Goal: Task Accomplishment & Management: Manage account settings

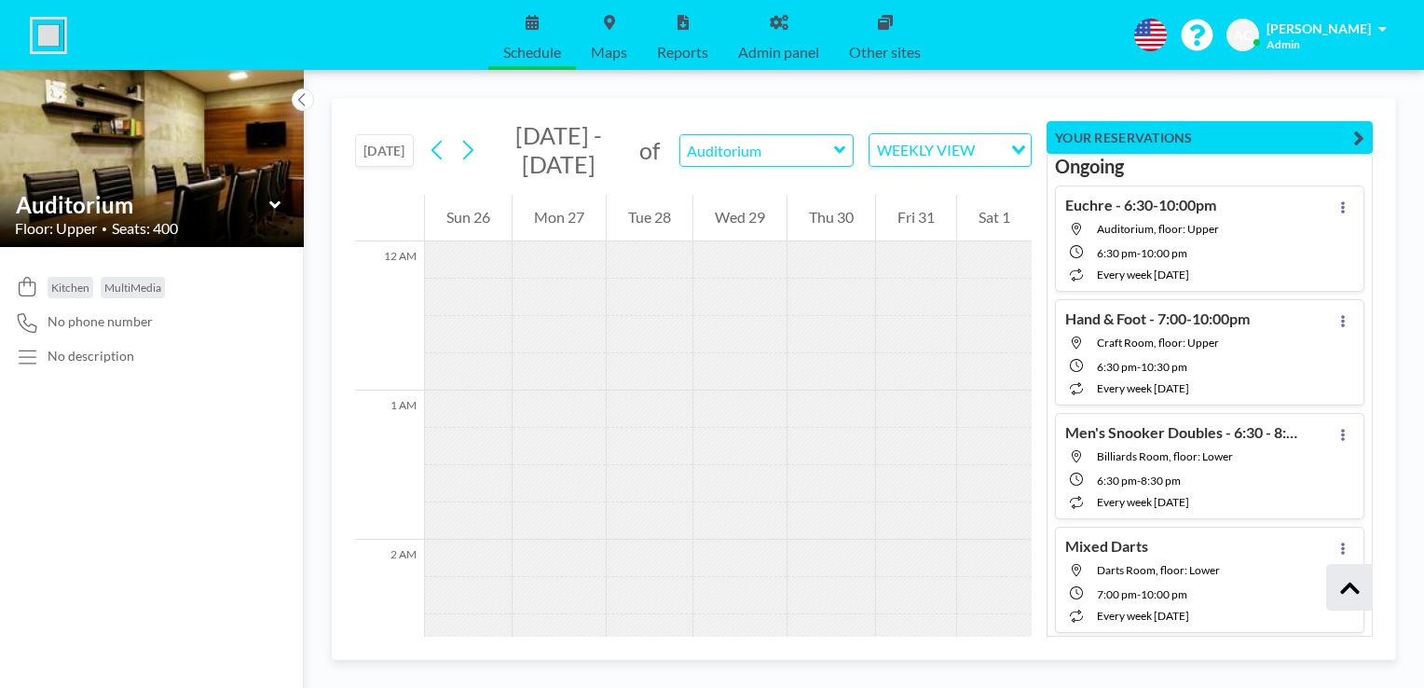
scroll to position [590, 0]
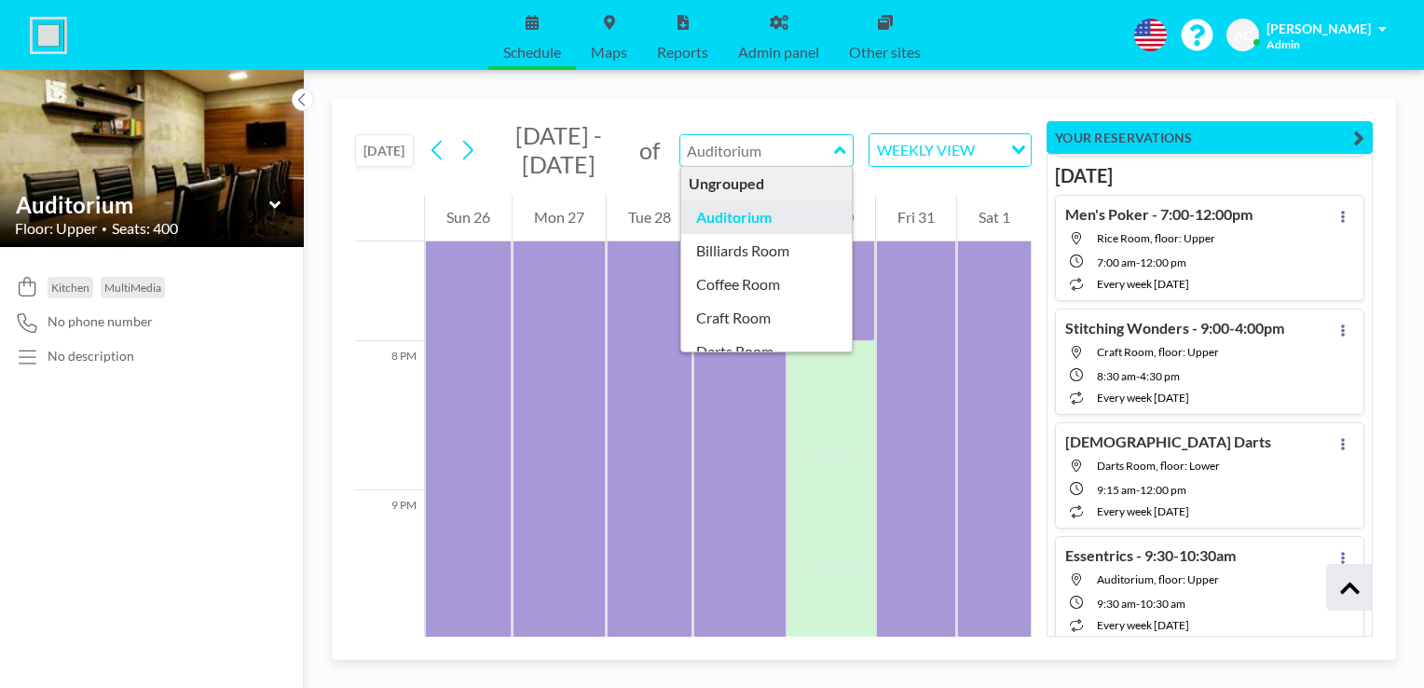
click at [707, 151] on input "text" at bounding box center [757, 150] width 154 height 31
type input "Billiards Room"
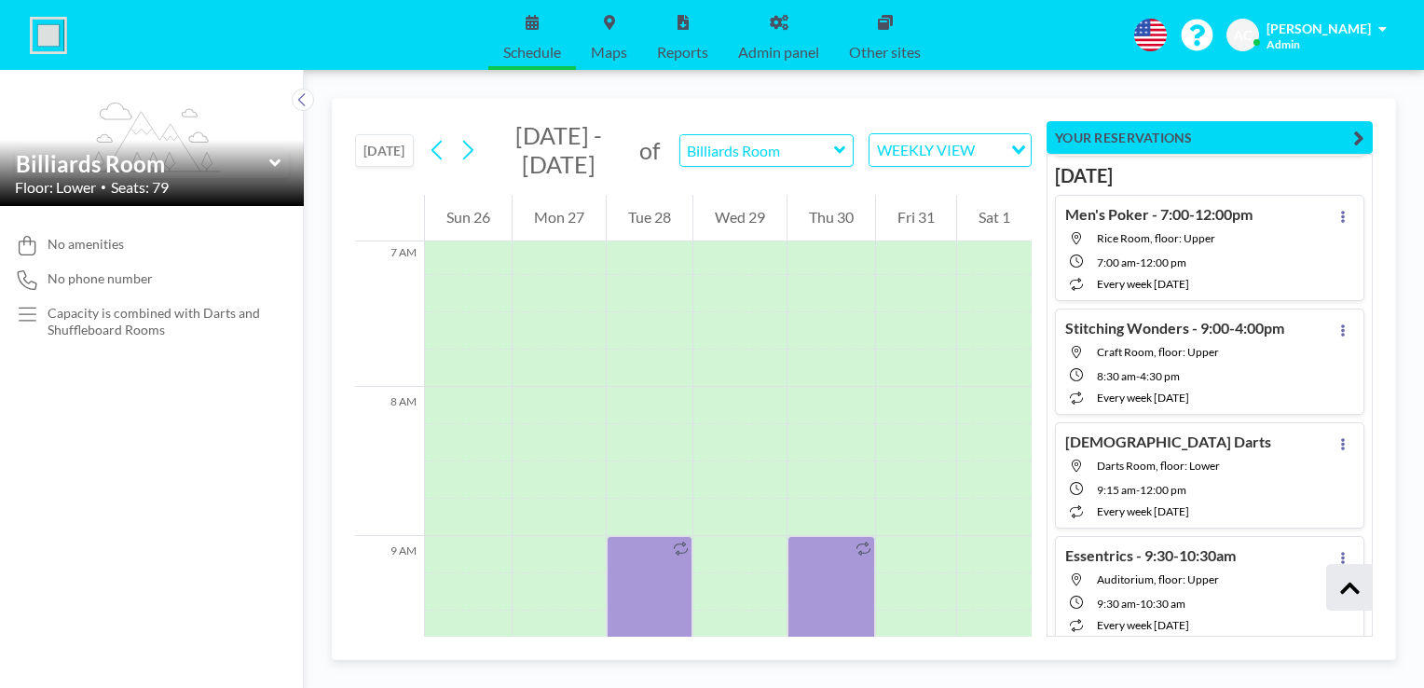
scroll to position [1155, 0]
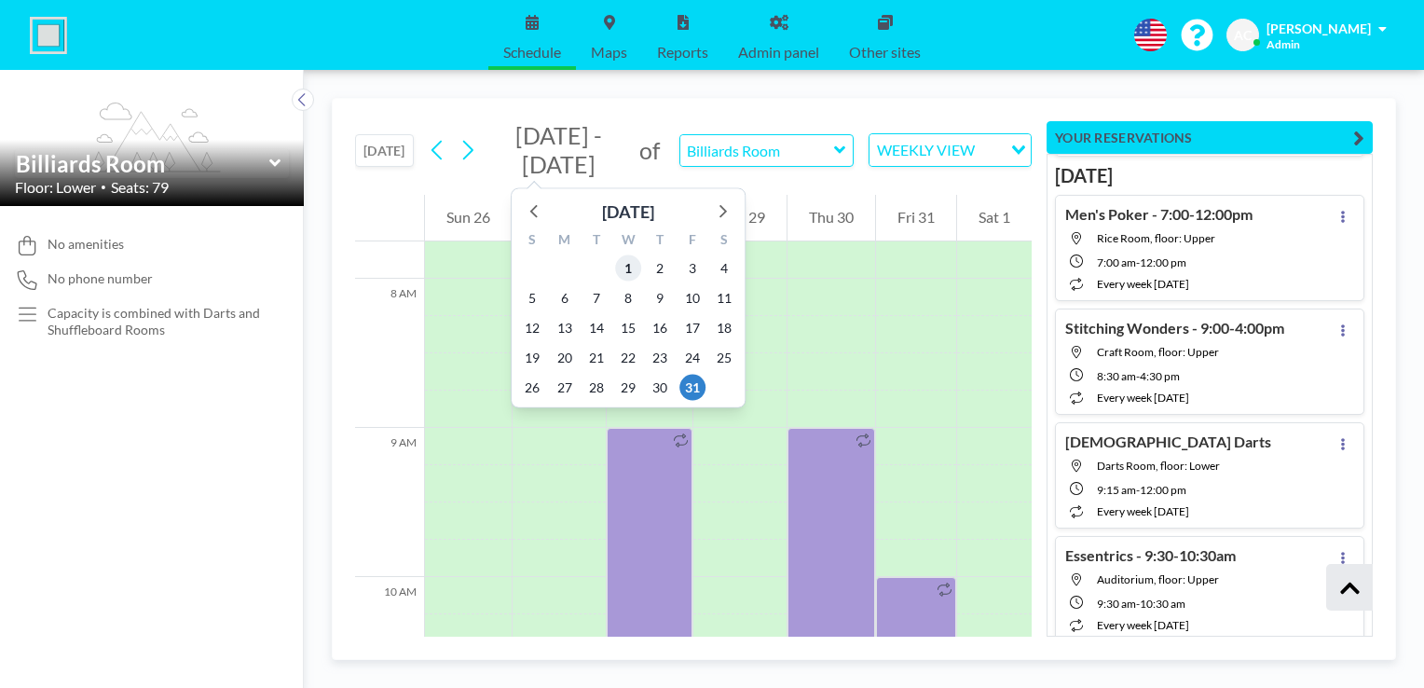
click at [626, 263] on span "1" at bounding box center [628, 268] width 26 height 26
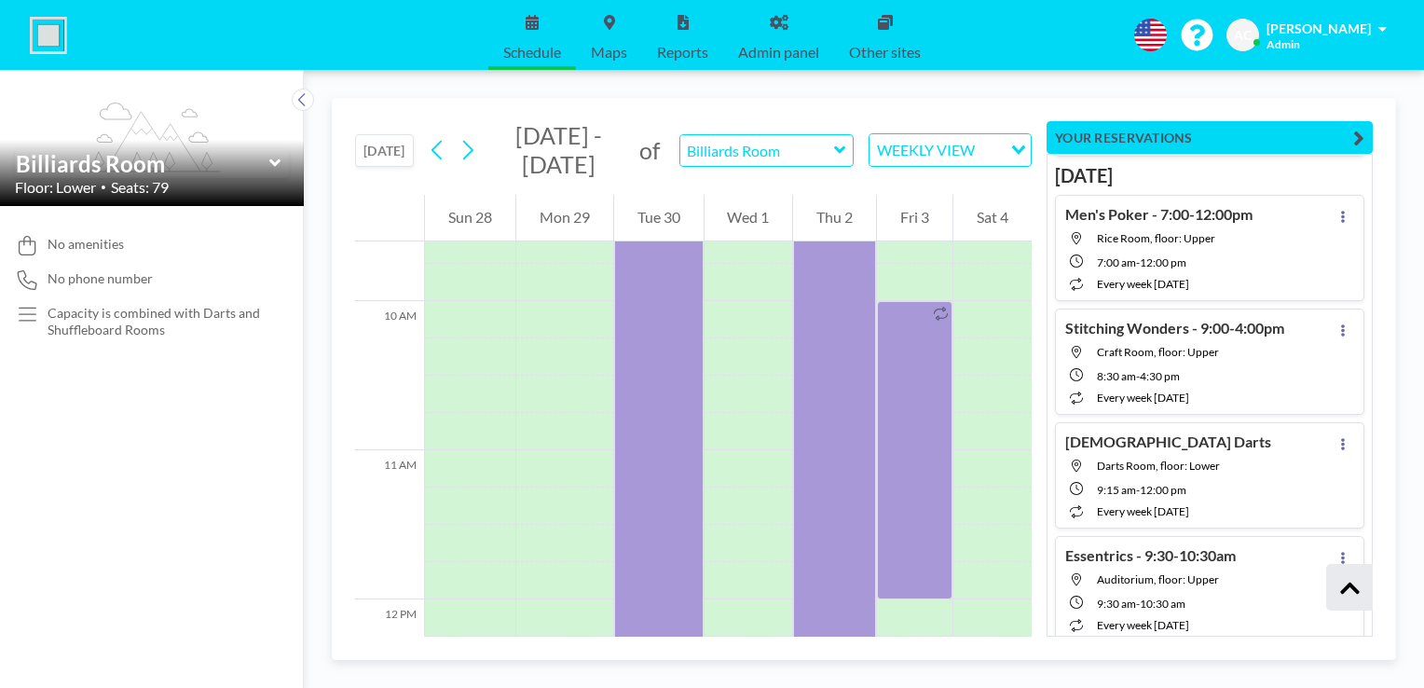
scroll to position [1438, 0]
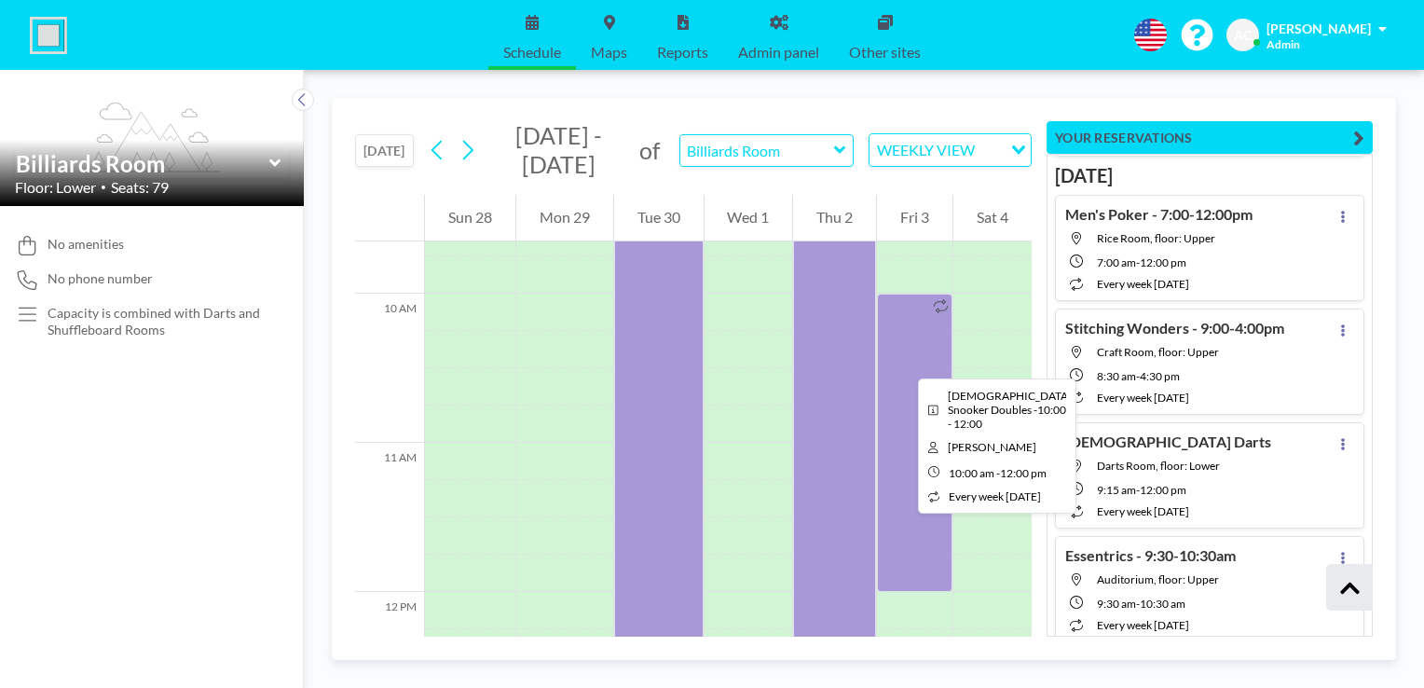
click at [903, 361] on div at bounding box center [914, 442] width 75 height 298
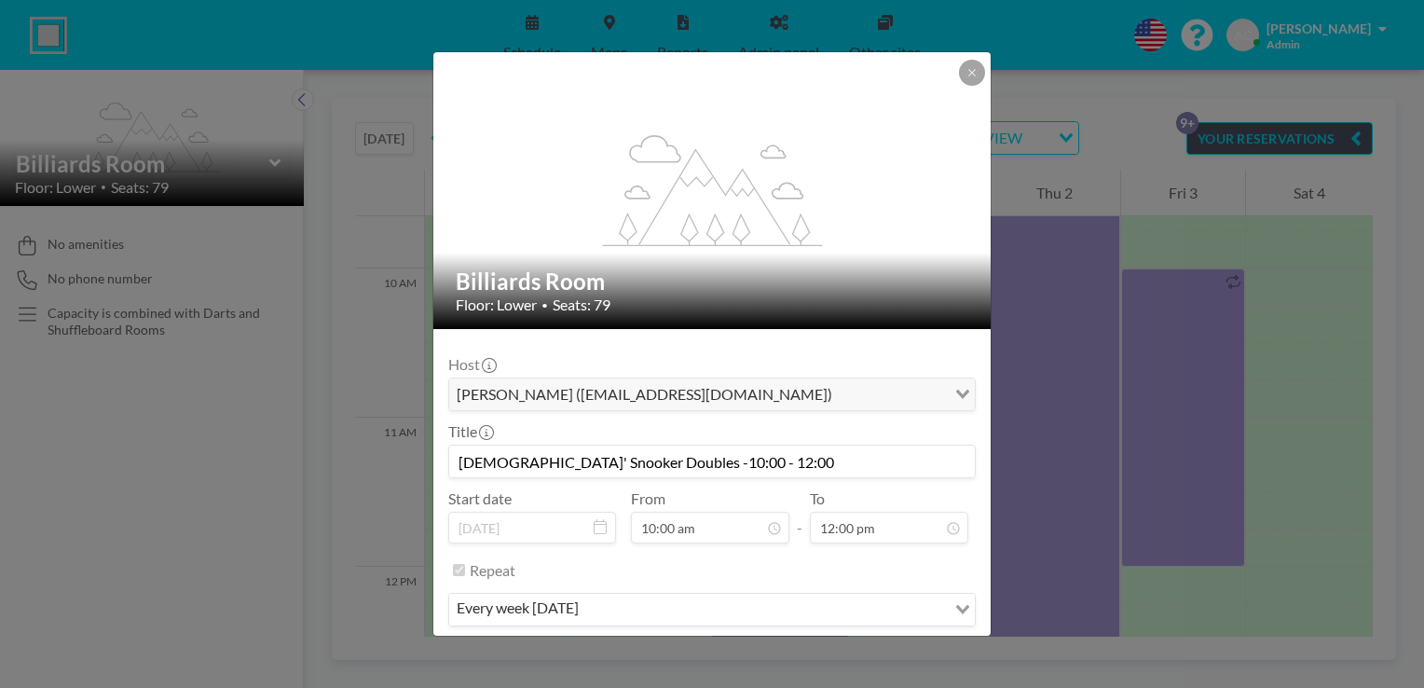
click at [804, 457] on input "[DEMOGRAPHIC_DATA]' Snooker Doubles -10:00 - 12:00" at bounding box center [711, 461] width 525 height 32
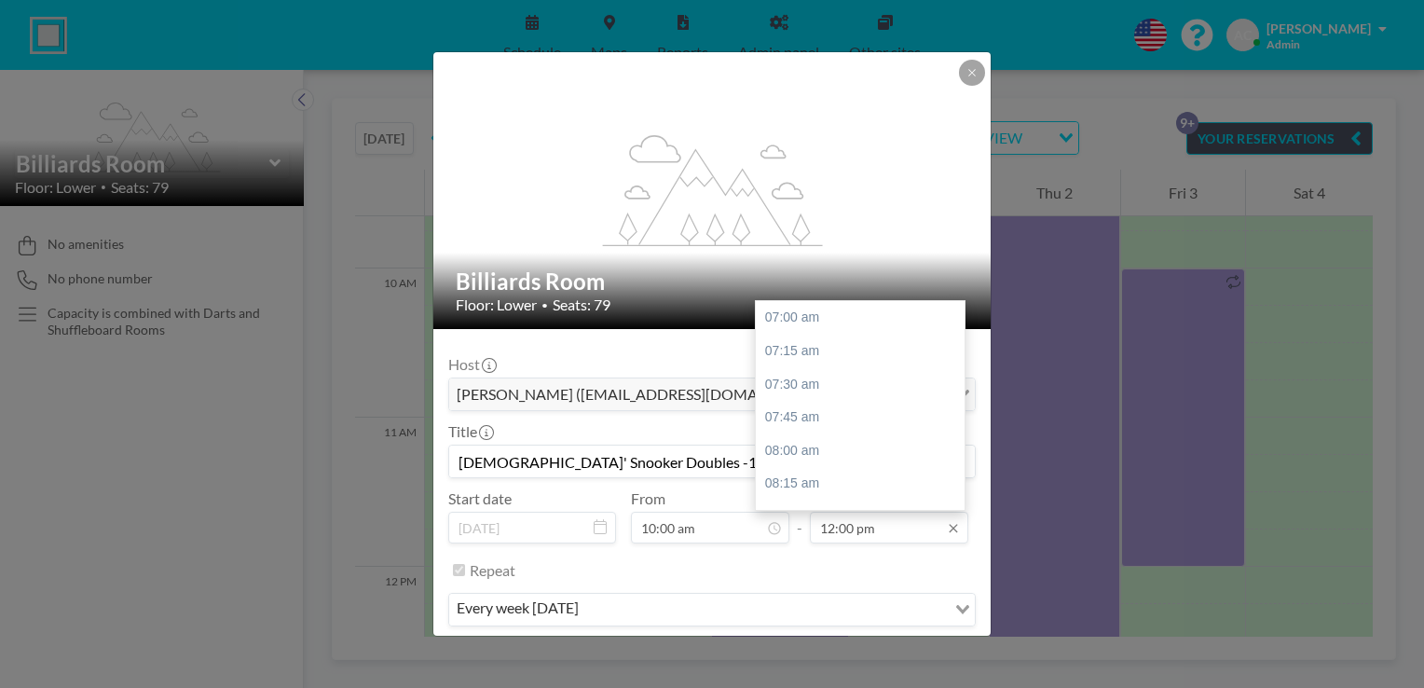
scroll to position [663, 0]
type input "[DEMOGRAPHIC_DATA]' Snooker Doubles -10:00 - 12:30"
click at [844, 378] on div "12:30 pm" at bounding box center [865, 384] width 218 height 34
type input "12:30 pm"
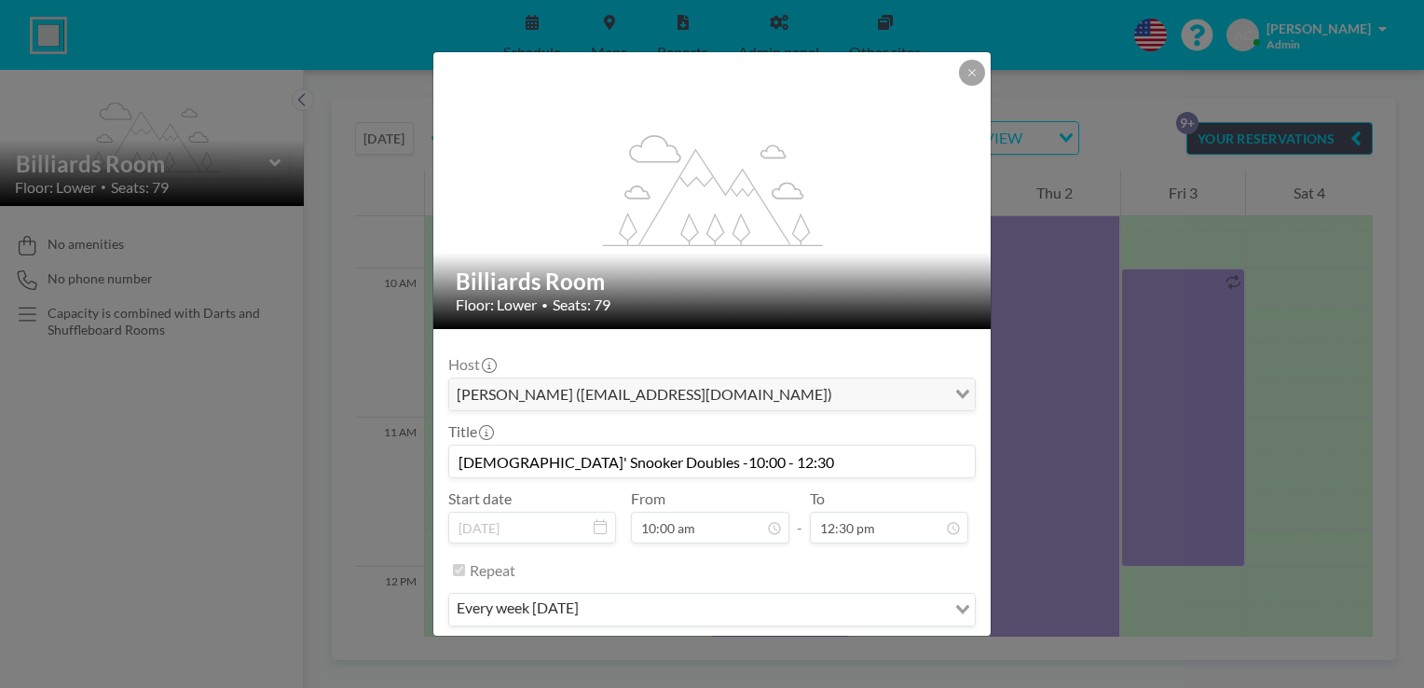
scroll to position [58, 0]
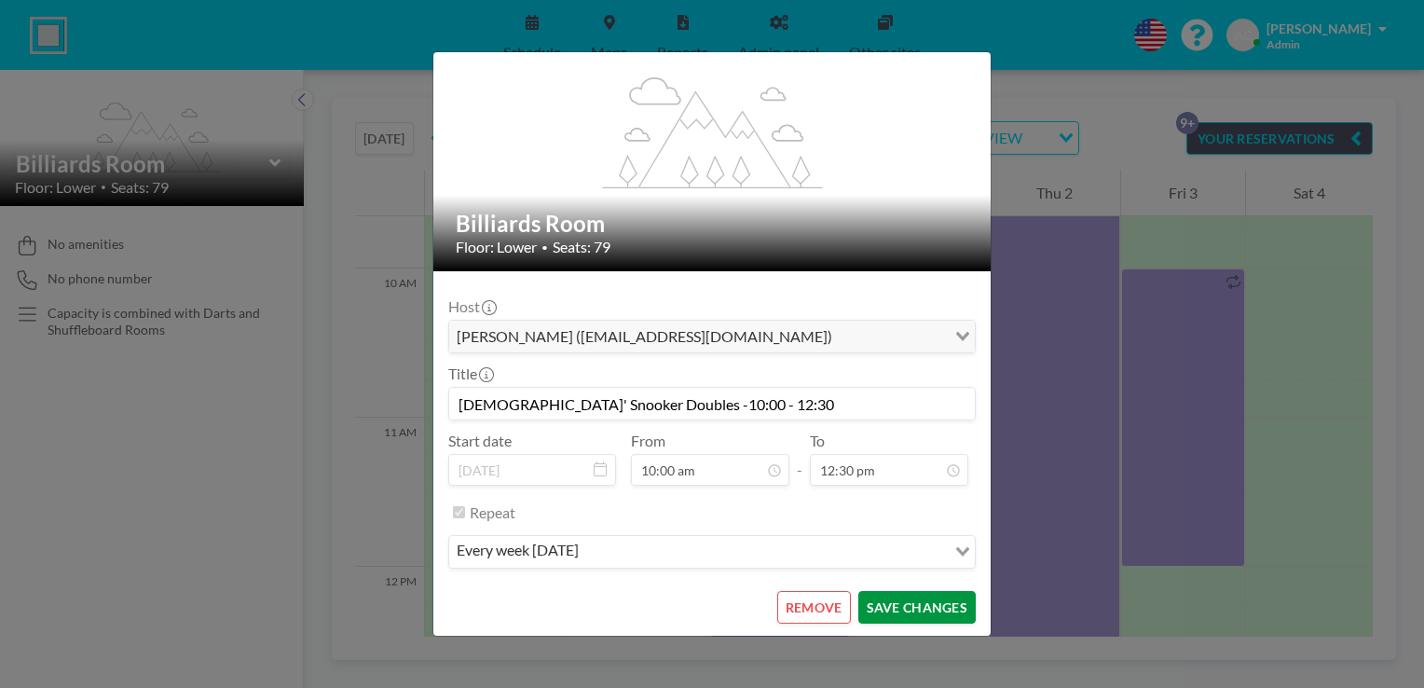
click at [920, 601] on button "SAVE CHANGES" at bounding box center [916, 607] width 117 height 33
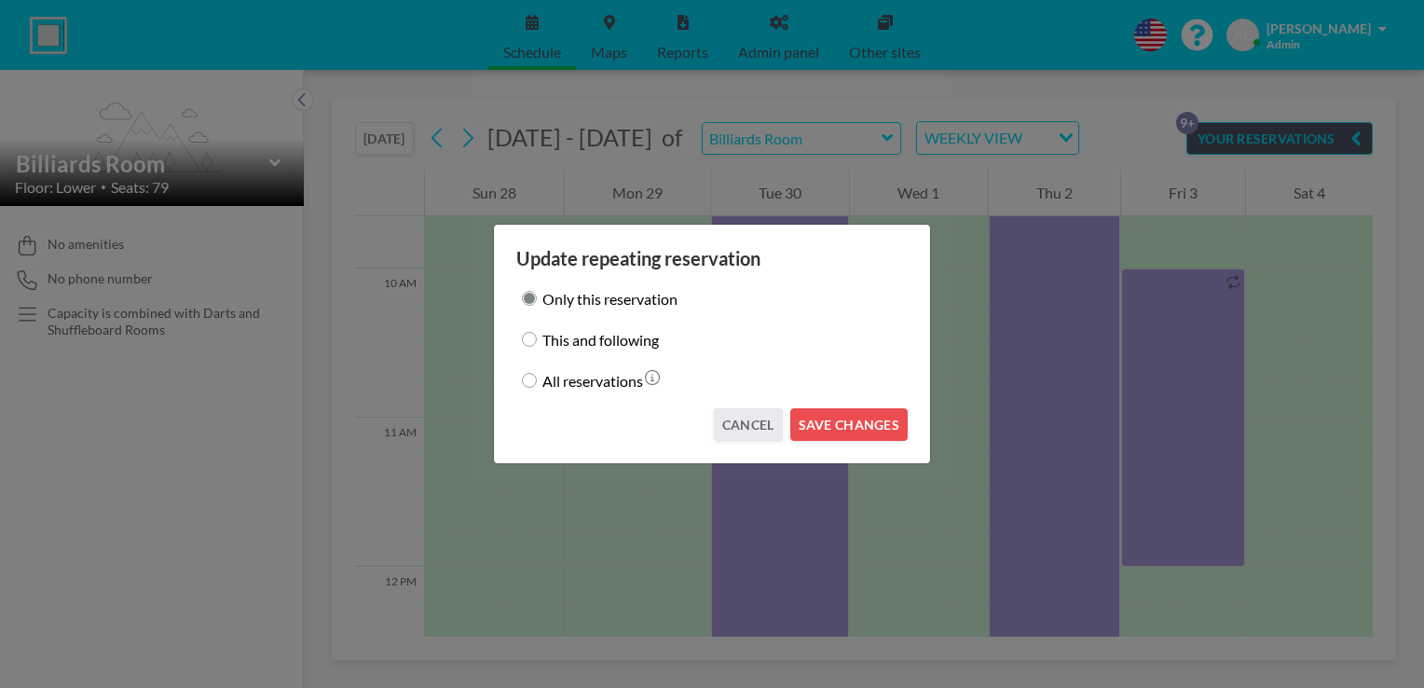
click at [533, 343] on input "This and following" at bounding box center [529, 339] width 15 height 15
radio input "true"
click at [841, 426] on button "SAVE CHANGES" at bounding box center [848, 424] width 117 height 33
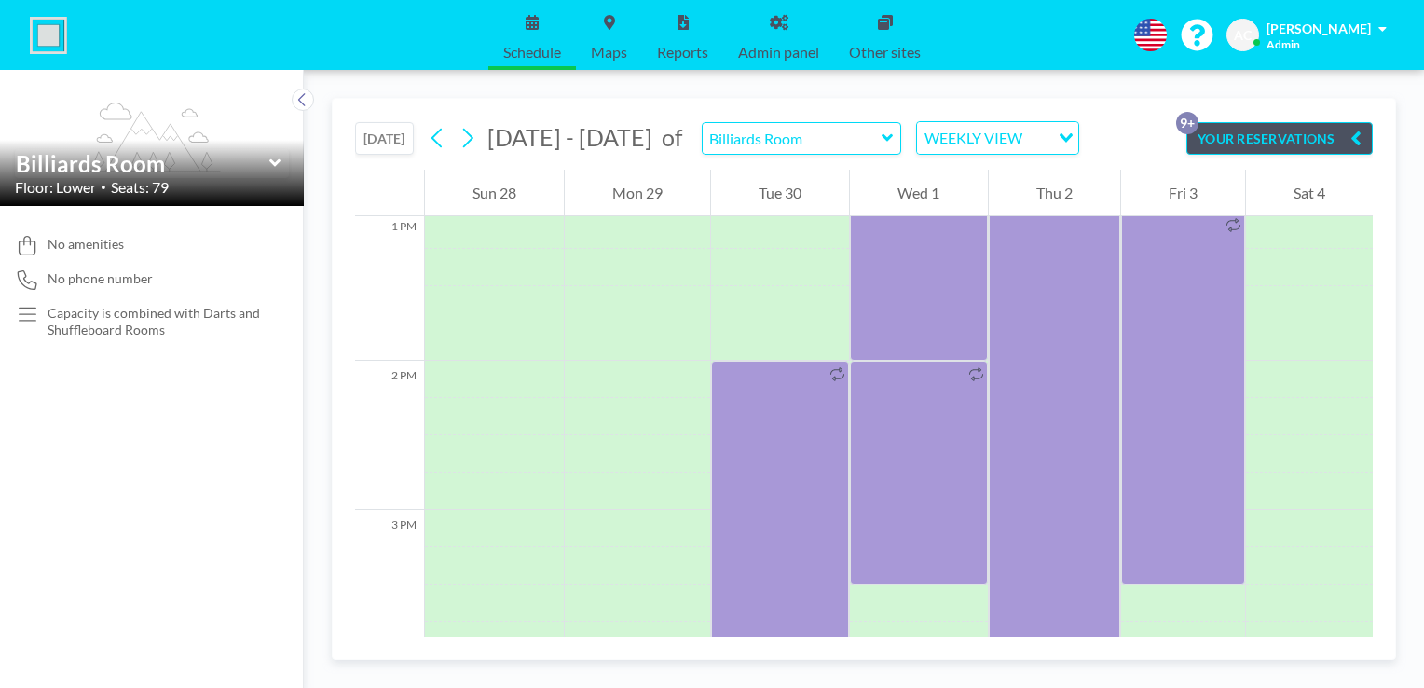
scroll to position [1986, 0]
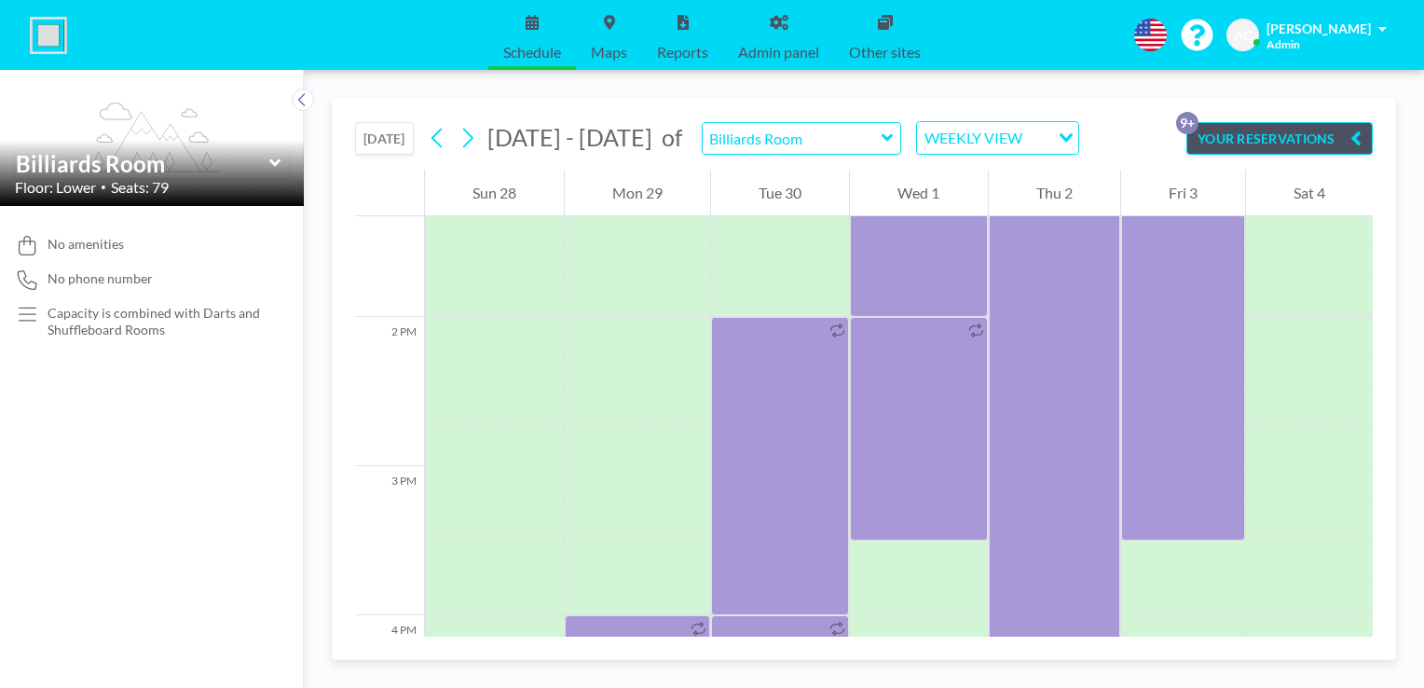
click at [1376, 436] on div "TODAY Sep - Oct 2025 of Billiards Room WEEKLY VIEW Loading... YOUR RESERVATIONS…" at bounding box center [864, 379] width 1064 height 562
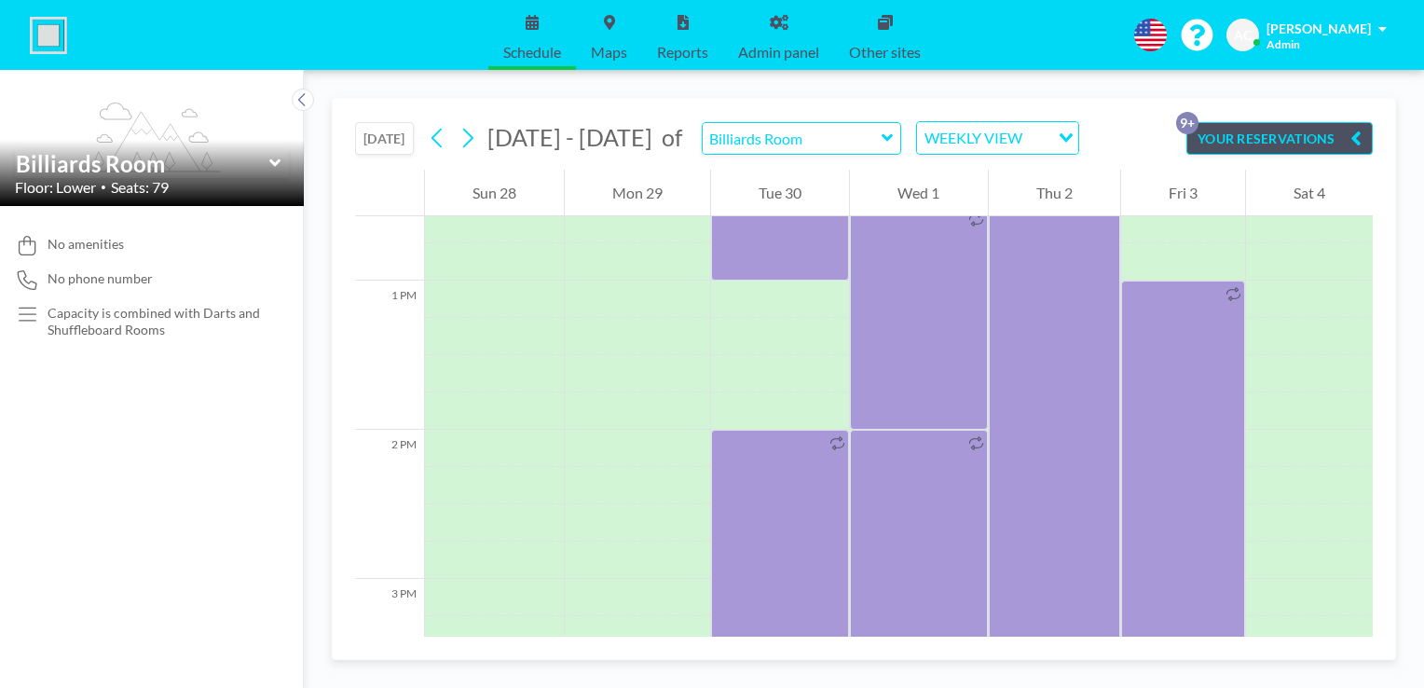
scroll to position [1842, 0]
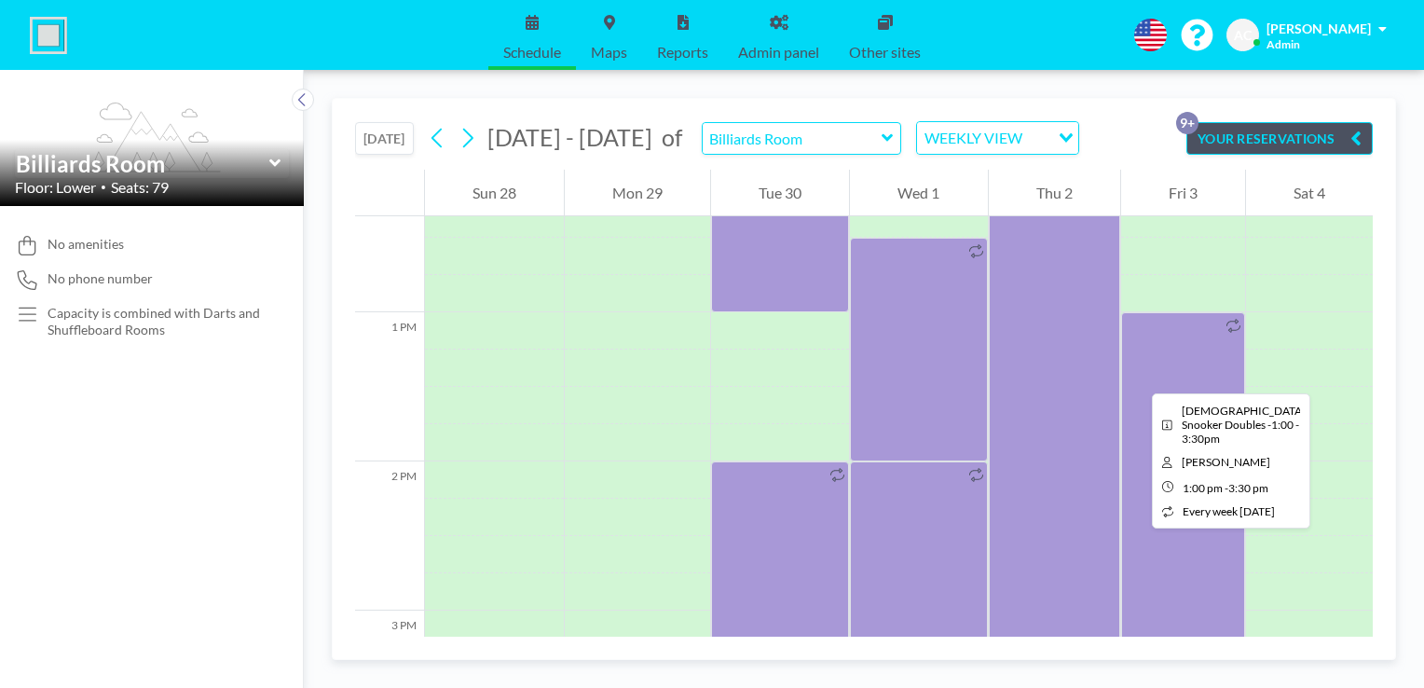
click at [1137, 376] on div at bounding box center [1183, 498] width 124 height 373
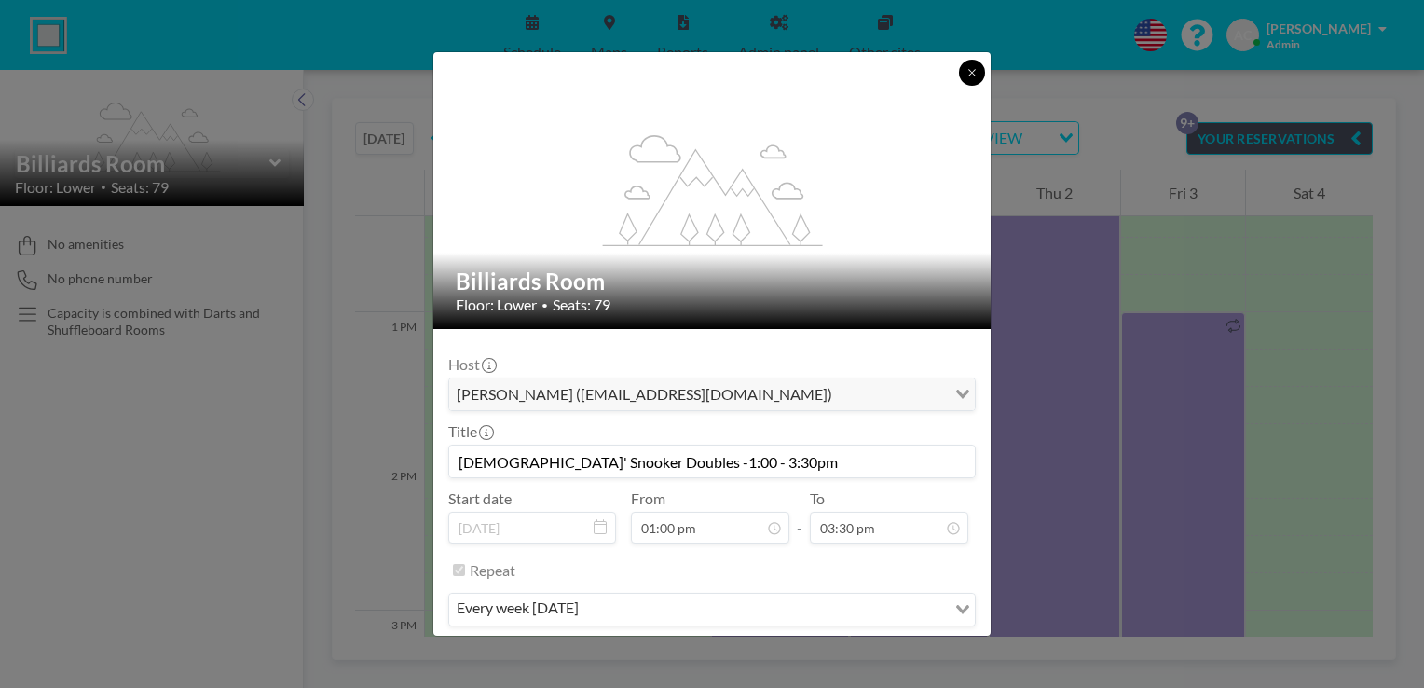
click at [970, 77] on icon at bounding box center [971, 72] width 11 height 11
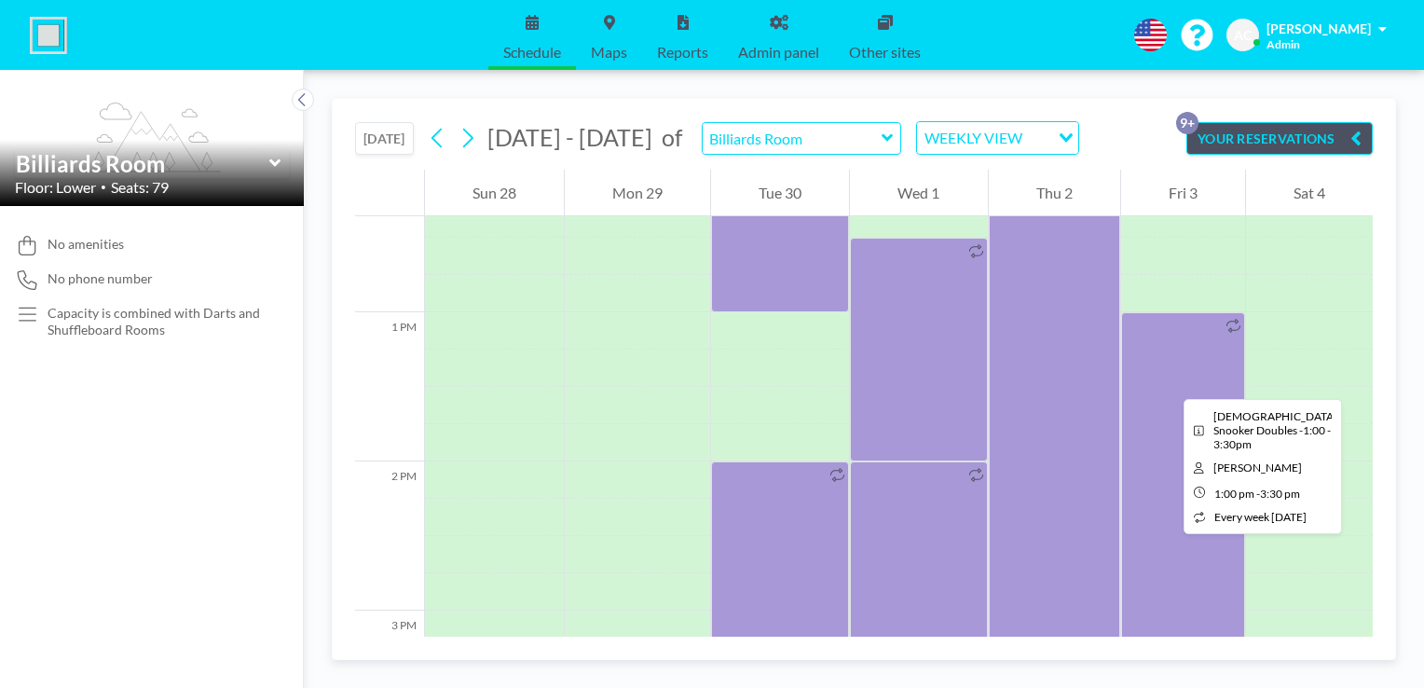
click at [1168, 382] on div at bounding box center [1183, 498] width 124 height 373
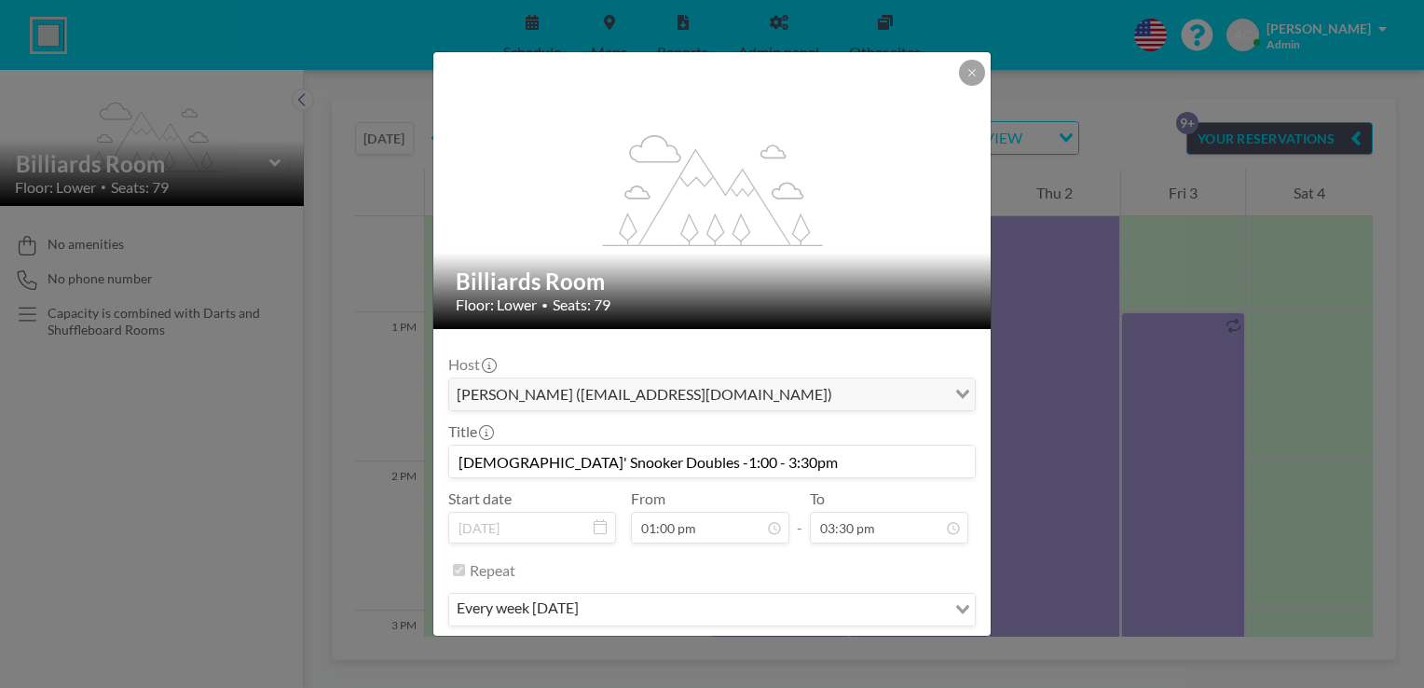
drag, startPoint x: 716, startPoint y: 457, endPoint x: 454, endPoint y: 445, distance: 263.0
click at [454, 445] on input "[DEMOGRAPHIC_DATA]' Snooker Doubles -1:00 - 3:30pm" at bounding box center [711, 461] width 525 height 32
click at [969, 84] on button at bounding box center [972, 73] width 26 height 26
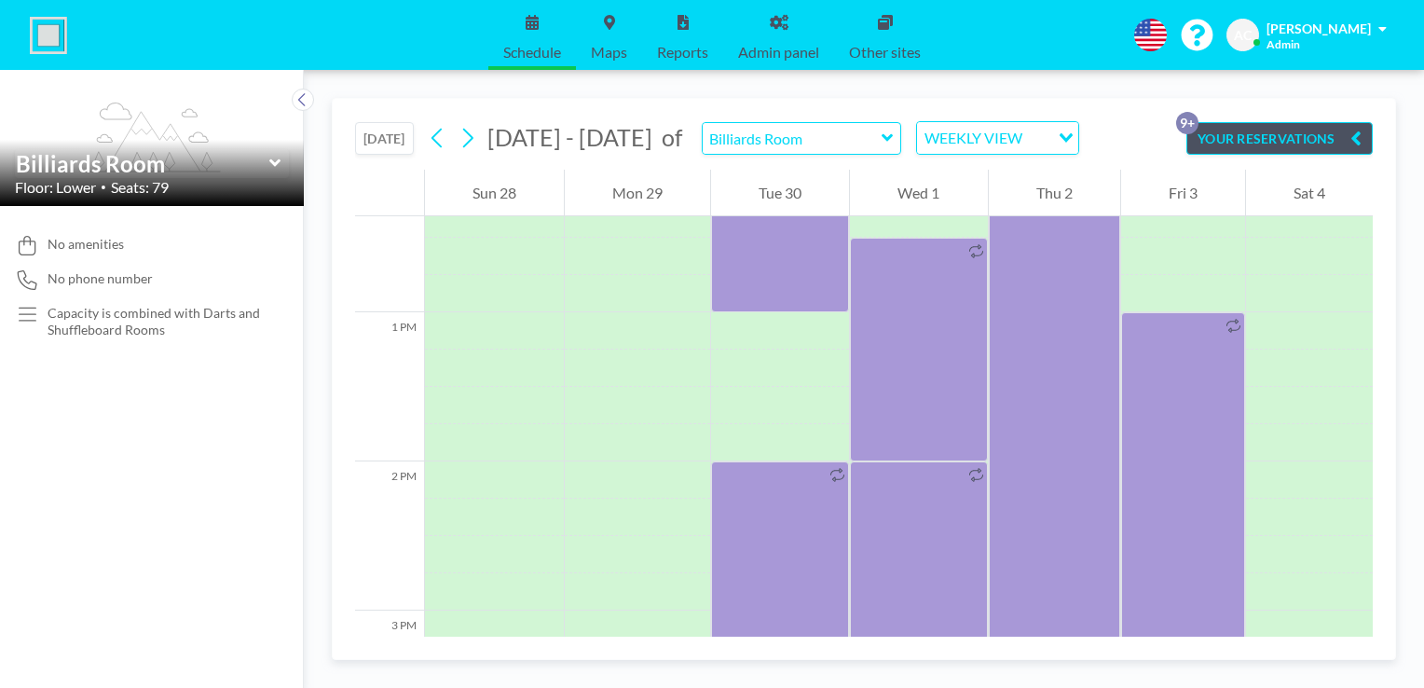
scroll to position [1440, 0]
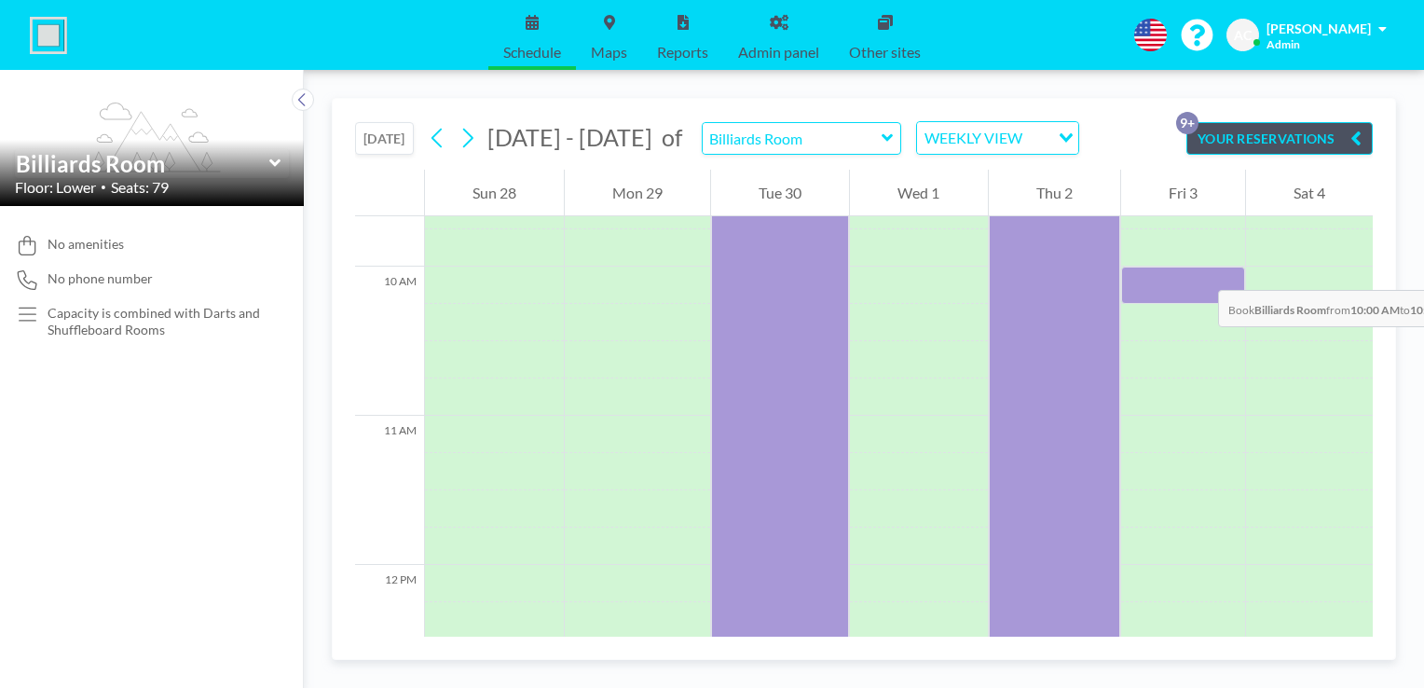
click at [1199, 271] on div at bounding box center [1183, 284] width 124 height 37
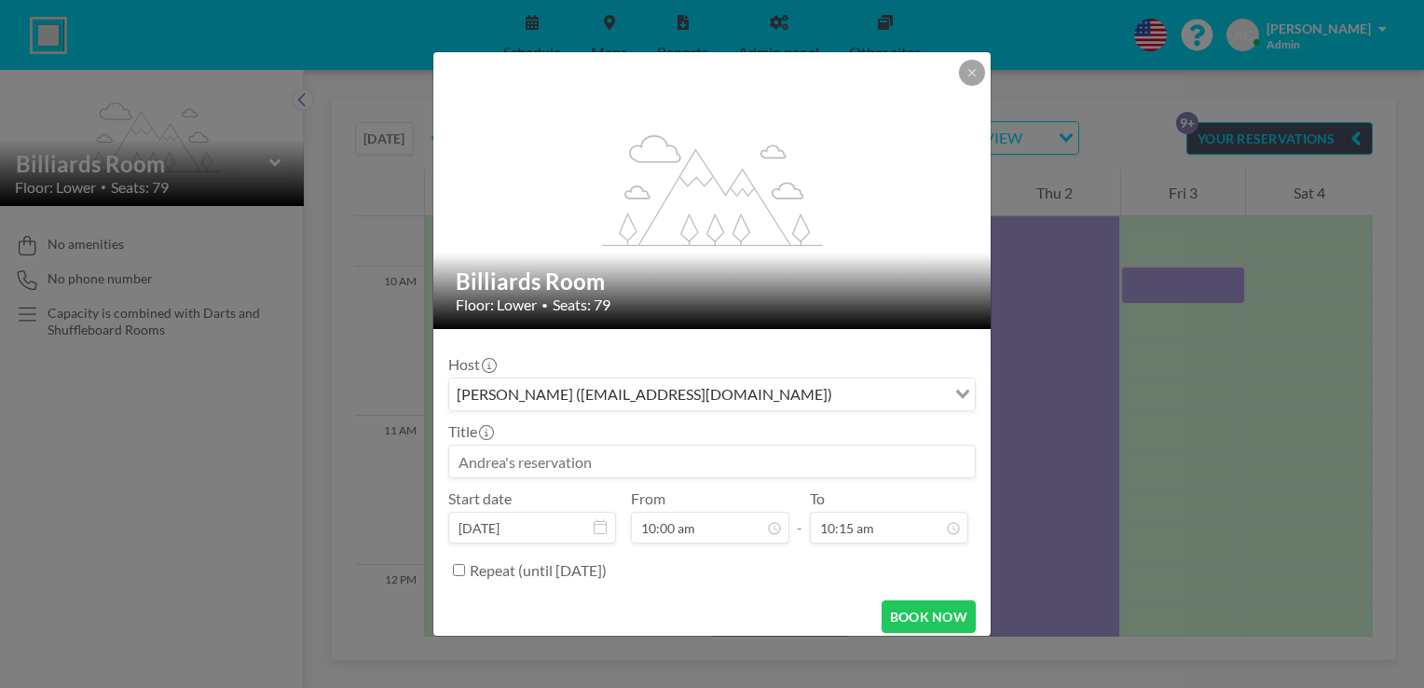
click at [708, 459] on input at bounding box center [711, 461] width 525 height 32
paste input "[DEMOGRAPHIC_DATA]' Snooker Doubles -1:00 - 3:30pm"
click at [634, 462] on input "[DEMOGRAPHIC_DATA]' Snooker Doubles -1:00 - 3:30pm" at bounding box center [711, 461] width 525 height 32
click at [680, 460] on input "Ladies' Snooker Doubles -10:00 - 3:30pm" at bounding box center [711, 461] width 525 height 32
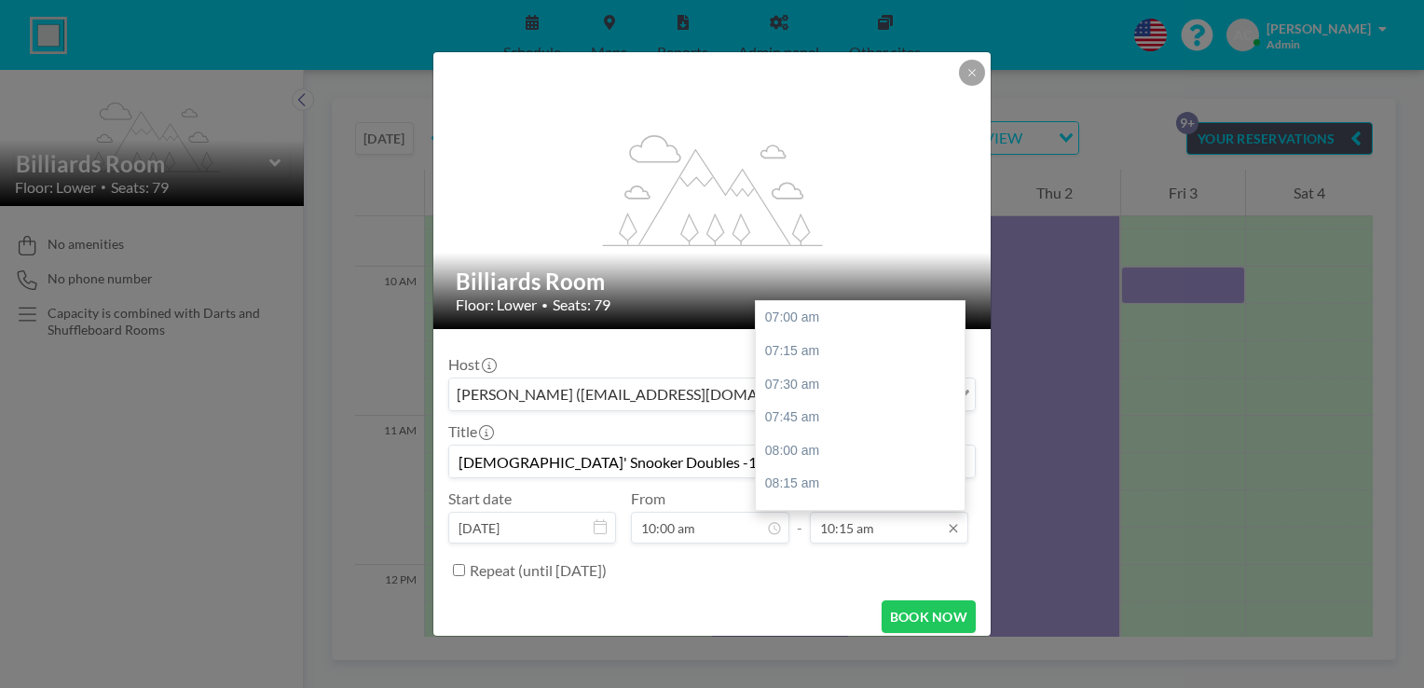
scroll to position [431, 0]
type input "Ladies' Snooker Doubles -10:00 - 12:30pm"
click at [957, 485] on div at bounding box center [960, 405] width 6 height 205
click at [957, 486] on div at bounding box center [960, 405] width 6 height 205
click at [957, 356] on div at bounding box center [960, 353] width 6 height 20
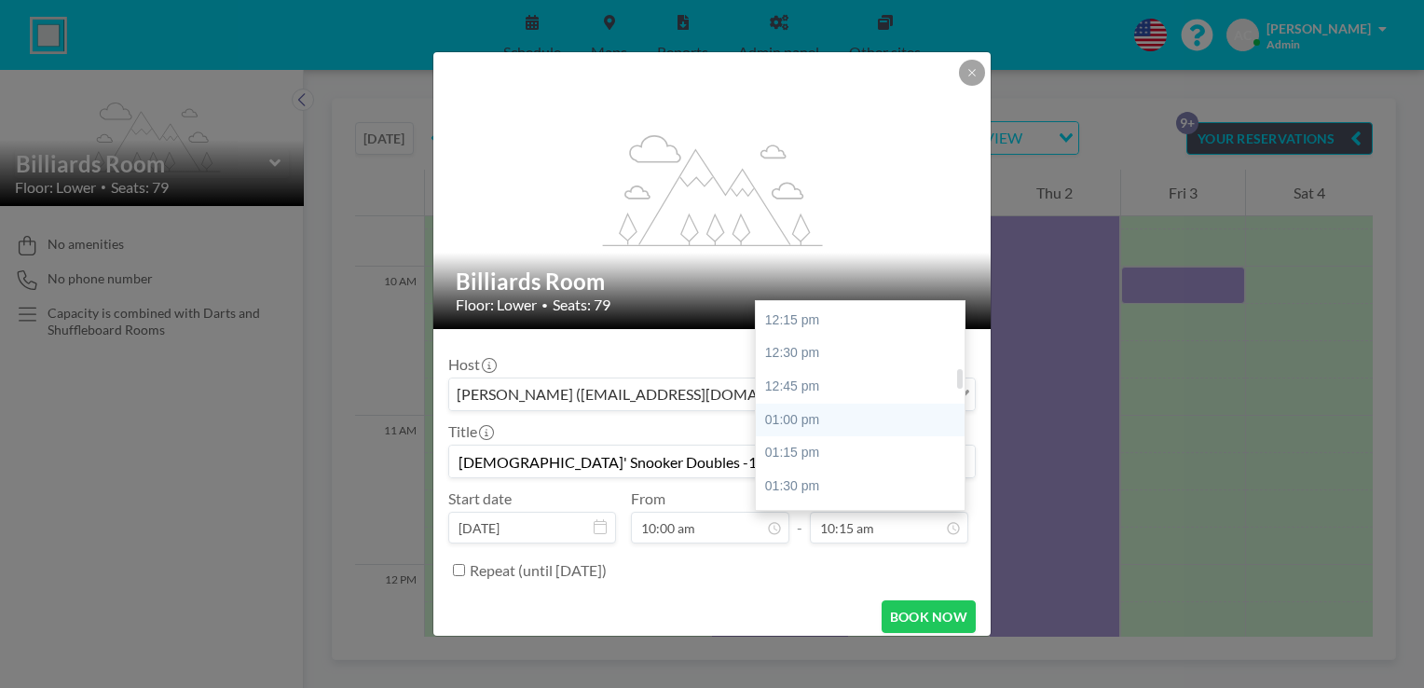
scroll to position [734, 0]
drag, startPoint x: 951, startPoint y: 356, endPoint x: 947, endPoint y: 382, distance: 26.5
click at [947, 382] on div "07:00 am 07:15 am 07:30 am 07:45 am 08:00 am 08:15 am 08:30 am 08:45 am 09:00 a…" at bounding box center [860, 405] width 209 height 209
click at [868, 316] on div "12:30 pm" at bounding box center [865, 313] width 218 height 34
type input "12:30 pm"
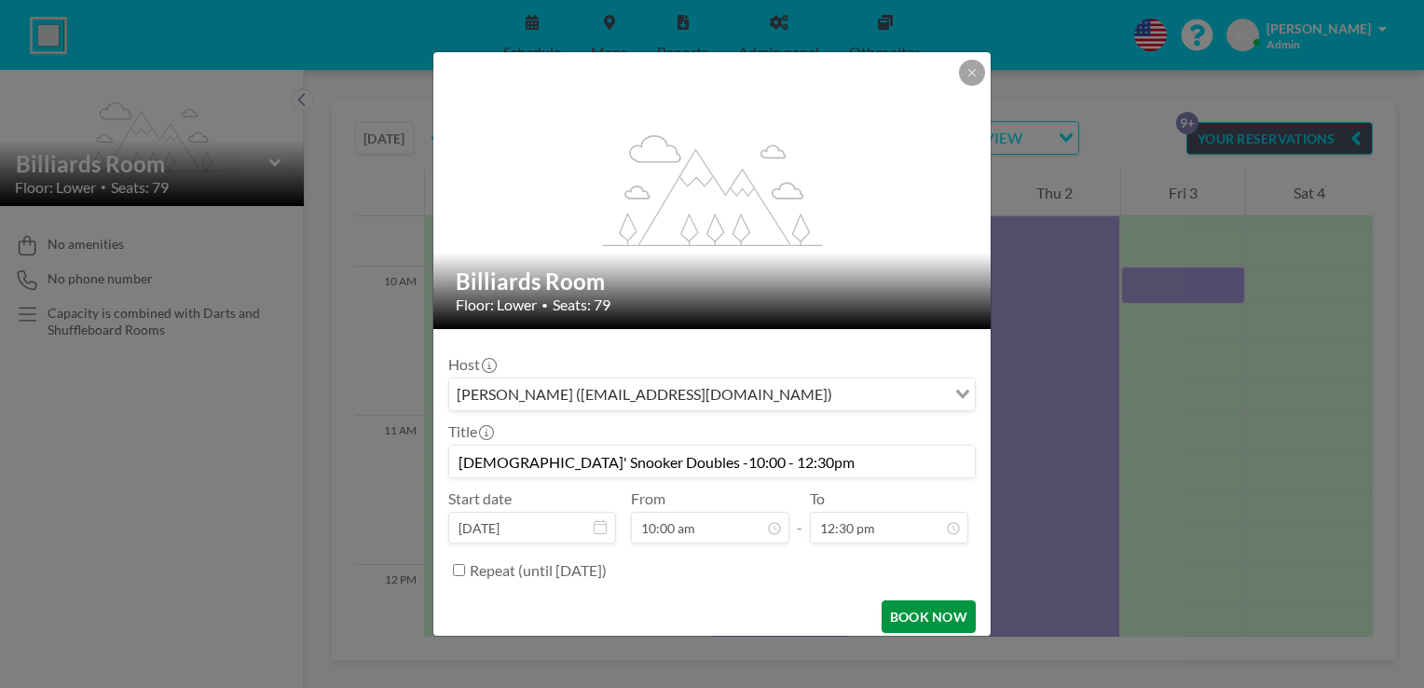
scroll to position [0, 0]
click at [459, 566] on input "Repeat (until [DATE])" at bounding box center [459, 570] width 12 height 12
checkbox input "true"
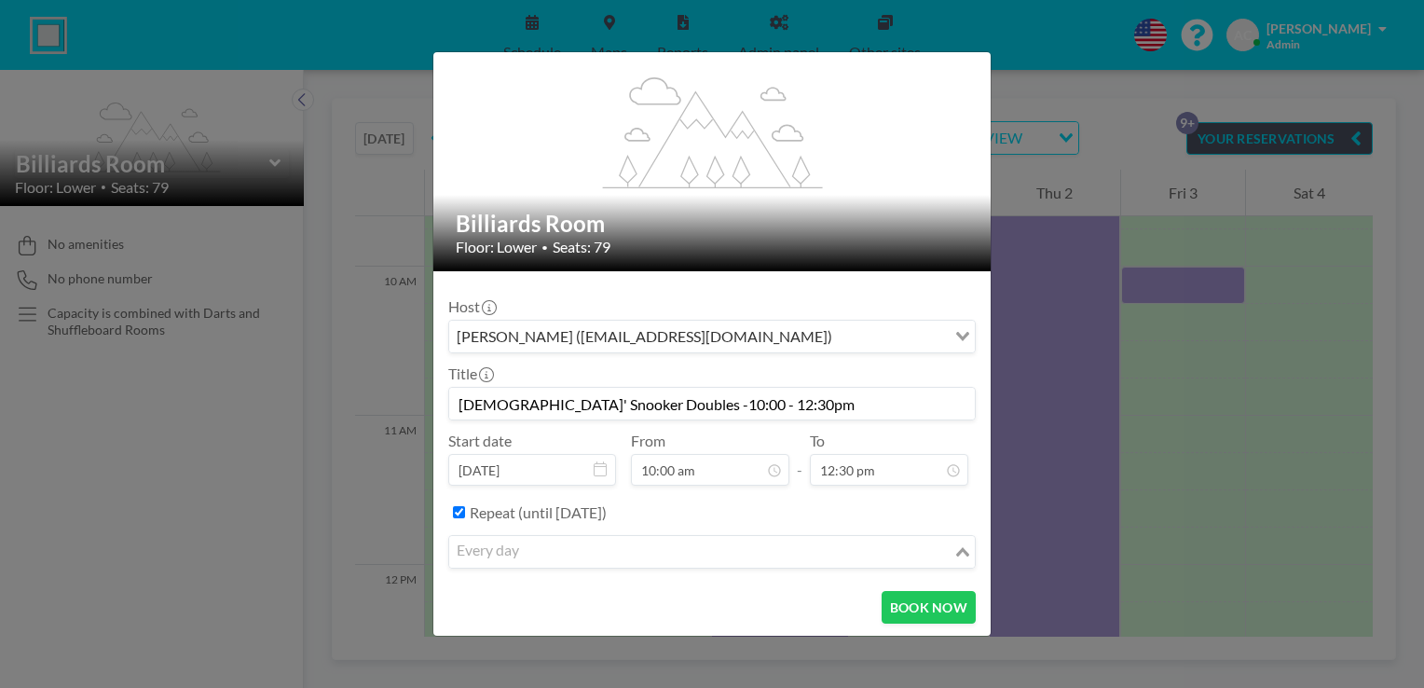
click at [955, 557] on div "Loading..." at bounding box center [963, 550] width 21 height 28
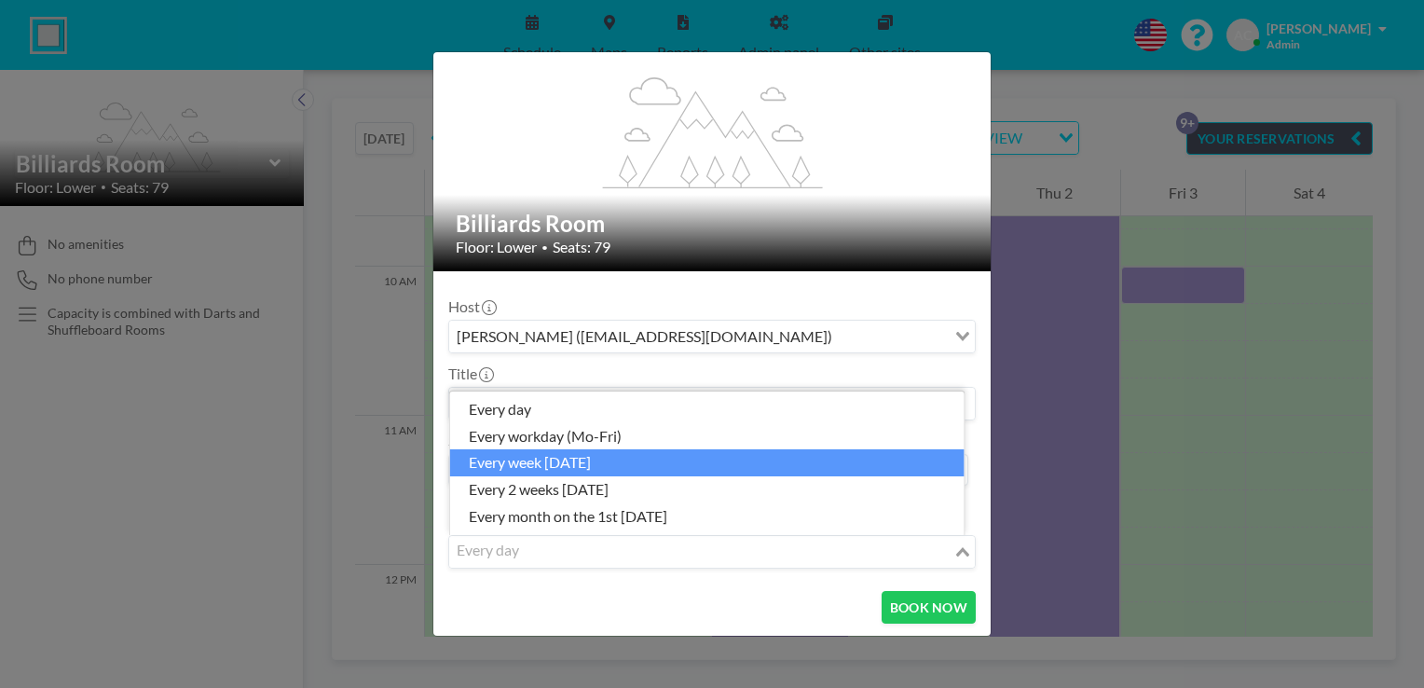
click at [802, 462] on li "every week [DATE]" at bounding box center [707, 462] width 514 height 27
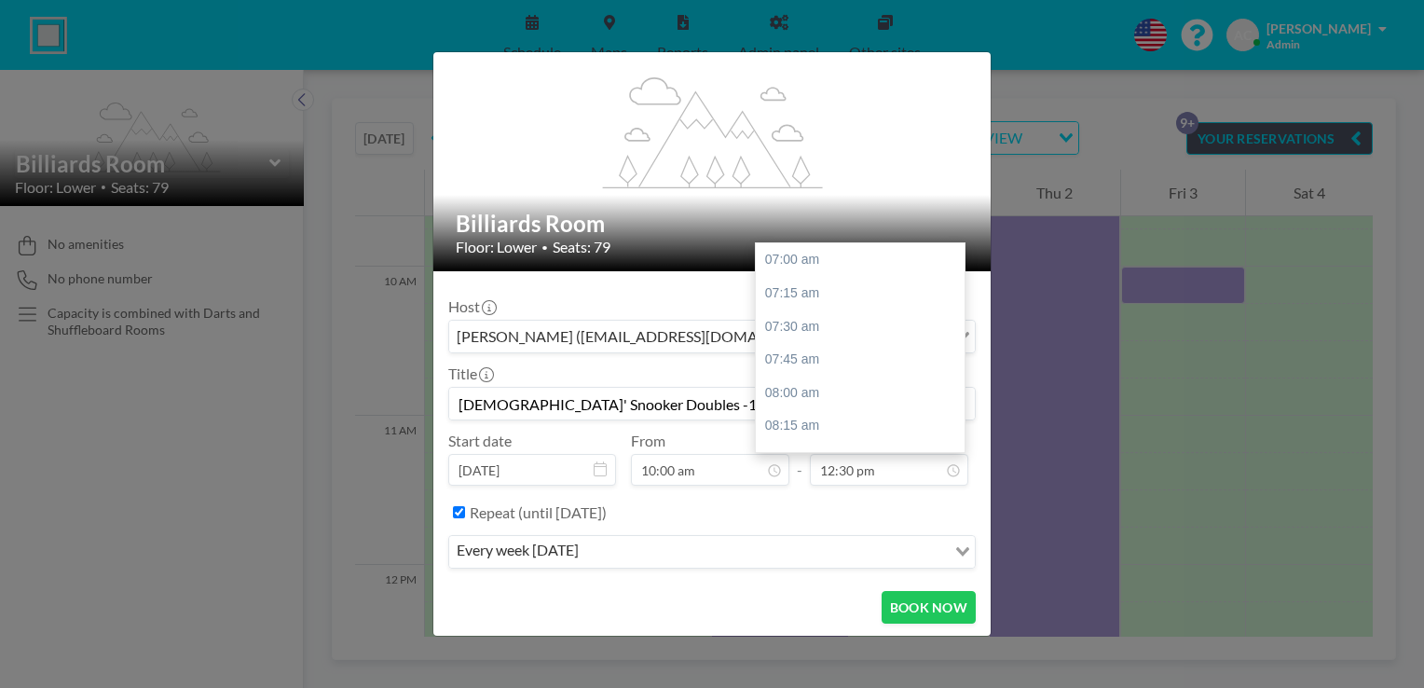
scroll to position [729, 0]
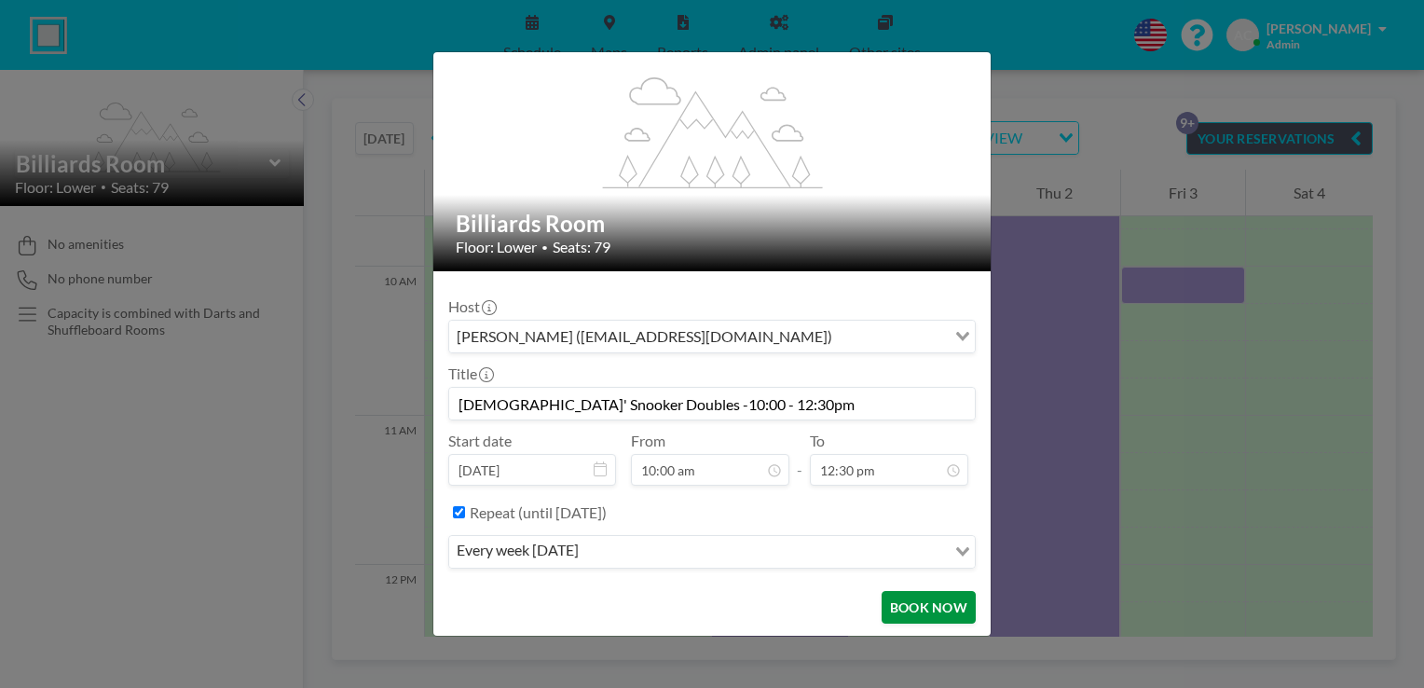
click at [920, 608] on button "BOOK NOW" at bounding box center [928, 607] width 94 height 33
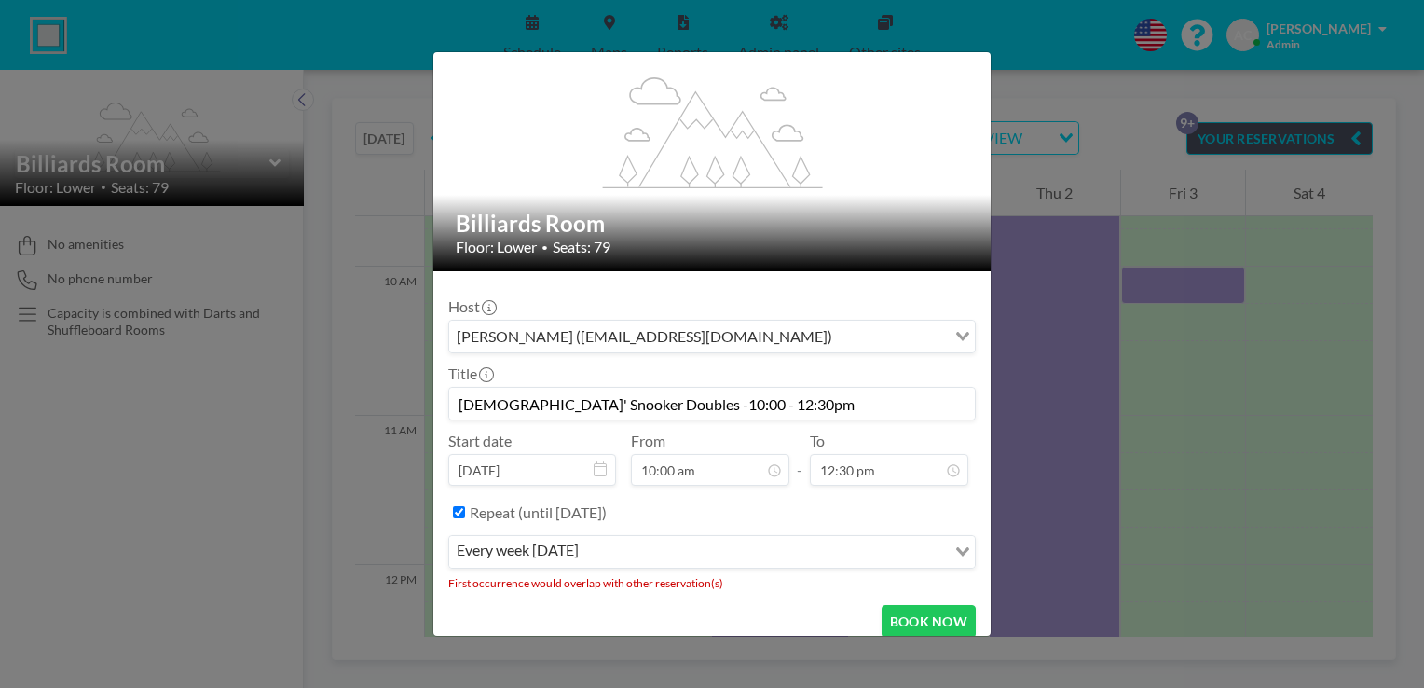
click at [1209, 375] on div "flex-grow: 1.2; Billiards Room Floor: Lower • Seats: 79 Host Andrea Cottle (wcw…" at bounding box center [712, 344] width 1424 height 688
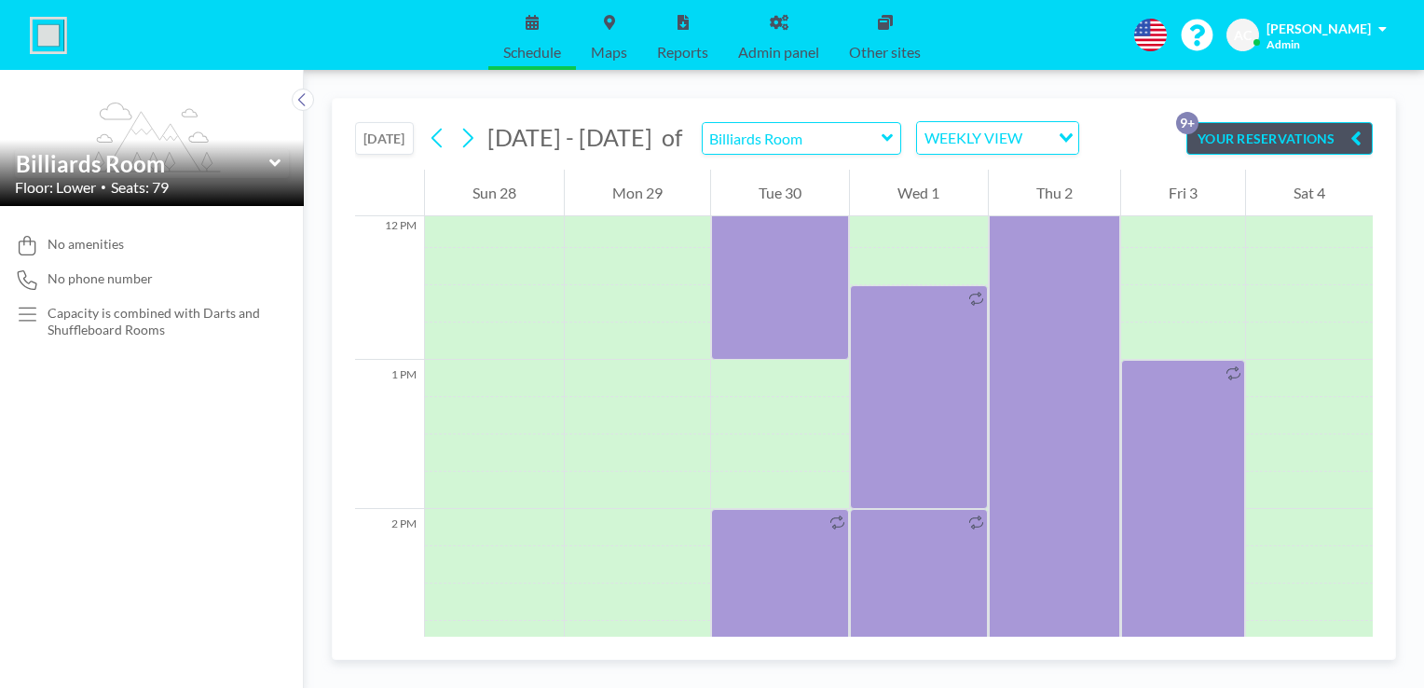
scroll to position [1725, 0]
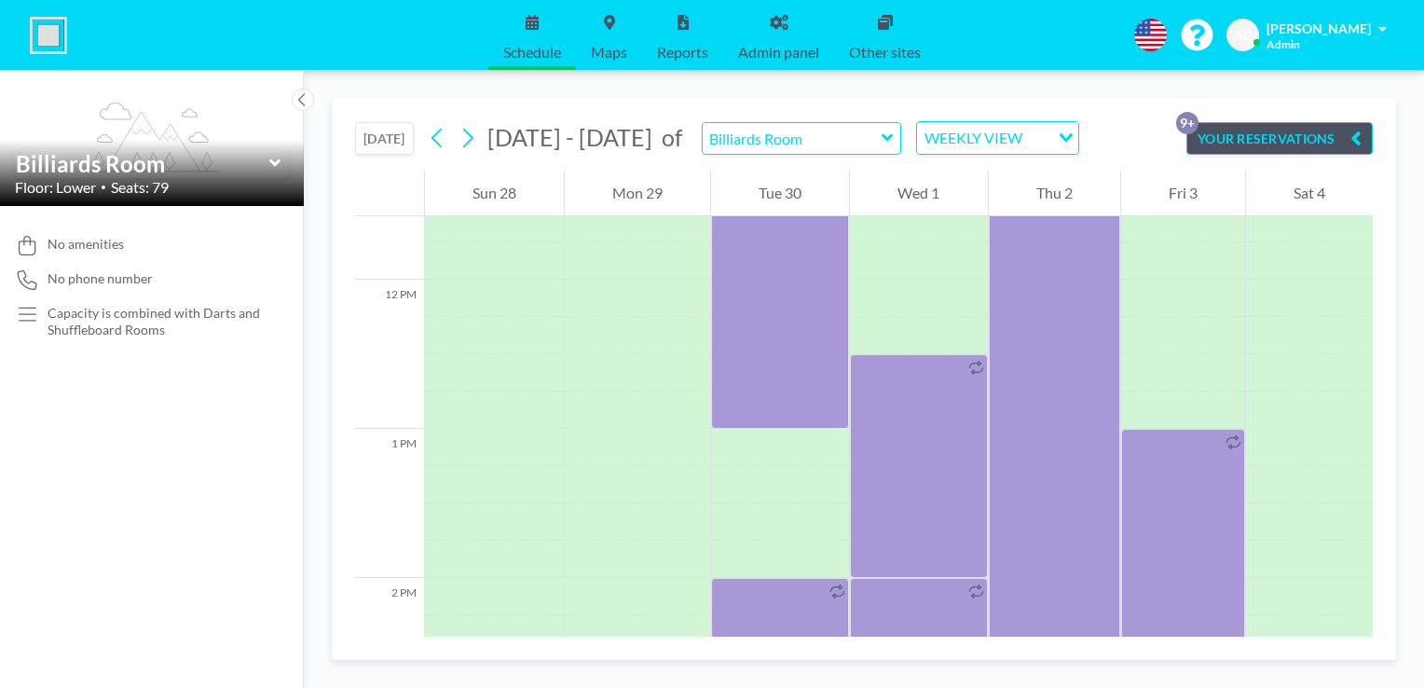
click at [1356, 142] on icon "button" at bounding box center [1355, 138] width 11 height 22
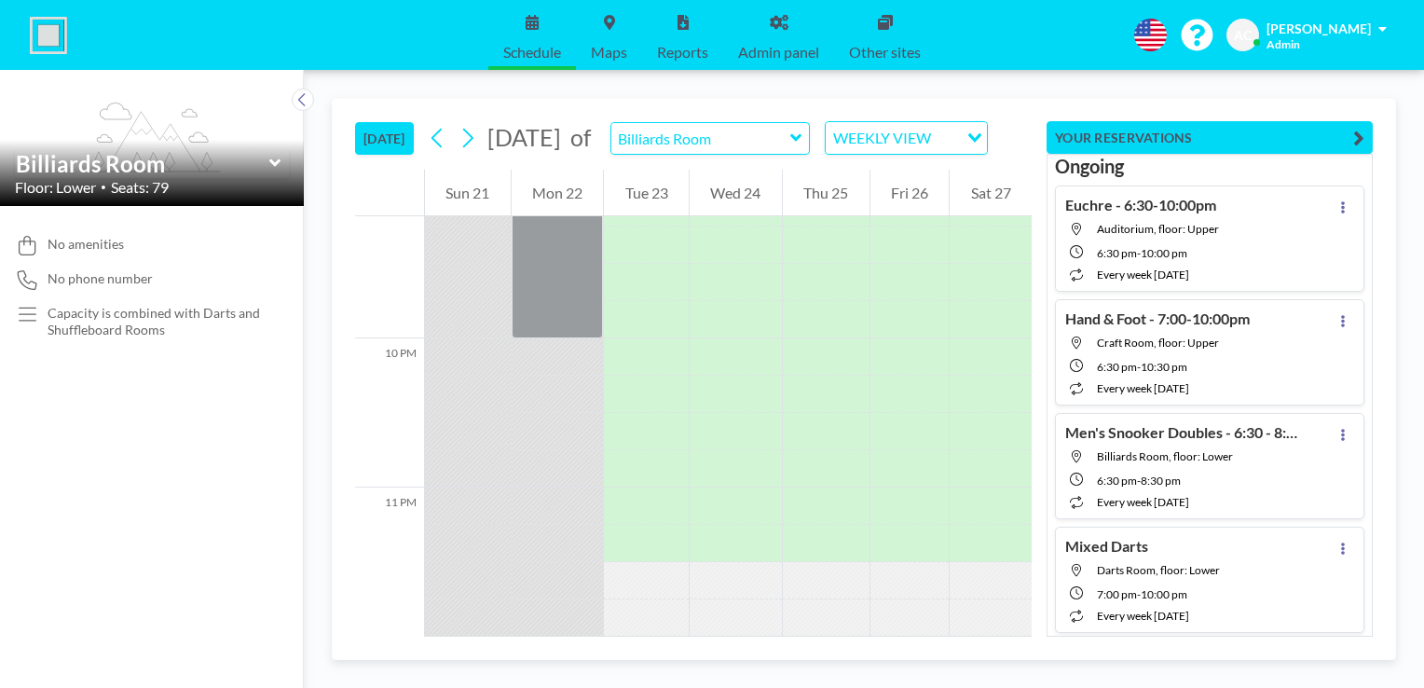
scroll to position [3168, 0]
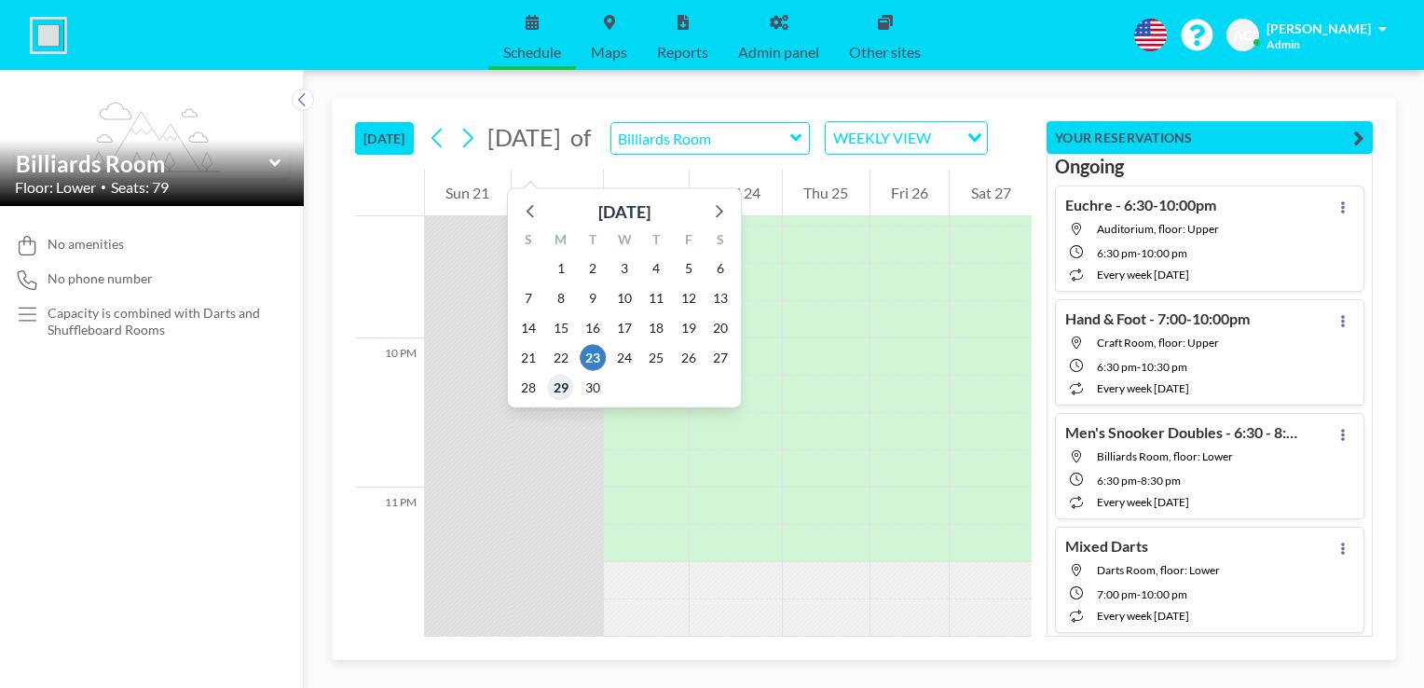
click at [563, 384] on span "29" at bounding box center [561, 388] width 26 height 26
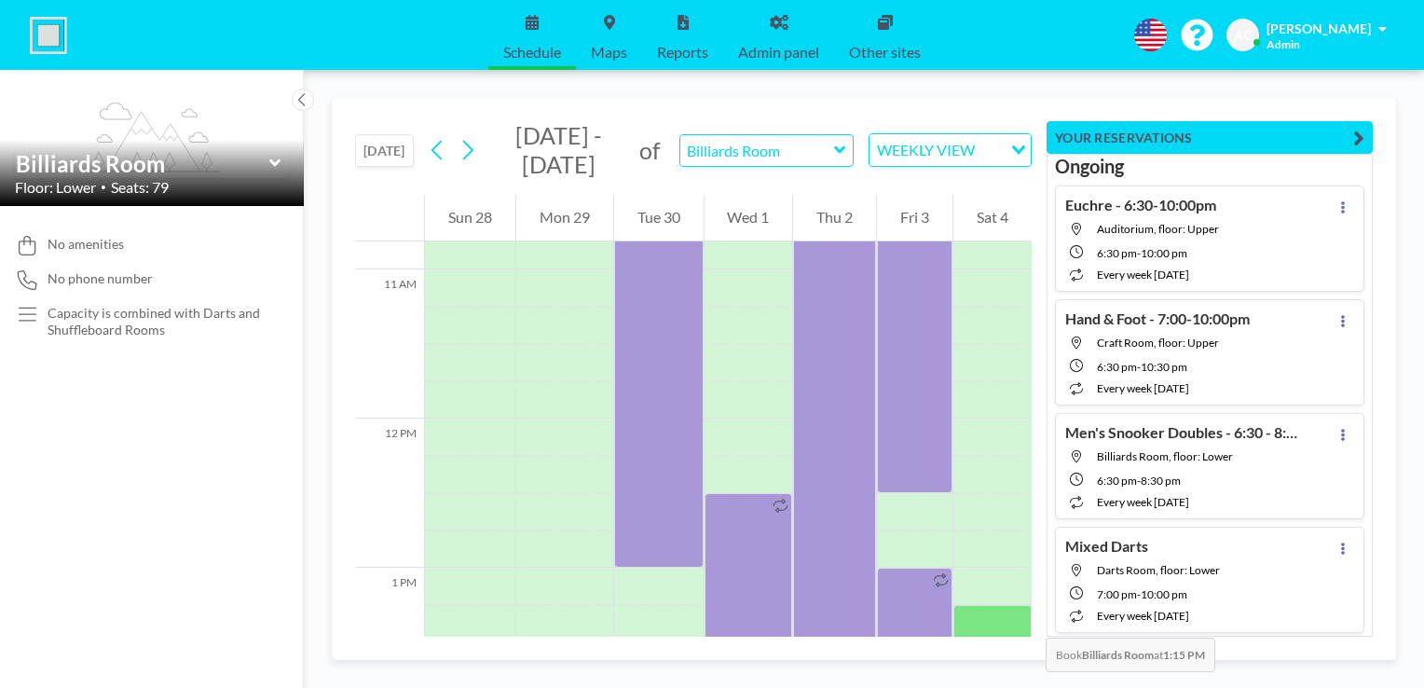
scroll to position [1640, 0]
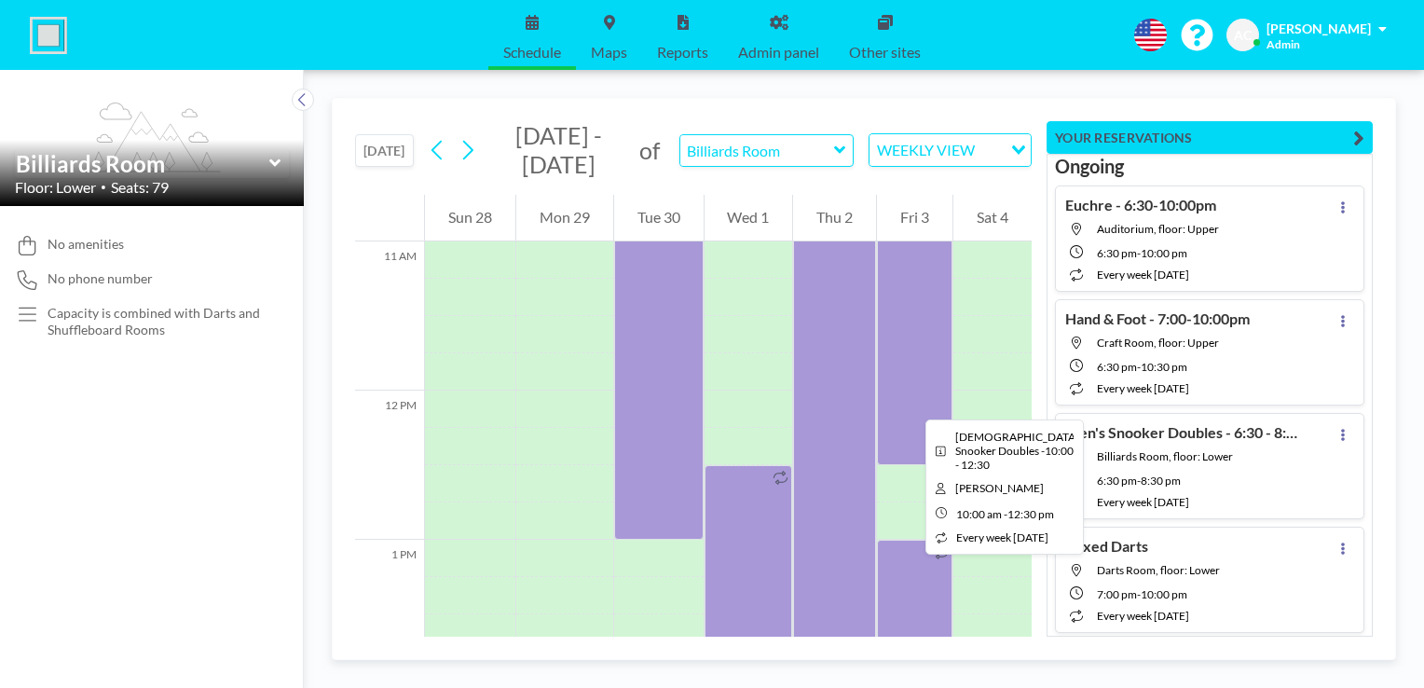
click at [910, 402] on div at bounding box center [914, 278] width 75 height 373
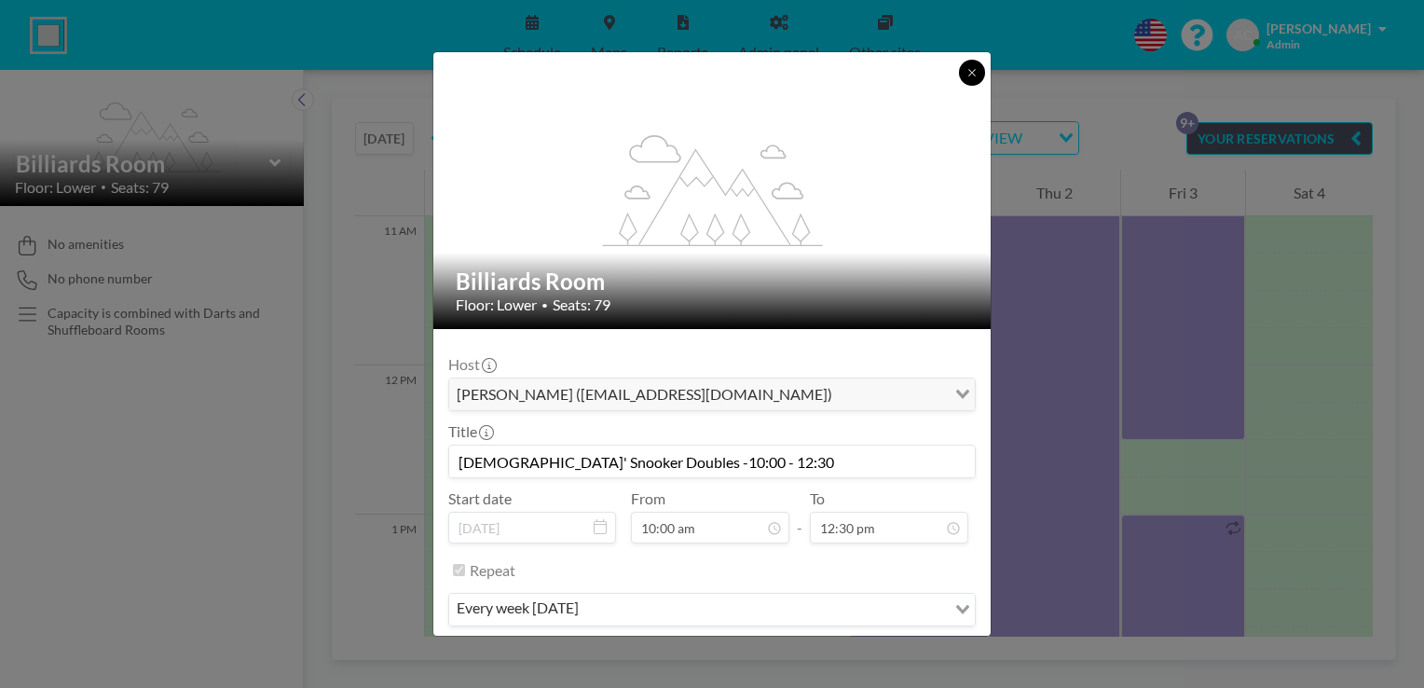
click at [973, 80] on button at bounding box center [972, 73] width 26 height 26
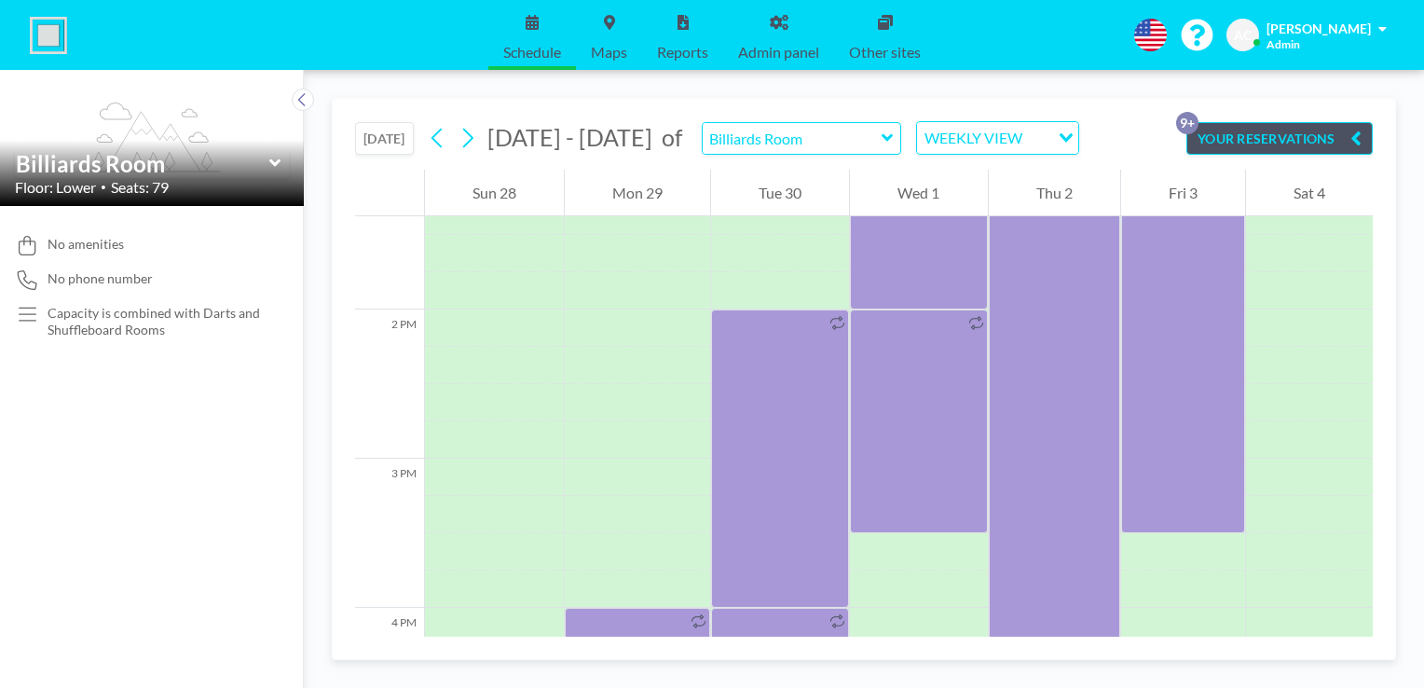
scroll to position [2012, 0]
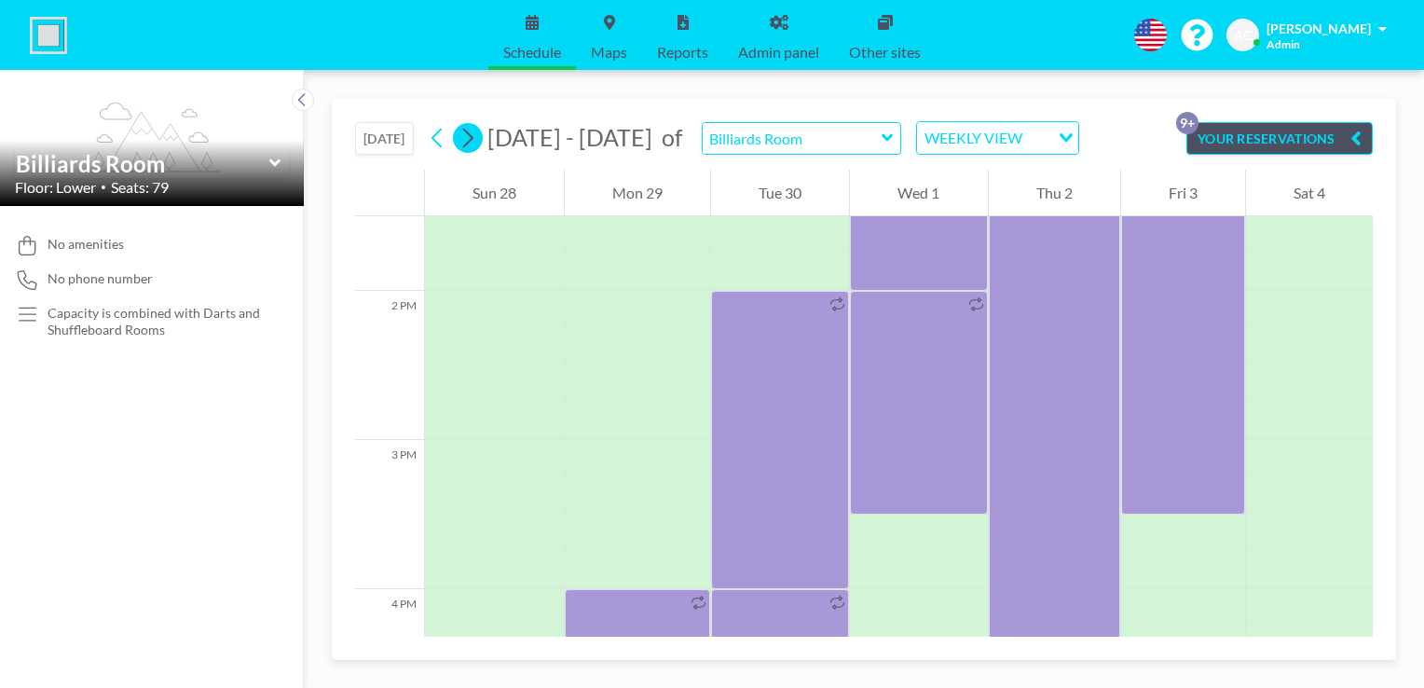
click at [476, 139] on icon at bounding box center [467, 138] width 18 height 28
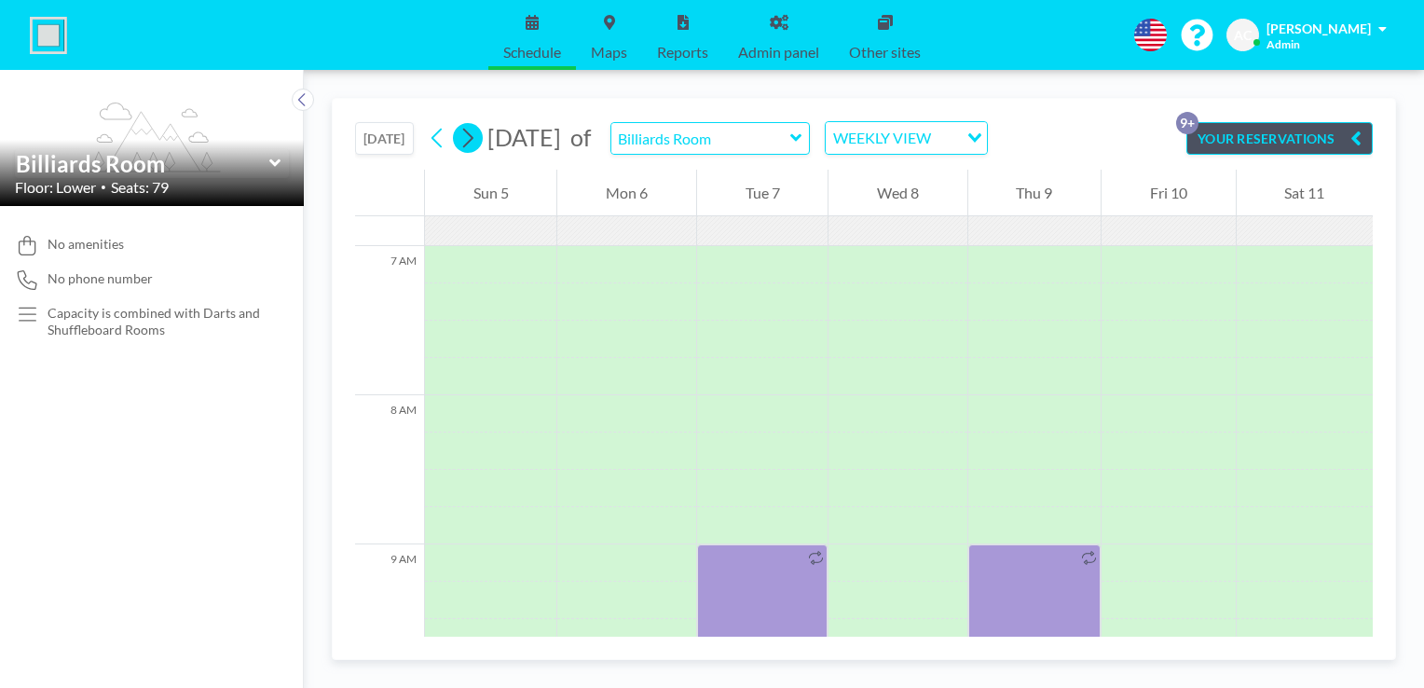
scroll to position [1155, 0]
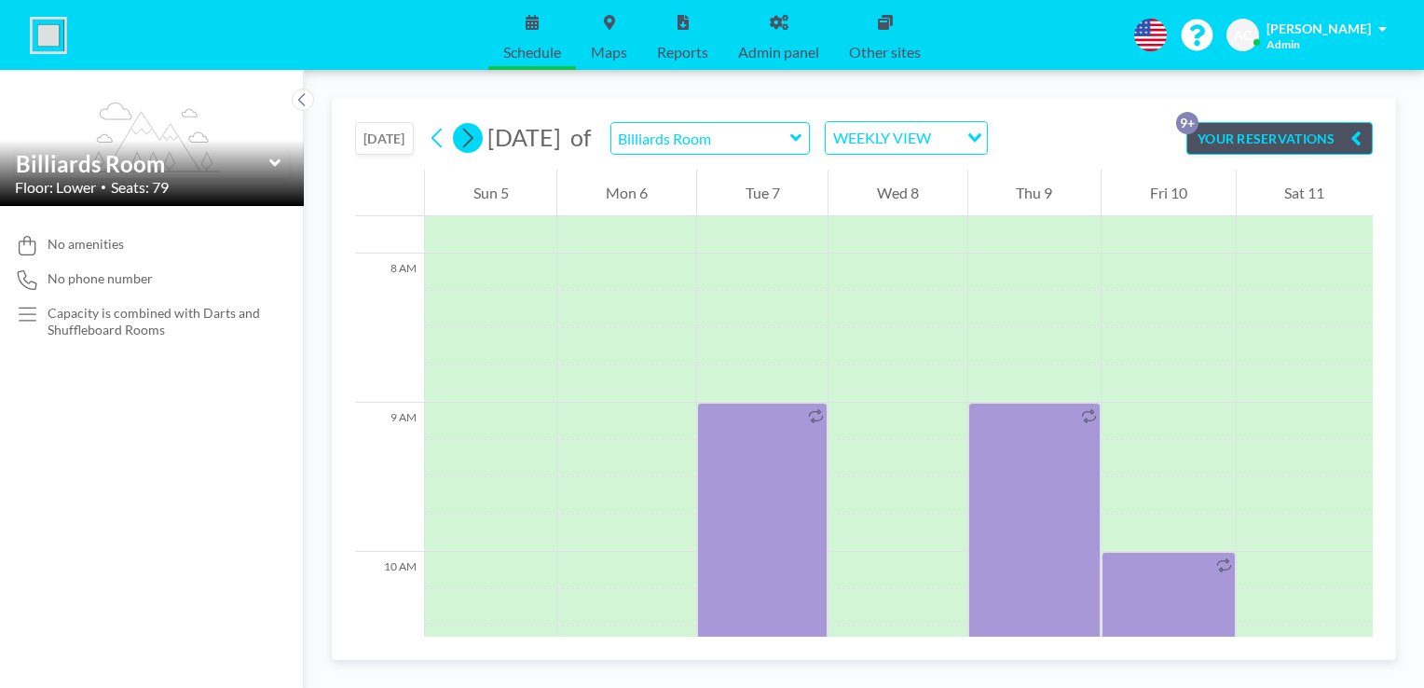
click at [476, 139] on icon at bounding box center [467, 138] width 18 height 28
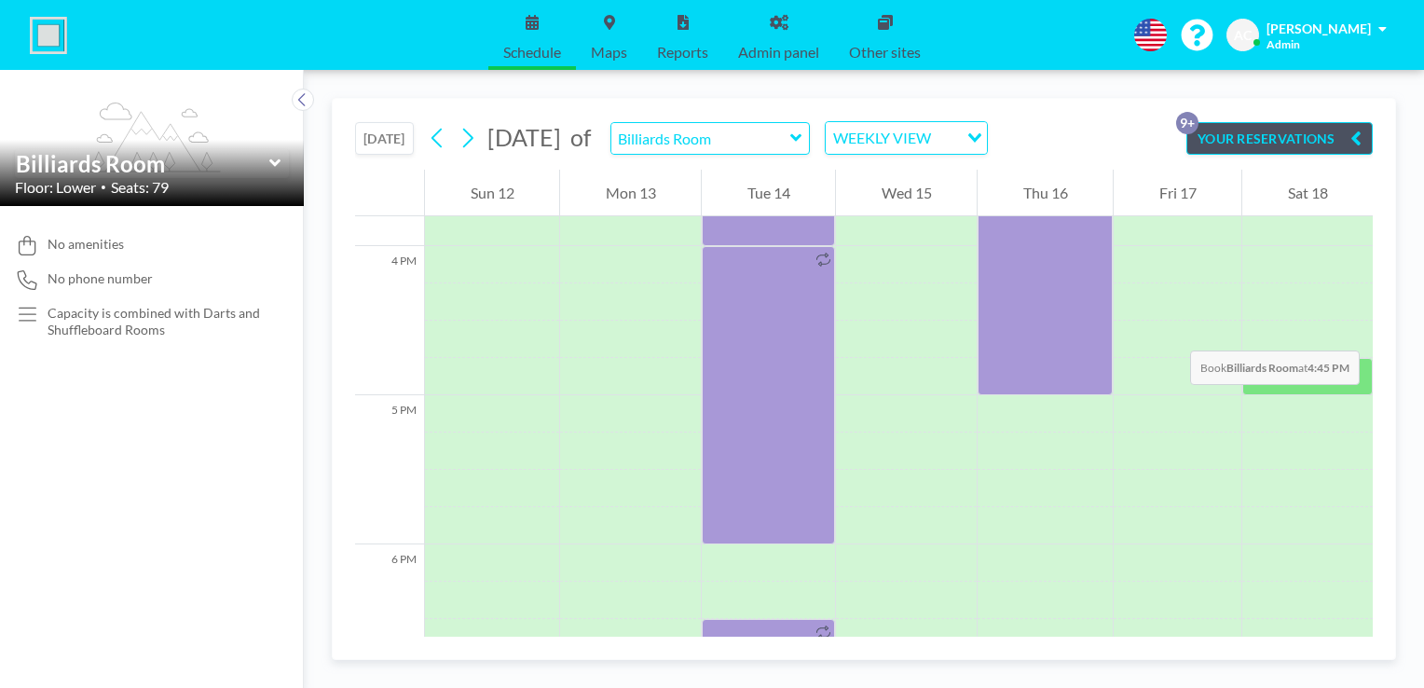
scroll to position [2387, 0]
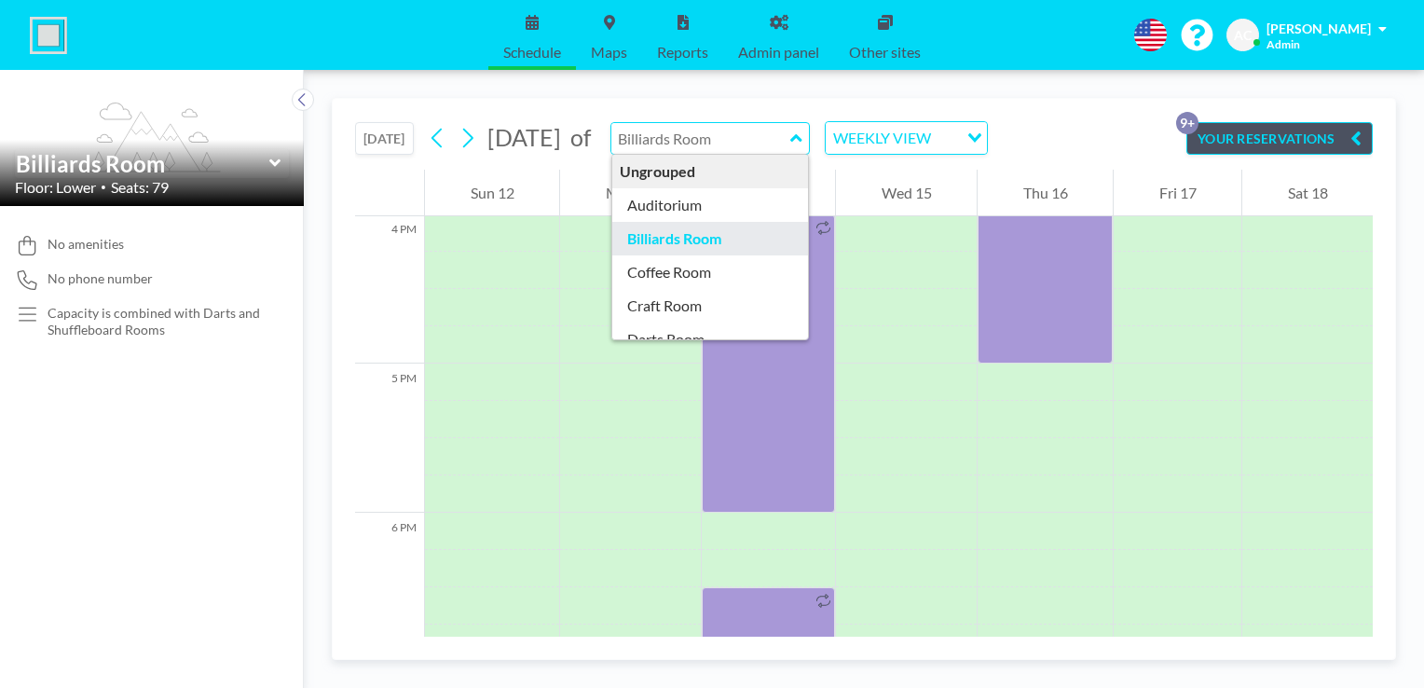
click at [771, 143] on input "text" at bounding box center [700, 138] width 179 height 31
type input "Coffee Room"
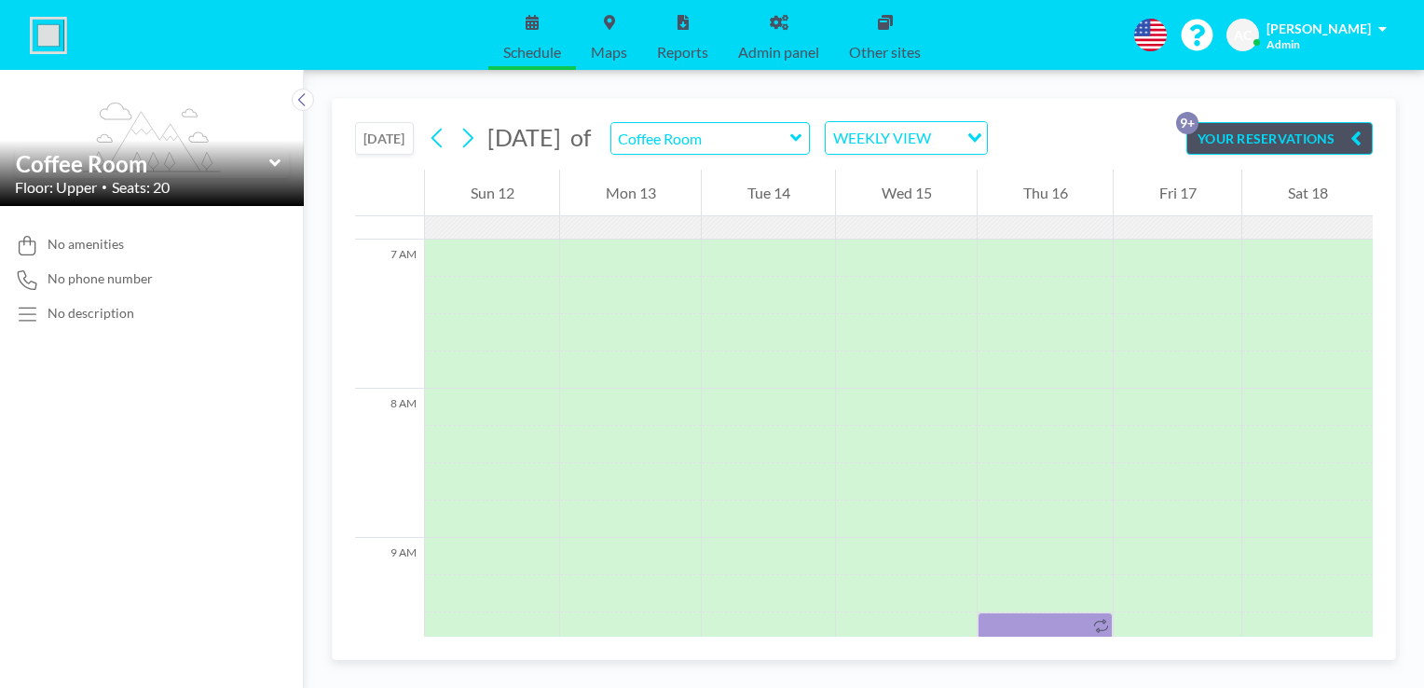
scroll to position [1155, 0]
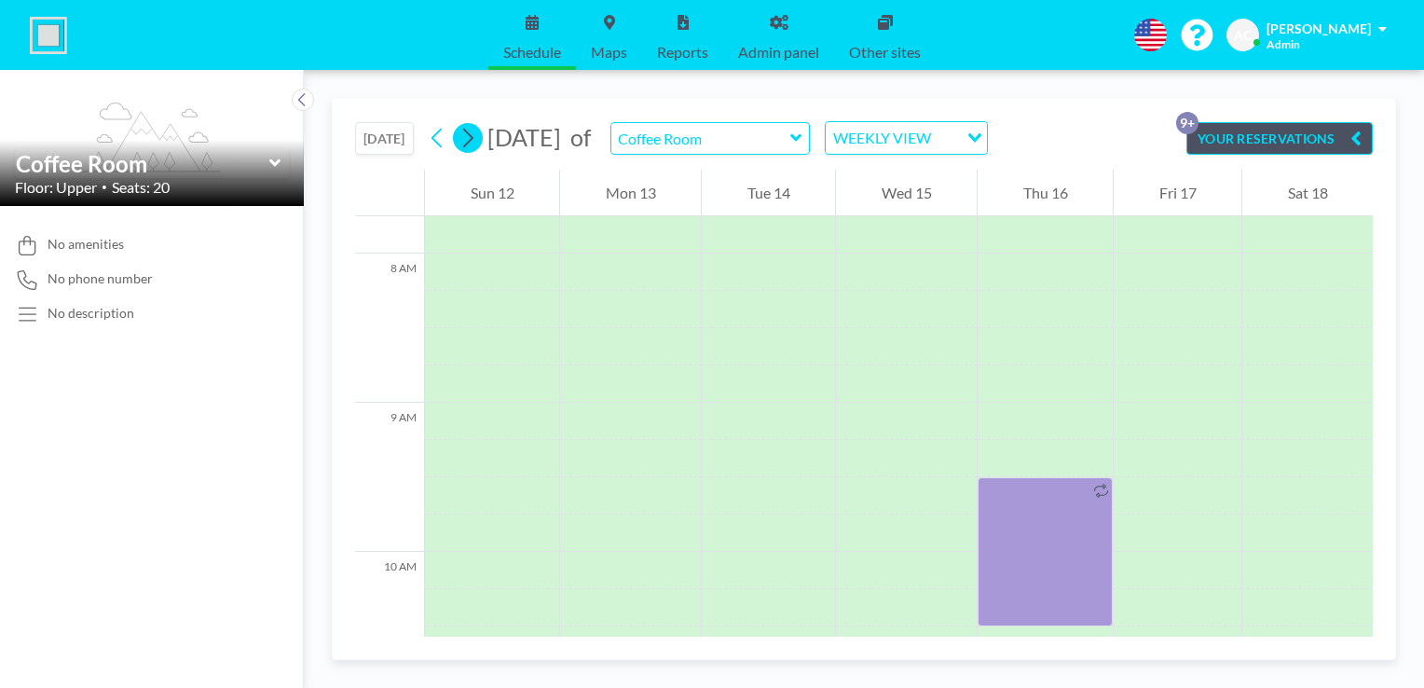
click at [473, 137] on icon at bounding box center [468, 139] width 10 height 20
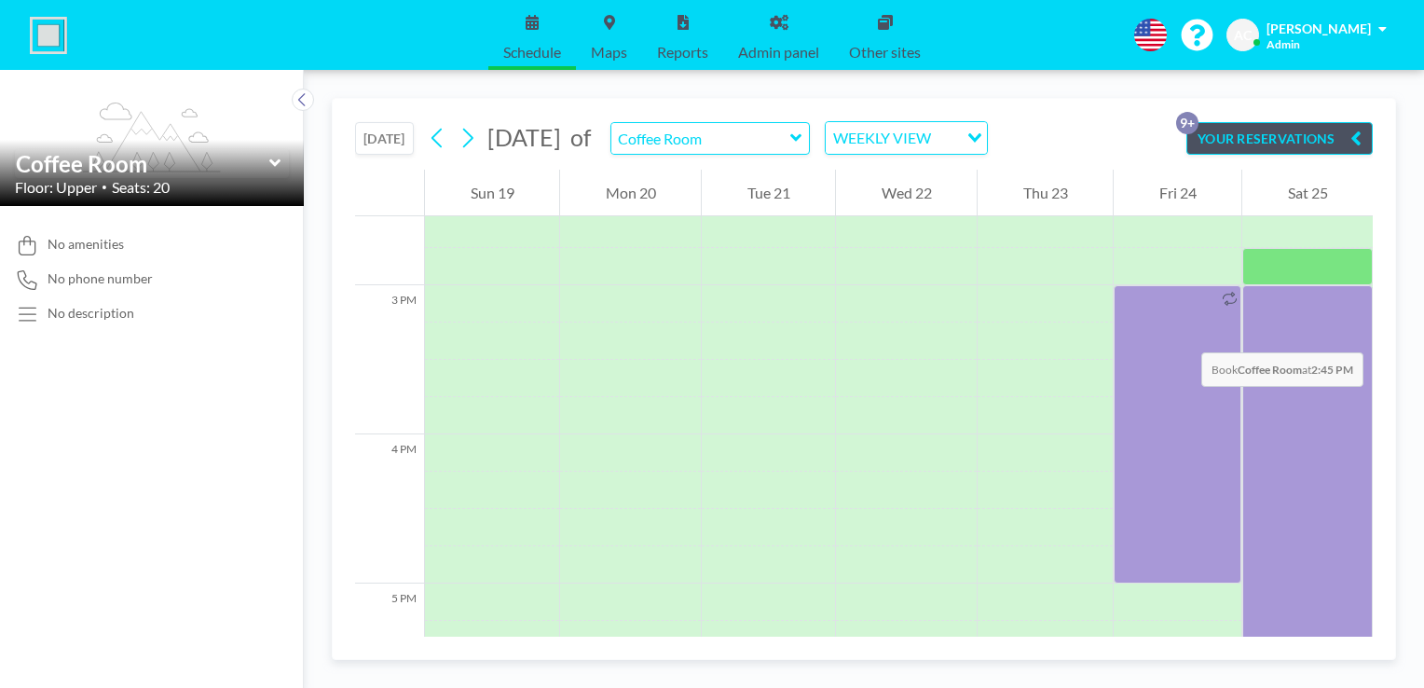
scroll to position [2192, 0]
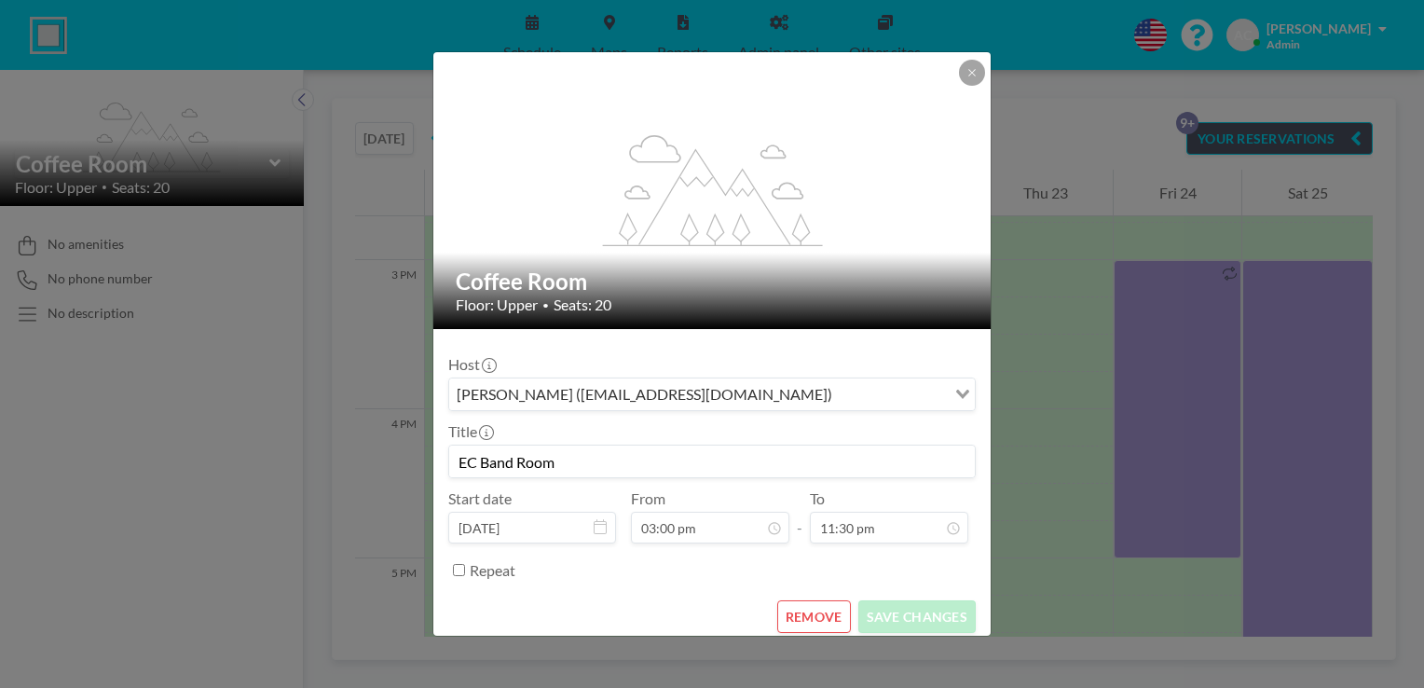
click at [599, 460] on input "EC Band Room" at bounding box center [711, 461] width 525 height 32
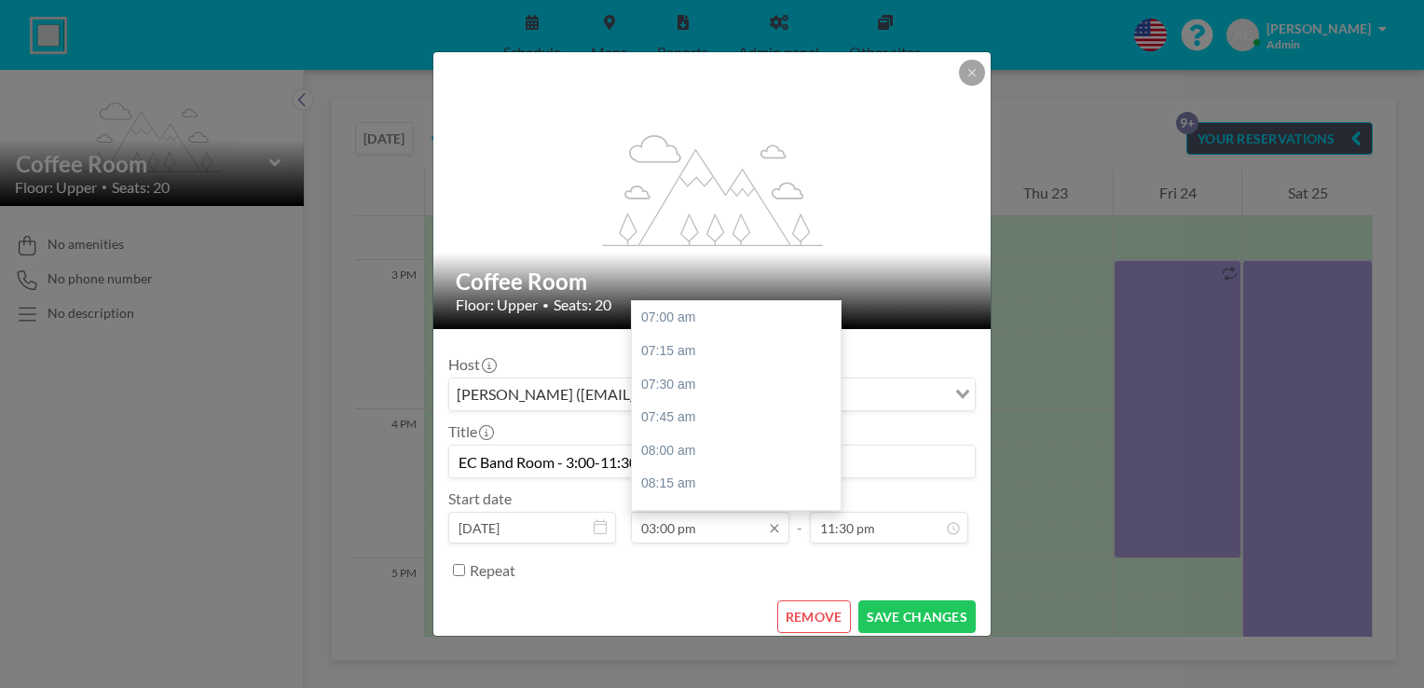
scroll to position [1061, 0]
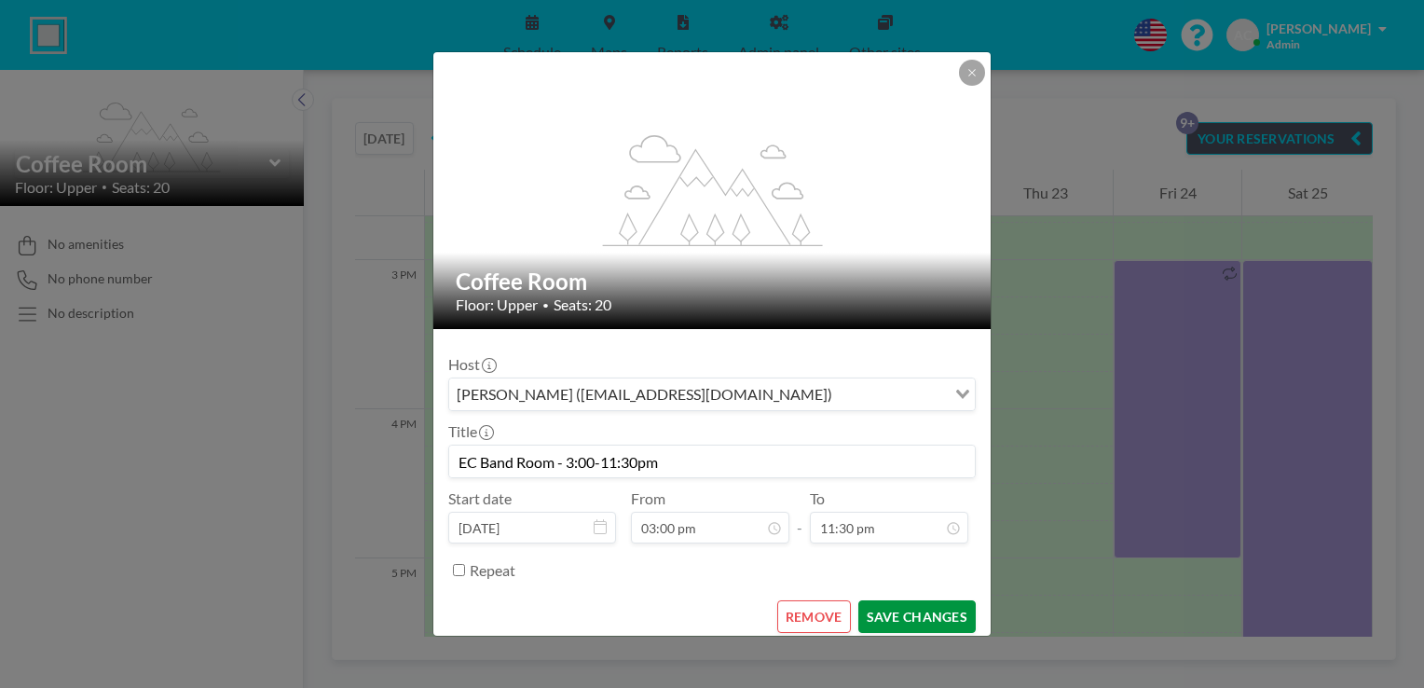
type input "EC Band Room - 3:00-11:30pm"
click at [887, 609] on button "SAVE CHANGES" at bounding box center [916, 616] width 117 height 33
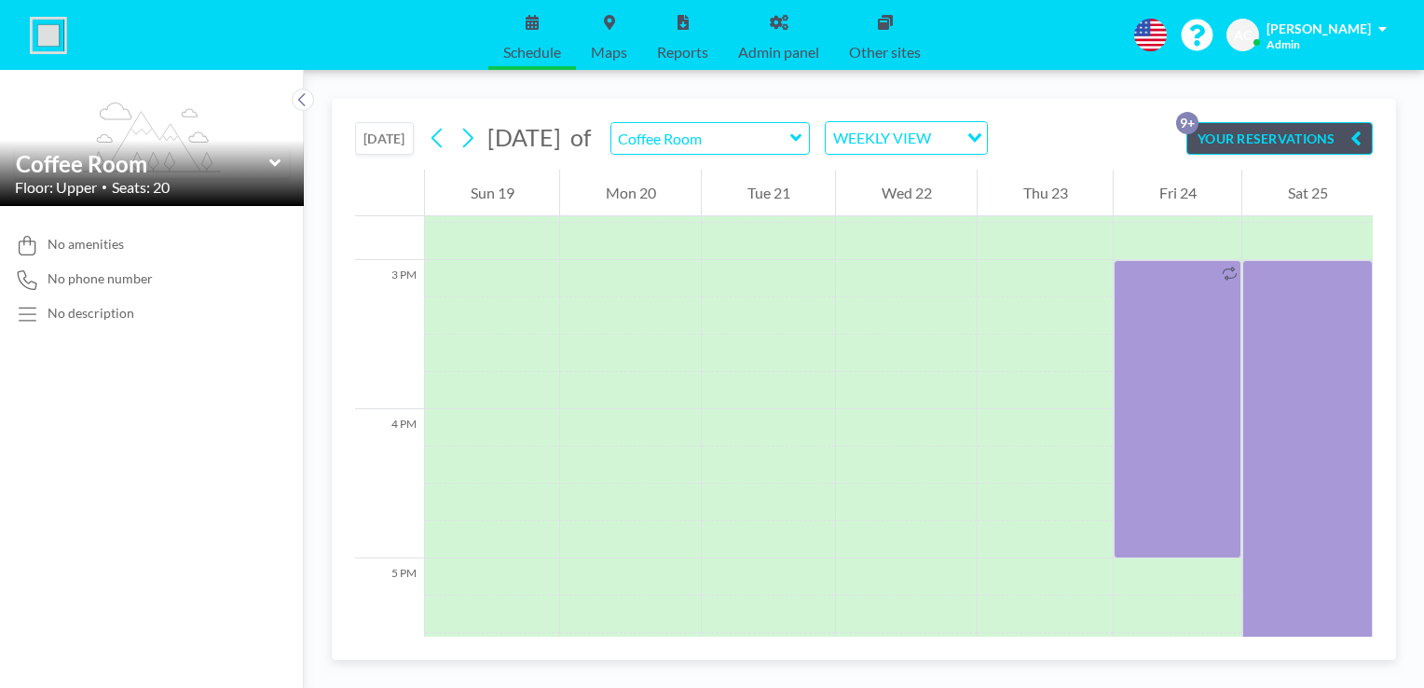
click at [801, 139] on icon at bounding box center [795, 137] width 11 height 7
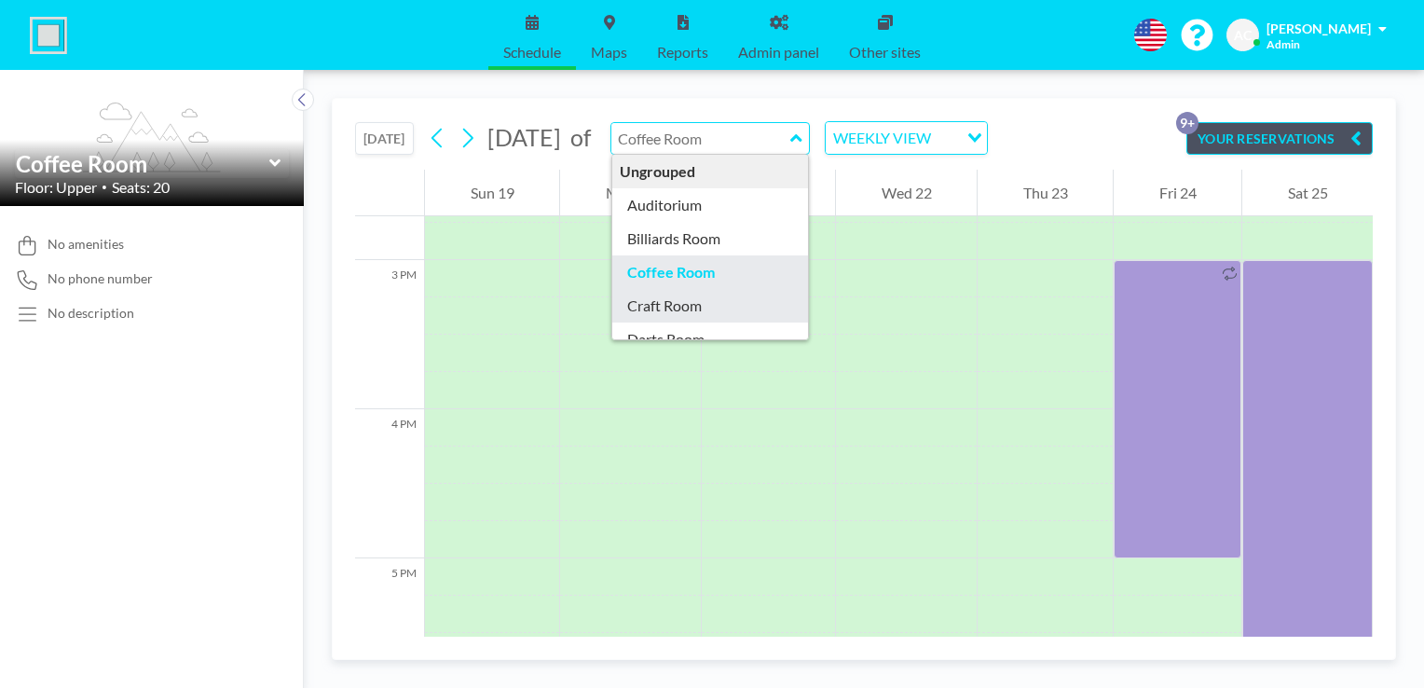
type input "Craft Room"
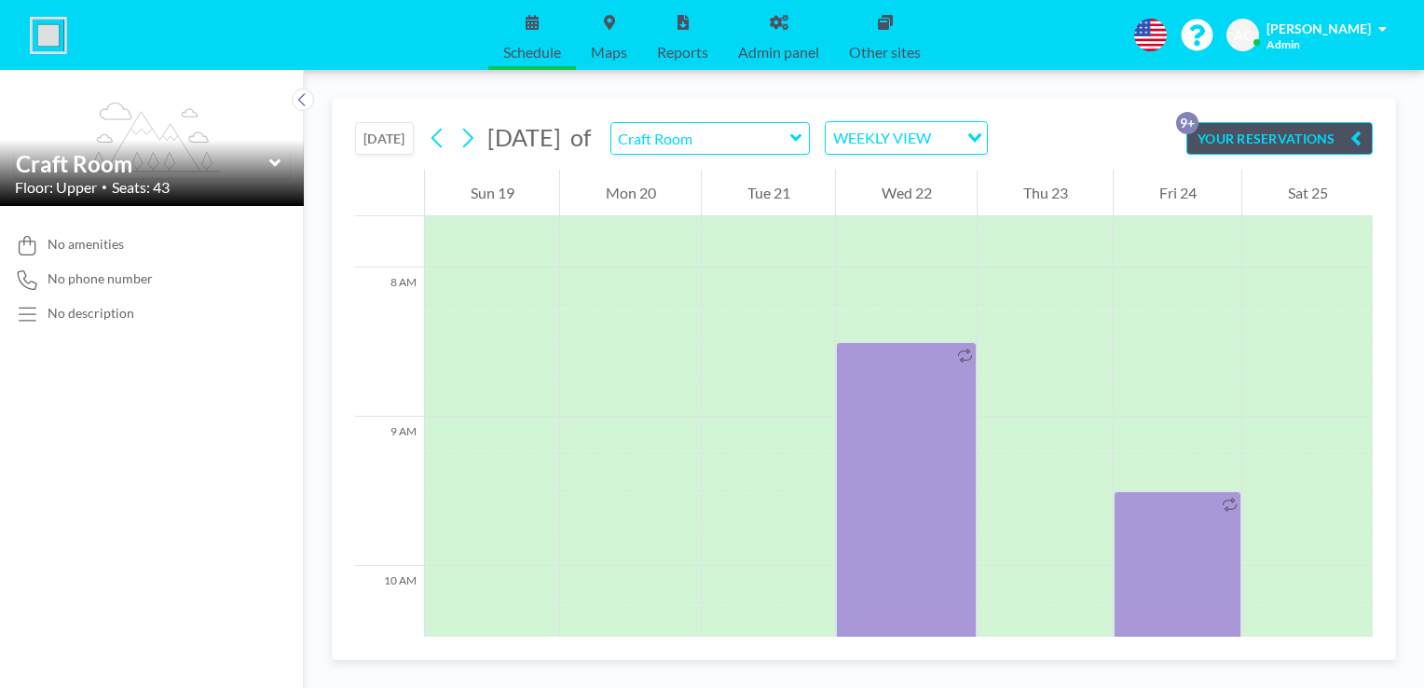
scroll to position [1155, 0]
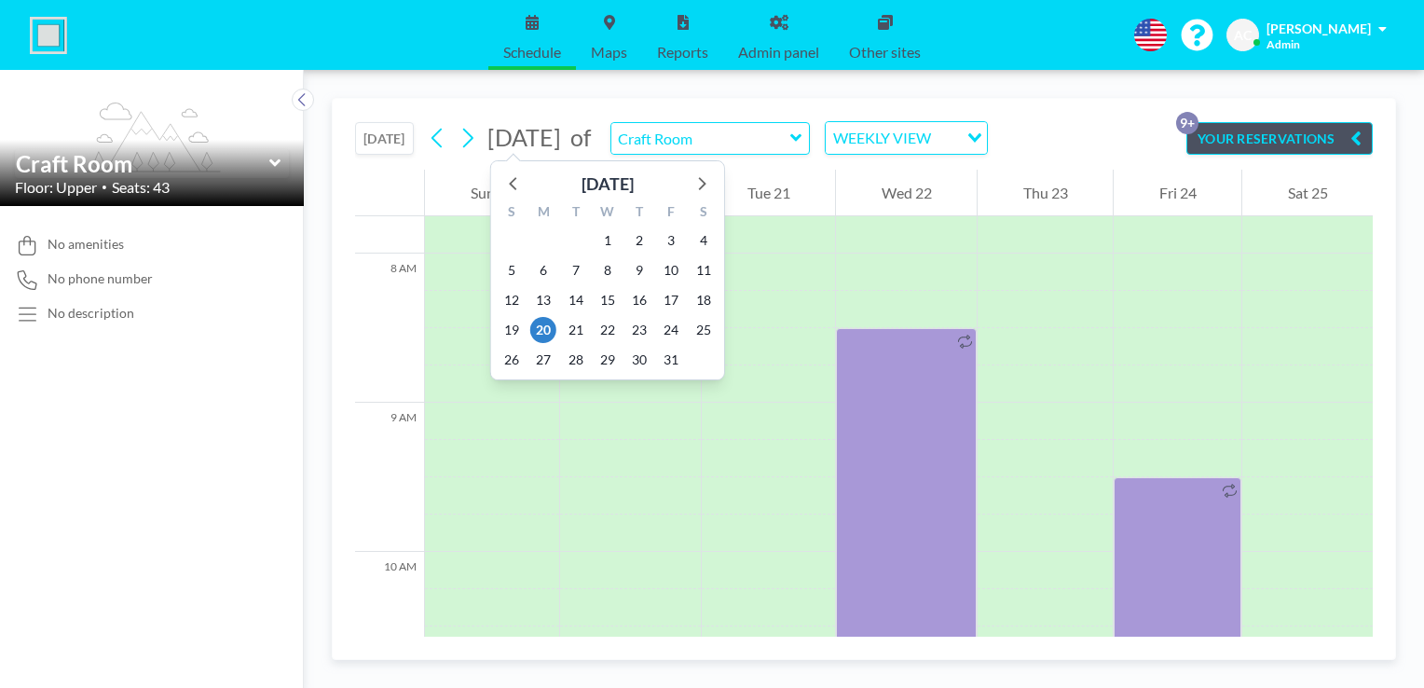
click at [556, 141] on span "[DATE]" at bounding box center [524, 137] width 74 height 28
click at [607, 237] on span "1" at bounding box center [607, 240] width 26 height 26
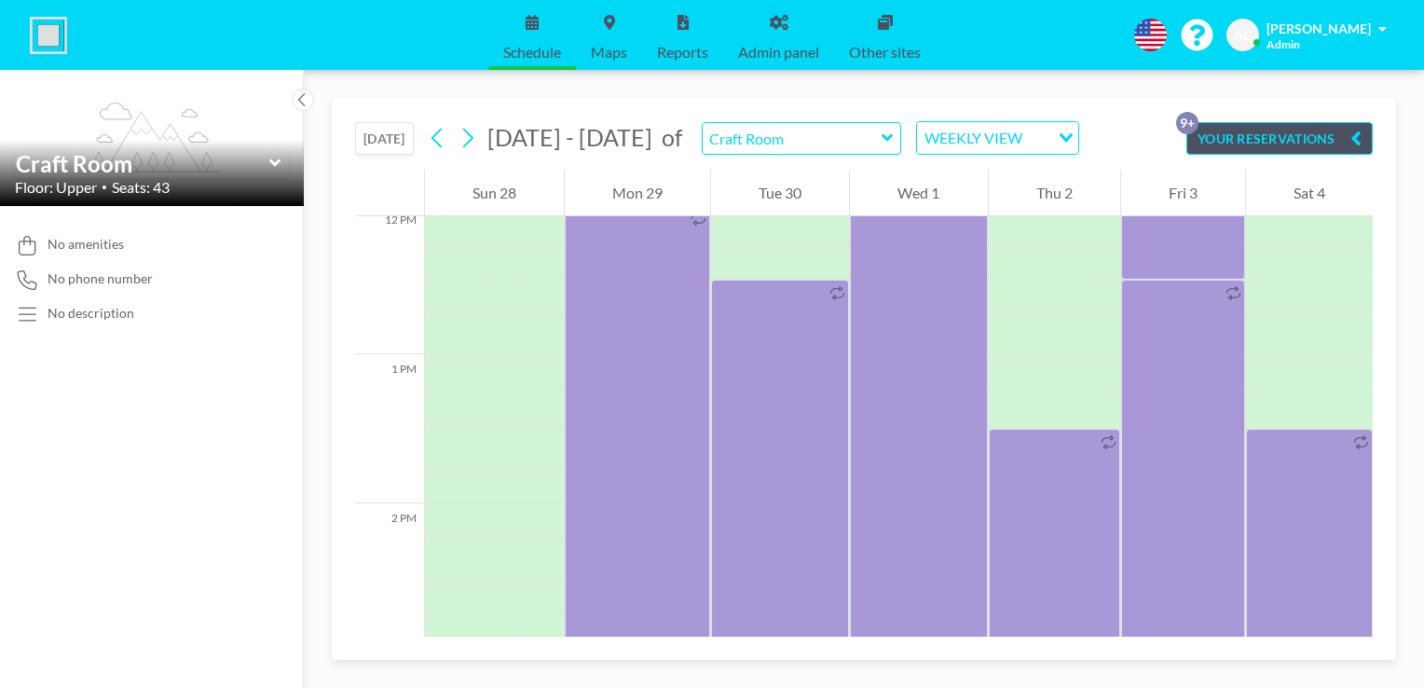
scroll to position [1826, 0]
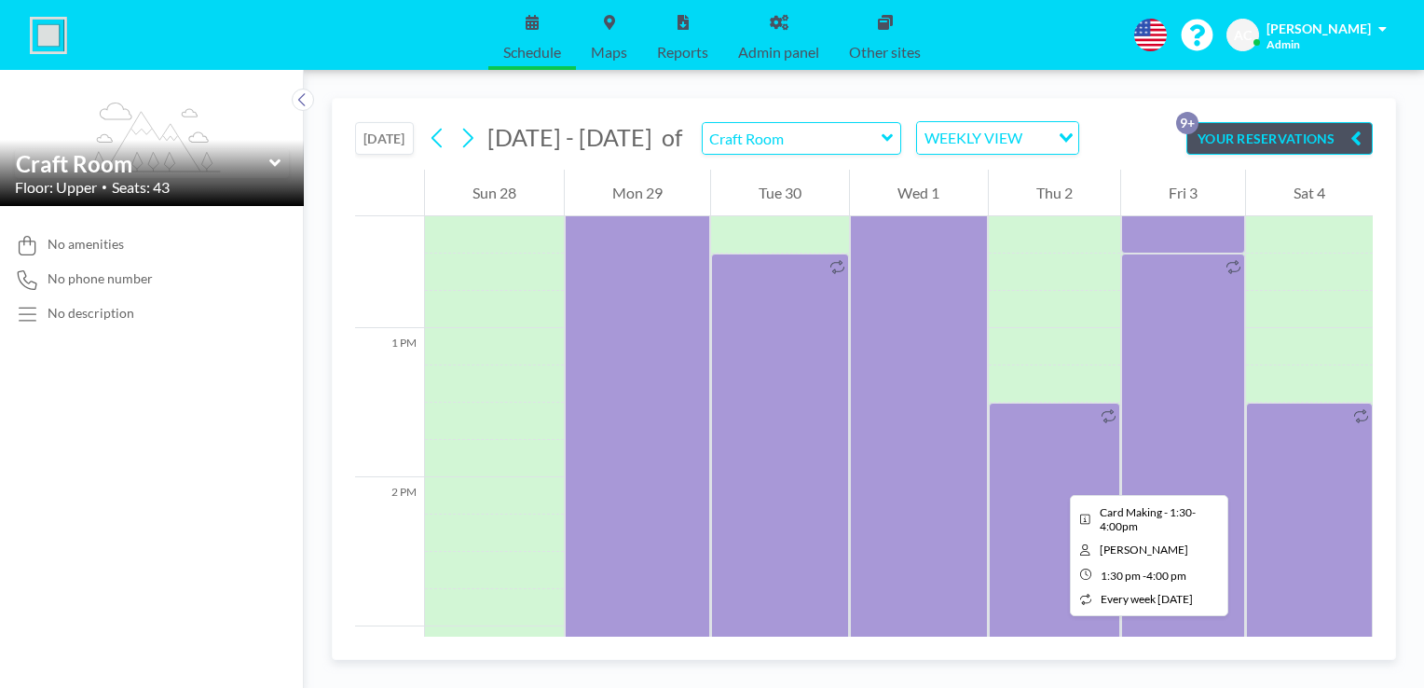
click at [1055, 478] on div at bounding box center [1053, 588] width 131 height 373
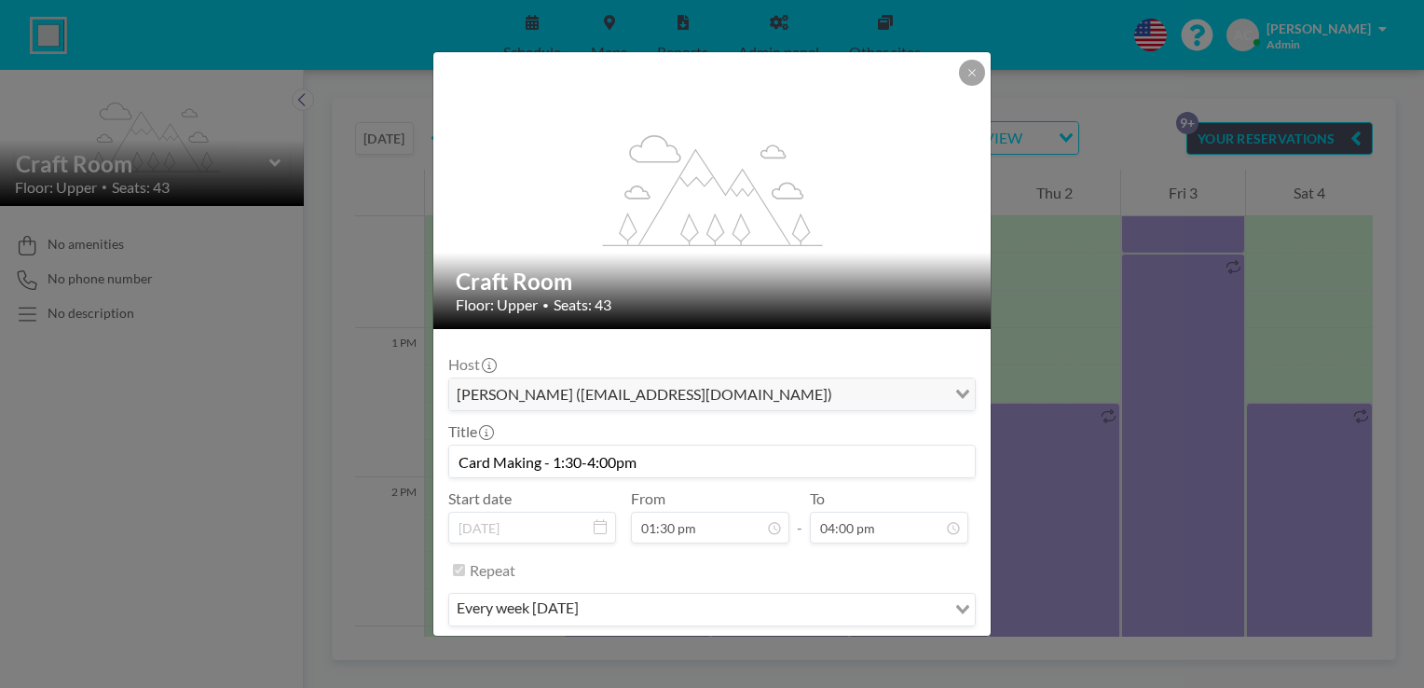
click at [561, 458] on input "Card Making - 1:30-4:00pm" at bounding box center [711, 461] width 525 height 32
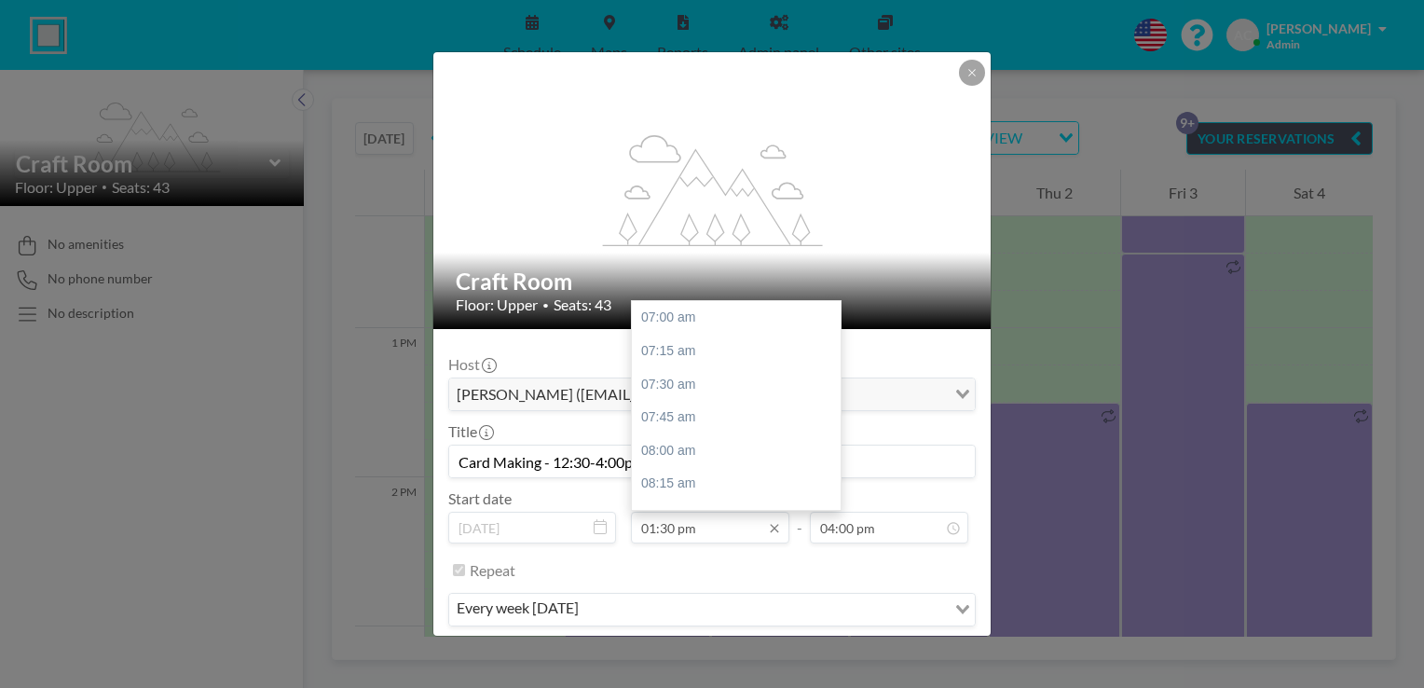
scroll to position [863, 0]
type input "Card Making - 12:30-4:00pm"
click at [687, 520] on input "01:30 pm" at bounding box center [710, 527] width 158 height 32
click at [833, 334] on div at bounding box center [836, 405] width 6 height 205
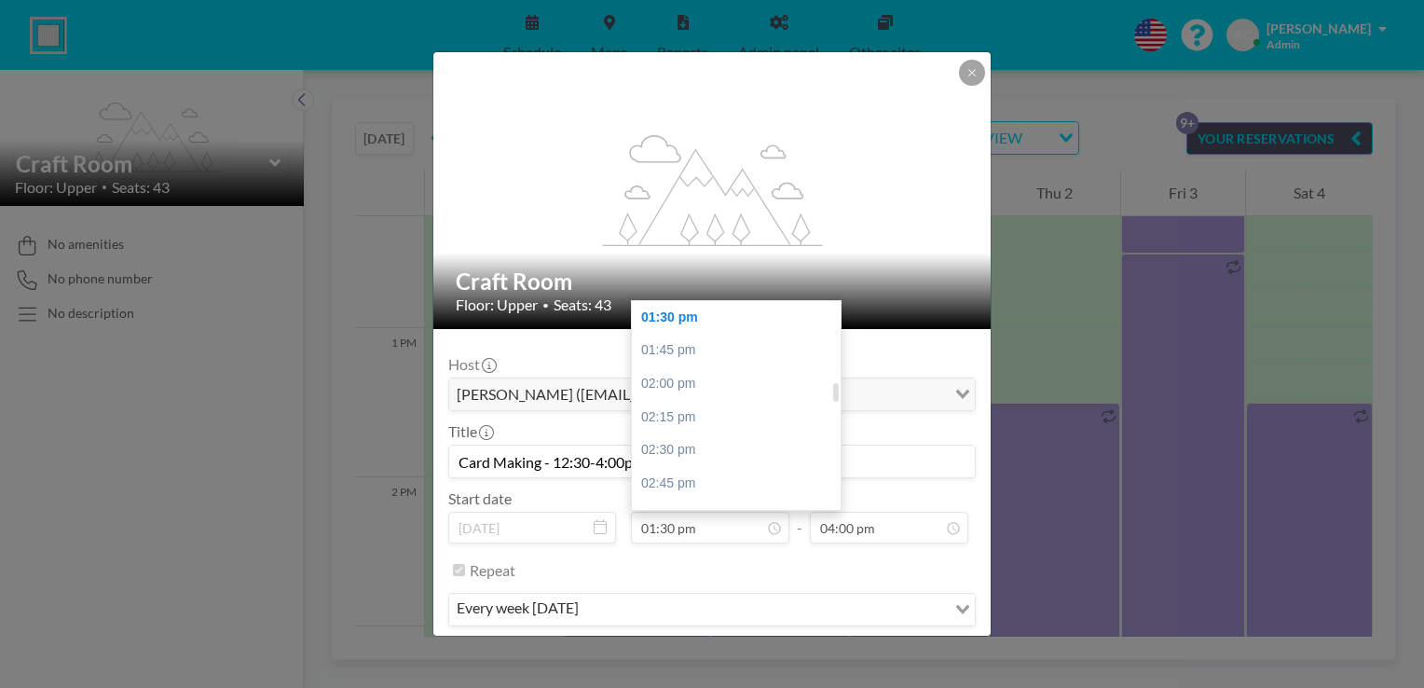
click at [834, 338] on div at bounding box center [836, 405] width 6 height 205
click at [834, 339] on div at bounding box center [836, 405] width 6 height 205
click at [833, 341] on div at bounding box center [836, 405] width 6 height 205
click at [653, 524] on input "01:30 pm" at bounding box center [710, 527] width 158 height 32
click at [720, 528] on input "12:30 pm" at bounding box center [710, 527] width 158 height 32
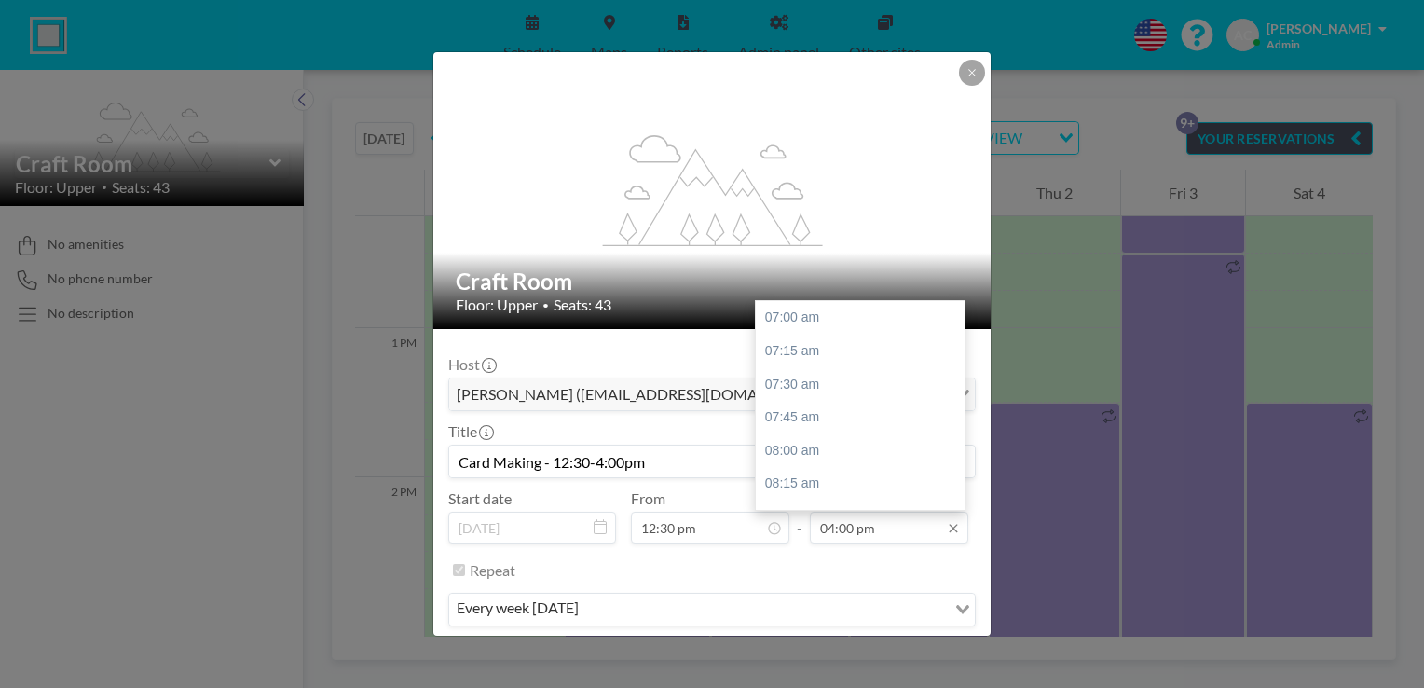
scroll to position [1194, 0]
type input "12:30 pm"
click at [891, 532] on input "04:00 pm" at bounding box center [889, 527] width 158 height 32
click at [799, 379] on div "04:30 pm" at bounding box center [865, 384] width 218 height 34
type input "04:30 pm"
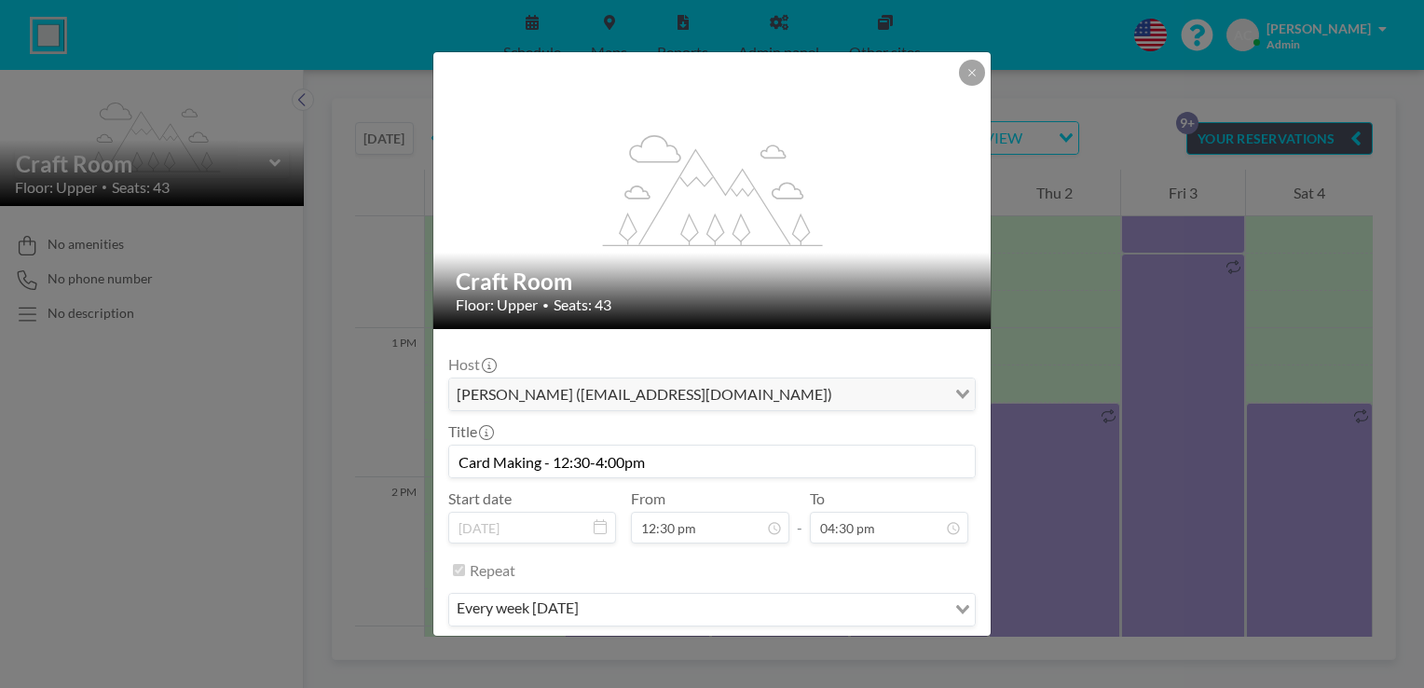
click at [617, 457] on input "Card Making - 12:30-4:00pm" at bounding box center [711, 461] width 525 height 32
type input "Card Making - 12:30-4:30pm"
click at [746, 580] on div "Repeat" at bounding box center [723, 569] width 506 height 31
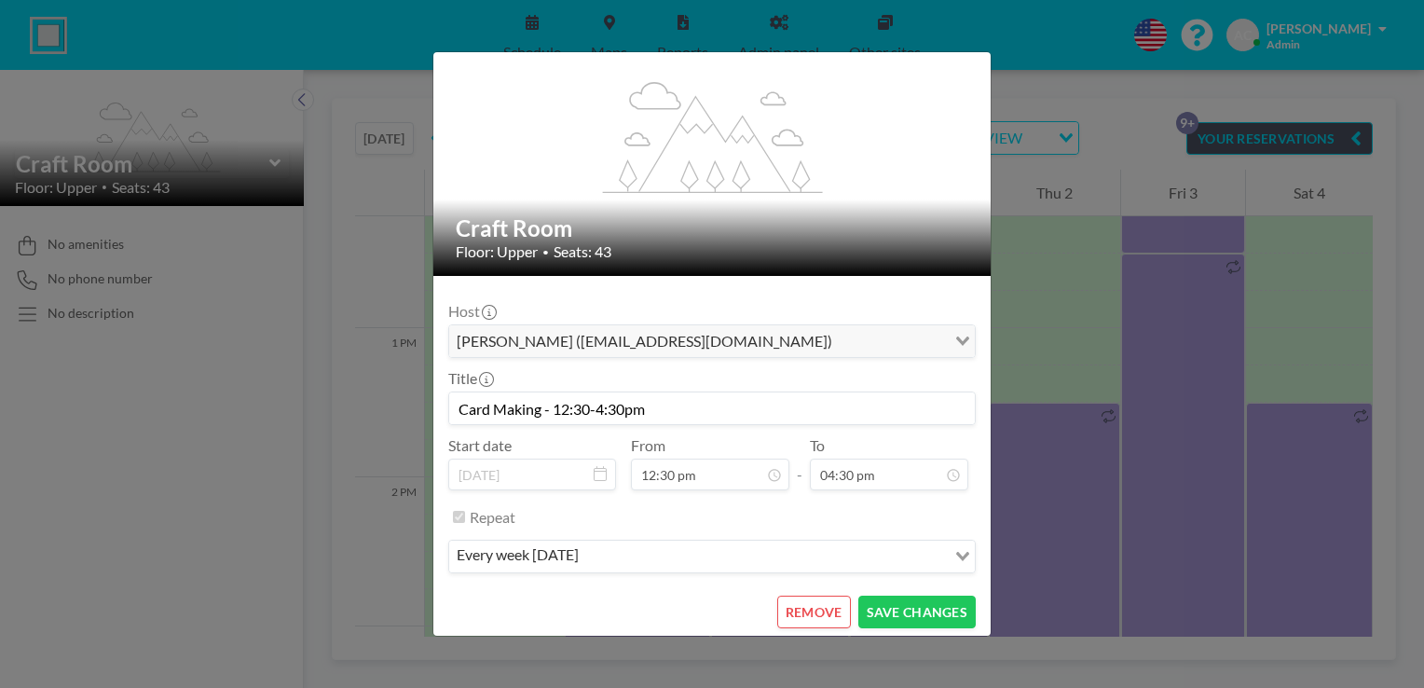
scroll to position [58, 0]
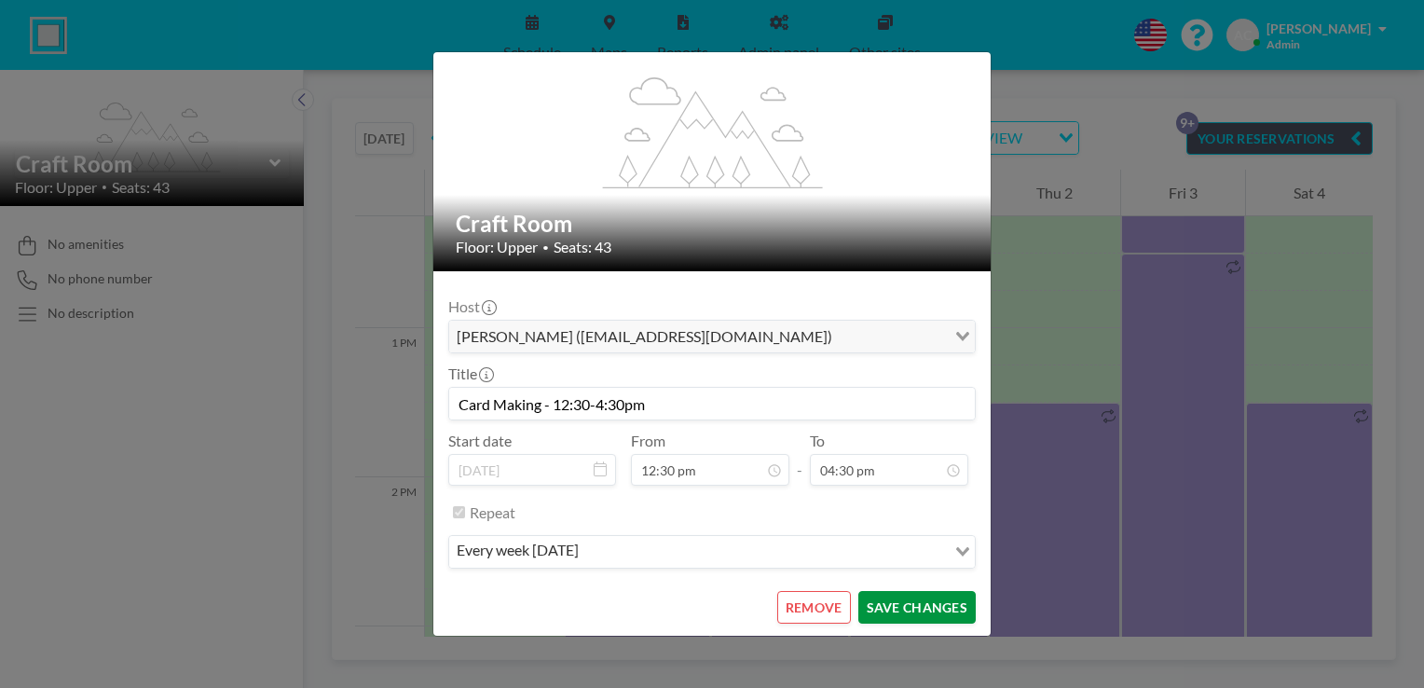
click at [904, 594] on button "SAVE CHANGES" at bounding box center [916, 607] width 117 height 33
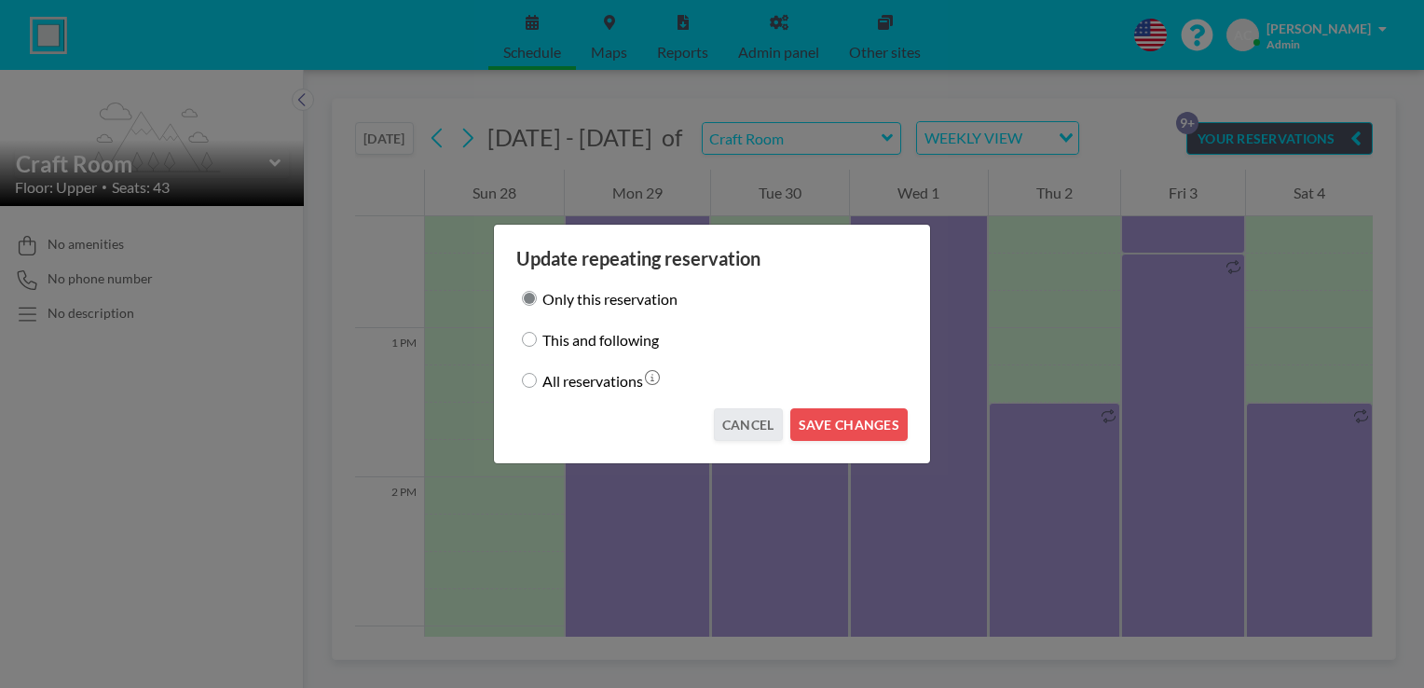
click at [526, 344] on input "This and following" at bounding box center [529, 339] width 15 height 15
radio input "true"
click at [838, 423] on button "SAVE CHANGES" at bounding box center [848, 424] width 117 height 33
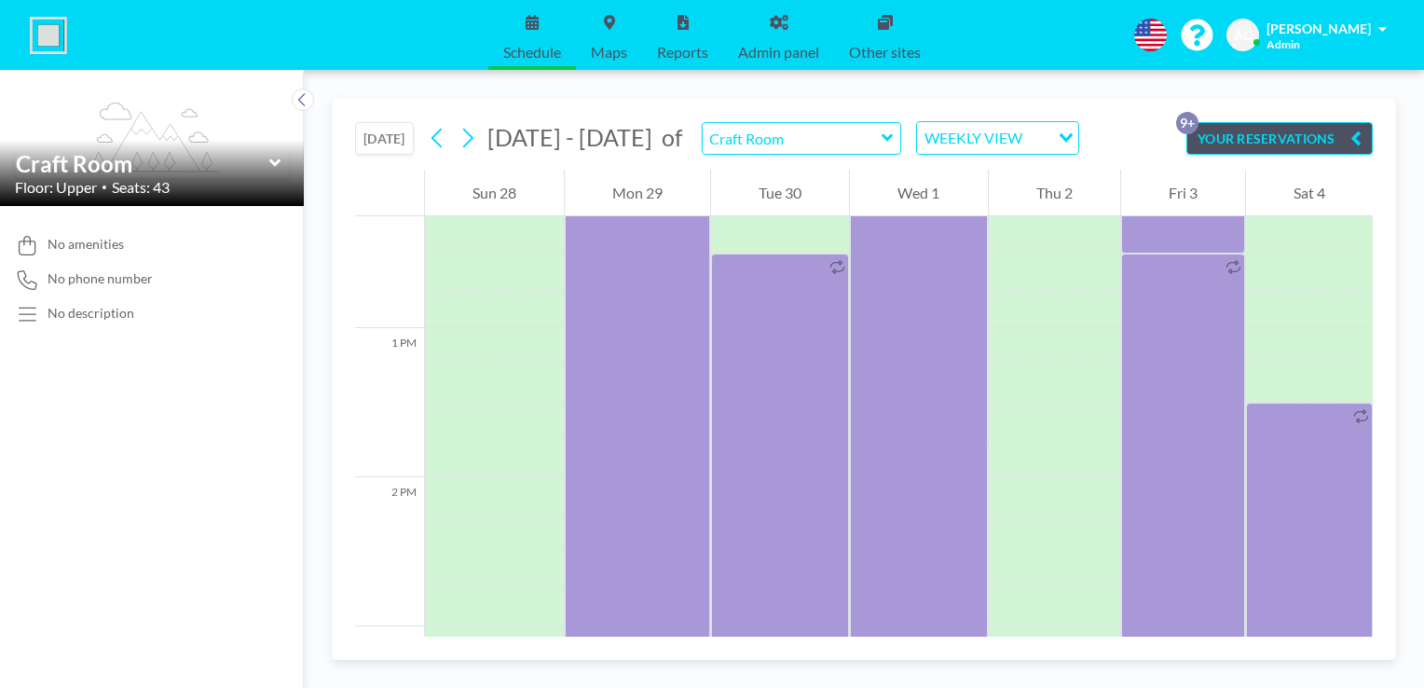
scroll to position [1424, 0]
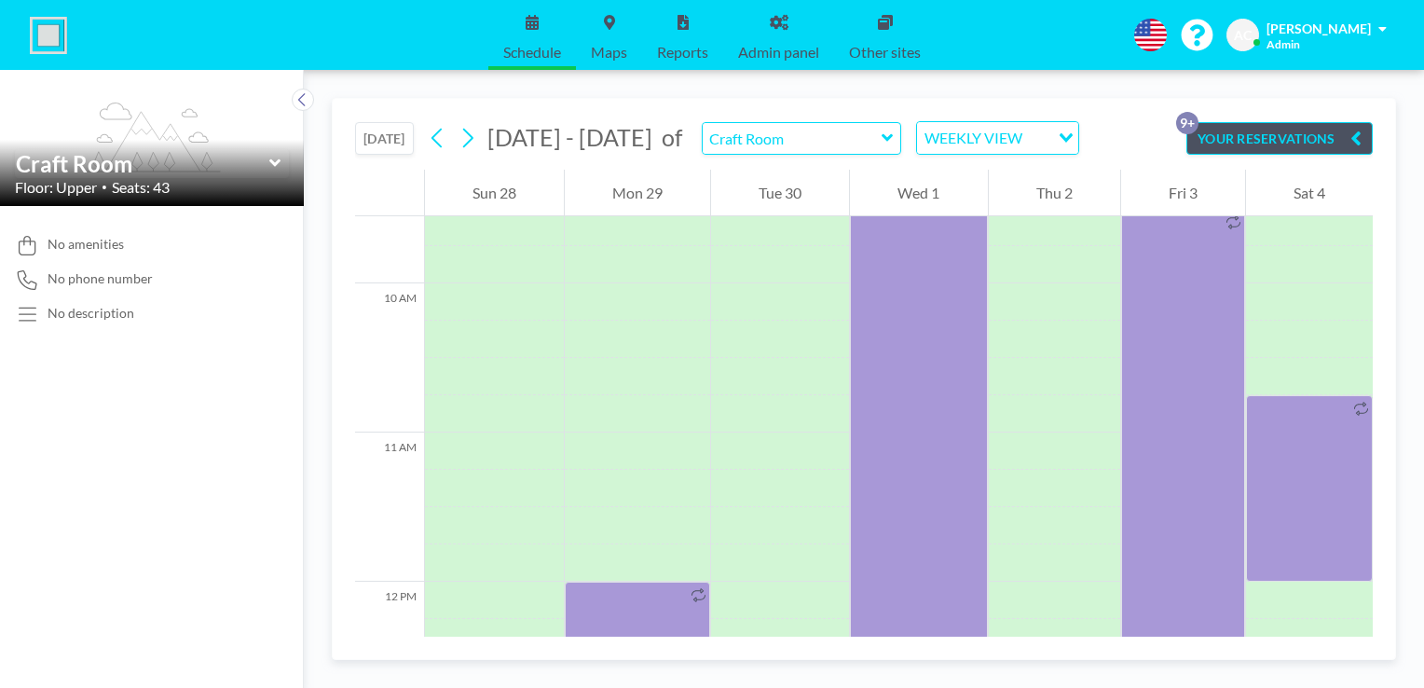
click at [1351, 136] on icon "button" at bounding box center [1355, 138] width 11 height 22
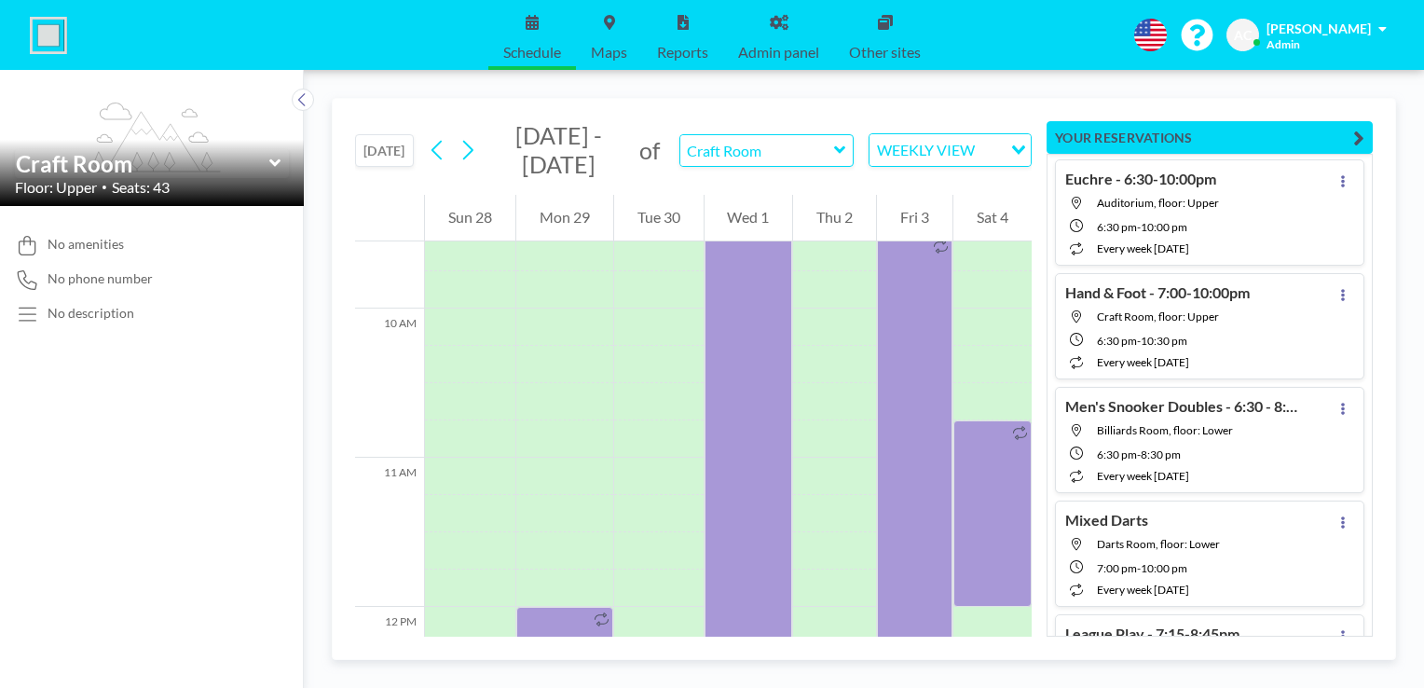
scroll to position [37, 0]
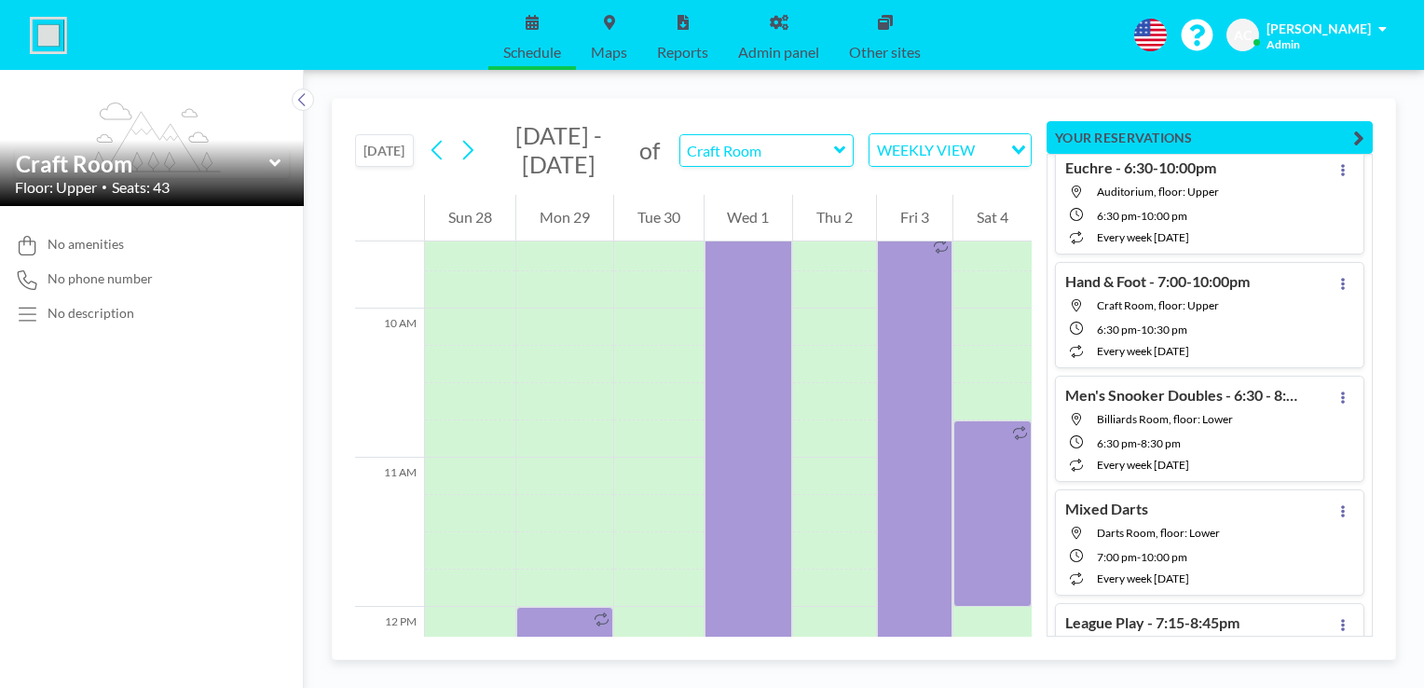
drag, startPoint x: 1368, startPoint y: 631, endPoint x: 1394, endPoint y: 84, distance: 547.5
click at [1394, 84] on div "[DATE] [DATE] - [DATE] of Craft Room WEEKLY VIEW Loading... 12 AM 1 AM 2 AM 3 A…" at bounding box center [864, 379] width 1120 height 618
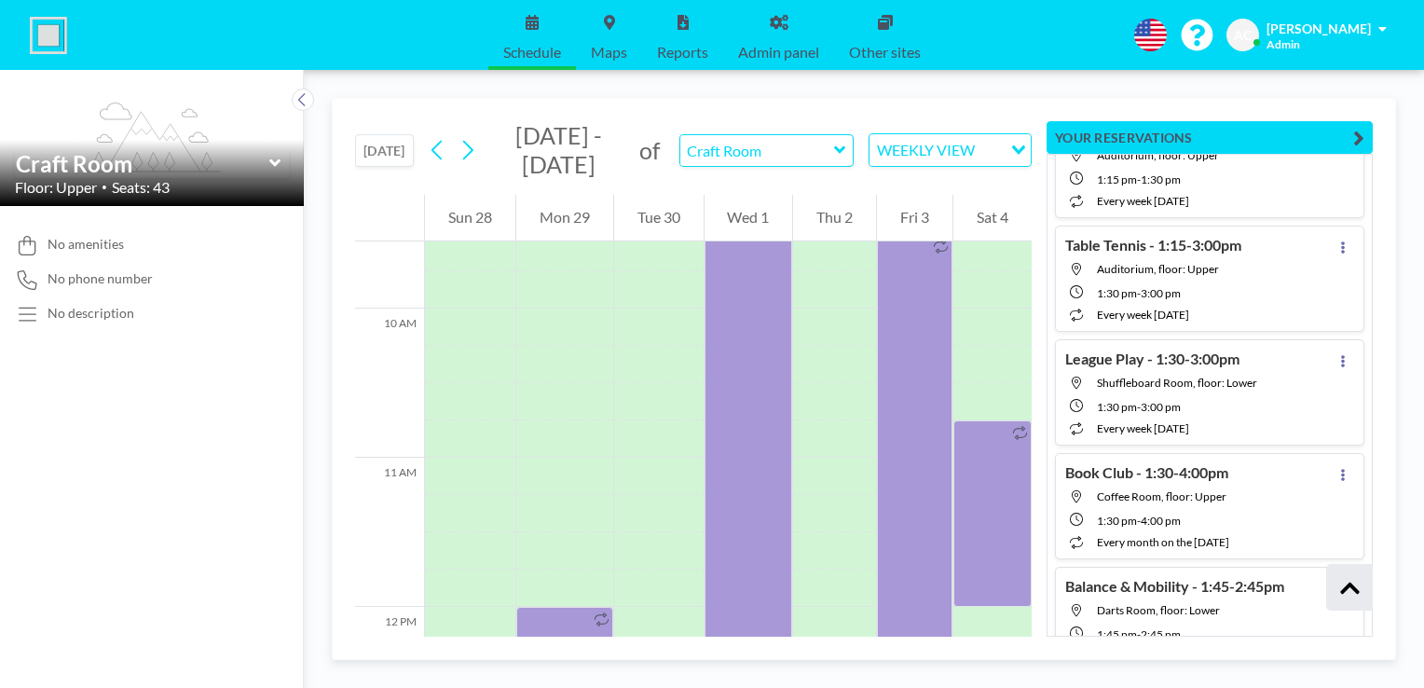
scroll to position [9159, 0]
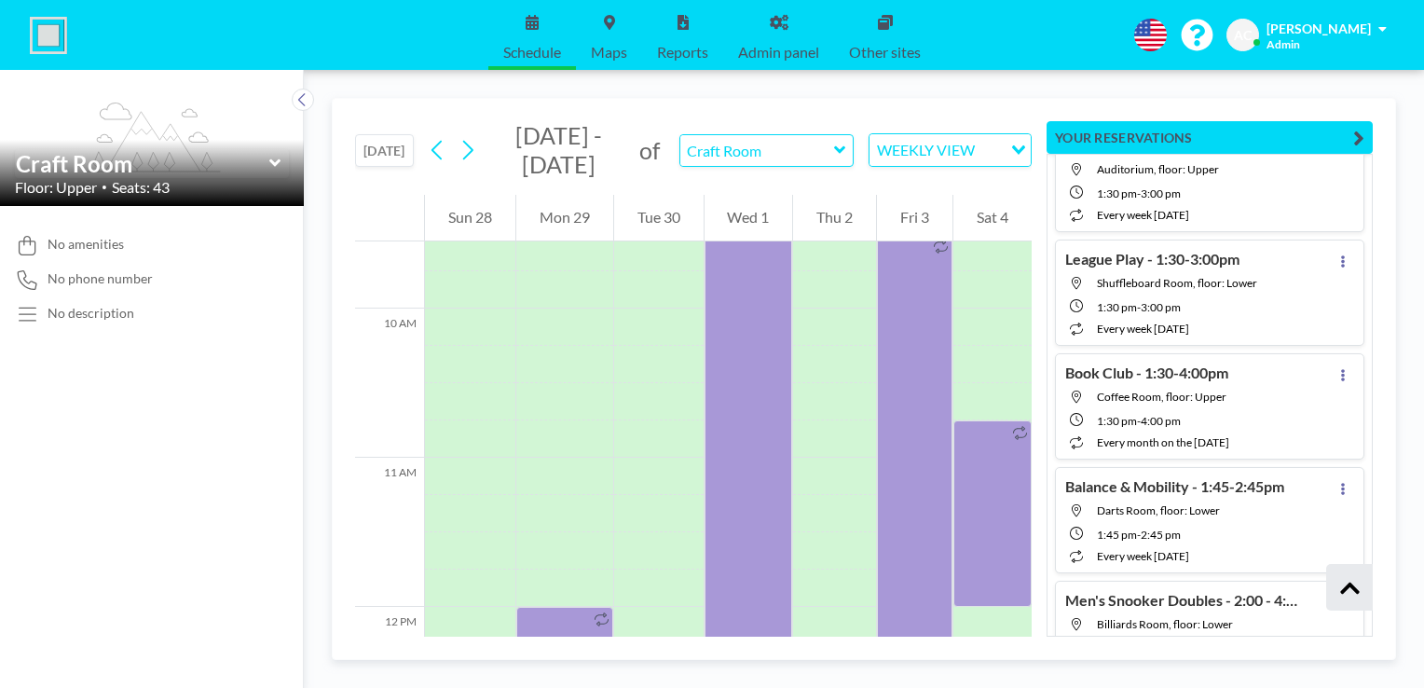
drag, startPoint x: 1368, startPoint y: 628, endPoint x: 1128, endPoint y: 661, distance: 241.8
click at [1128, 661] on div "[DATE] [DATE] - [DATE] of Craft Room WEEKLY VIEW Loading... 12 AM 1 AM 2 AM 3 A…" at bounding box center [864, 379] width 1120 height 618
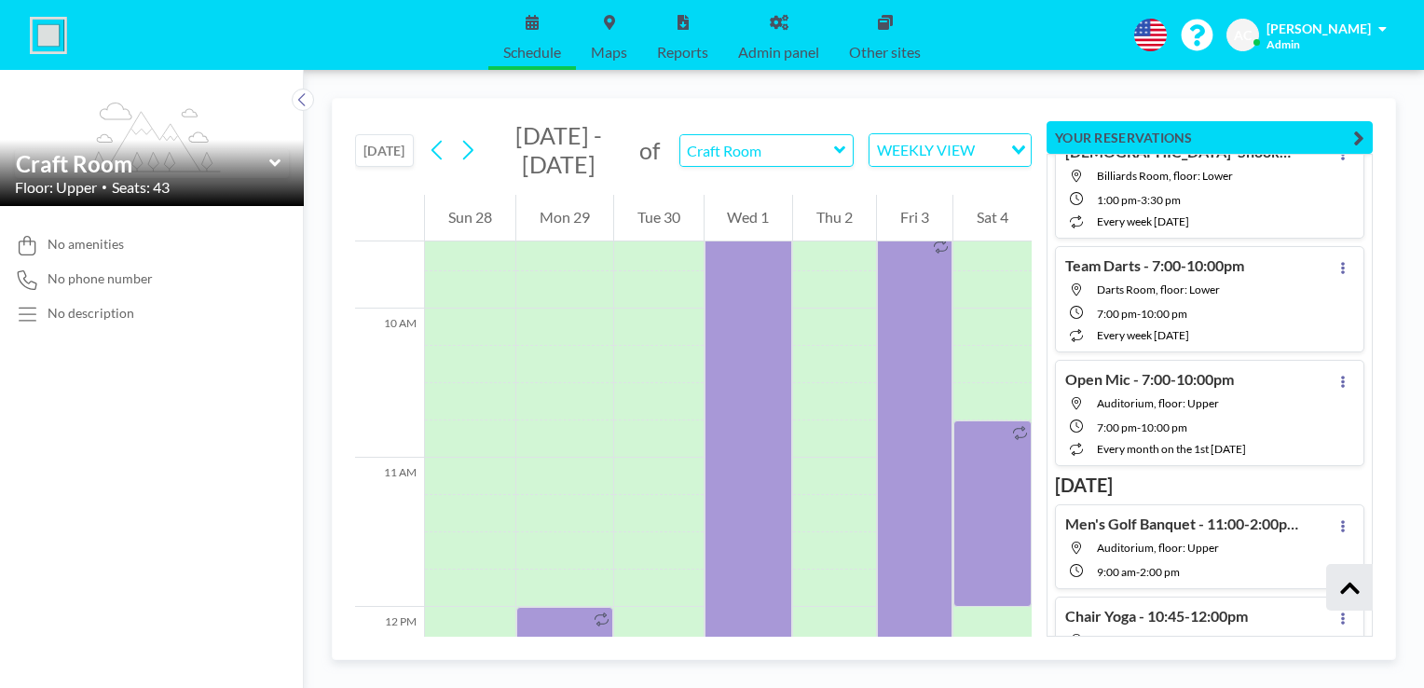
scroll to position [15698, 0]
click at [1339, 610] on icon at bounding box center [1342, 616] width 7 height 12
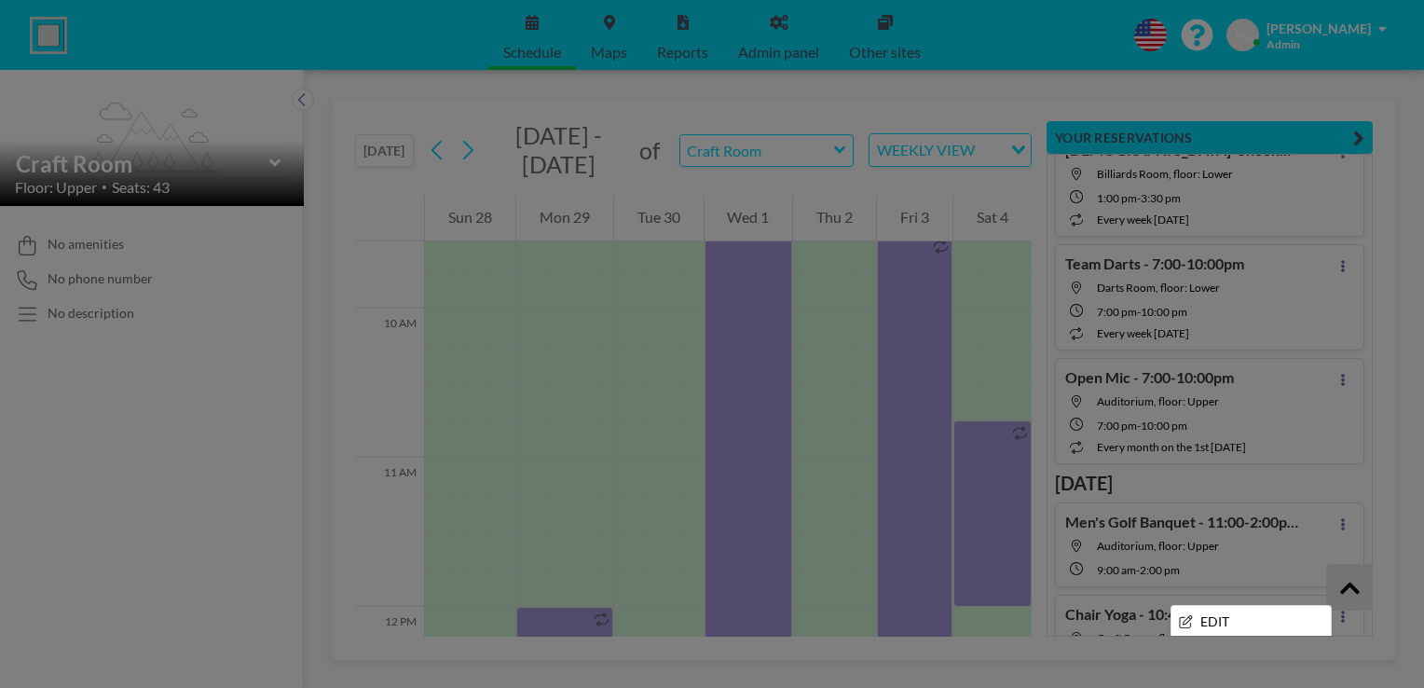
click at [1253, 638] on li "ADD TO CALENDAR" at bounding box center [1250, 654] width 159 height 32
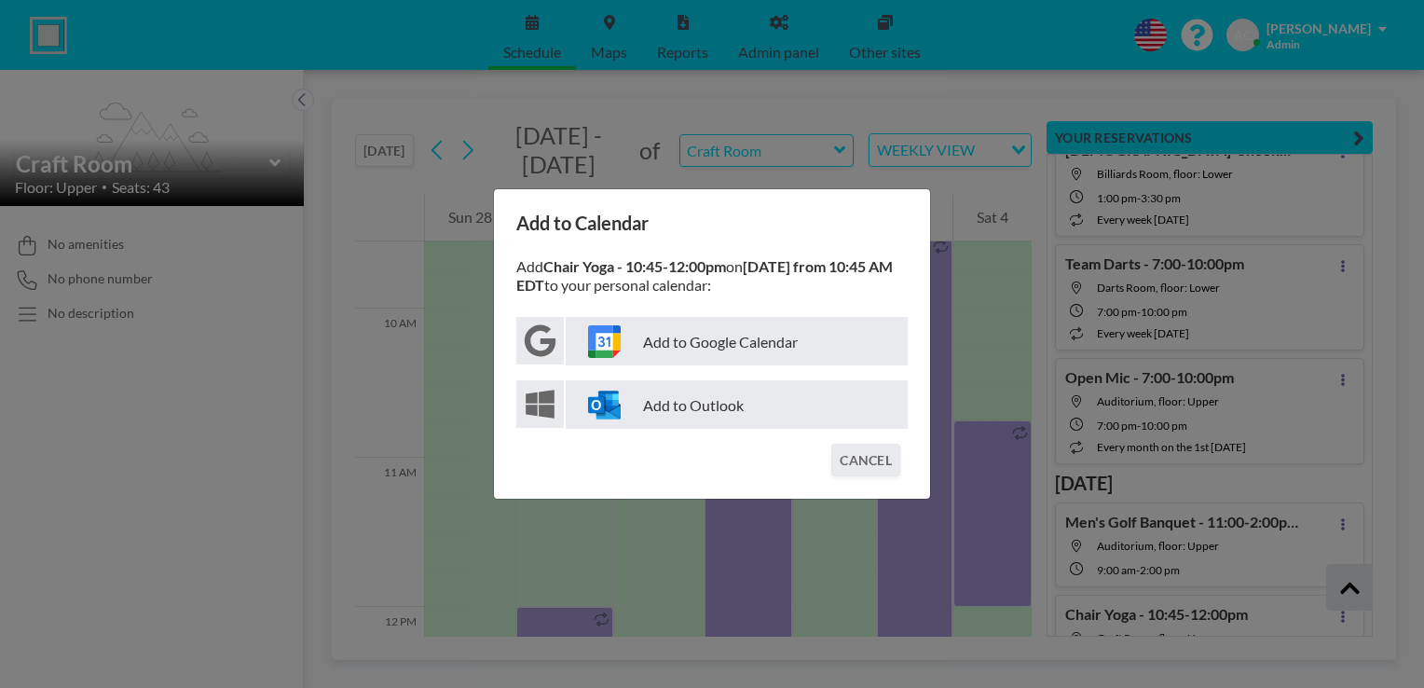
click at [748, 354] on p "Add to Google Calendar" at bounding box center [737, 341] width 342 height 48
click at [864, 462] on button "CANCEL" at bounding box center [865, 459] width 69 height 33
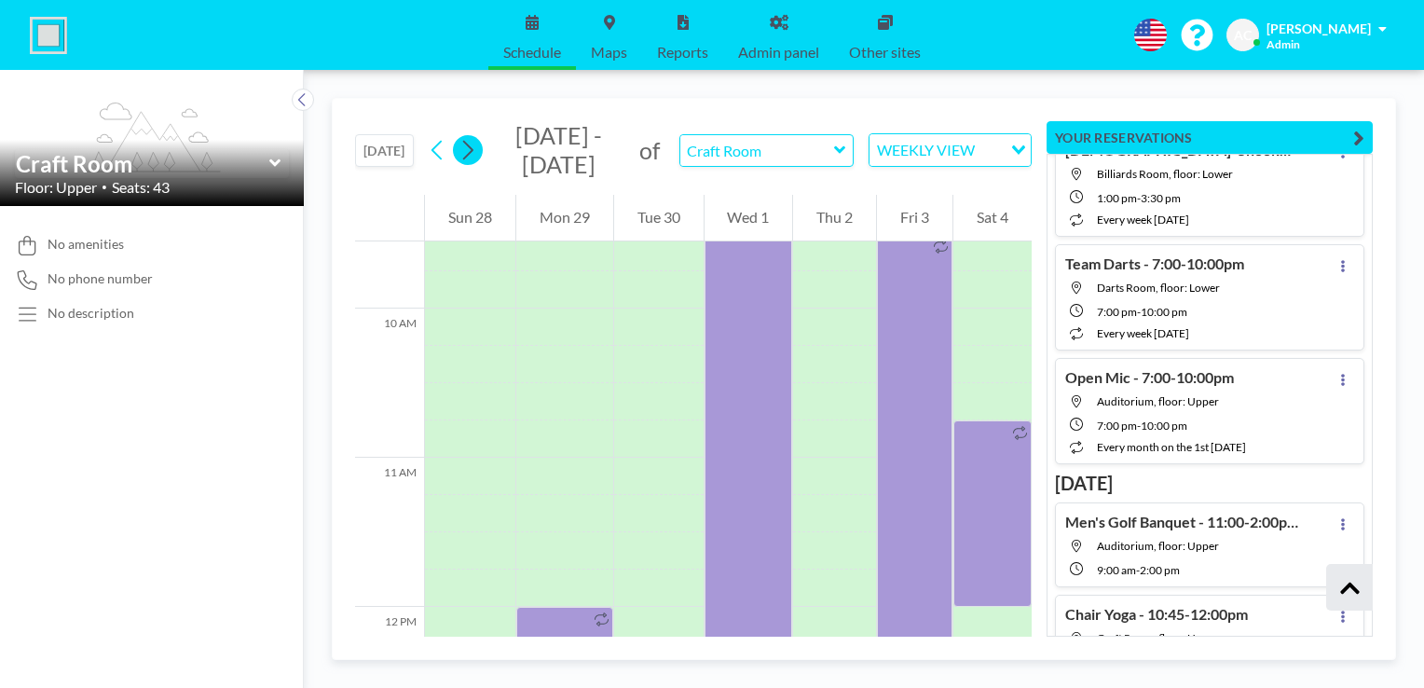
click at [475, 152] on icon at bounding box center [467, 150] width 18 height 28
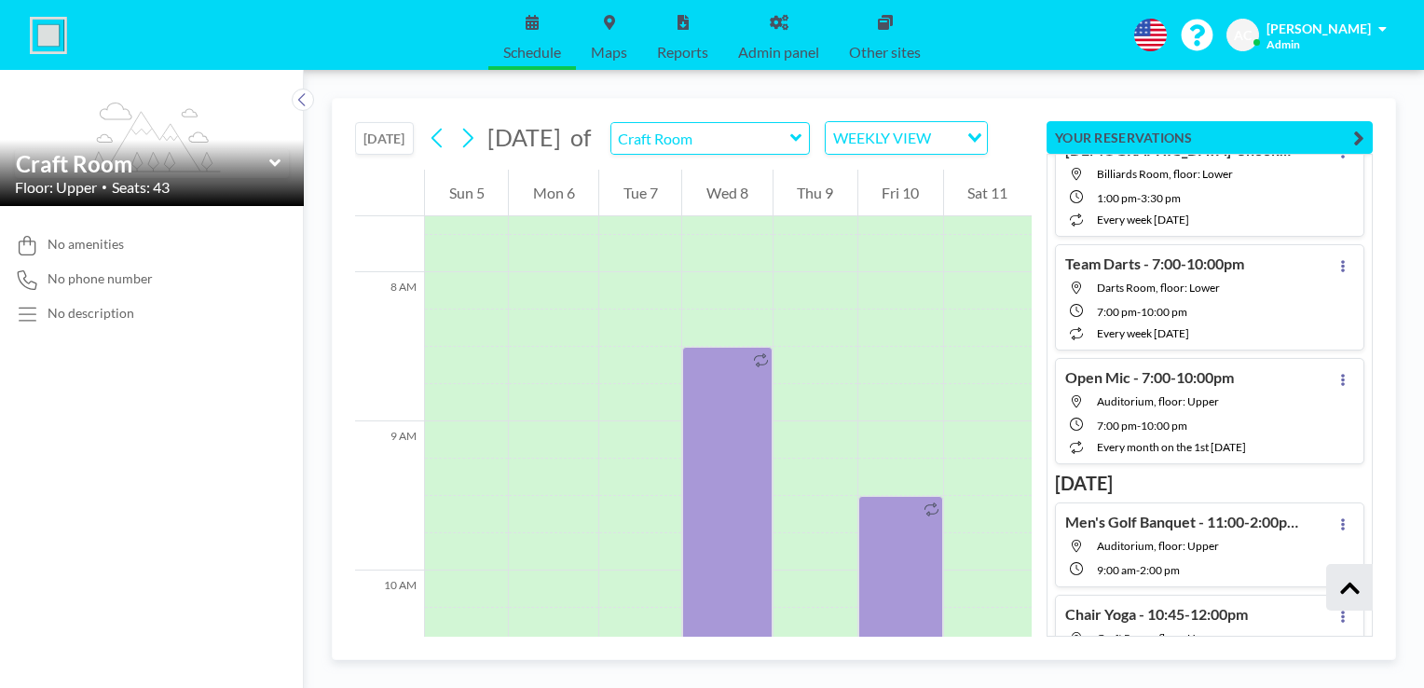
scroll to position [1155, 0]
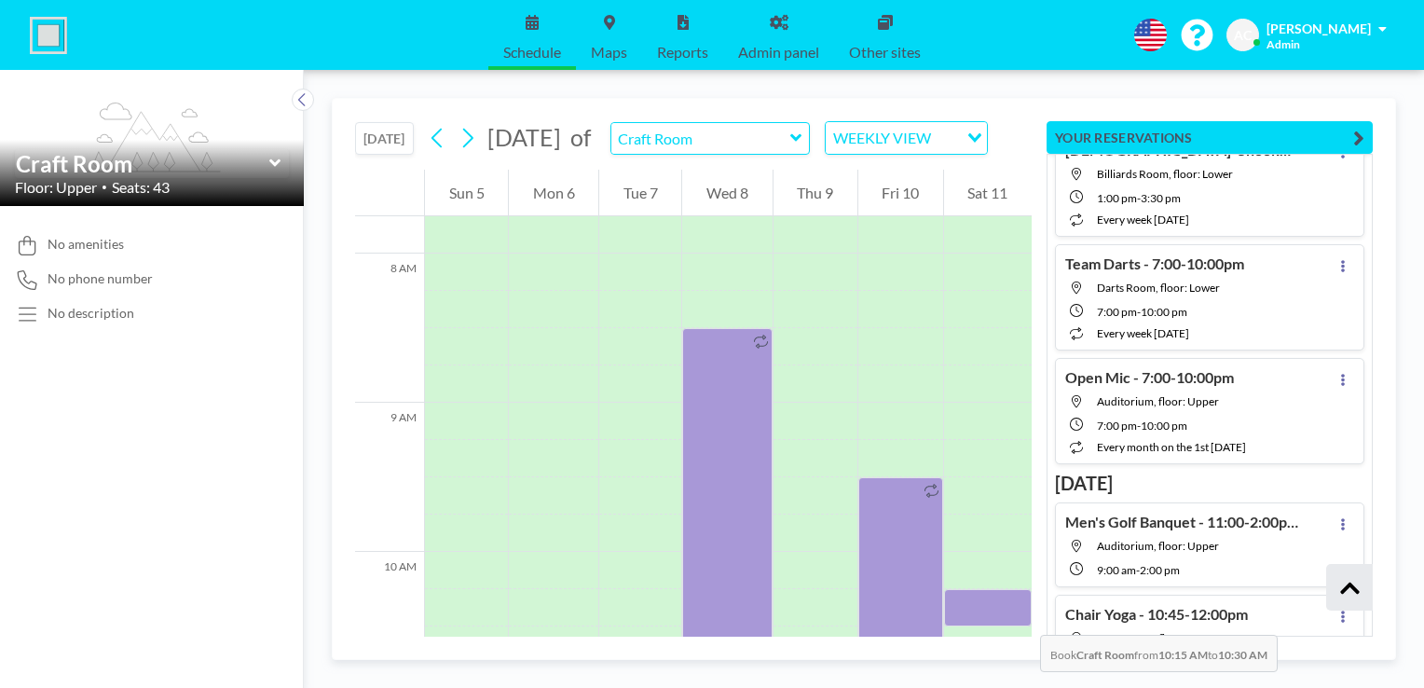
click at [1021, 616] on div at bounding box center [988, 607] width 88 height 37
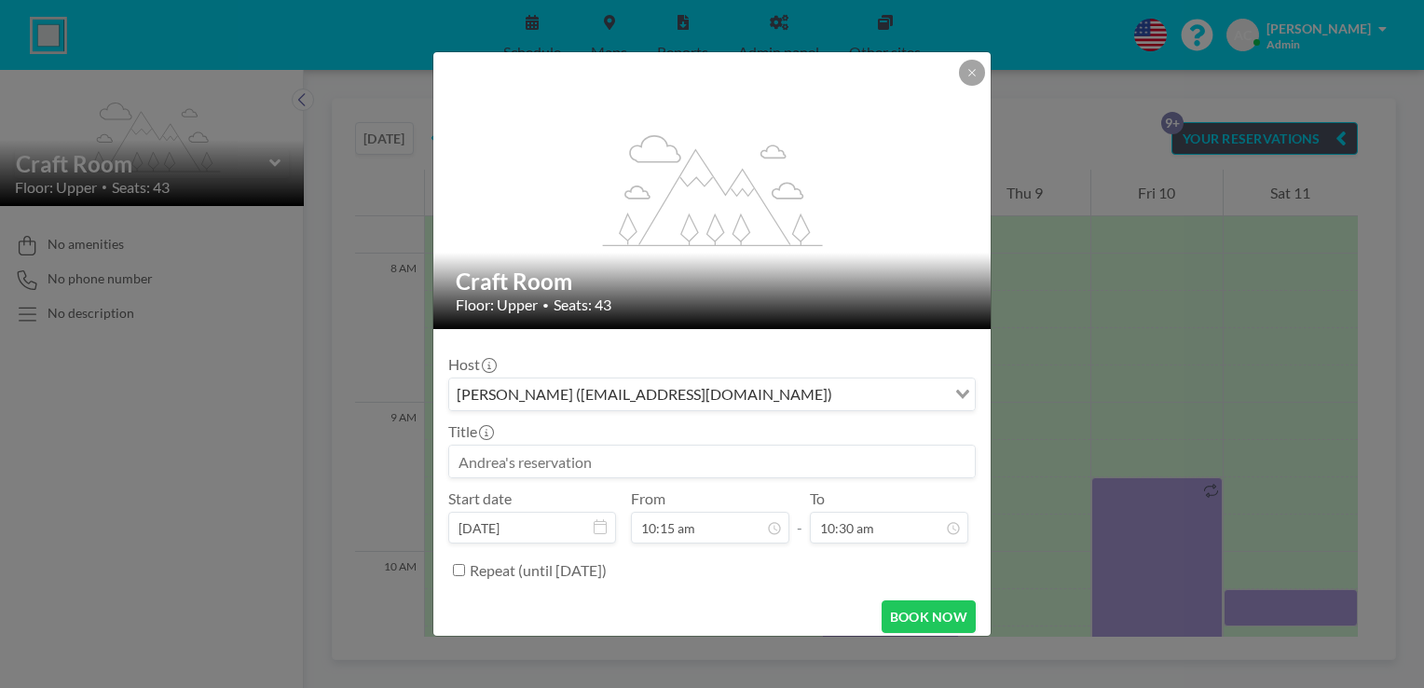
click at [1021, 616] on div "flex-grow: 1.2; Craft Room Floor: Upper • Seats: 43 Host [PERSON_NAME] ([EMAIL_…" at bounding box center [712, 344] width 1424 height 688
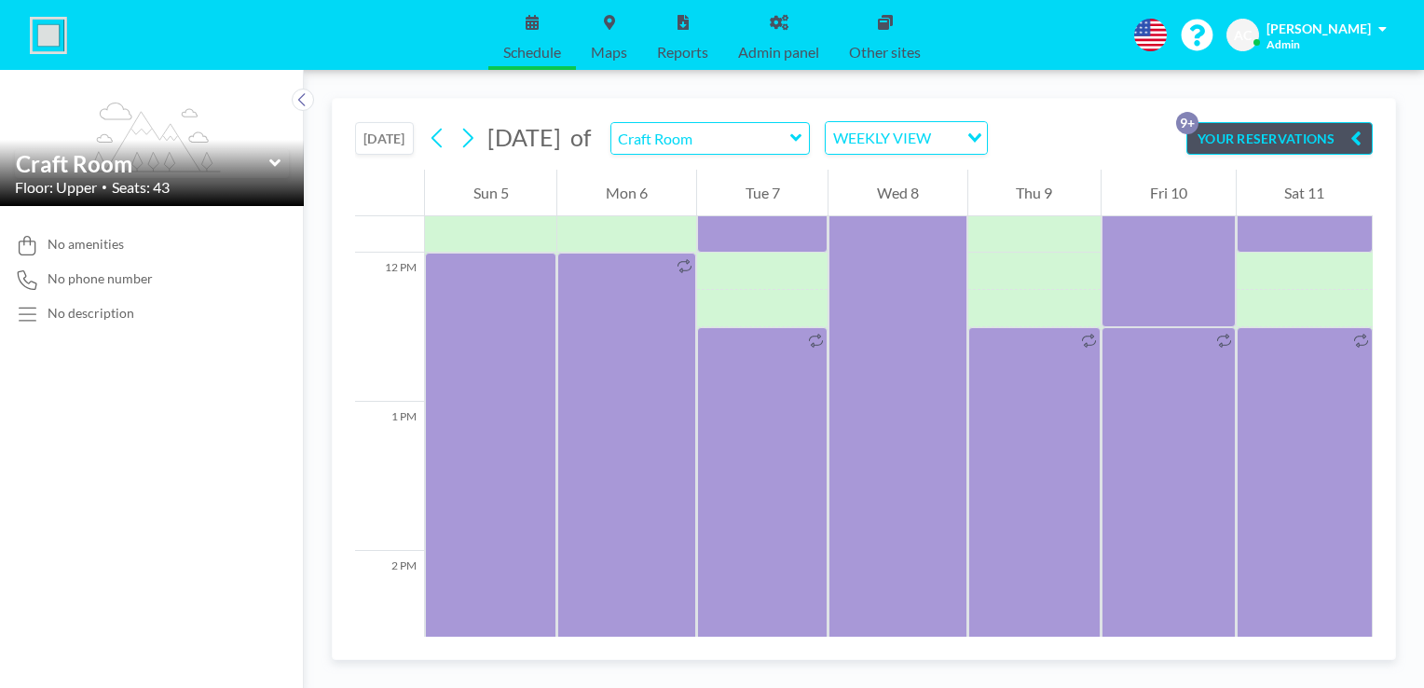
scroll to position [1790, 0]
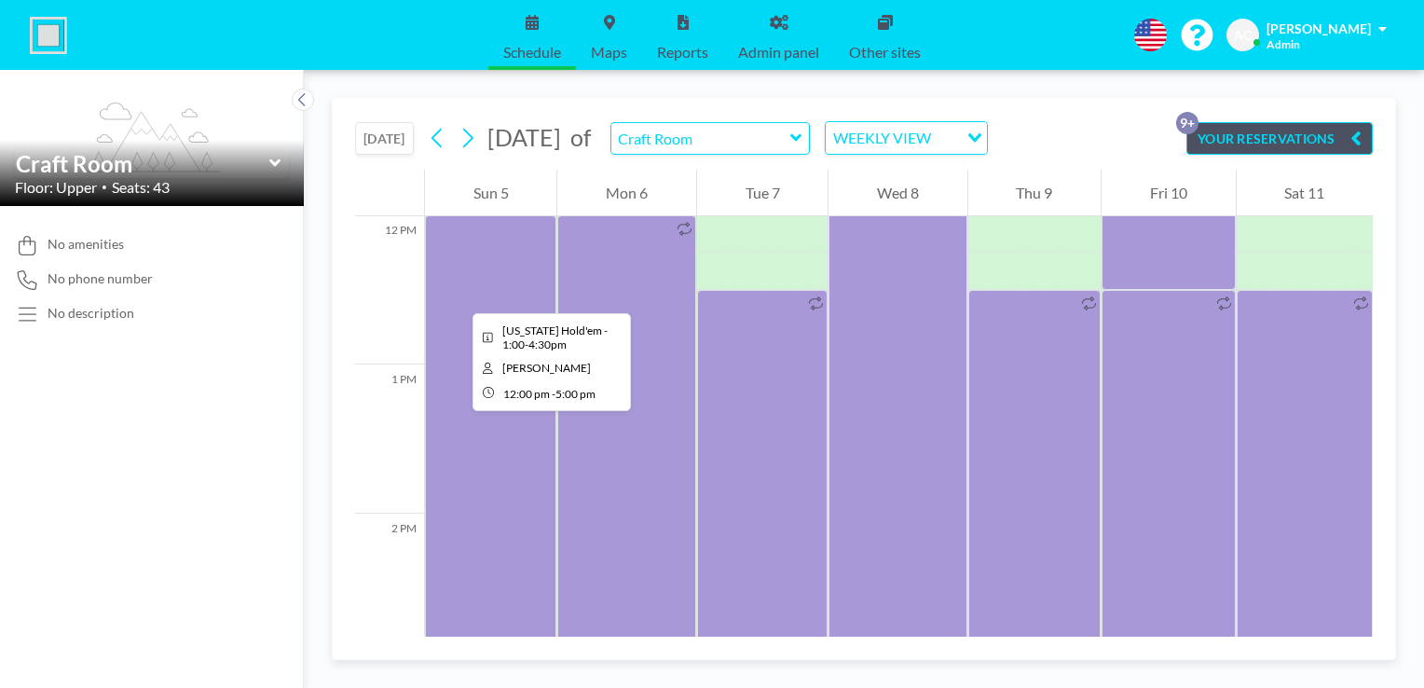
click at [457, 296] on div at bounding box center [490, 587] width 131 height 745
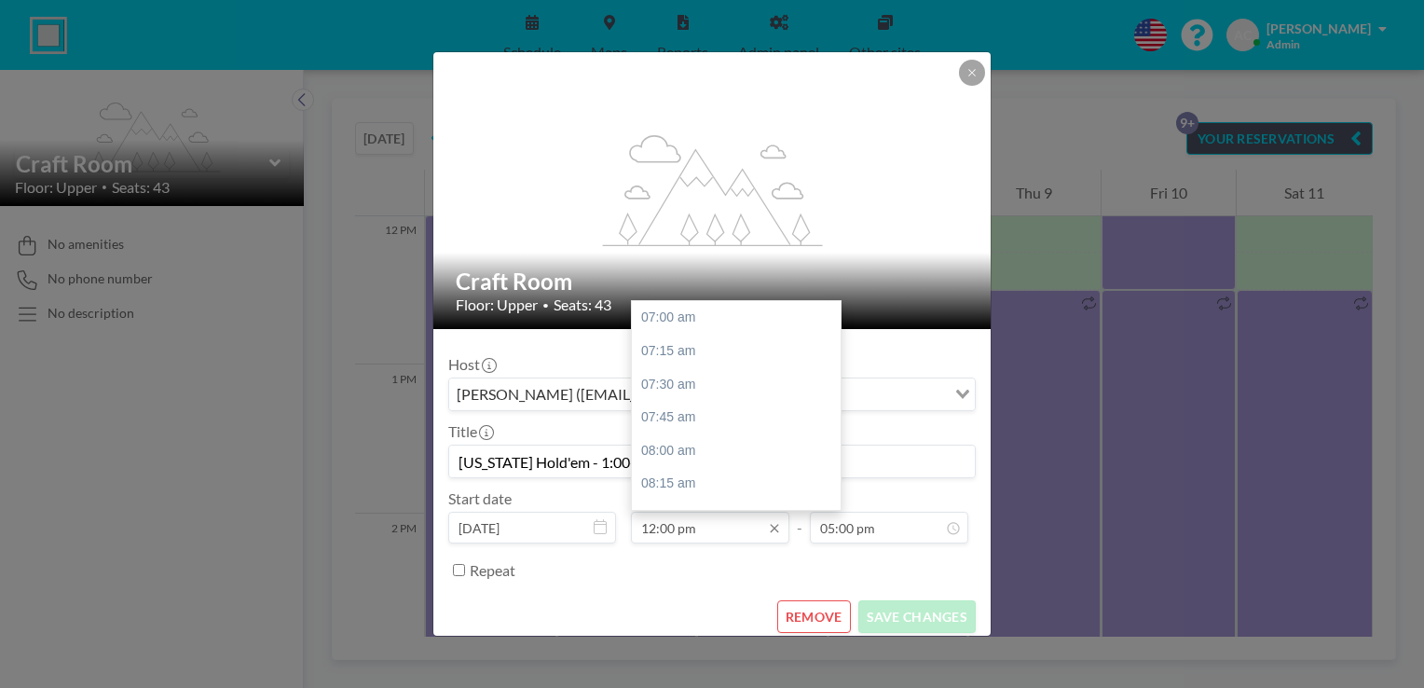
scroll to position [663, 0]
click at [702, 525] on input "12:00 pm" at bounding box center [710, 527] width 158 height 32
click at [712, 446] on div "01:00 pm" at bounding box center [741, 451] width 218 height 34
type input "01:00 pm"
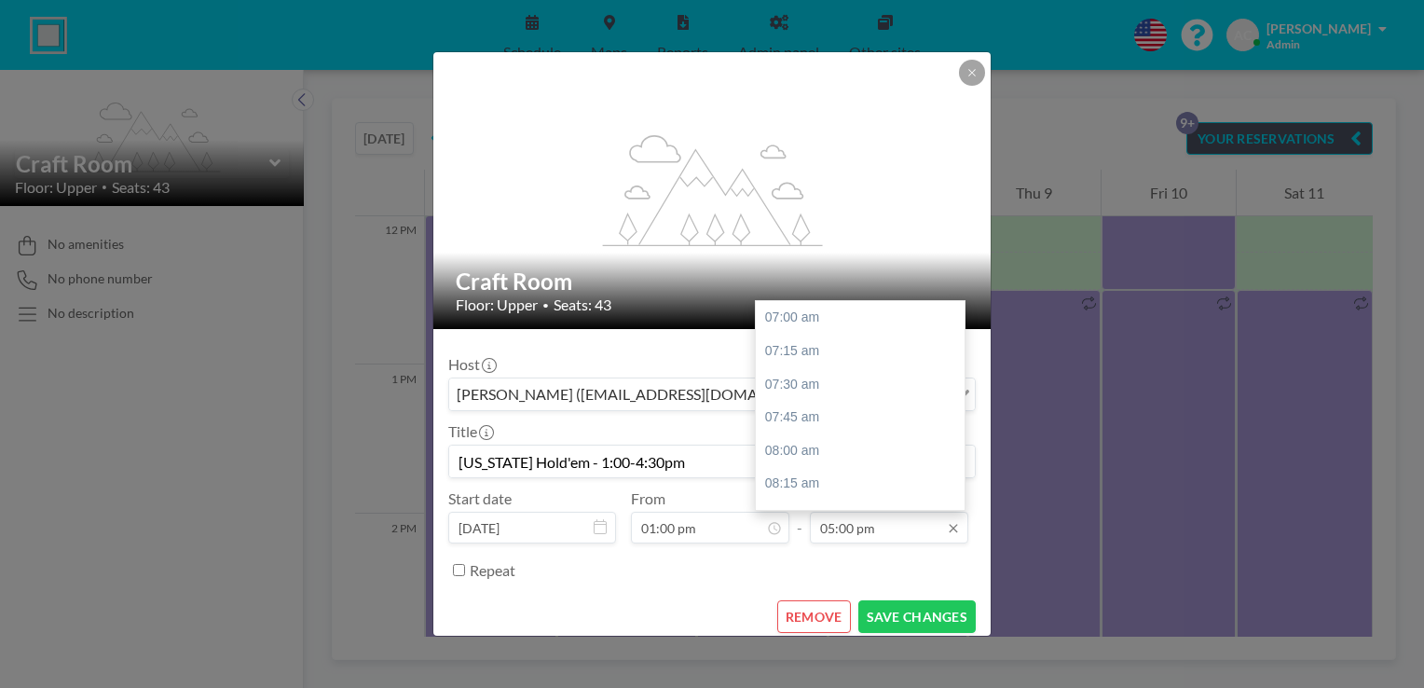
scroll to position [1327, 0]
click at [880, 528] on input "05:00 pm" at bounding box center [889, 527] width 158 height 32
click at [957, 393] on div at bounding box center [960, 405] width 6 height 205
click at [957, 400] on div at bounding box center [960, 405] width 6 height 205
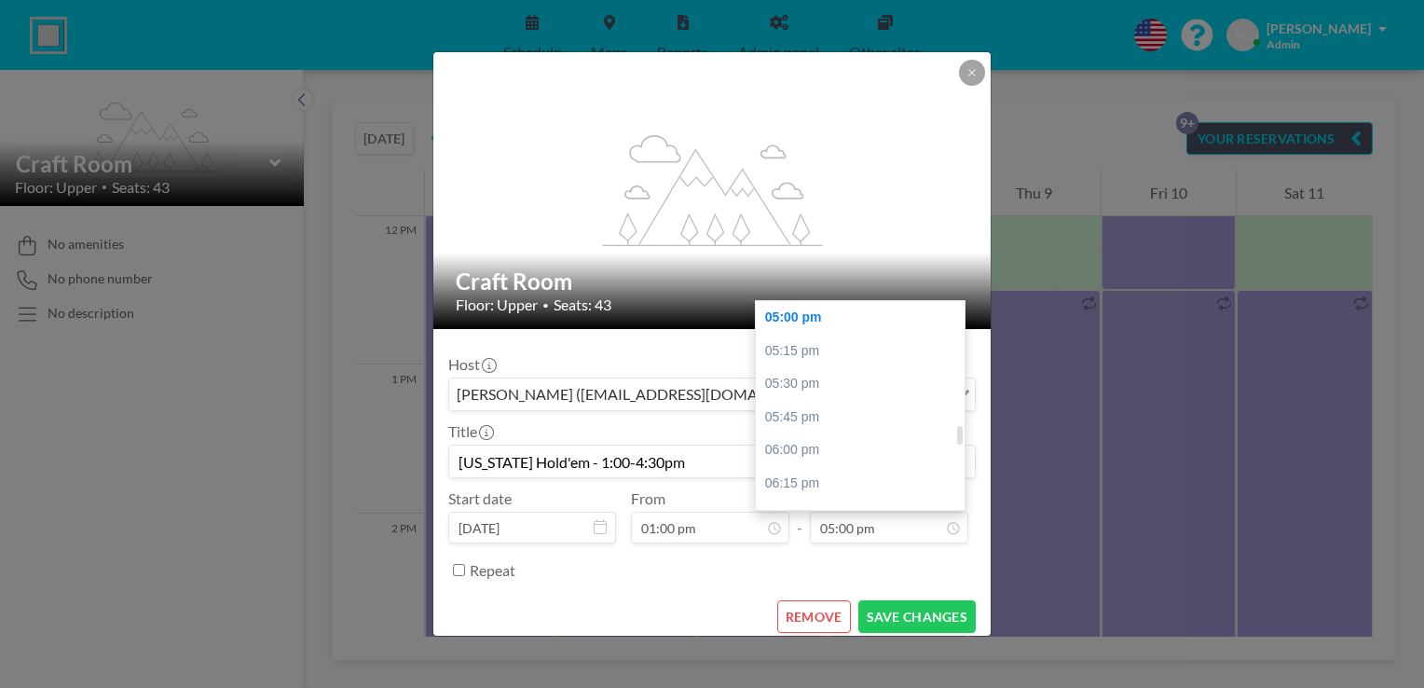
click at [957, 400] on div at bounding box center [960, 405] width 6 height 205
click at [872, 533] on input "05:00 pm" at bounding box center [889, 527] width 158 height 32
click at [842, 525] on input "05:00 pm" at bounding box center [889, 527] width 158 height 32
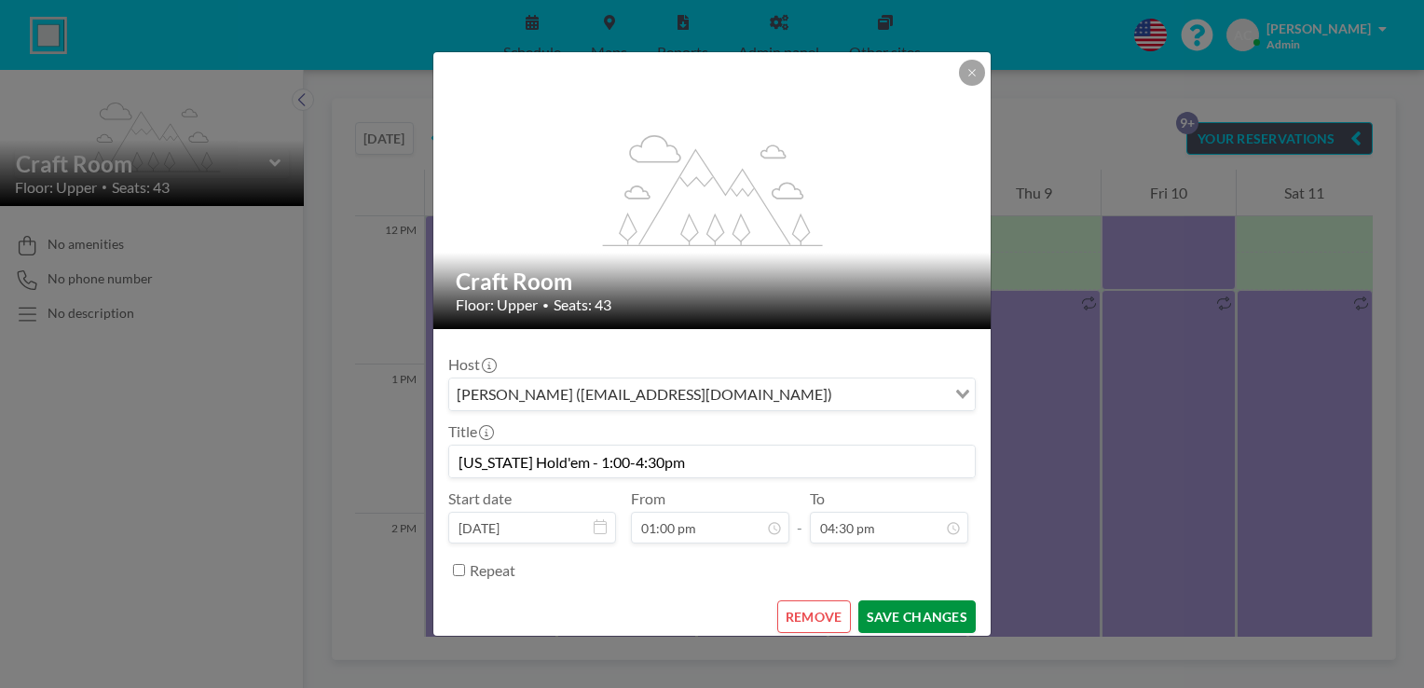
type input "04:30 pm"
click at [894, 617] on button "SAVE CHANGES" at bounding box center [916, 616] width 117 height 33
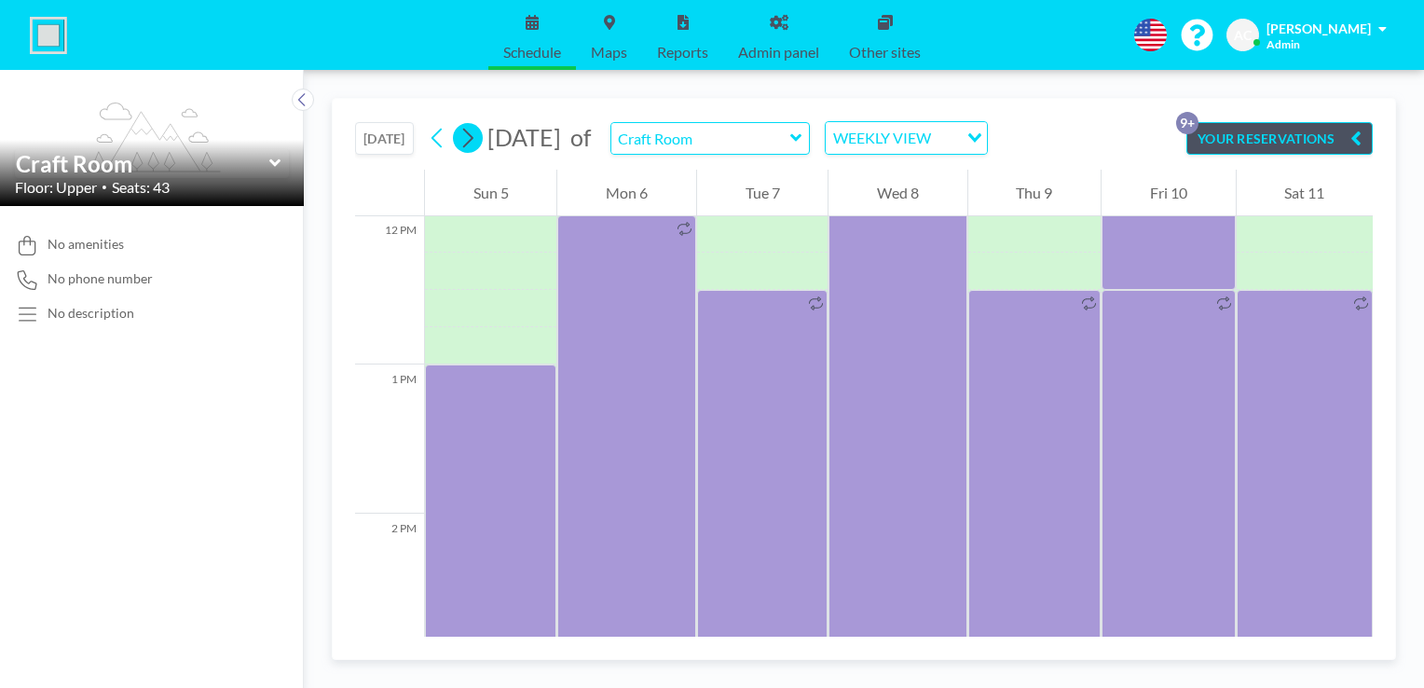
click at [476, 140] on icon at bounding box center [467, 138] width 18 height 28
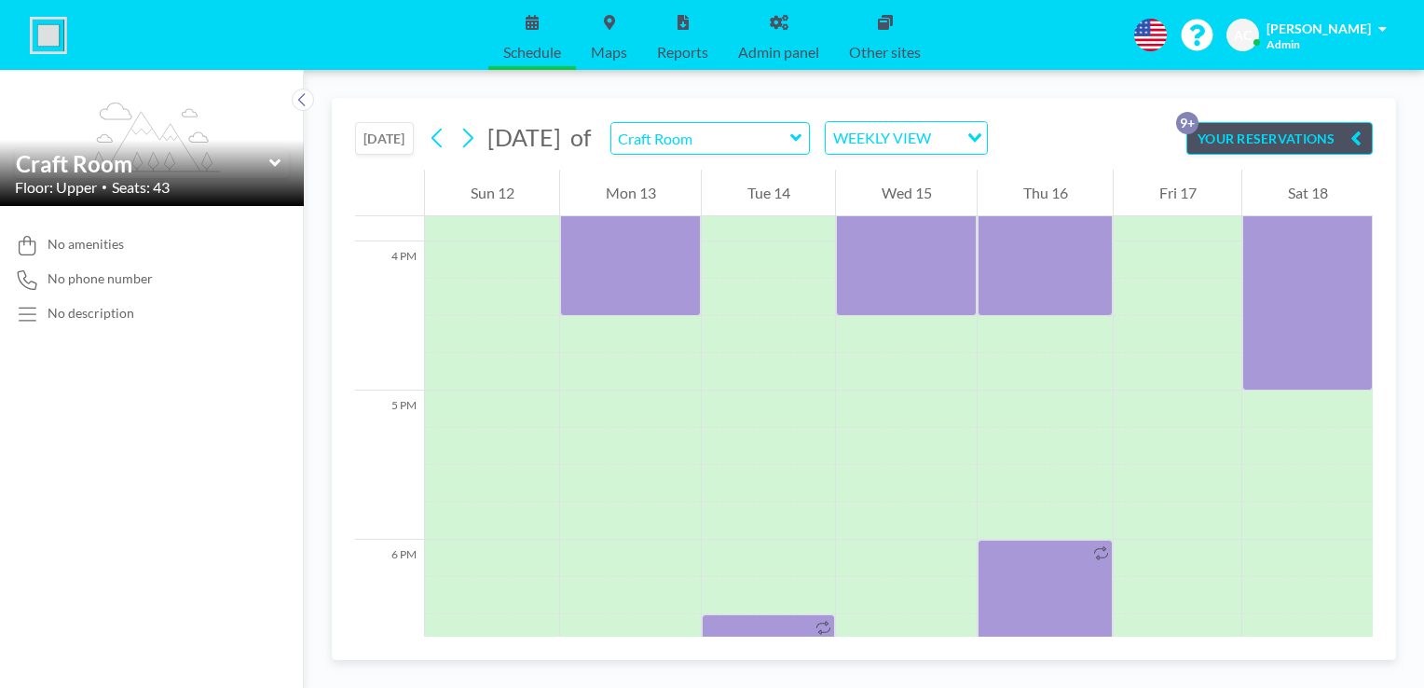
scroll to position [2761, 0]
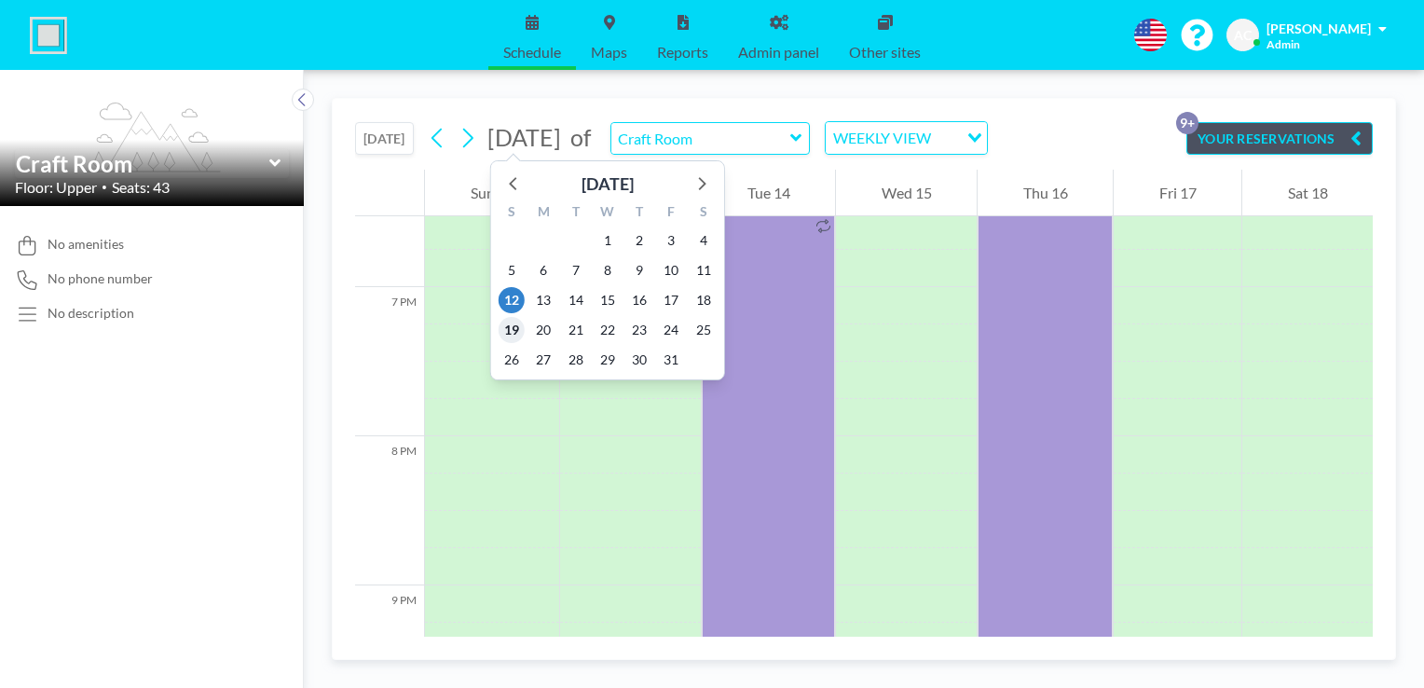
click at [514, 322] on span "19" at bounding box center [511, 330] width 26 height 26
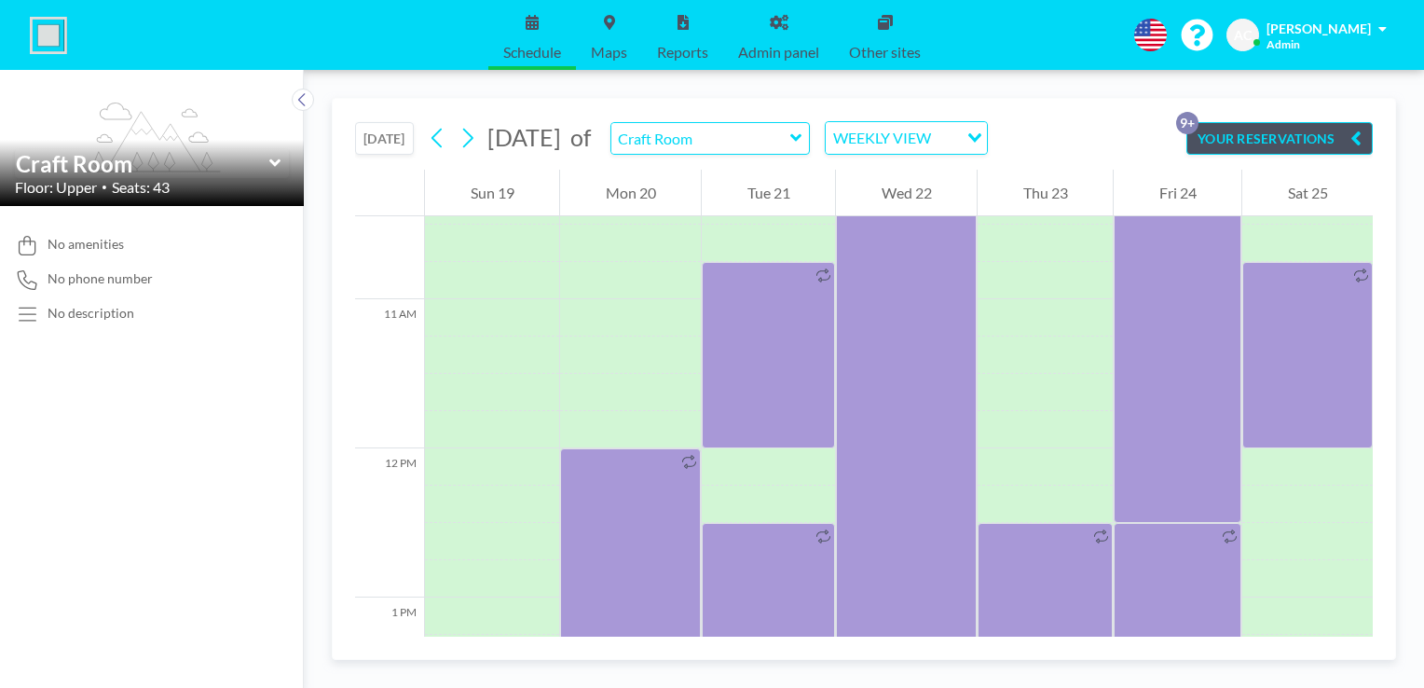
scroll to position [1958, 0]
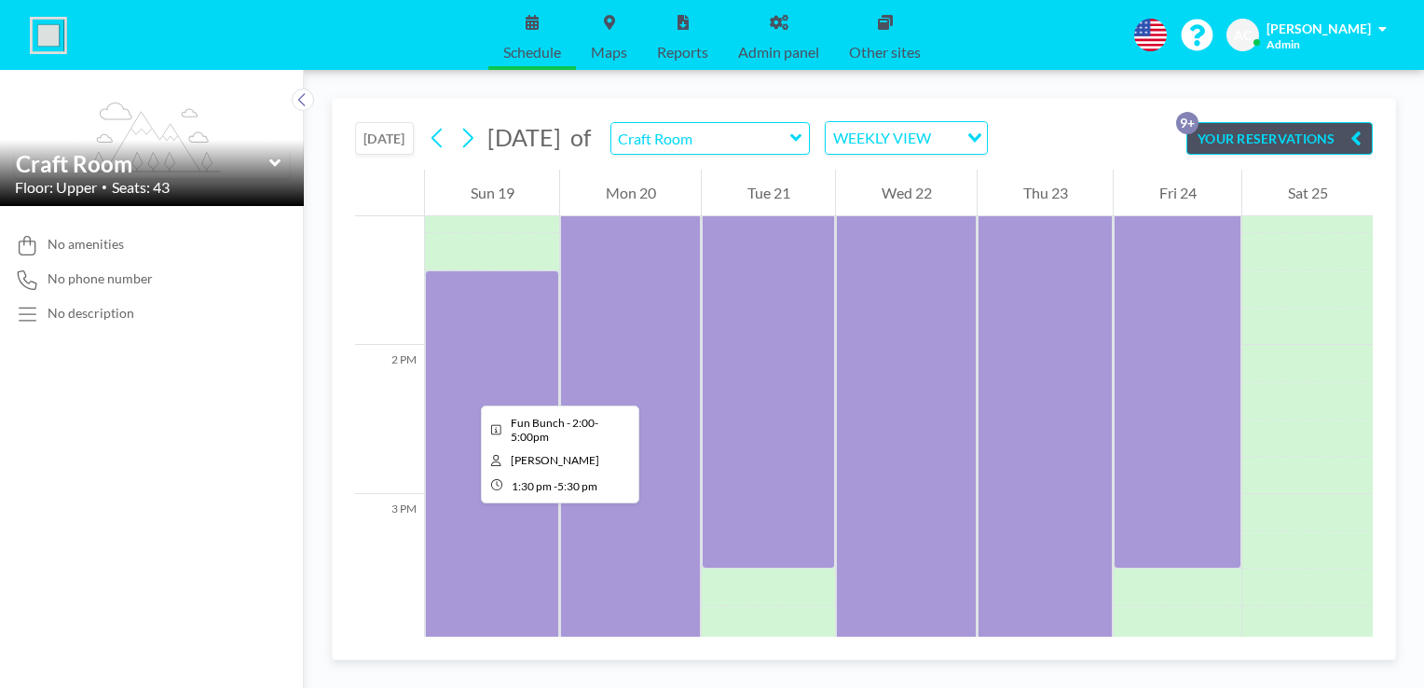
click at [466, 388] on div at bounding box center [492, 568] width 134 height 596
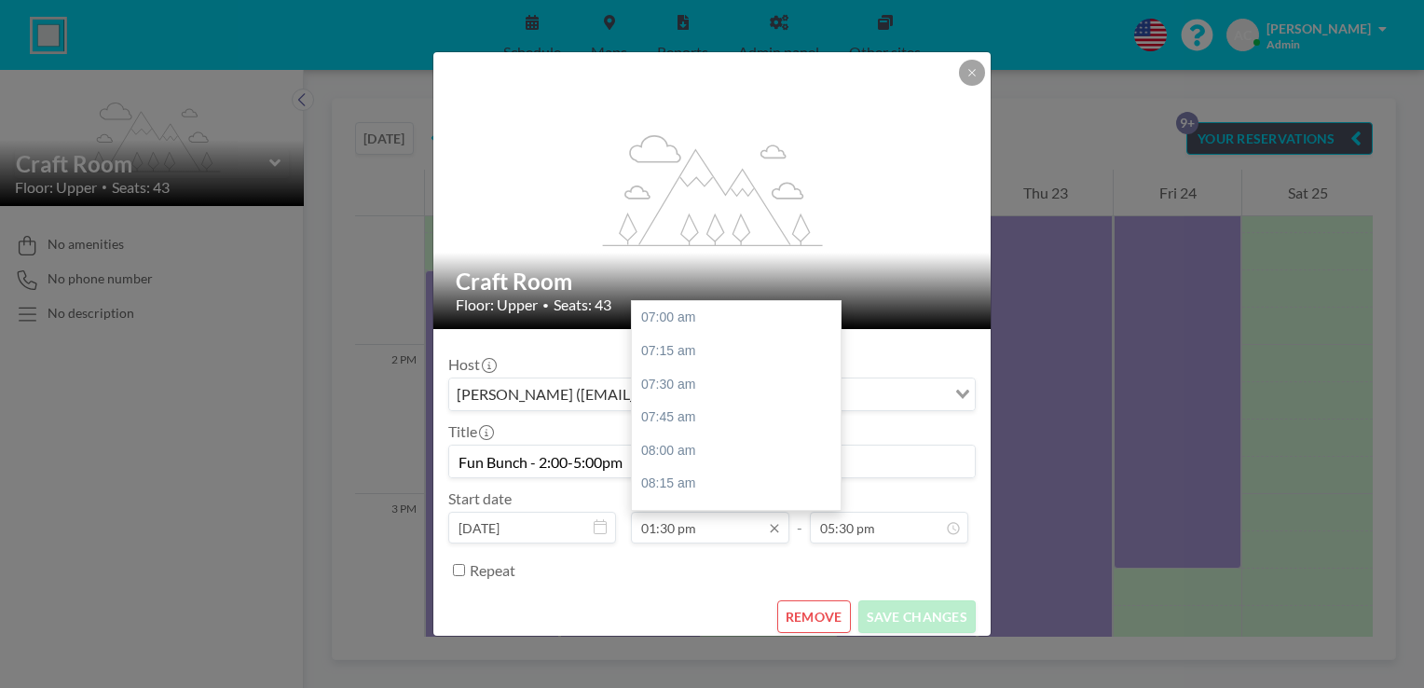
scroll to position [863, 0]
click at [697, 379] on div "02:00 pm" at bounding box center [741, 384] width 218 height 34
type input "02:00 pm"
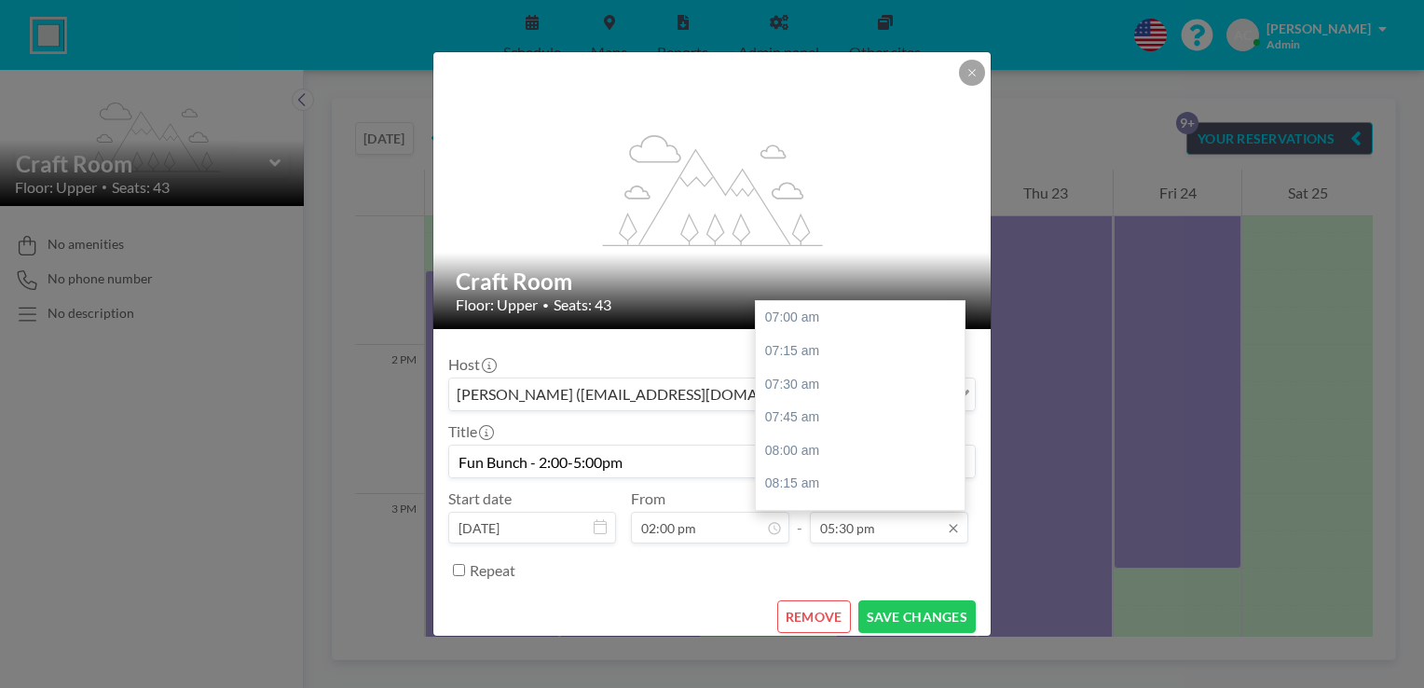
scroll to position [1393, 0]
click at [865, 530] on input "05:30 pm" at bounding box center [889, 527] width 158 height 32
click at [840, 525] on input "05:30 pm" at bounding box center [889, 527] width 158 height 32
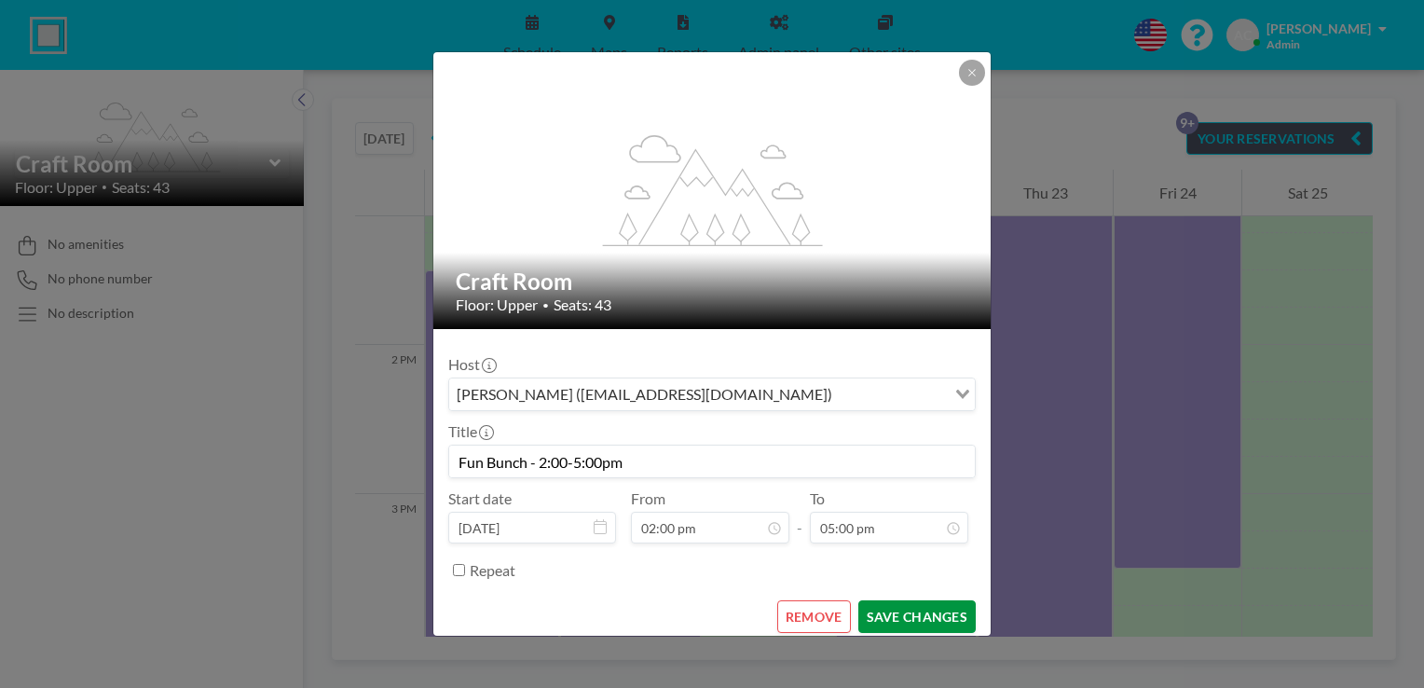
type input "05:00 pm"
click at [896, 614] on button "SAVE CHANGES" at bounding box center [916, 616] width 117 height 33
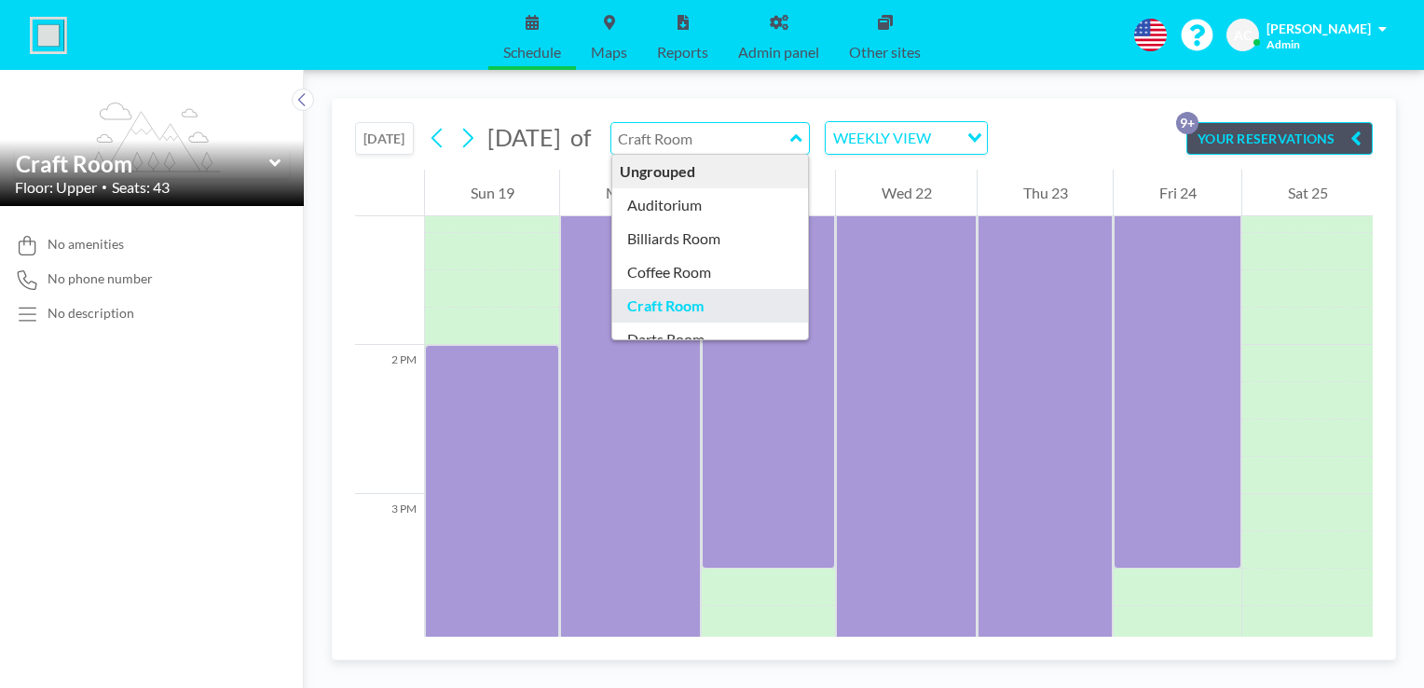
click at [790, 138] on input "text" at bounding box center [700, 138] width 179 height 31
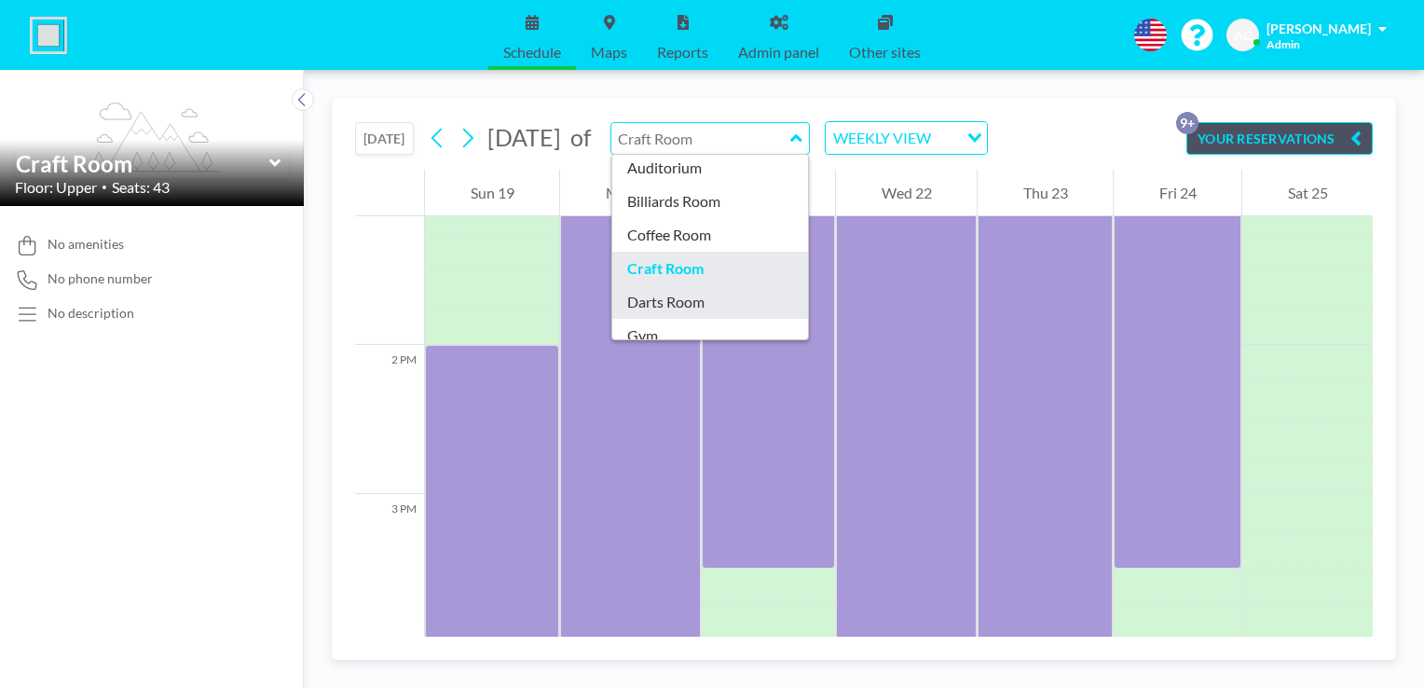
type input "Darts Room"
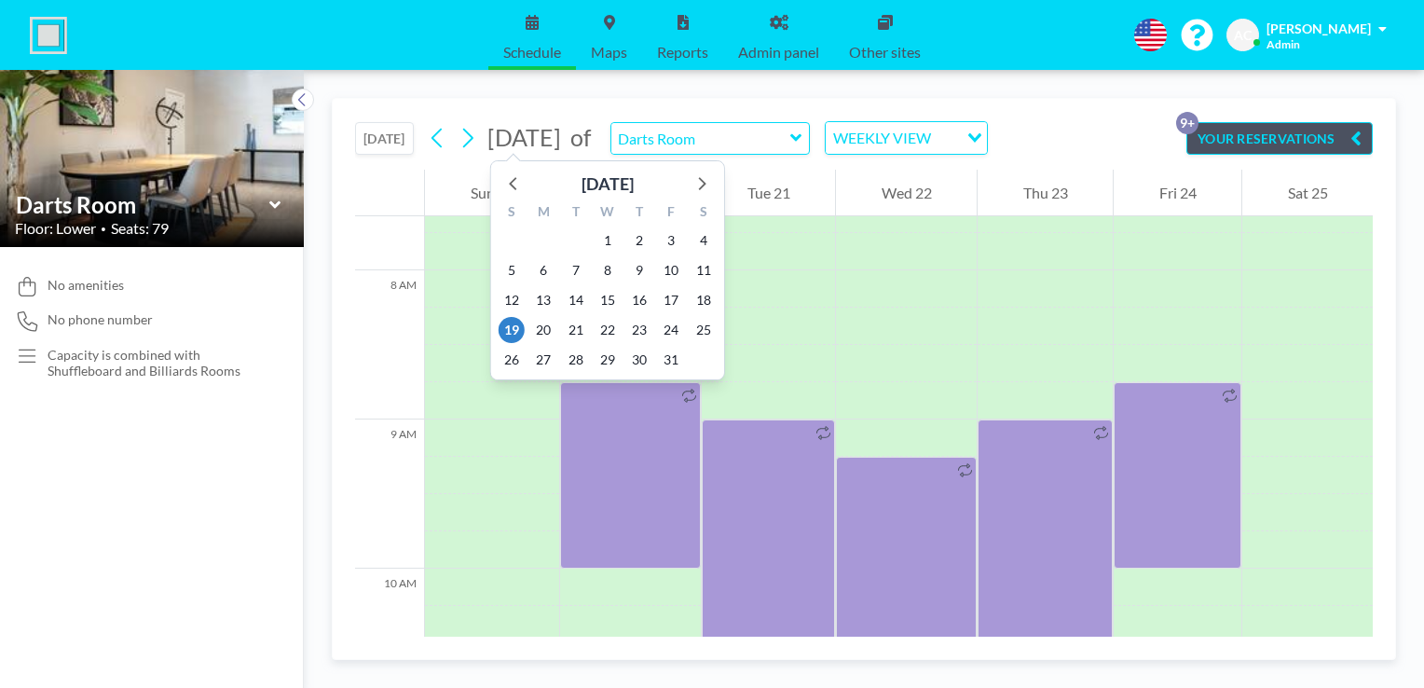
scroll to position [1155, 0]
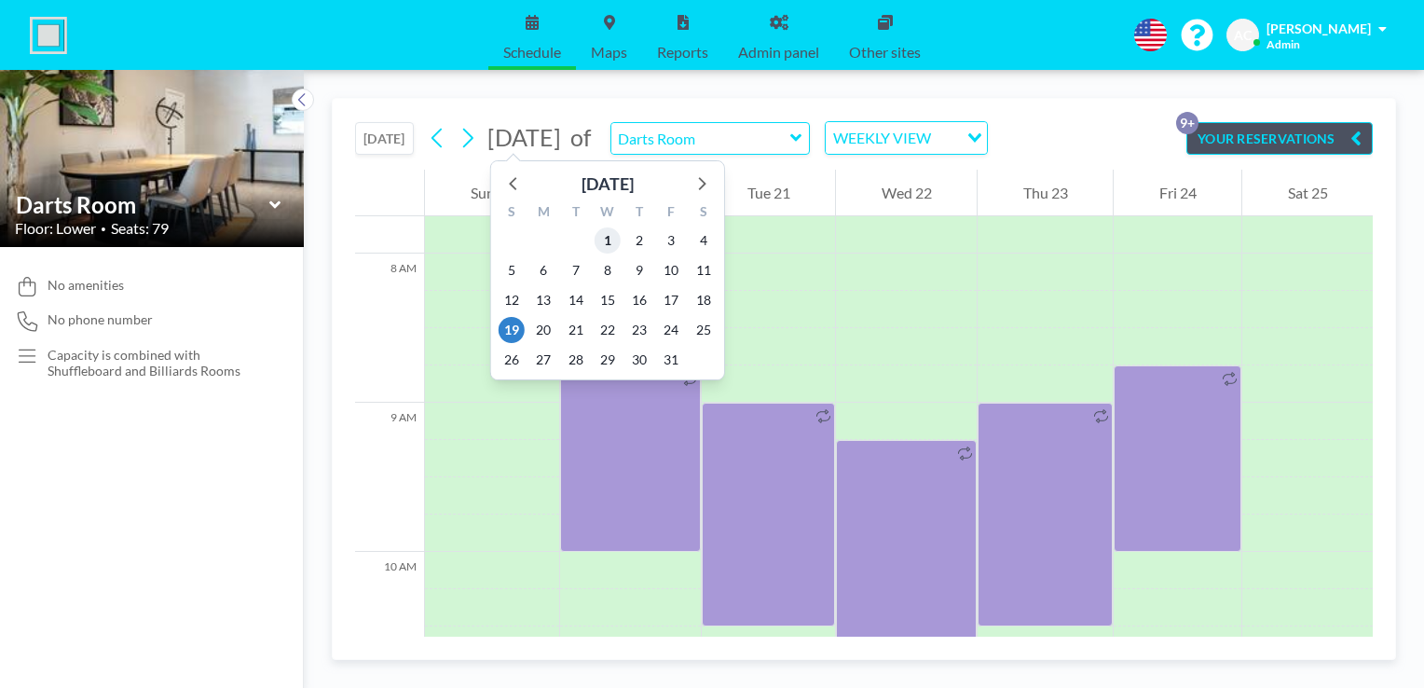
click at [605, 237] on span "1" at bounding box center [607, 240] width 26 height 26
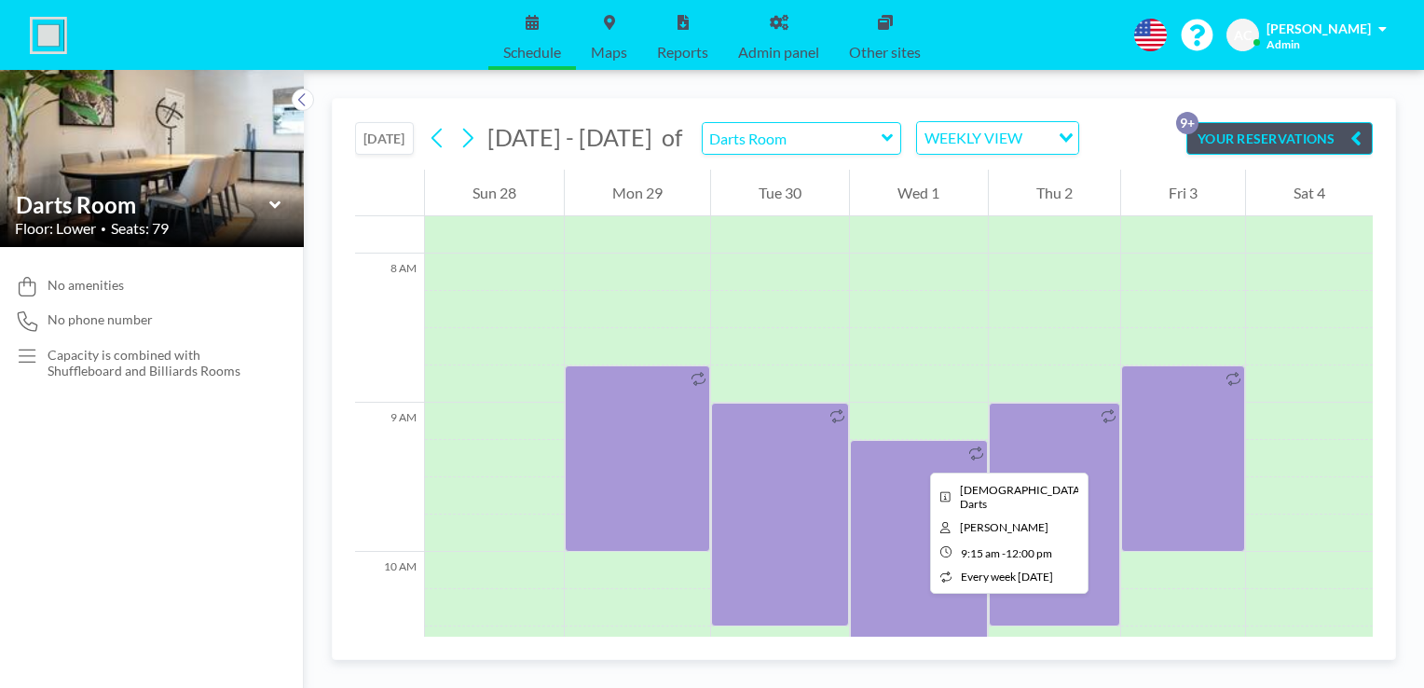
click at [915, 456] on div at bounding box center [918, 645] width 137 height 410
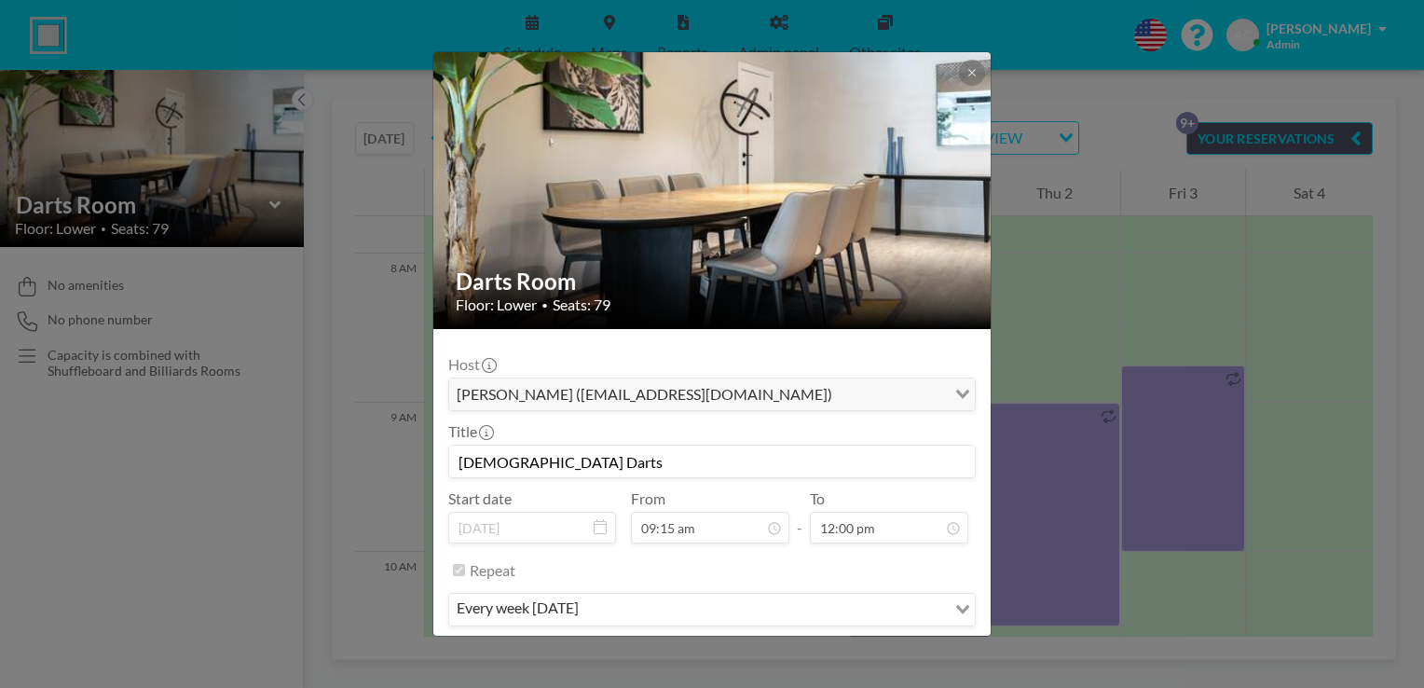
click at [677, 456] on input "[DEMOGRAPHIC_DATA] Darts" at bounding box center [711, 461] width 525 height 32
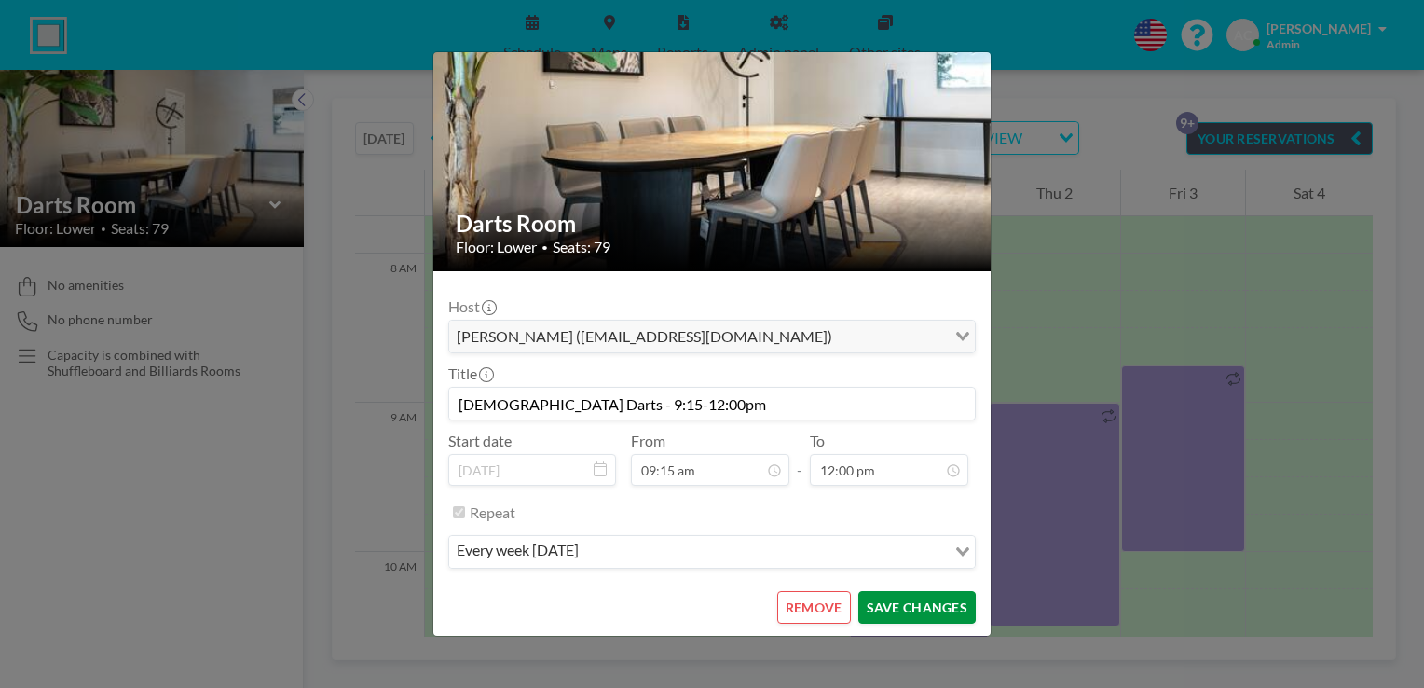
type input "[DEMOGRAPHIC_DATA] Darts - 9:15-12:00pm"
click at [932, 606] on button "SAVE CHANGES" at bounding box center [916, 607] width 117 height 33
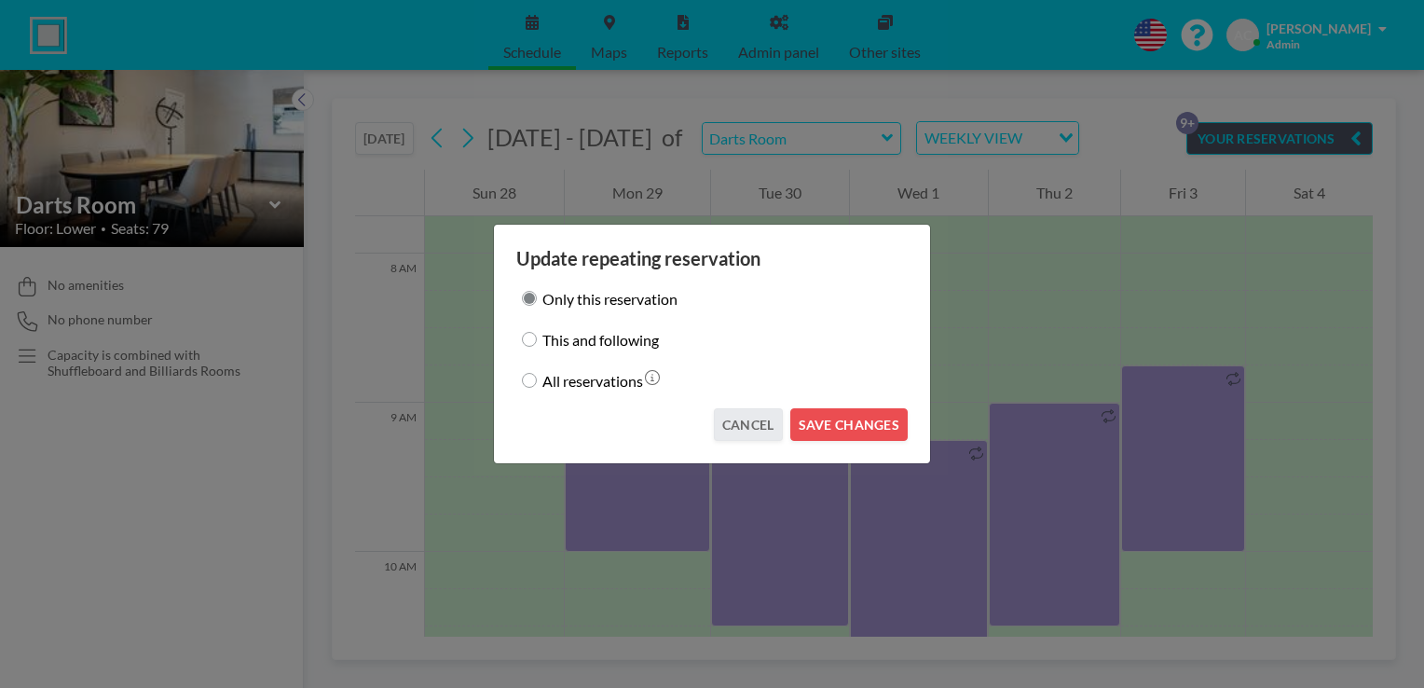
click at [529, 337] on input "This and following" at bounding box center [529, 339] width 15 height 15
radio input "true"
click at [838, 419] on button "SAVE CHANGES" at bounding box center [848, 424] width 117 height 33
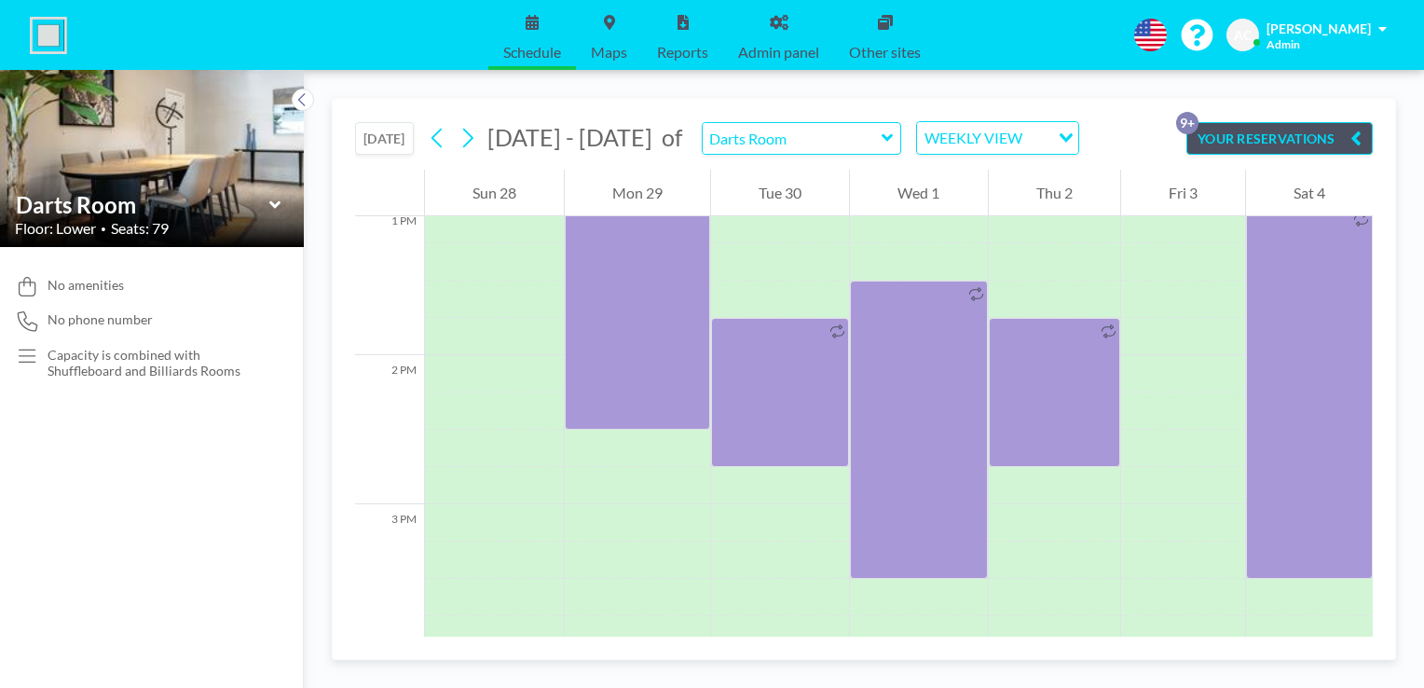
scroll to position [1967, 0]
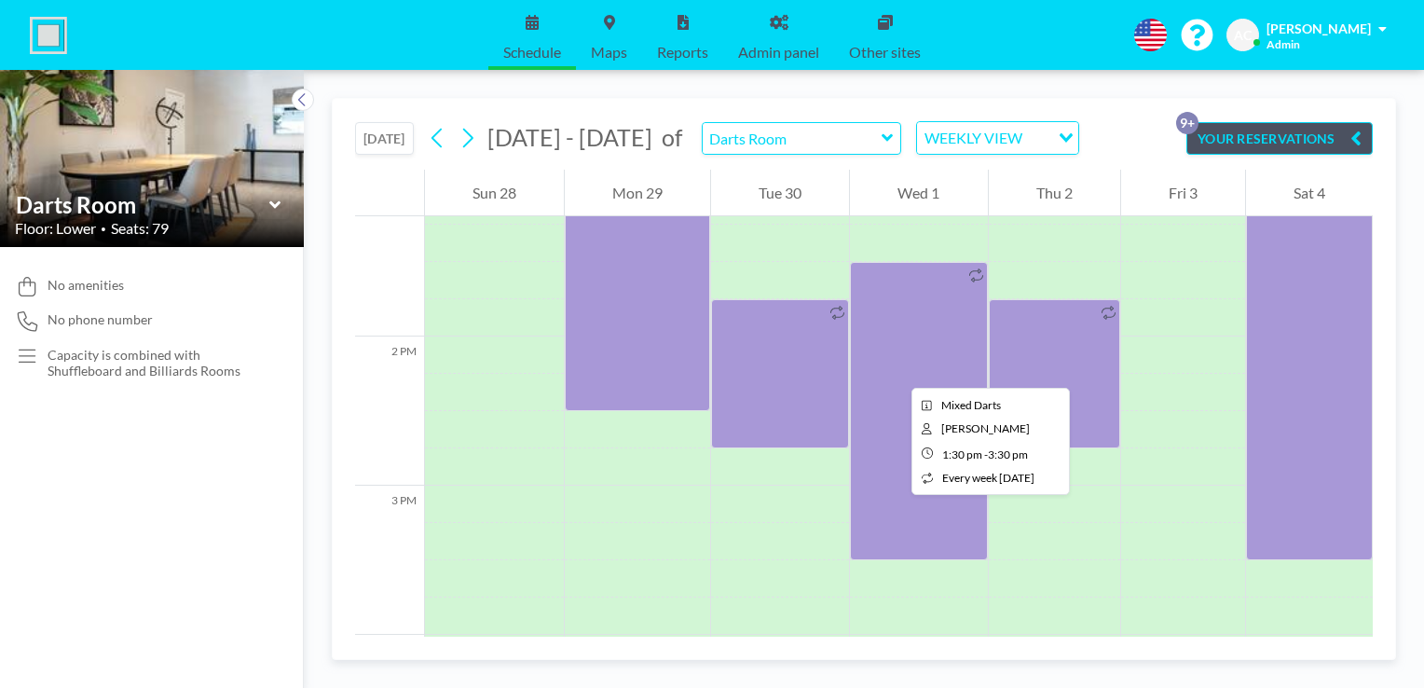
click at [896, 371] on div at bounding box center [918, 411] width 137 height 298
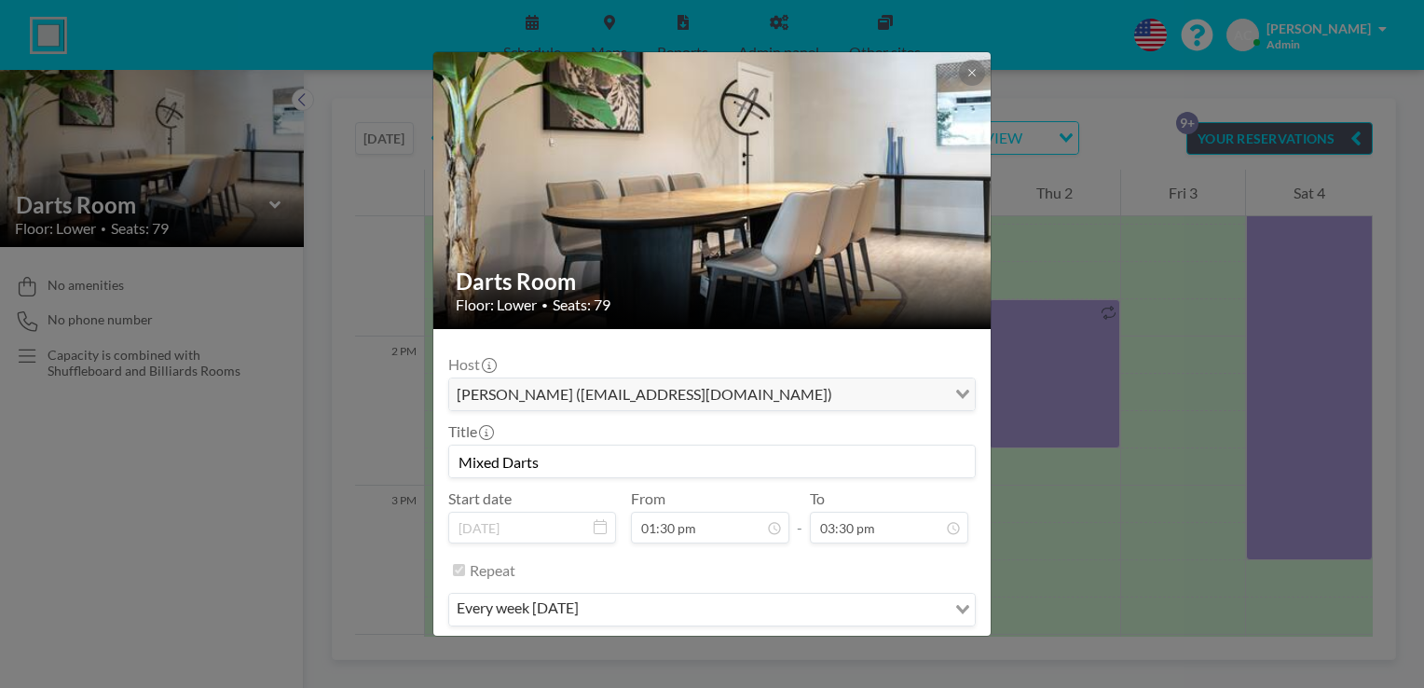
click at [688, 455] on input "Mixed Darts" at bounding box center [711, 461] width 525 height 32
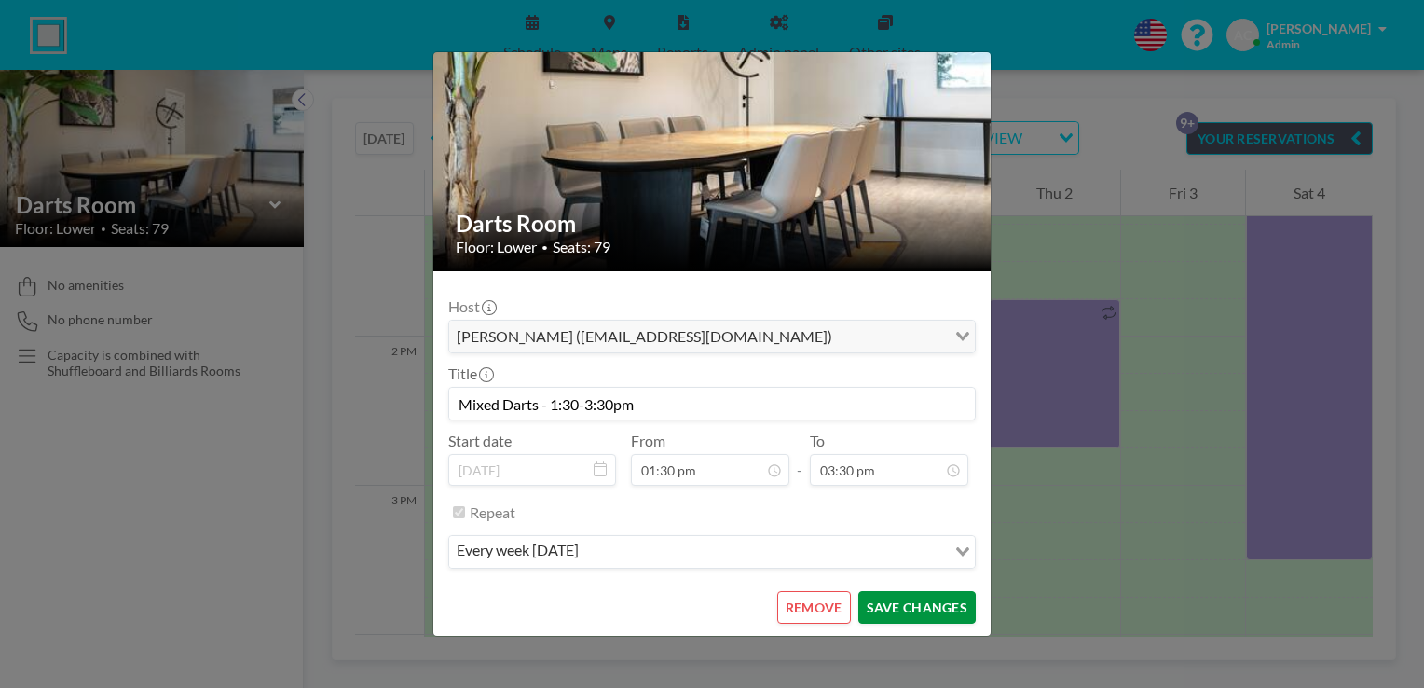
type input "Mixed Darts - 1:30-3:30pm"
click at [935, 606] on button "SAVE CHANGES" at bounding box center [916, 607] width 117 height 33
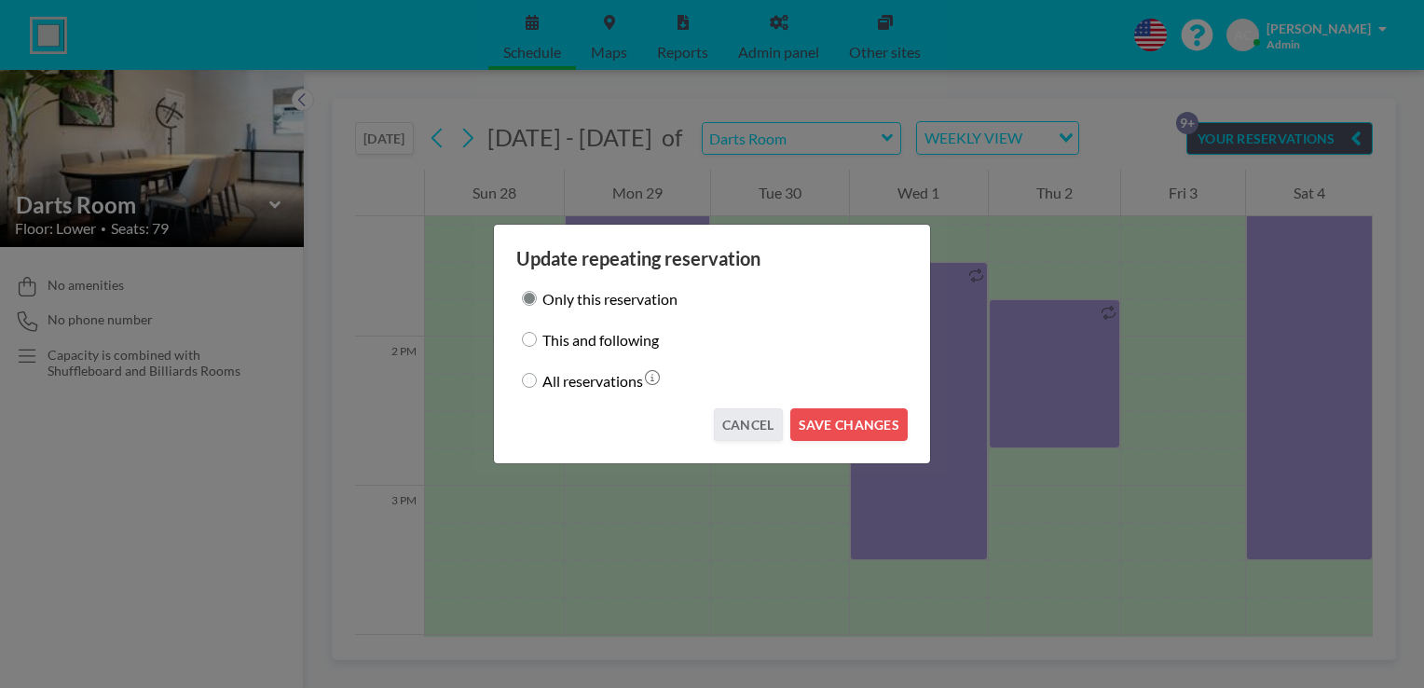
click at [532, 340] on input "This and following" at bounding box center [529, 339] width 15 height 15
radio input "true"
click at [832, 425] on button "SAVE CHANGES" at bounding box center [848, 424] width 117 height 33
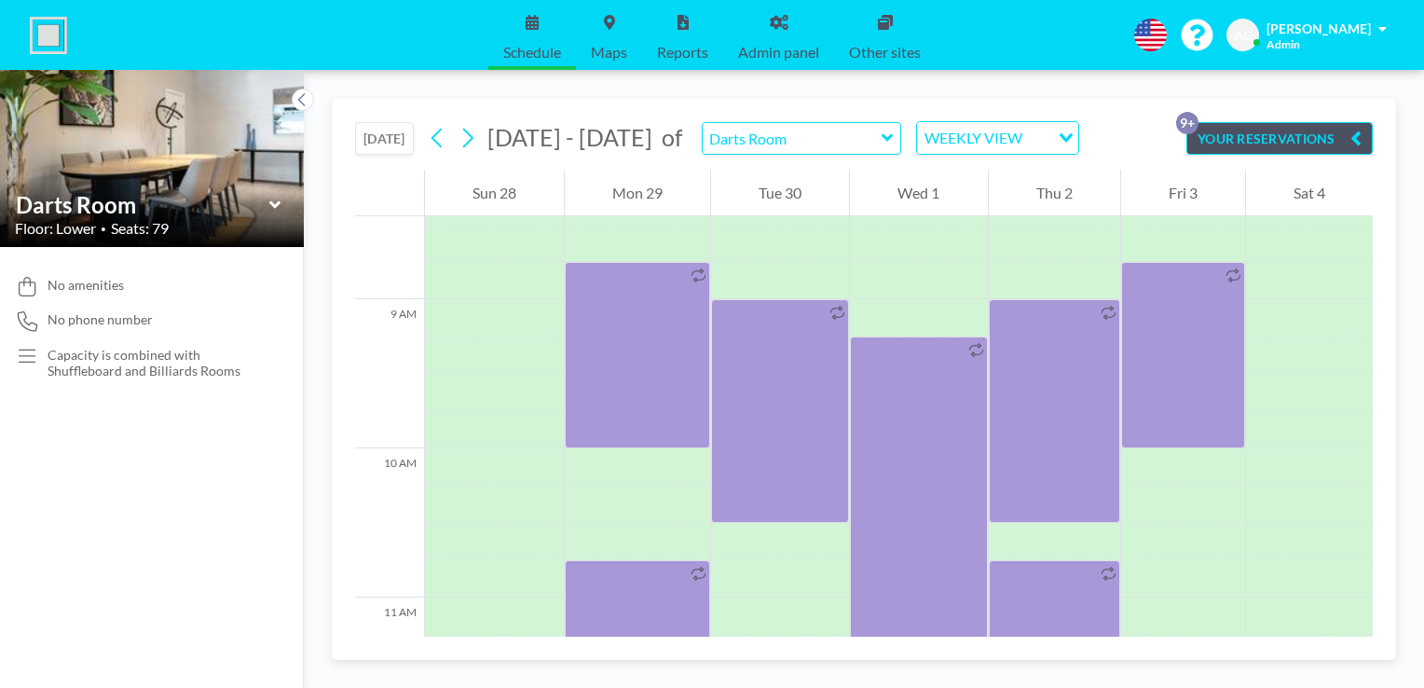
scroll to position [1221, 0]
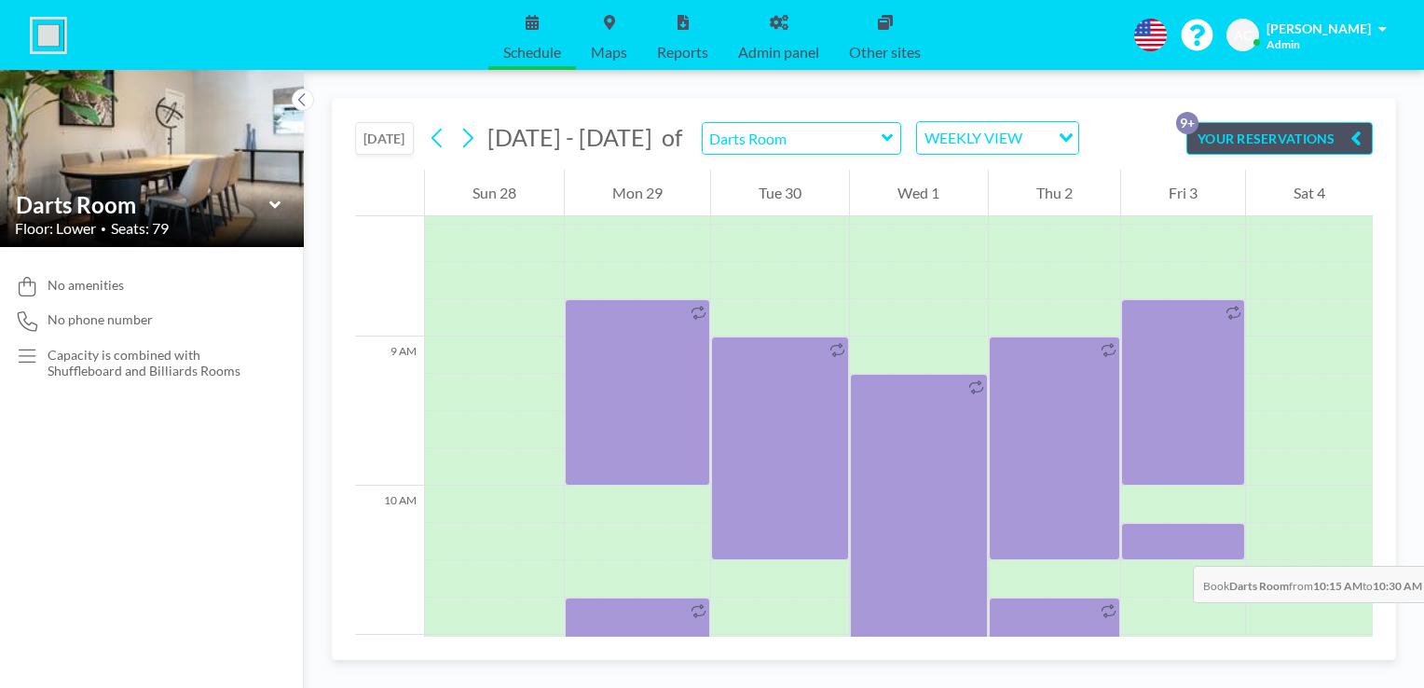
click at [1174, 547] on div at bounding box center [1183, 541] width 124 height 37
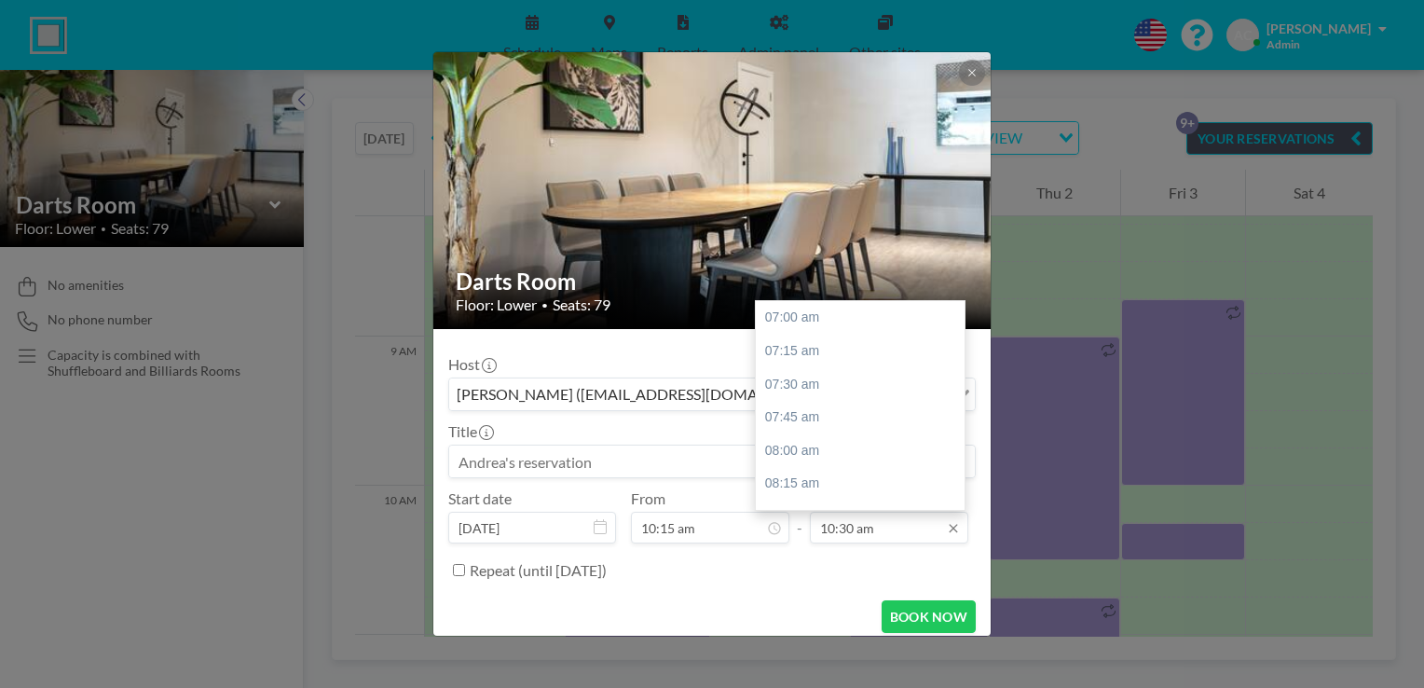
scroll to position [464, 0]
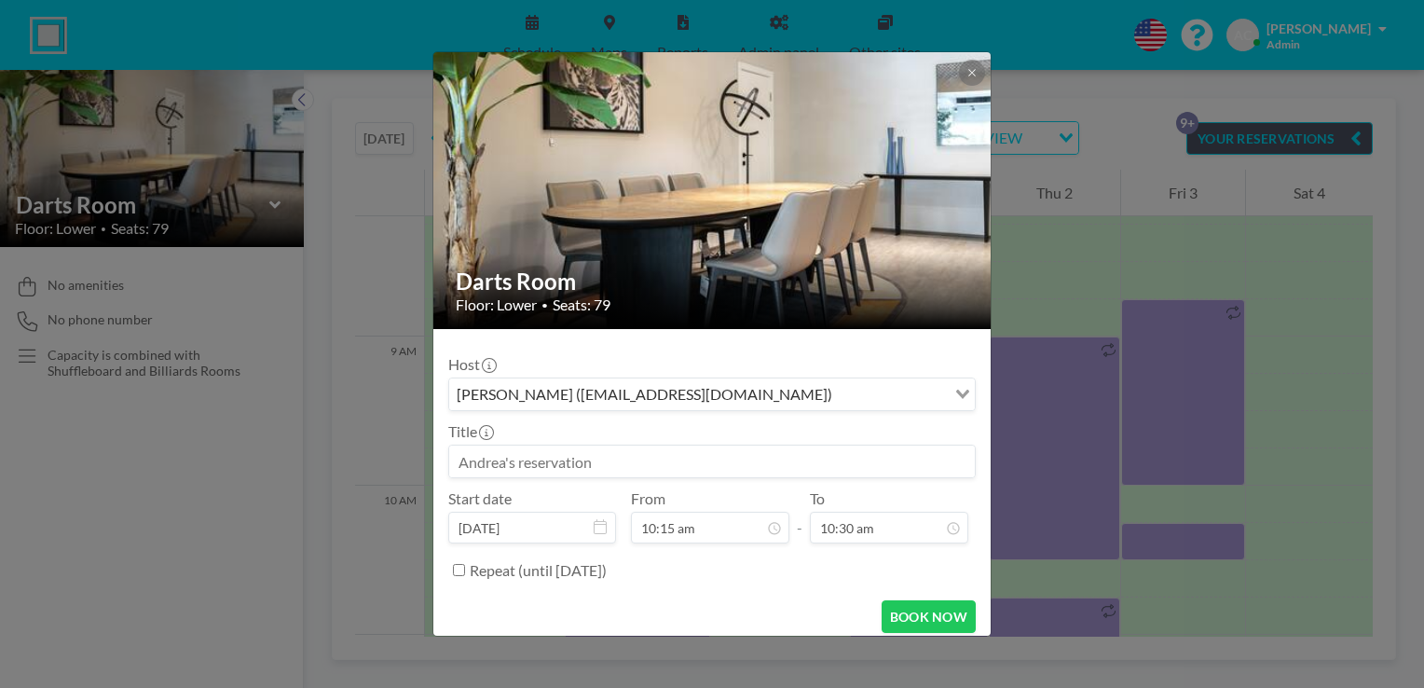
click at [682, 469] on input at bounding box center [711, 461] width 525 height 32
type input "Garden Club Meeting - 10:30-12:30pm"
click at [920, 607] on button "BOOK NOW" at bounding box center [928, 616] width 94 height 33
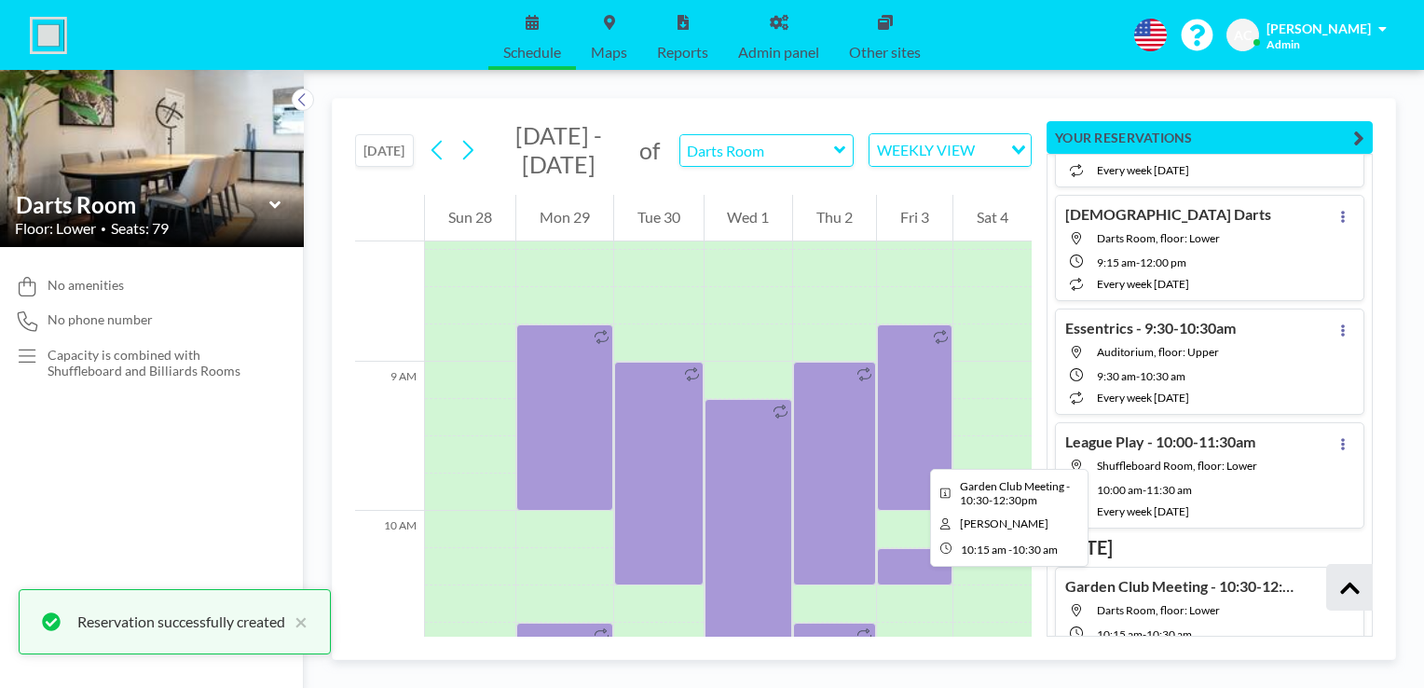
scroll to position [715, 0]
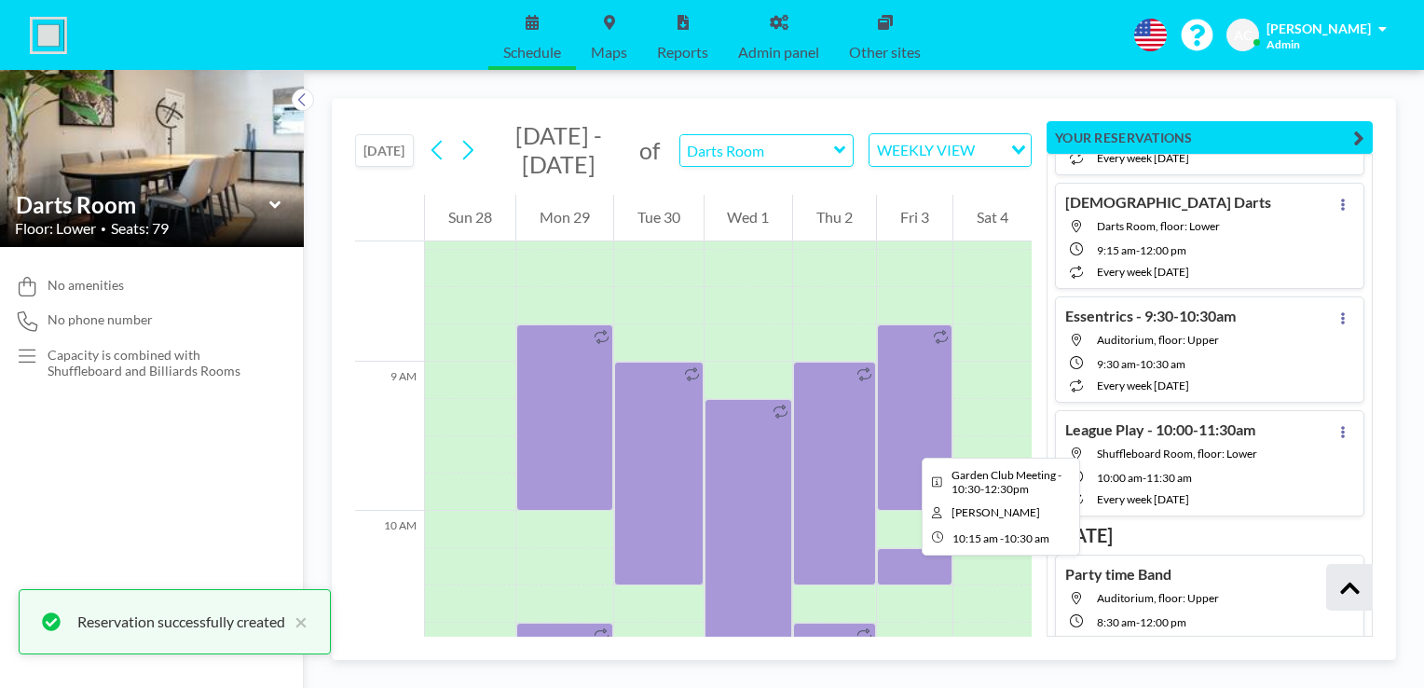
click at [906, 571] on div at bounding box center [914, 566] width 75 height 37
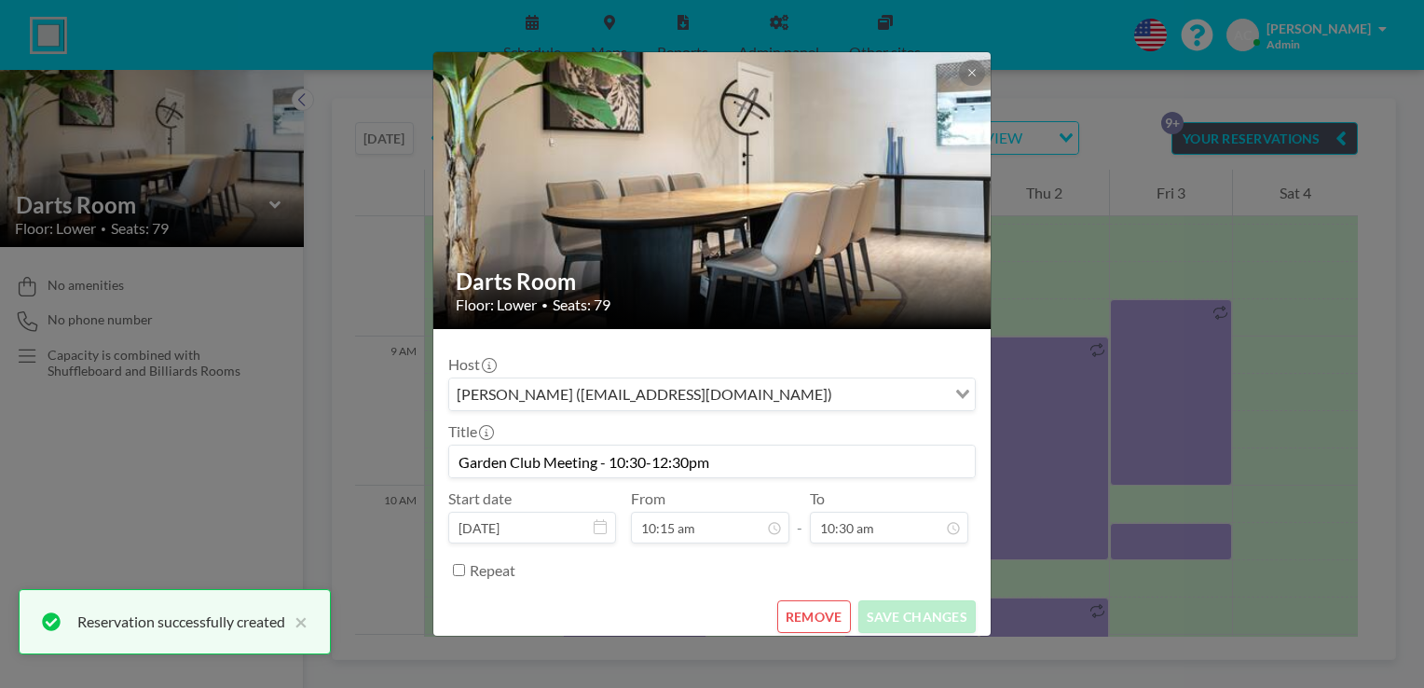
click at [906, 571] on div "Repeat" at bounding box center [723, 569] width 506 height 31
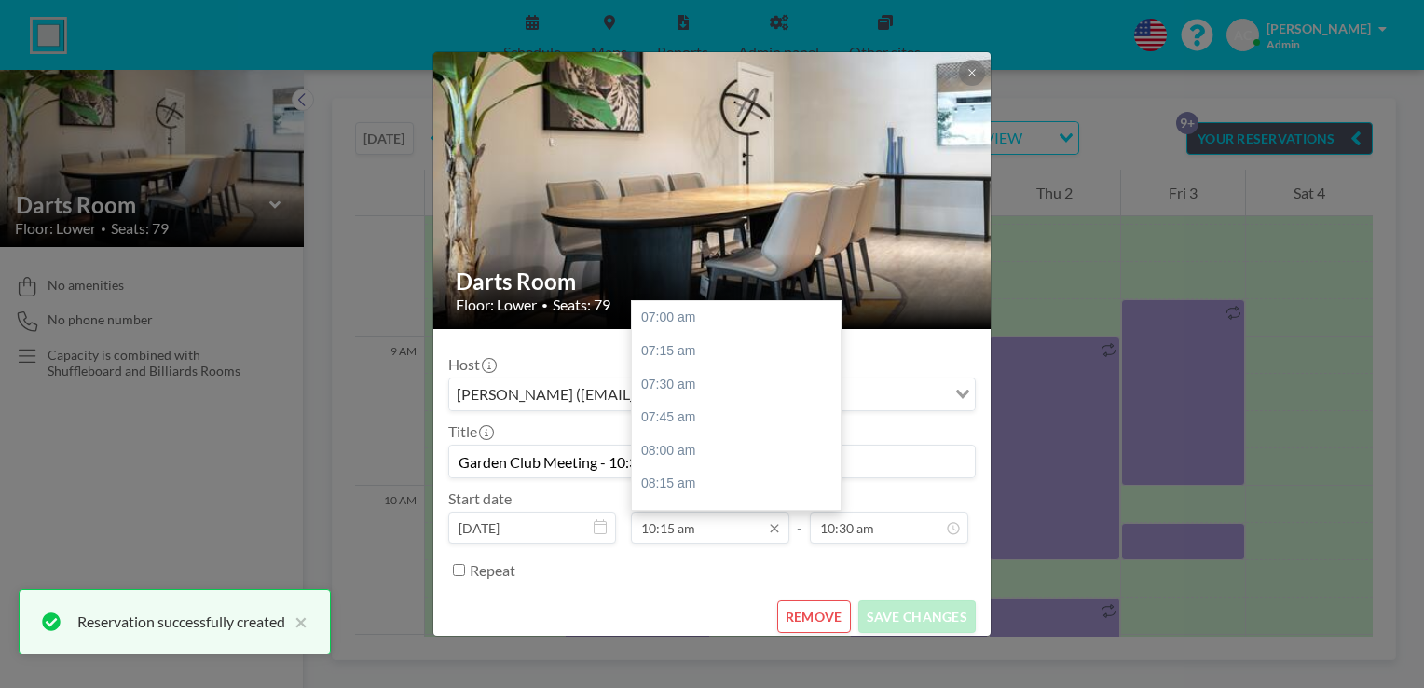
scroll to position [431, 0]
click at [712, 522] on input "10:15 am" at bounding box center [710, 527] width 158 height 32
click at [693, 345] on div "10:30 am" at bounding box center [741, 351] width 218 height 34
type input "10:30 am"
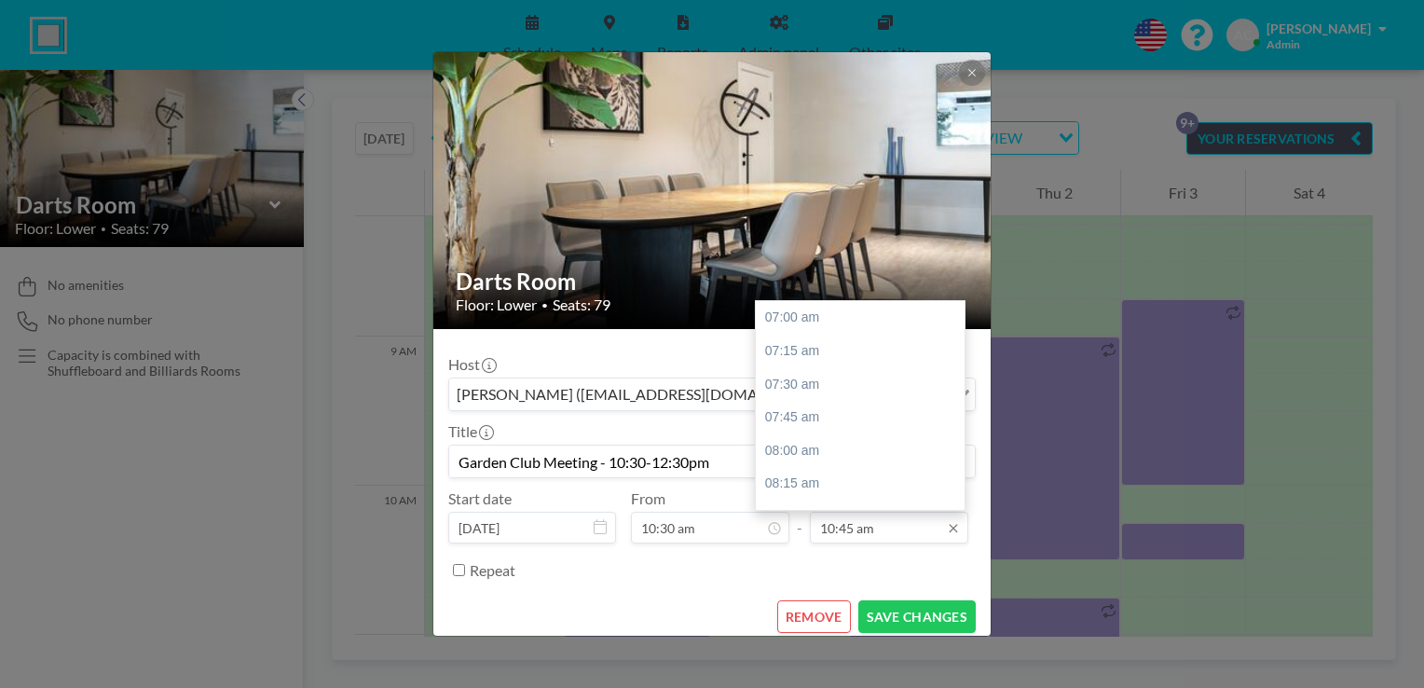
scroll to position [497, 0]
click at [957, 494] on div at bounding box center [960, 405] width 6 height 205
click at [863, 484] on div "12:00 pm" at bounding box center [865, 484] width 218 height 34
click at [812, 371] on div "12:30 pm" at bounding box center [865, 384] width 218 height 34
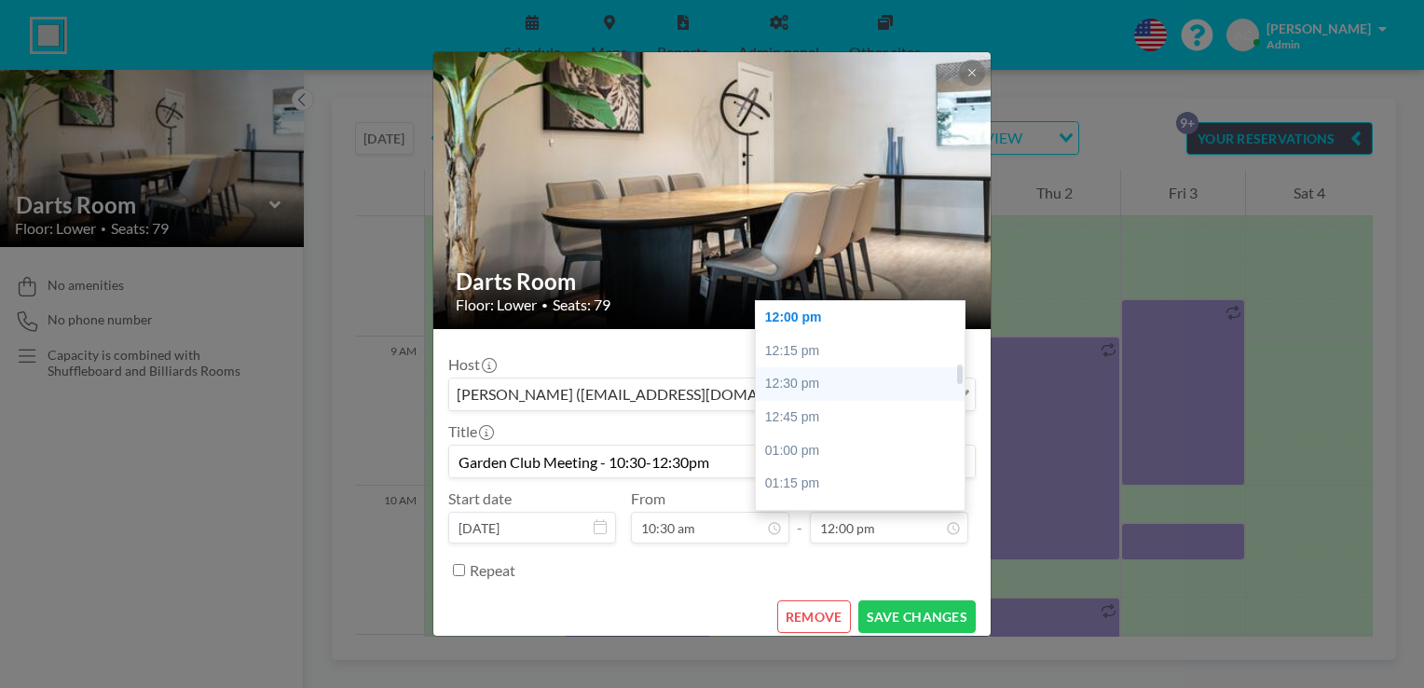
type input "12:30 pm"
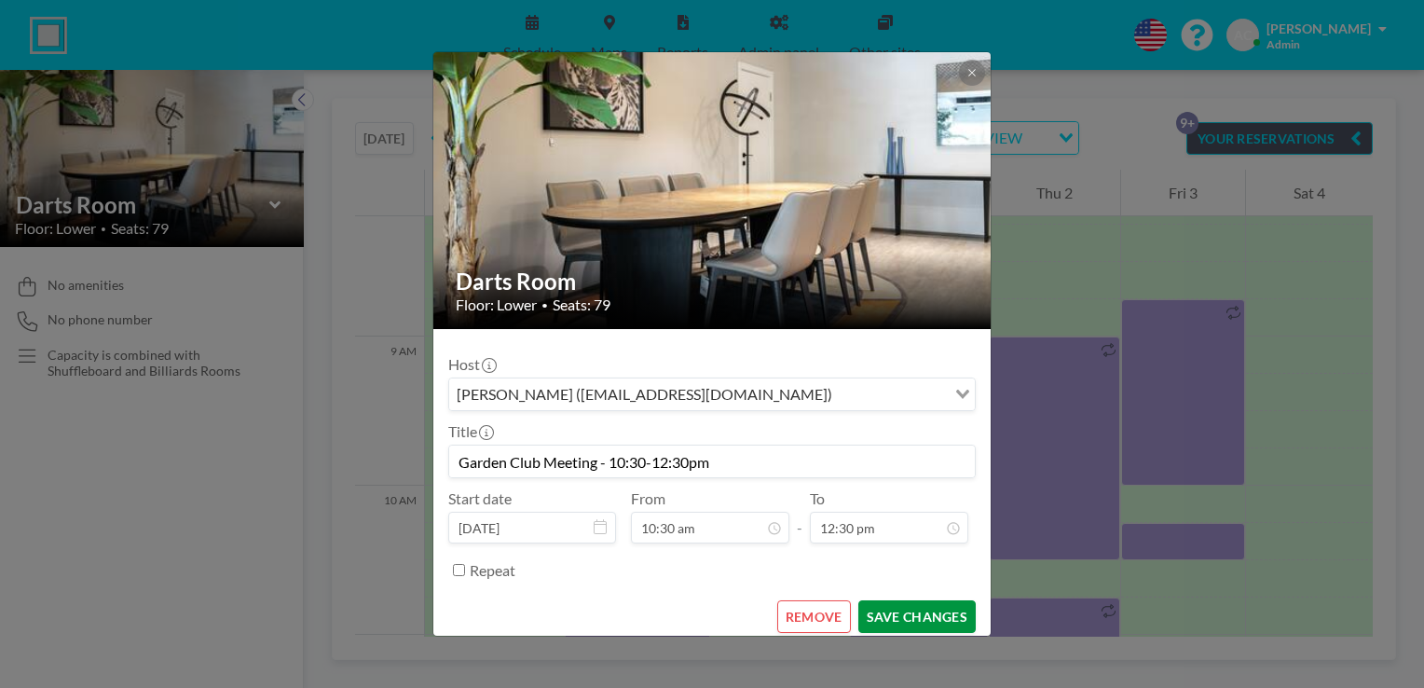
scroll to position [729, 0]
click at [926, 618] on button "SAVE CHANGES" at bounding box center [916, 616] width 117 height 33
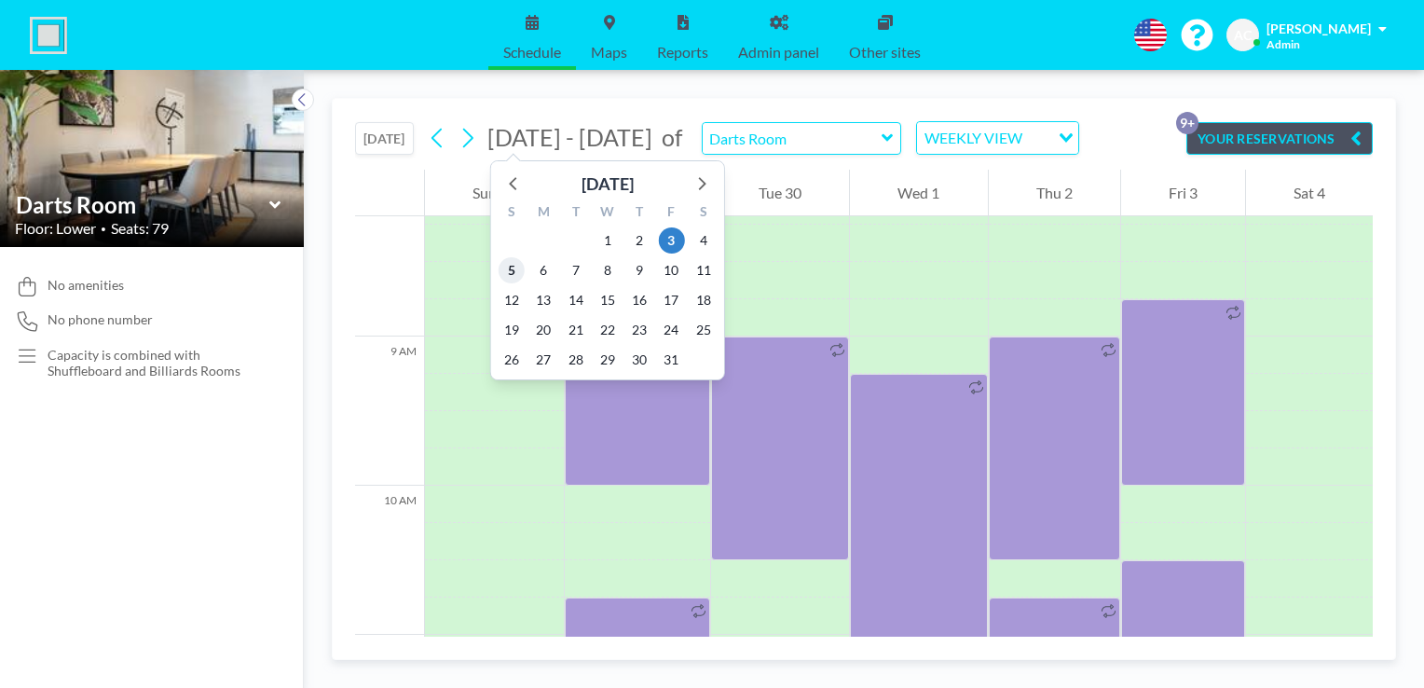
click at [512, 270] on span "5" at bounding box center [511, 270] width 26 height 26
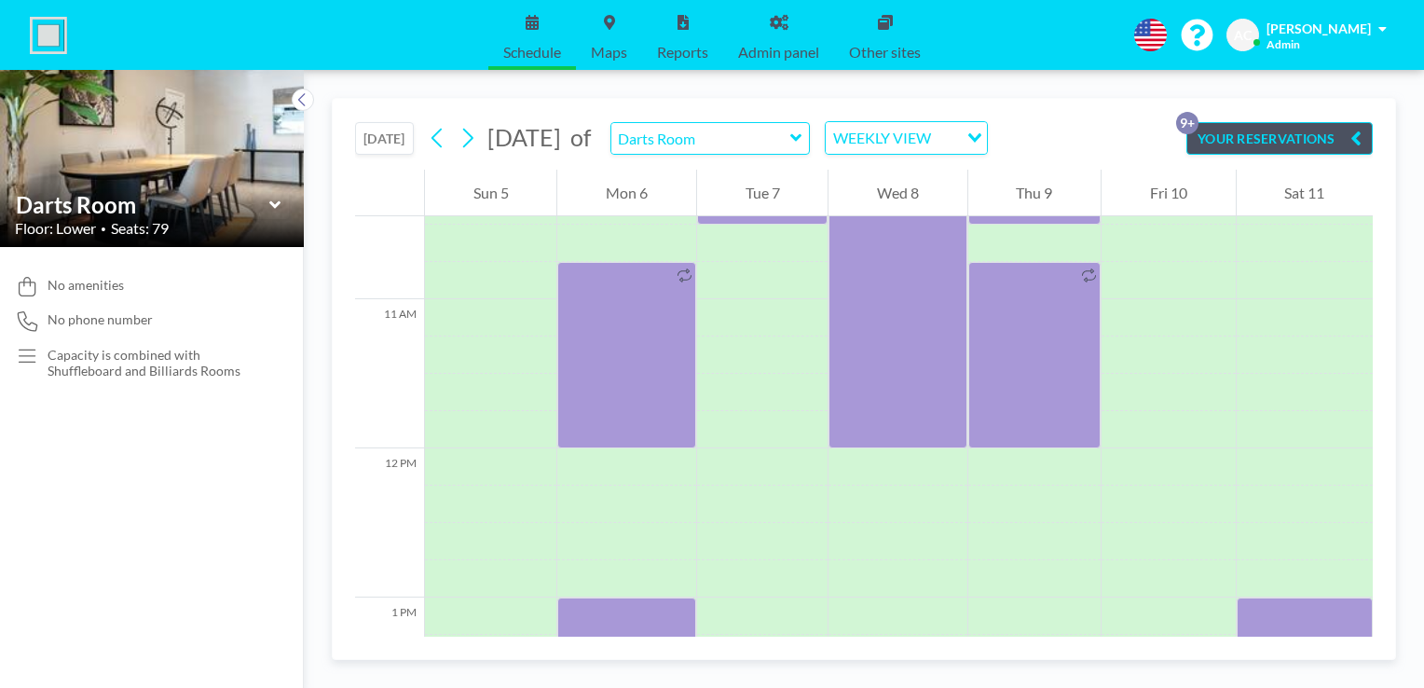
scroll to position [1958, 0]
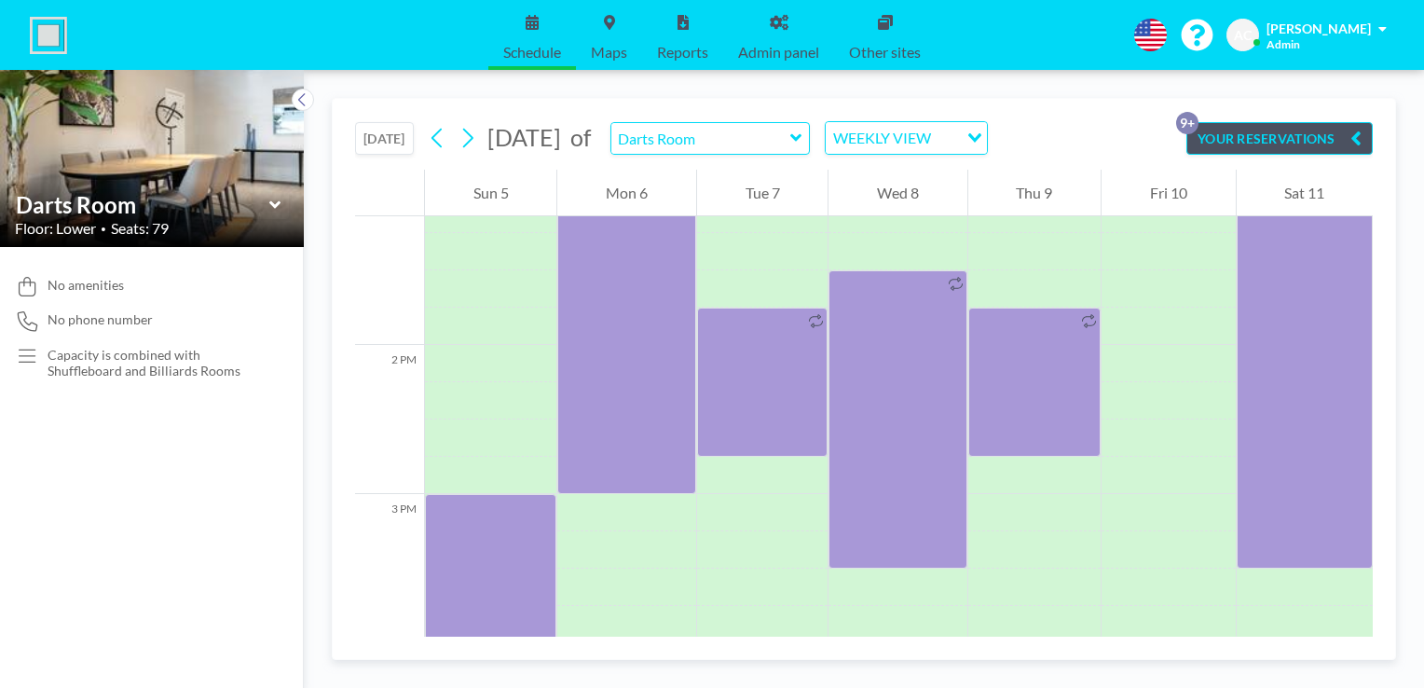
click at [1356, 131] on icon "button" at bounding box center [1355, 138] width 11 height 22
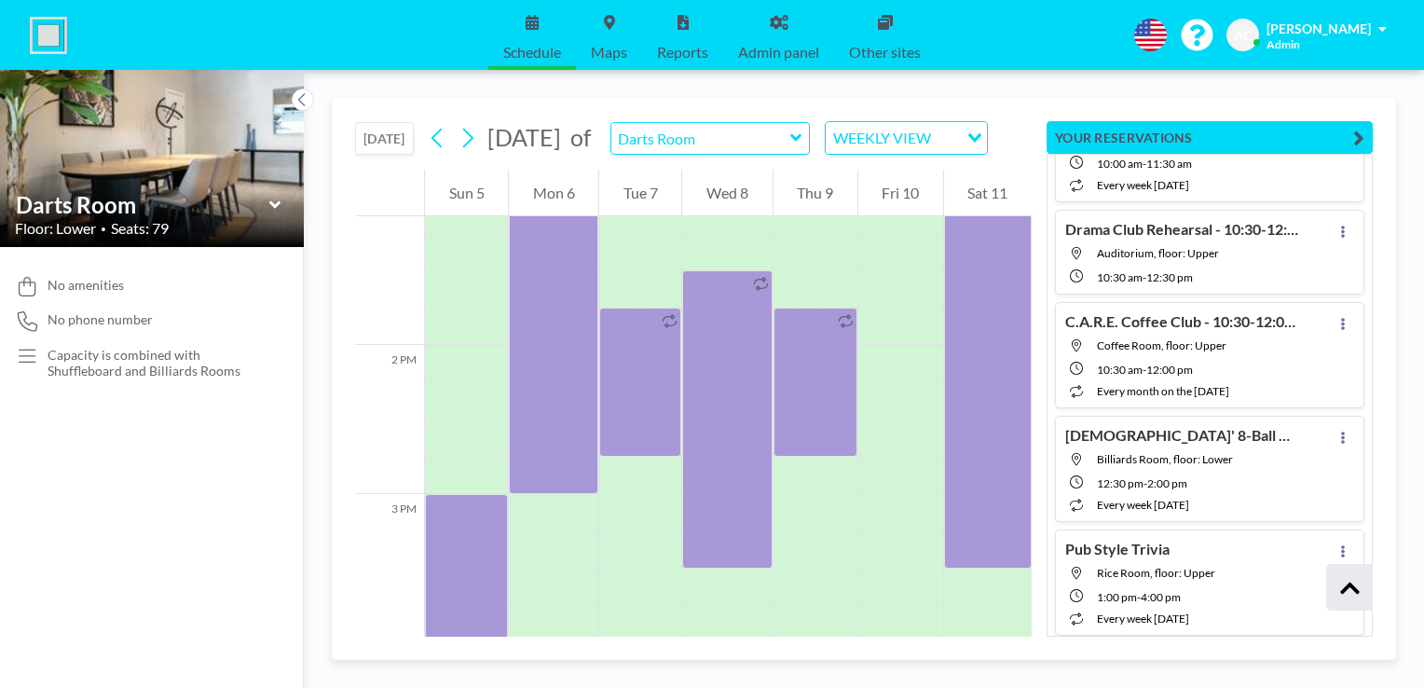
scroll to position [1299, 0]
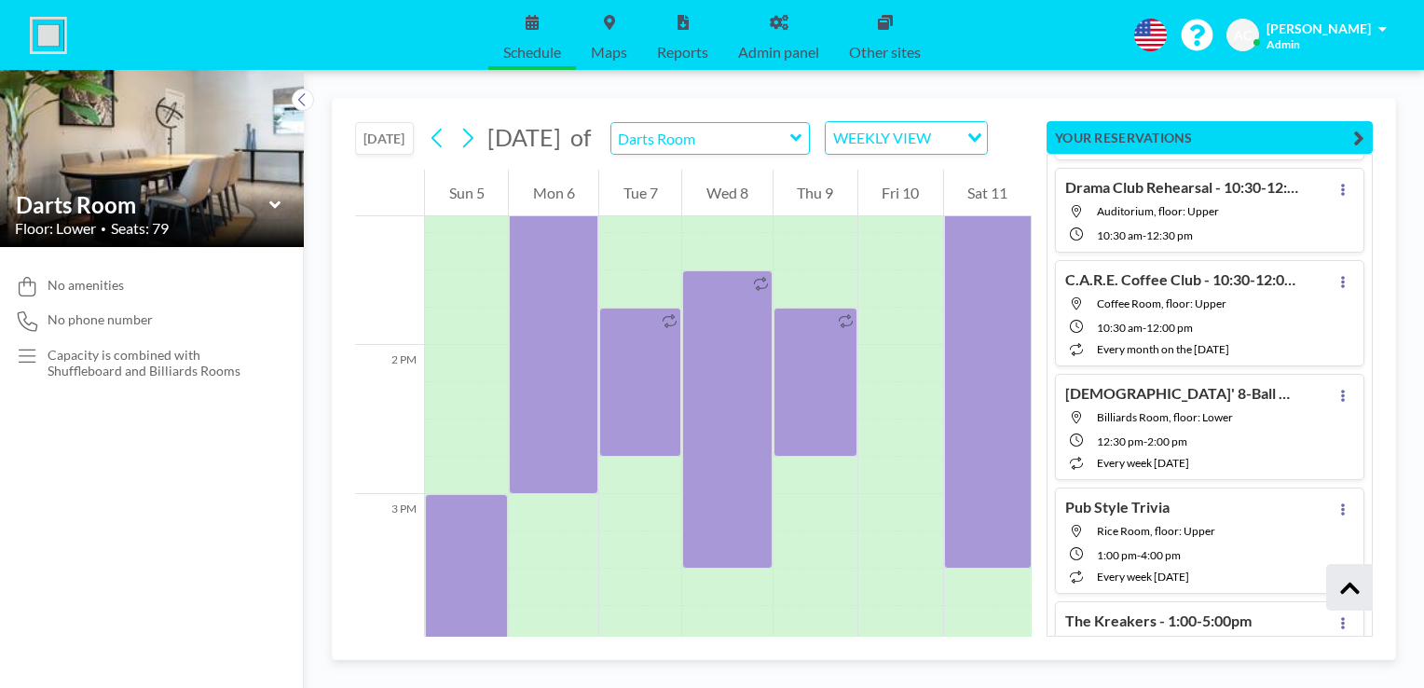
drag, startPoint x: 1367, startPoint y: 628, endPoint x: 1349, endPoint y: 642, distance: 22.6
click at [1349, 642] on div "[DATE] [DATE] of Darts Room WEEKLY VIEW Loading... 12 AM 1 AM 2 AM 3 AM 4 AM 5 …" at bounding box center [864, 379] width 1064 height 562
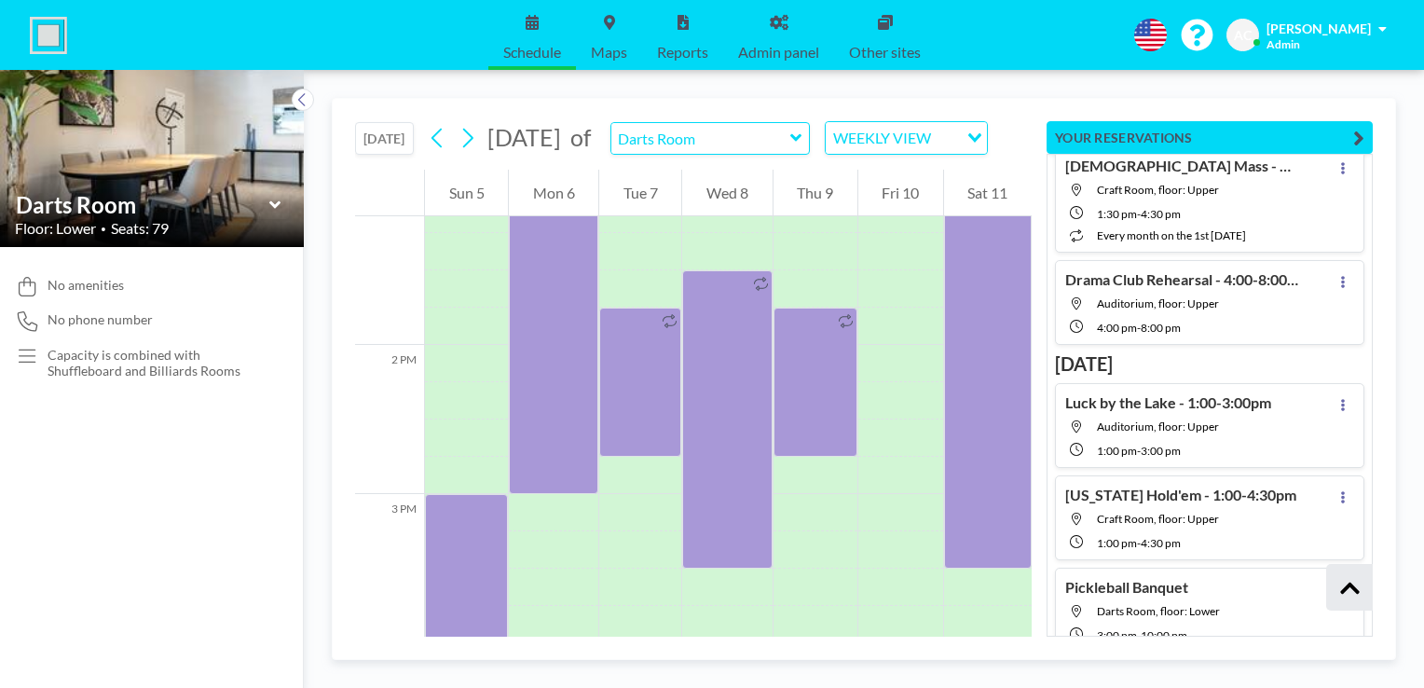
scroll to position [16389, 0]
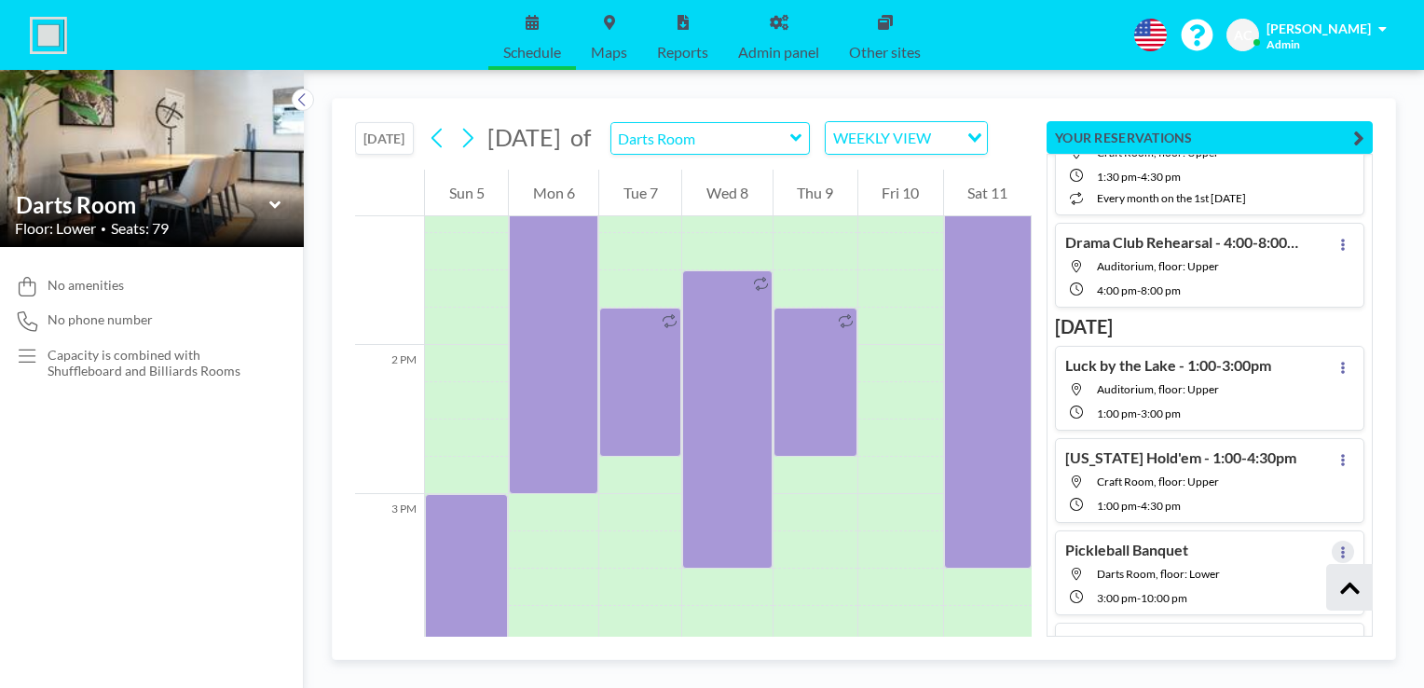
click at [1339, 546] on icon at bounding box center [1342, 552] width 7 height 12
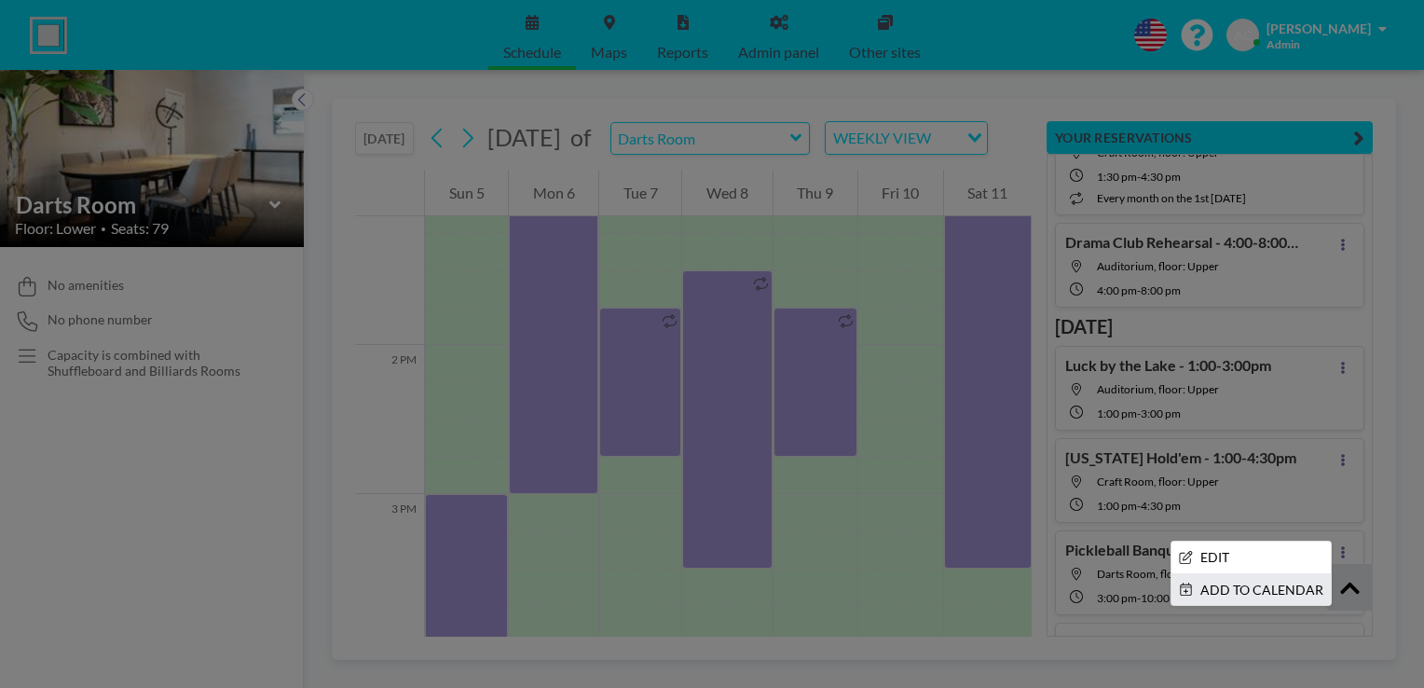
click at [1247, 574] on li "ADD TO CALENDAR" at bounding box center [1250, 590] width 159 height 32
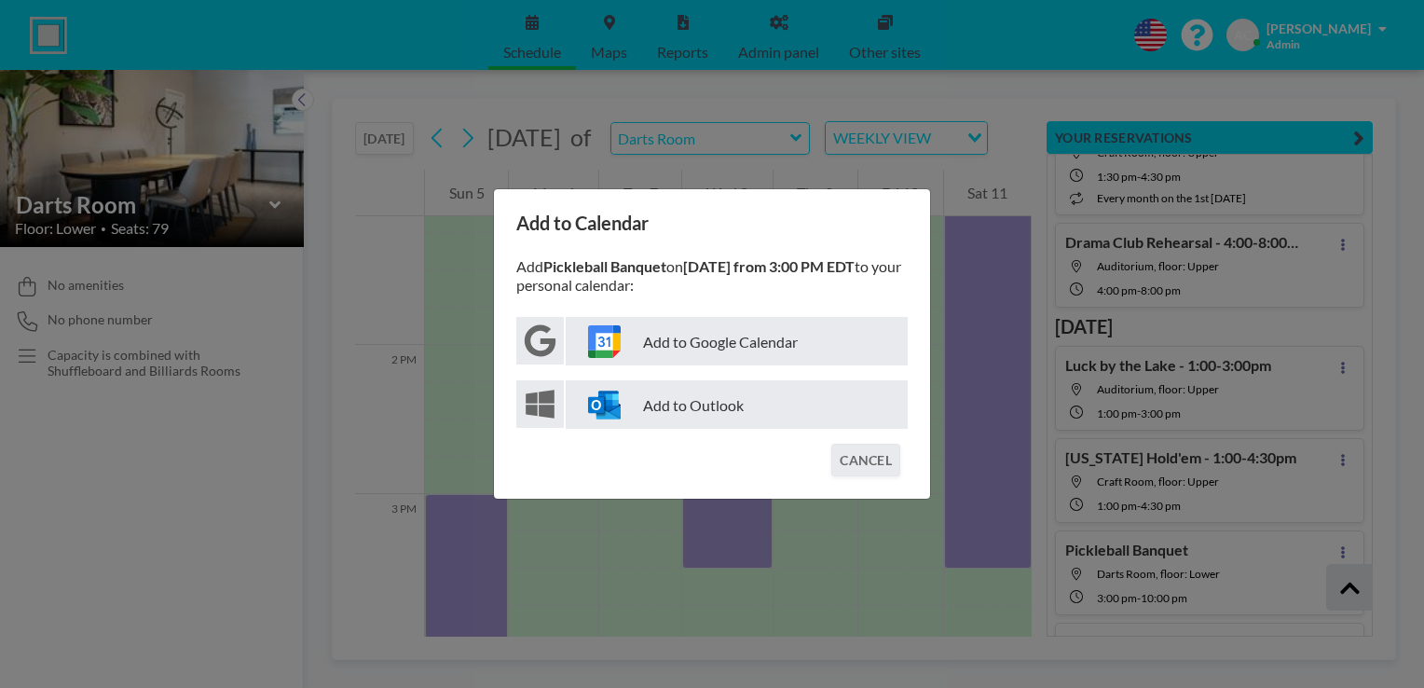
click at [796, 348] on p "Add to Google Calendar" at bounding box center [737, 341] width 342 height 48
click at [858, 467] on button "CANCEL" at bounding box center [865, 459] width 69 height 33
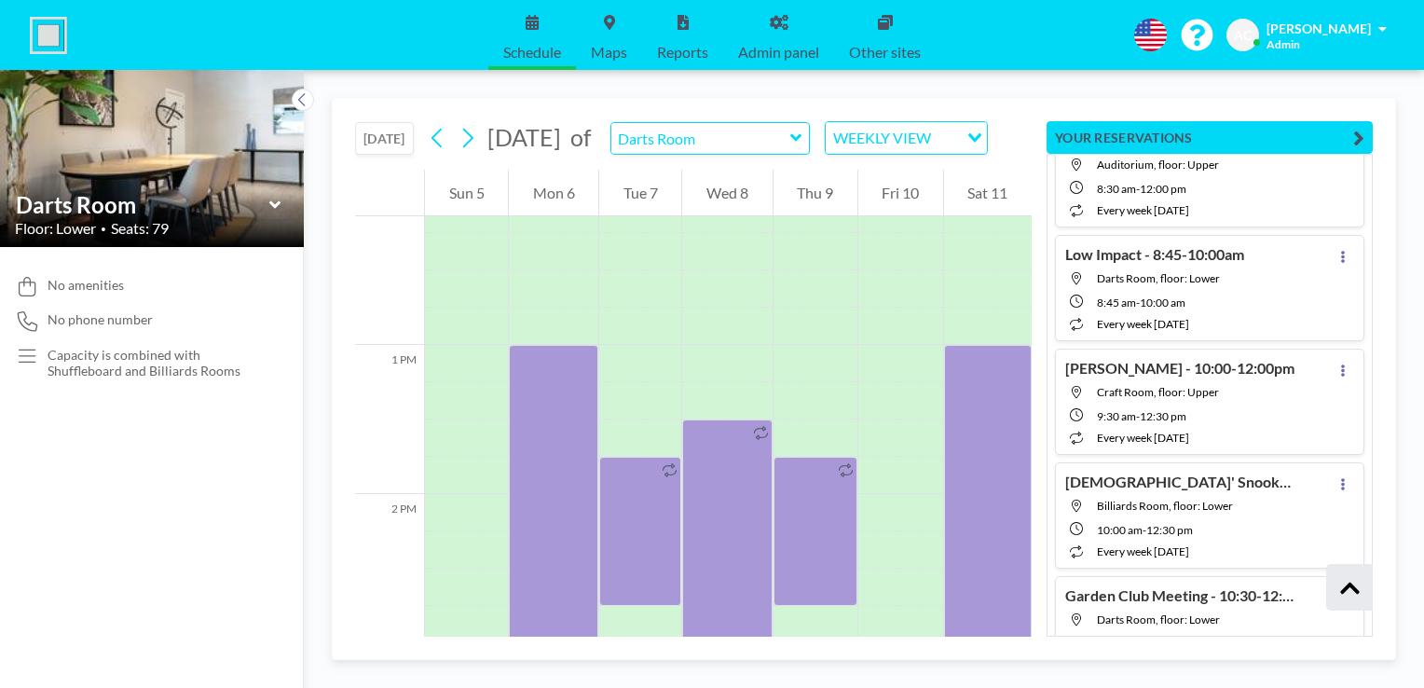
scroll to position [14959, 0]
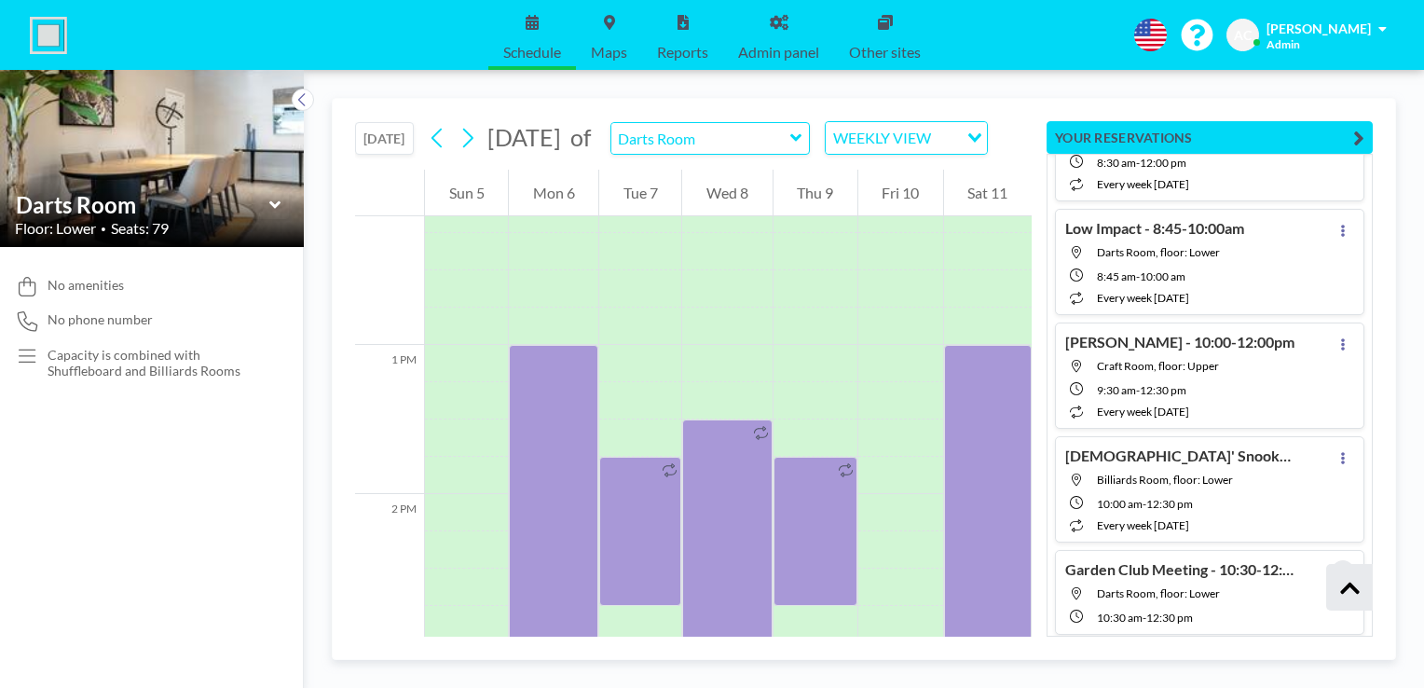
click at [1341, 566] on icon at bounding box center [1343, 572] width 4 height 12
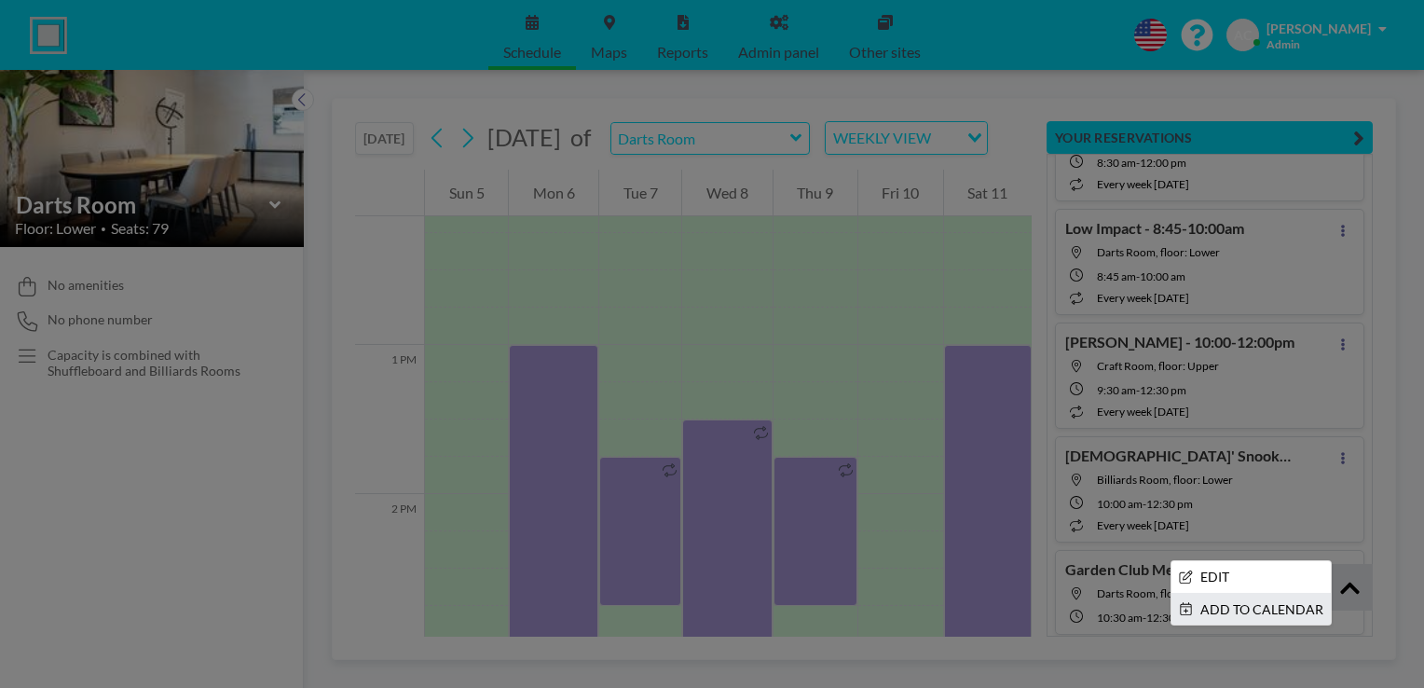
click at [1275, 593] on li "ADD TO CALENDAR" at bounding box center [1250, 609] width 159 height 32
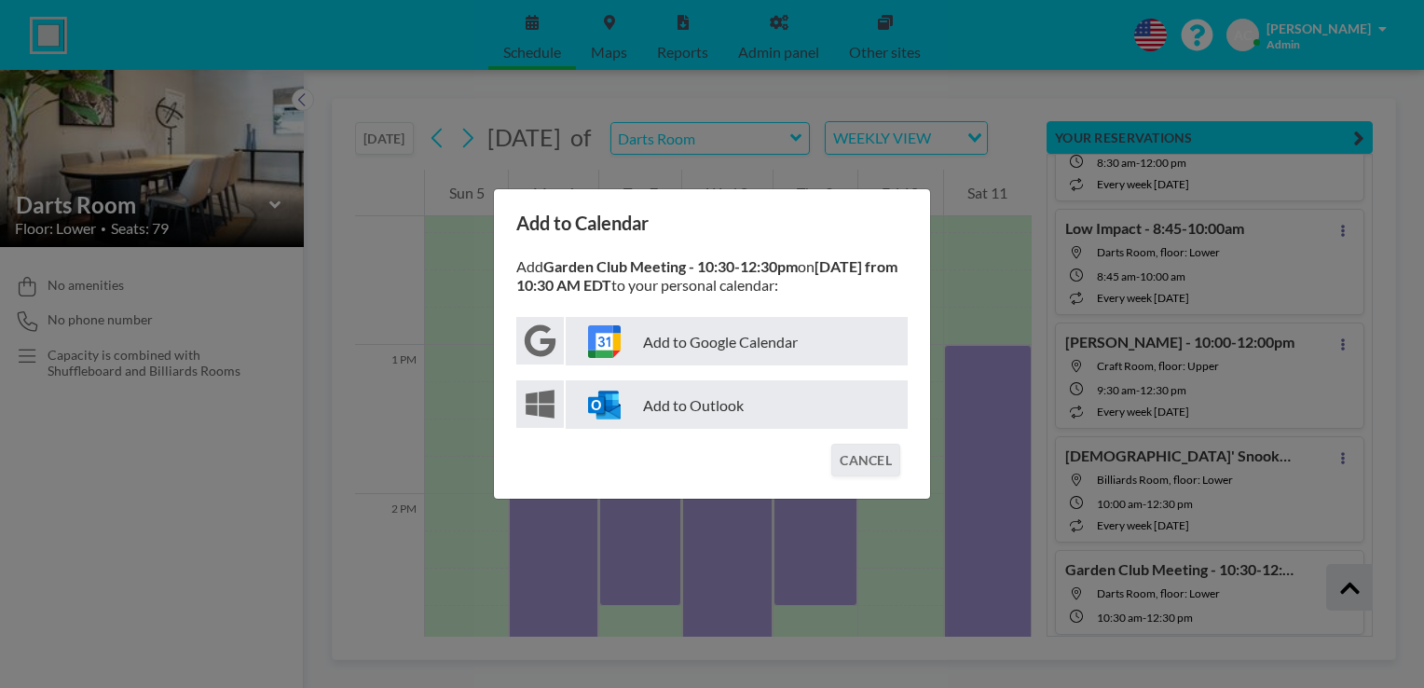
click at [771, 348] on p "Add to Google Calendar" at bounding box center [737, 341] width 342 height 48
click at [846, 465] on button "CANCEL" at bounding box center [865, 459] width 69 height 33
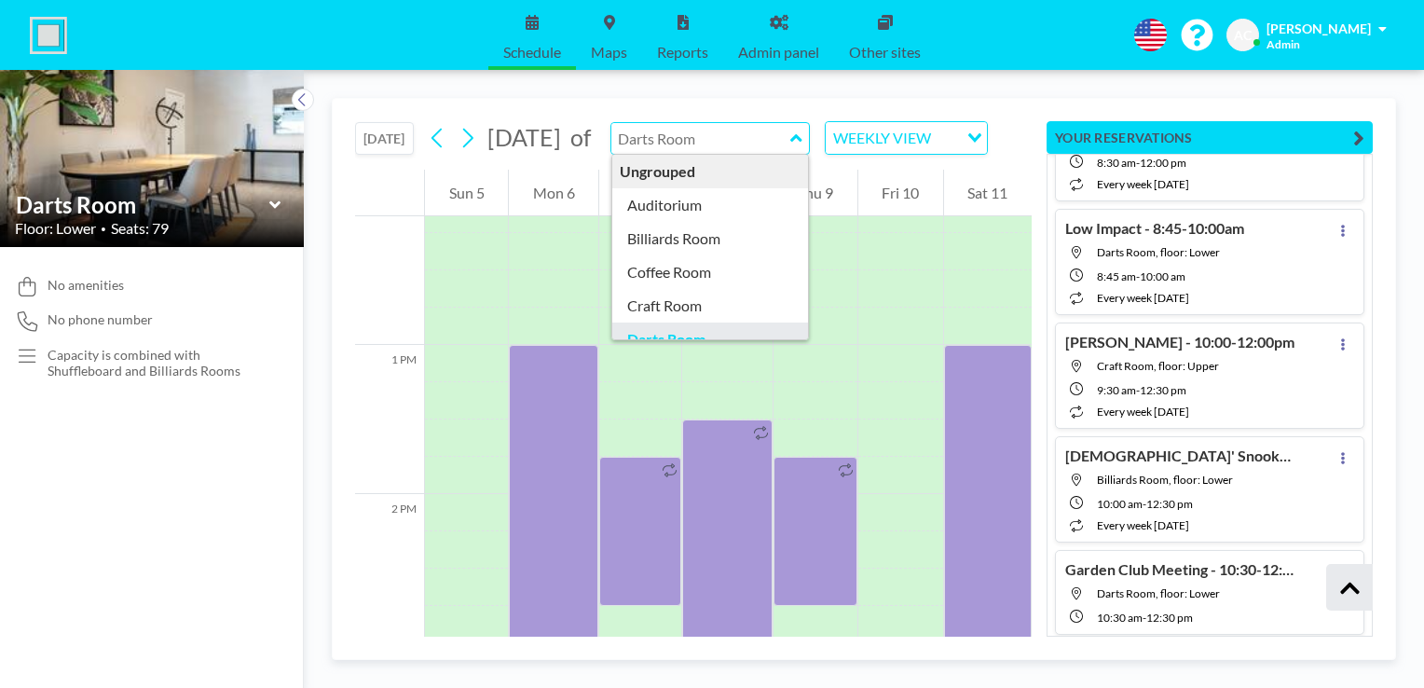
click at [738, 154] on input "text" at bounding box center [700, 138] width 179 height 31
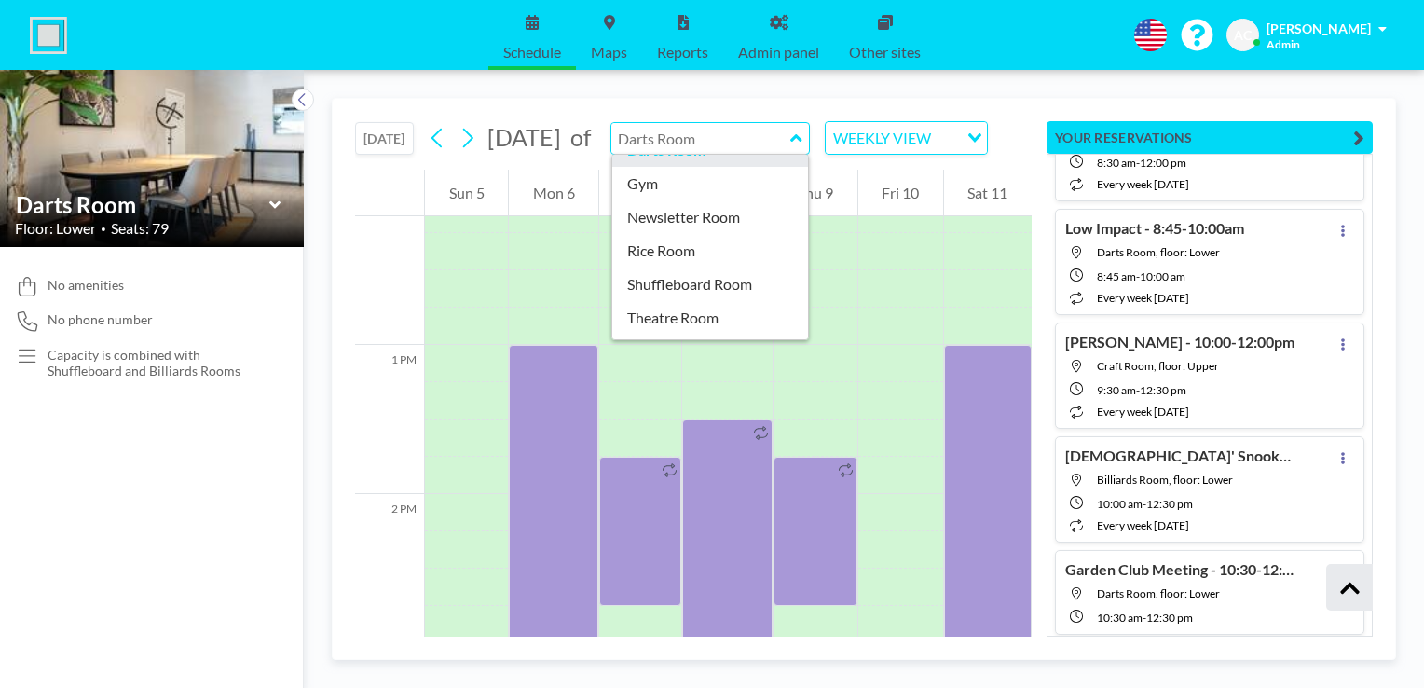
scroll to position [227, 0]
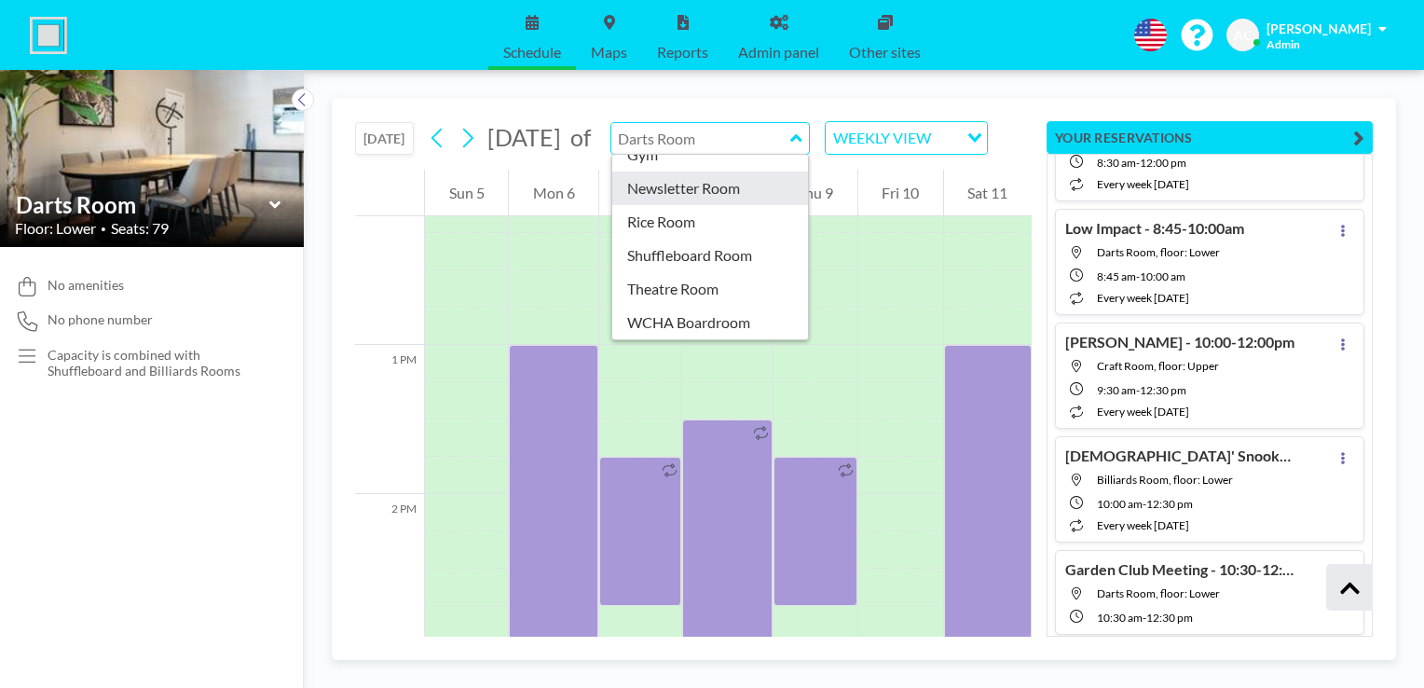
type input "Newsletter Room"
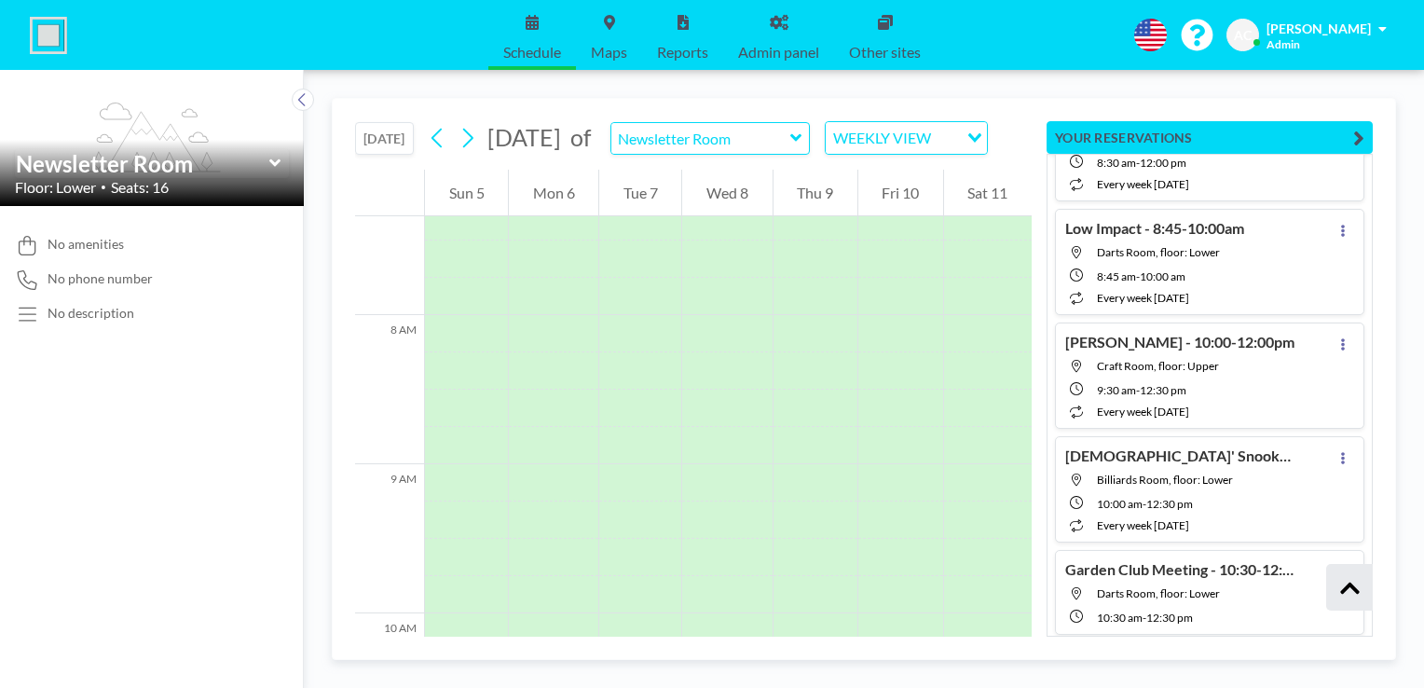
scroll to position [1155, 0]
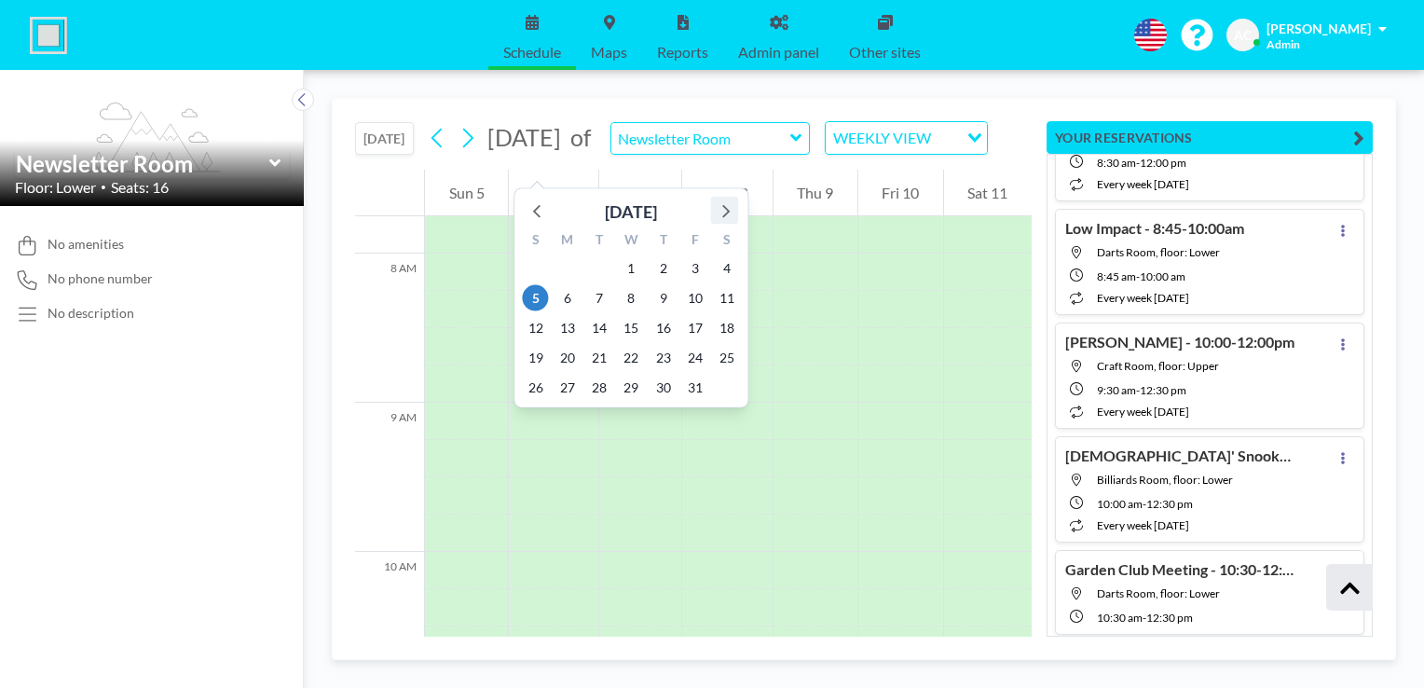
click at [723, 213] on icon at bounding box center [724, 210] width 24 height 24
click at [600, 332] on span "13" at bounding box center [599, 328] width 26 height 26
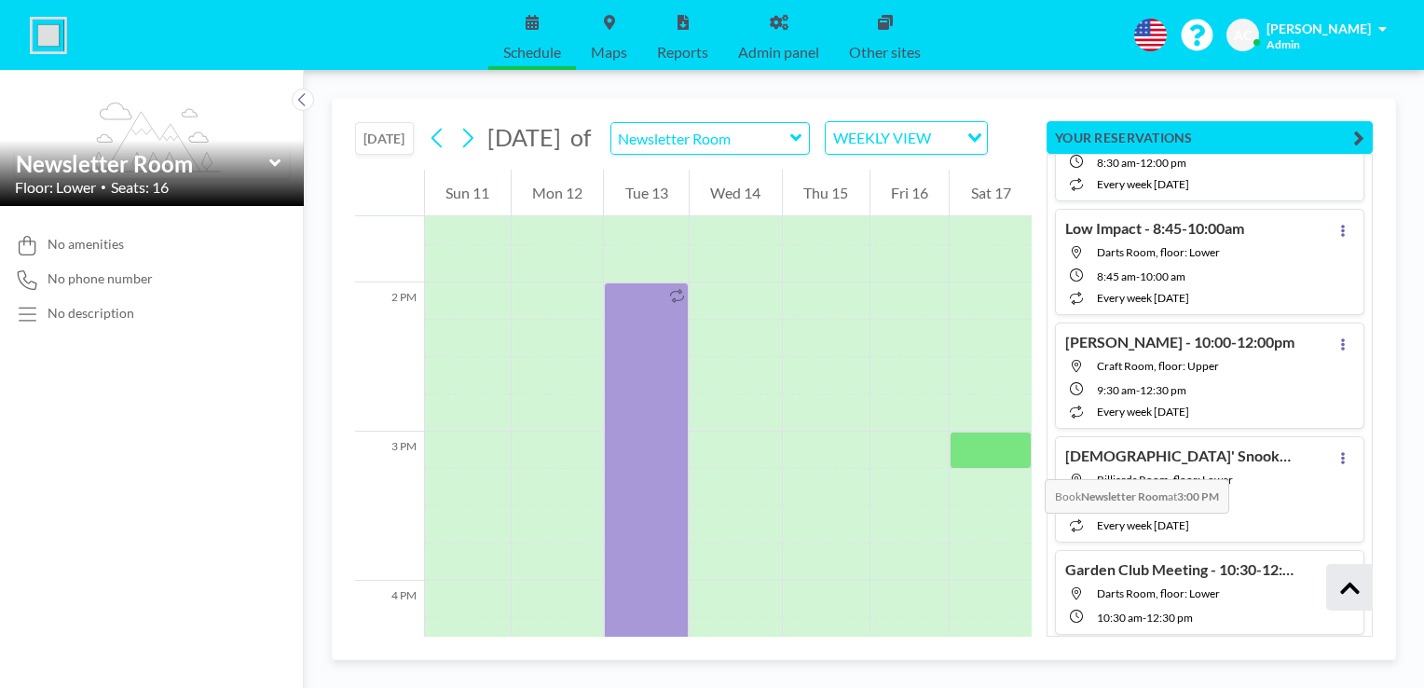
scroll to position [2027, 0]
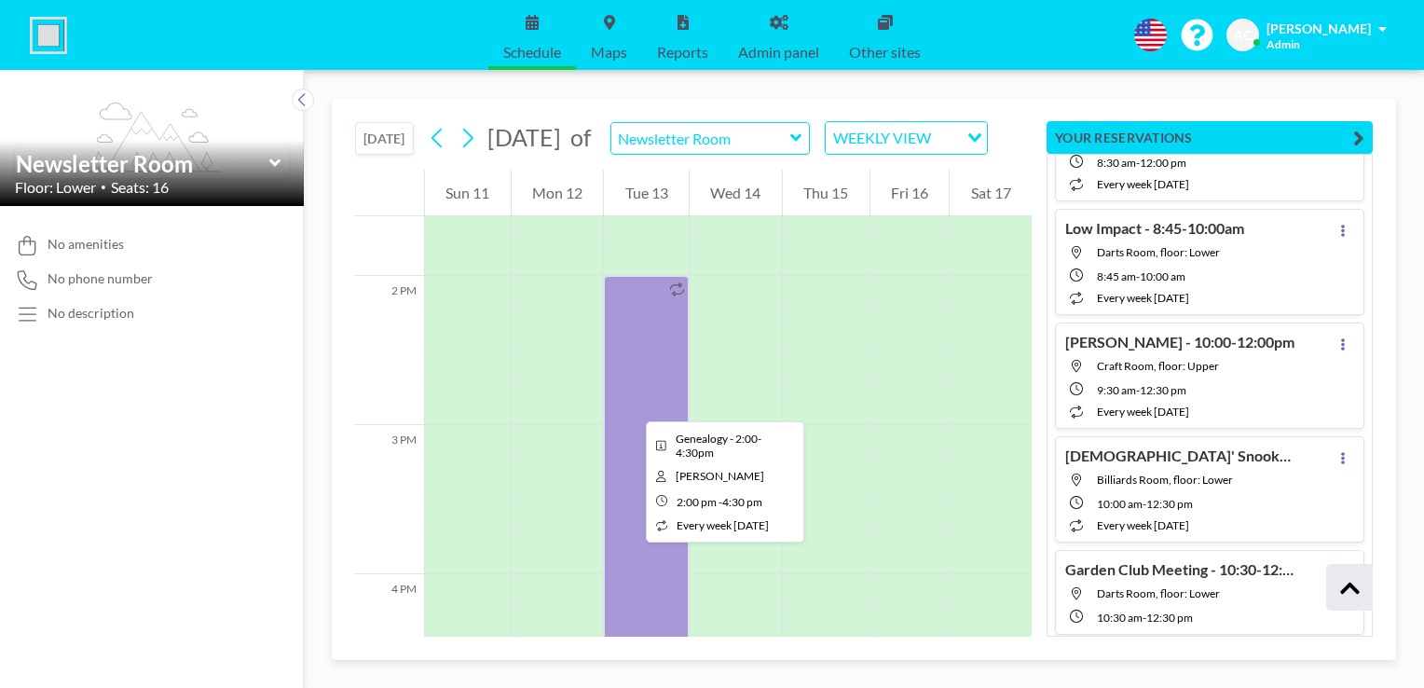
click at [631, 404] on div at bounding box center [646, 462] width 85 height 373
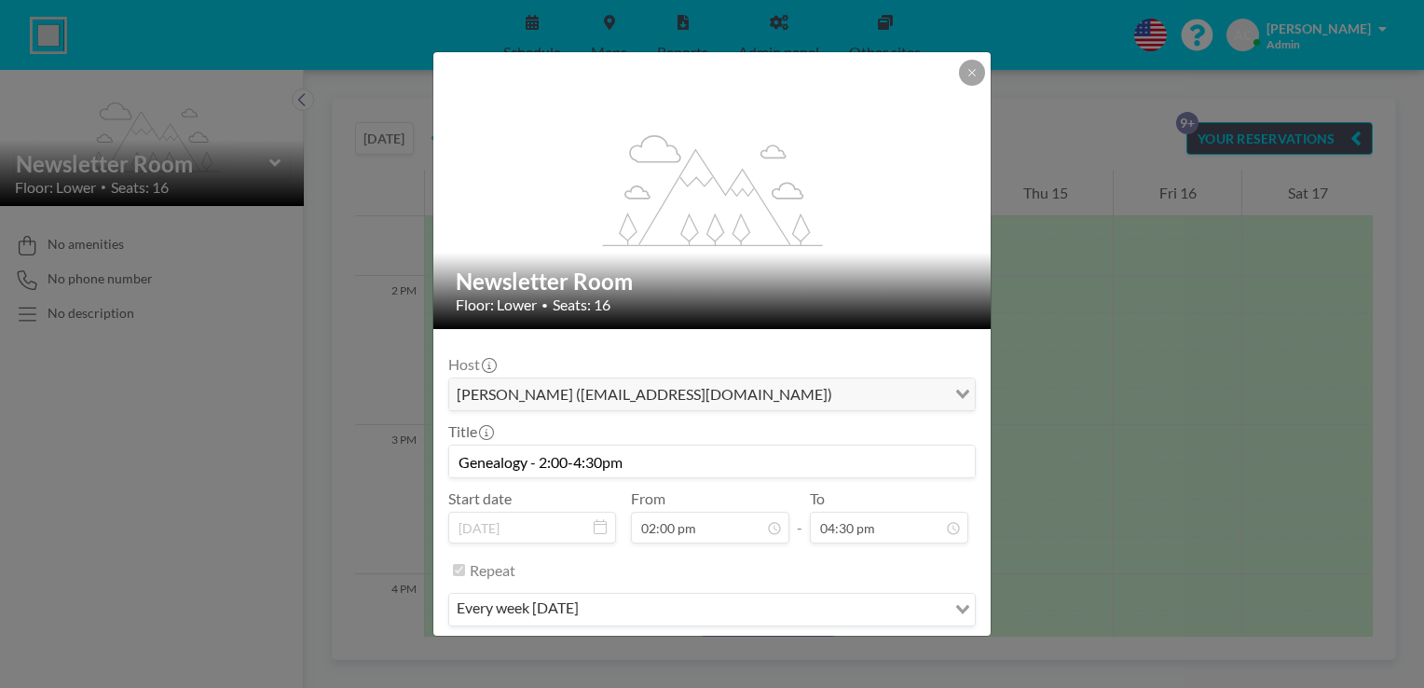
scroll to position [58, 0]
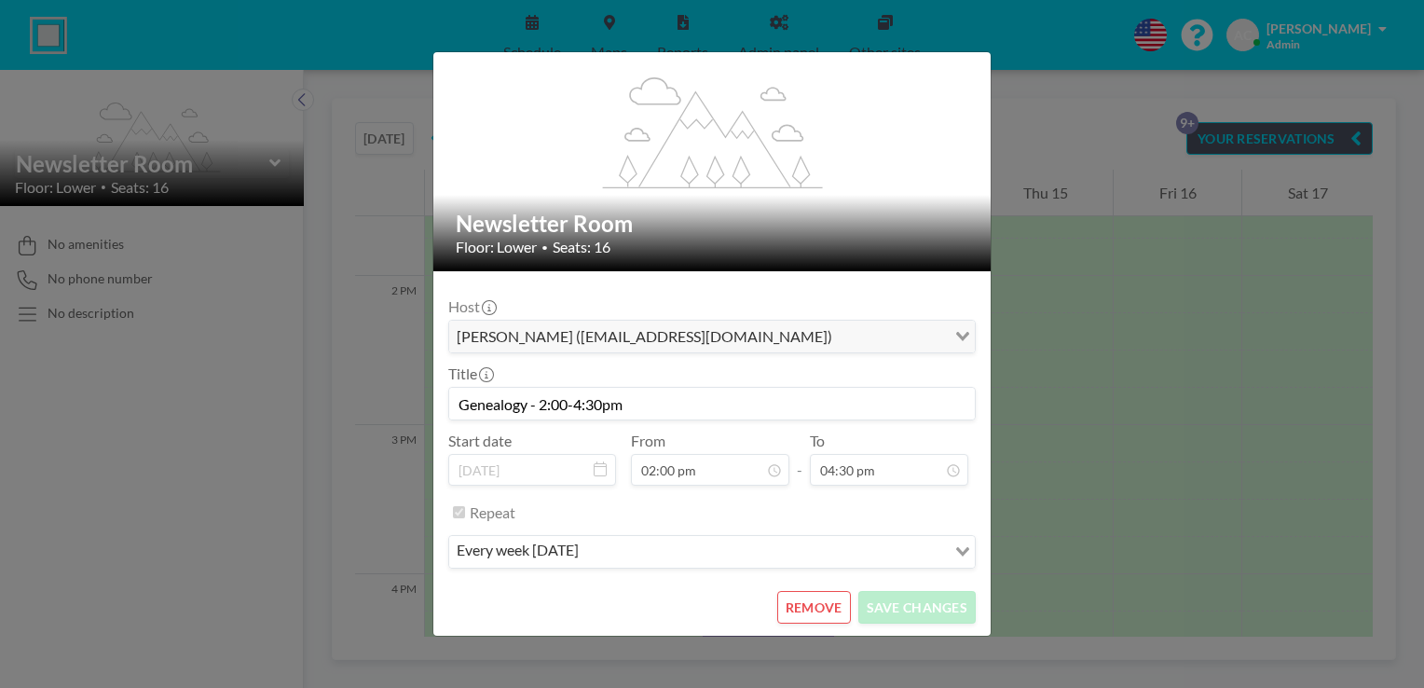
click at [806, 613] on button "REMOVE" at bounding box center [814, 607] width 74 height 33
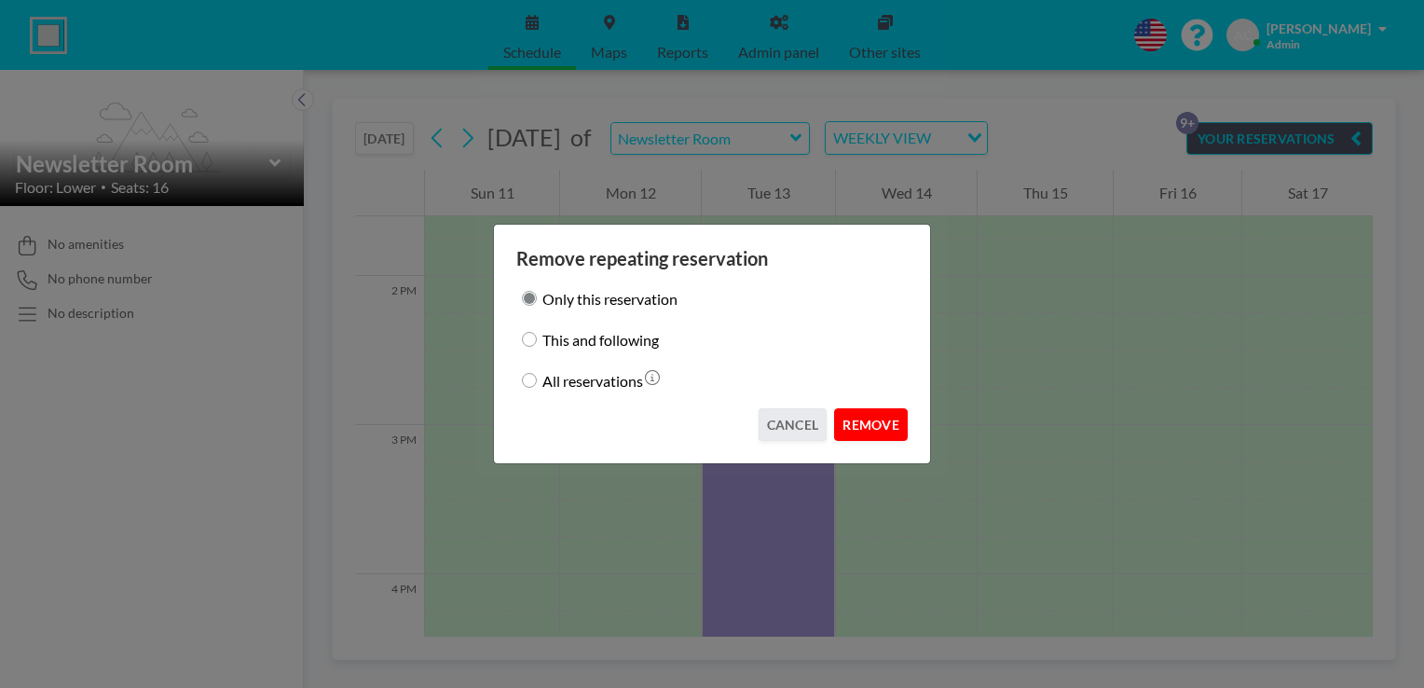
click at [870, 423] on button "REMOVE" at bounding box center [871, 424] width 74 height 33
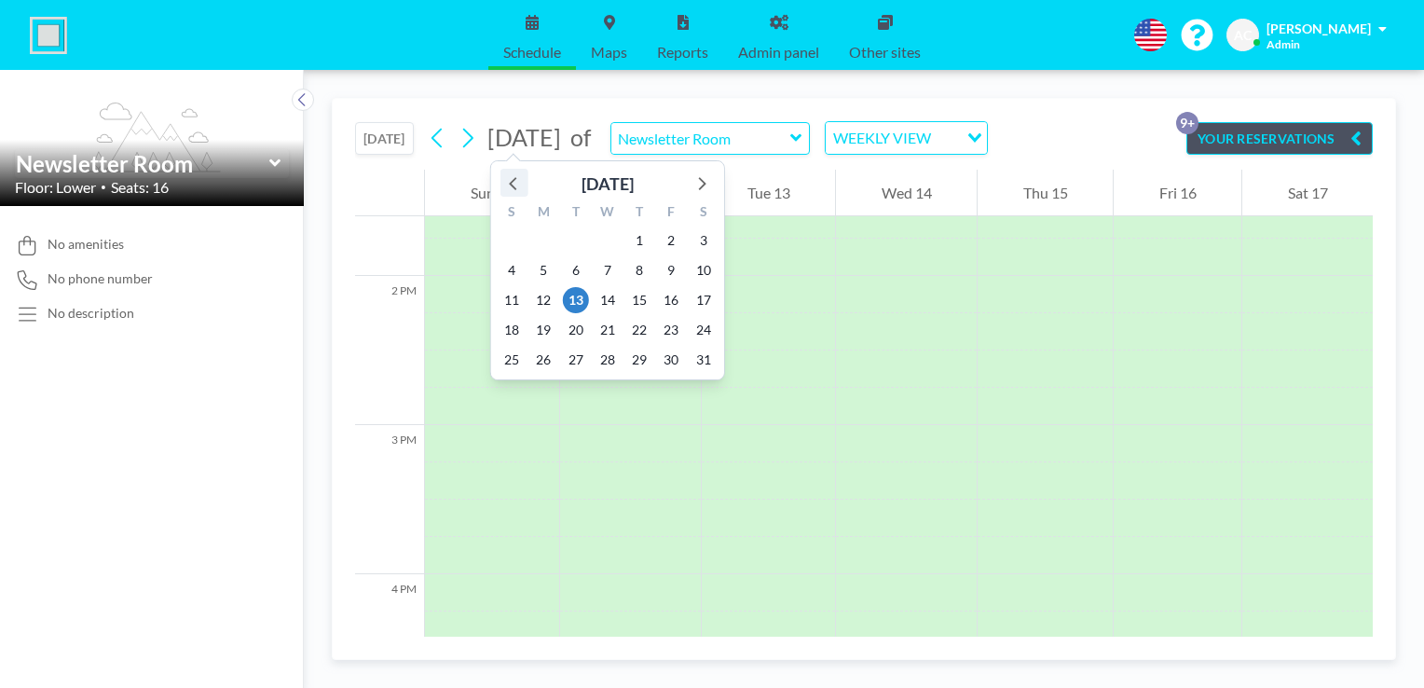
click at [514, 183] on icon at bounding box center [514, 182] width 24 height 24
click at [701, 182] on icon at bounding box center [700, 182] width 24 height 24
click at [579, 301] on span "11" at bounding box center [576, 300] width 26 height 26
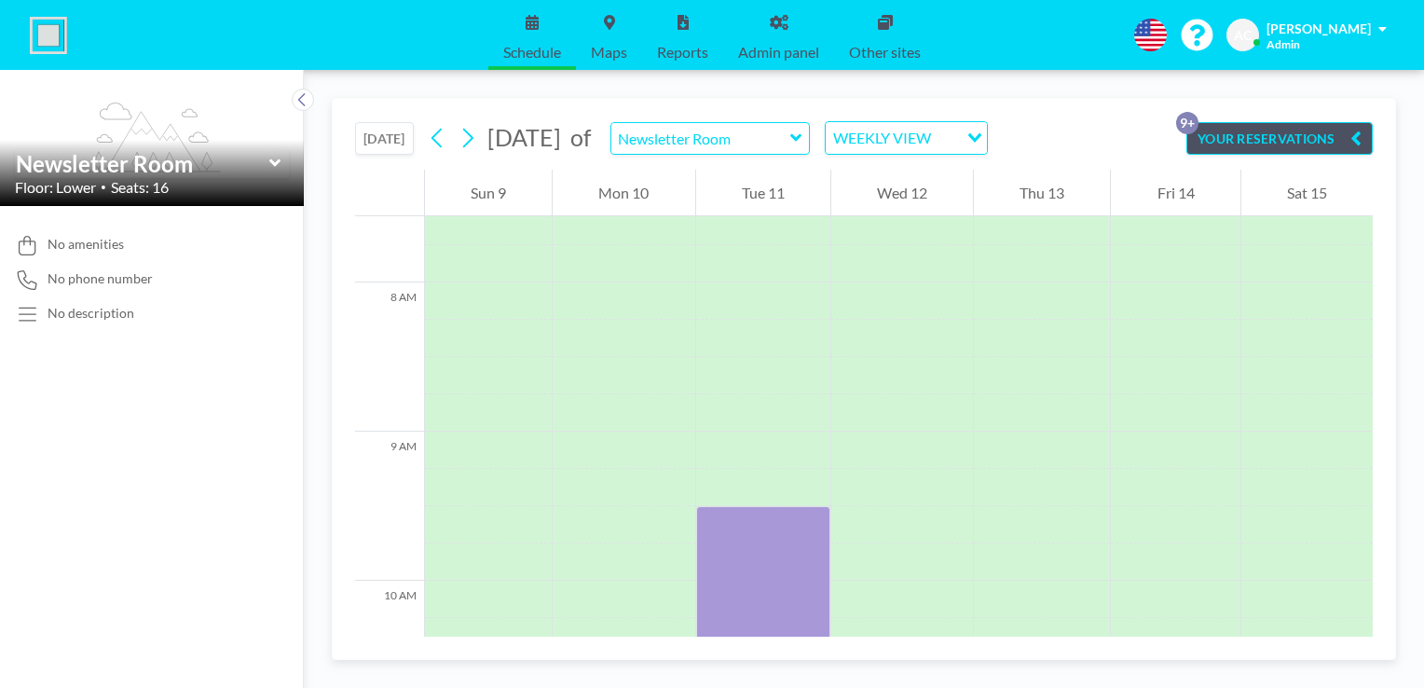
scroll to position [1155, 0]
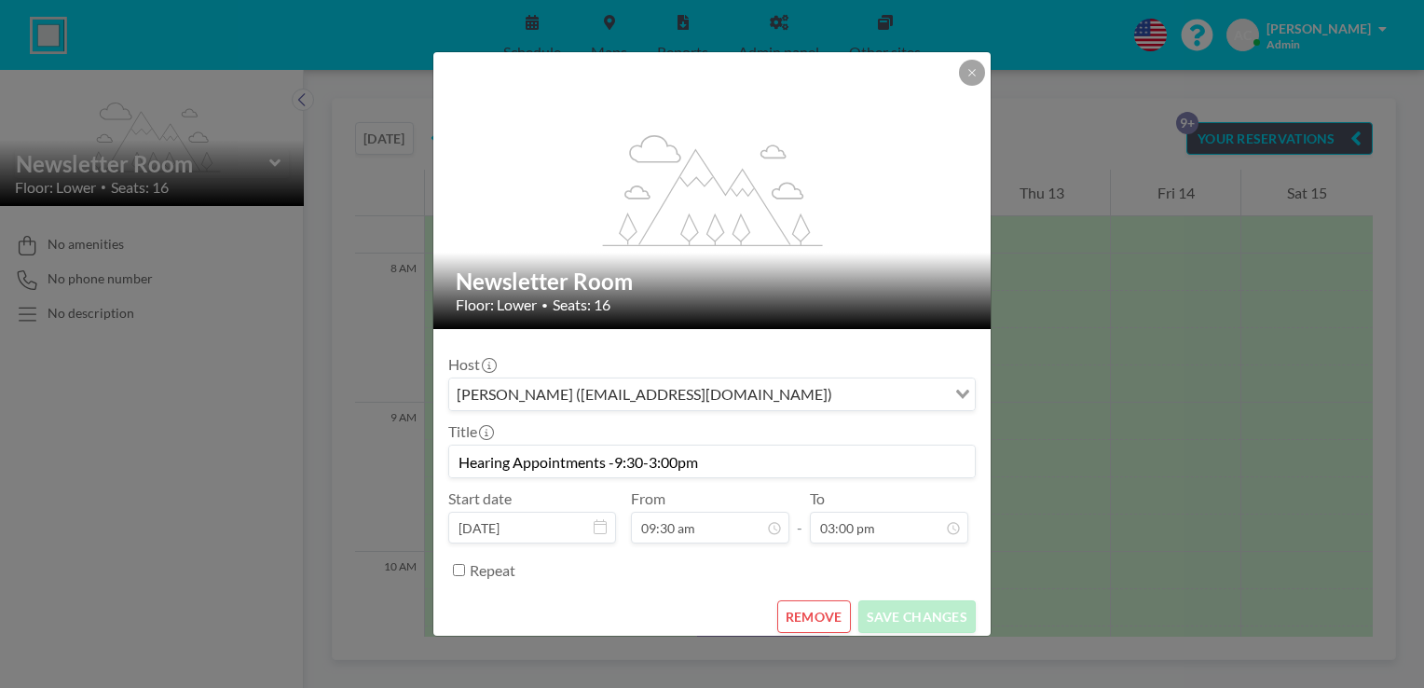
drag, startPoint x: 711, startPoint y: 462, endPoint x: 437, endPoint y: 442, distance: 274.7
click at [437, 442] on form "Host [PERSON_NAME] ([EMAIL_ADDRESS][DOMAIN_NAME]) Loading... Title Hearing Appo…" at bounding box center [711, 488] width 557 height 319
click at [970, 69] on icon at bounding box center [971, 72] width 11 height 11
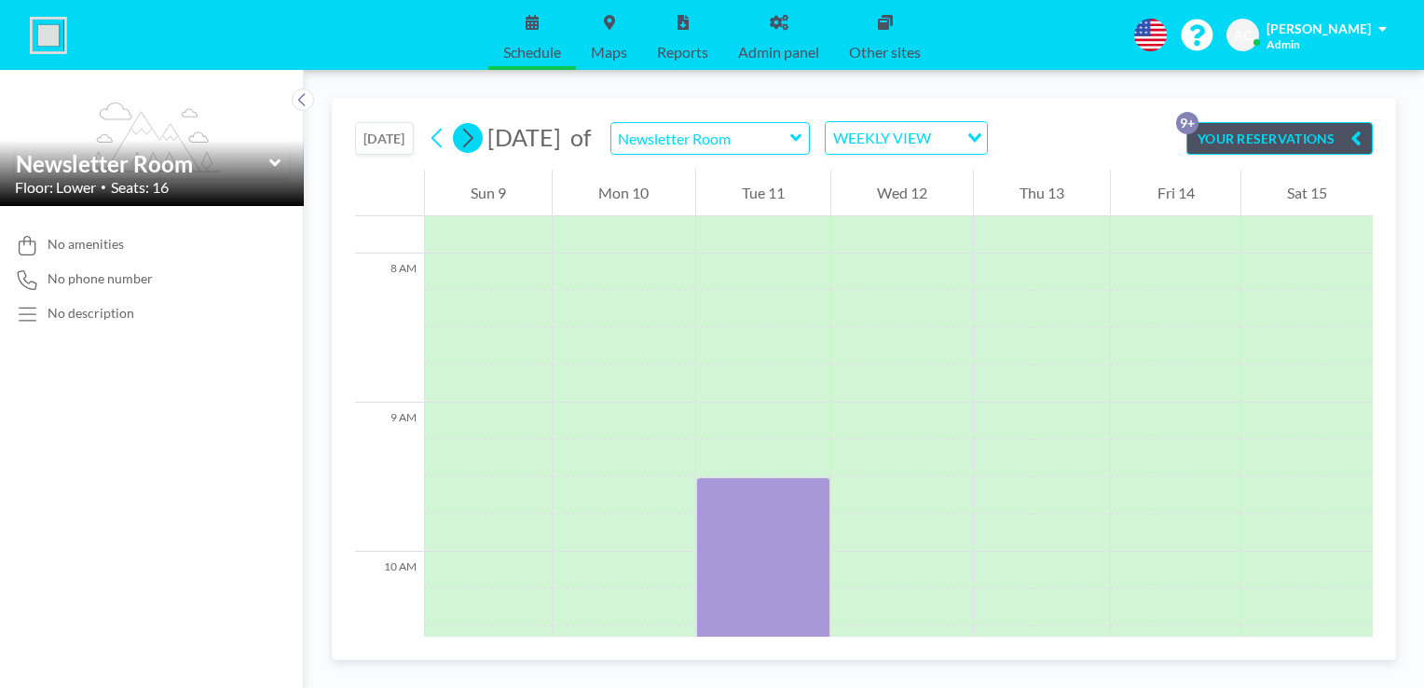
click at [476, 143] on icon at bounding box center [467, 138] width 18 height 28
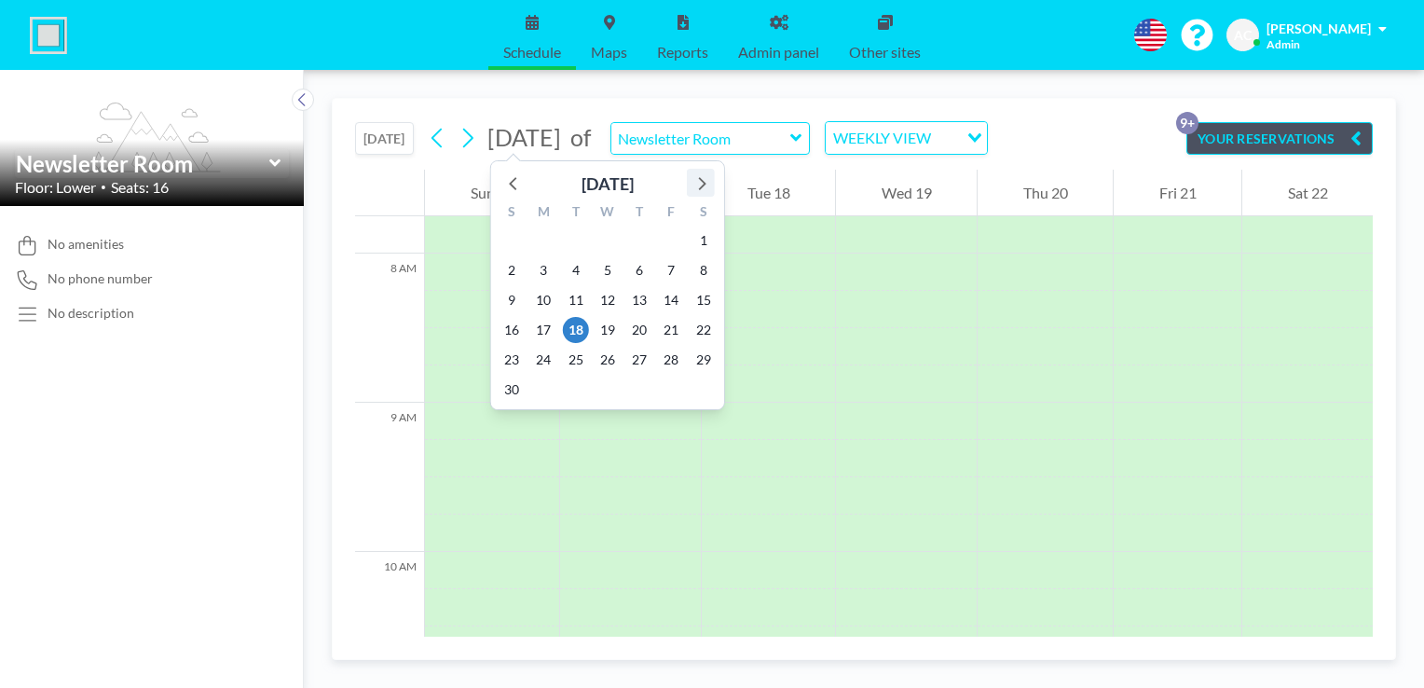
click at [701, 182] on icon at bounding box center [700, 182] width 24 height 24
click at [574, 300] on span "13" at bounding box center [576, 300] width 26 height 26
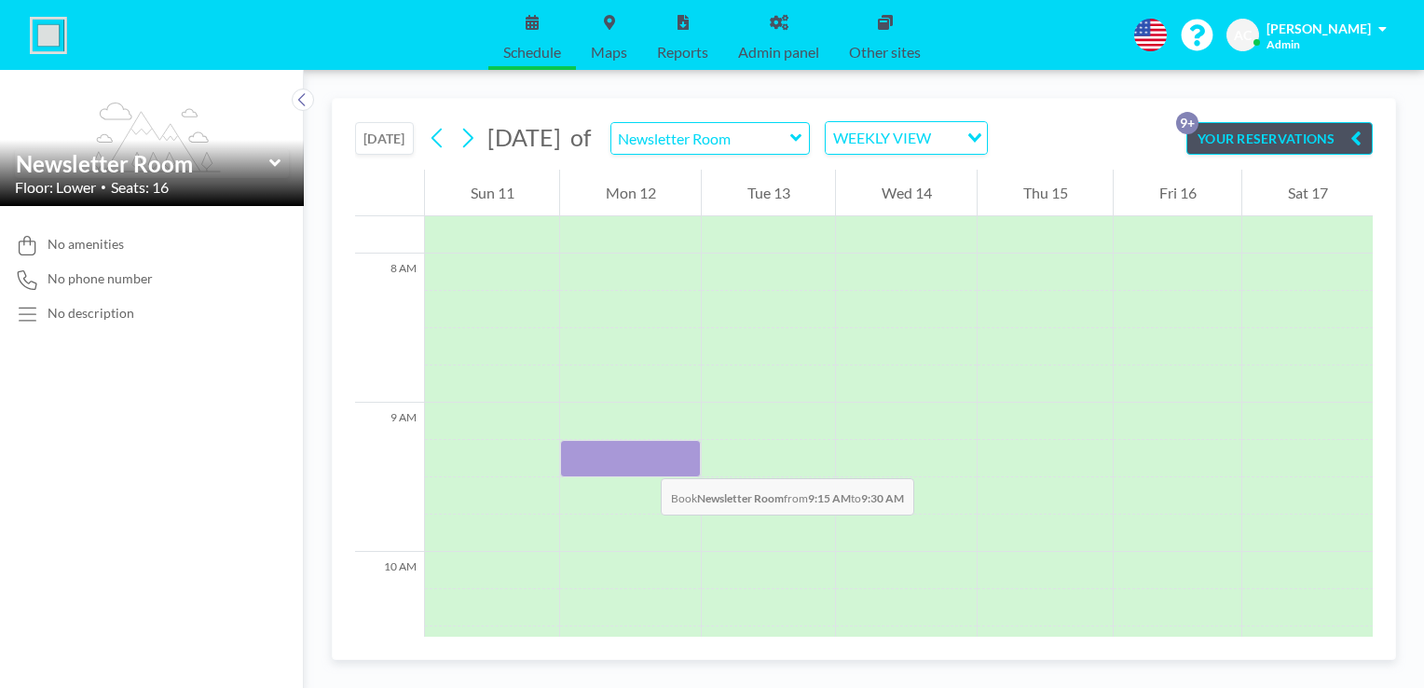
click at [642, 459] on div at bounding box center [630, 458] width 141 height 37
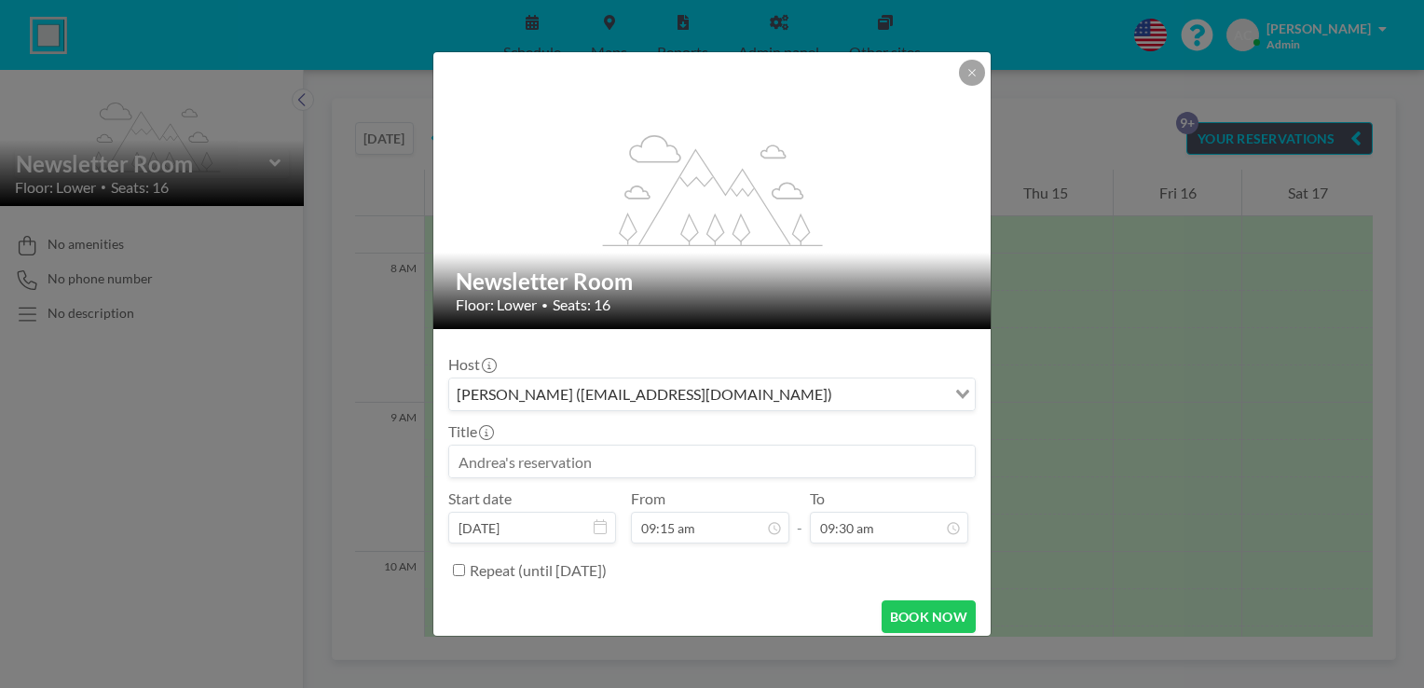
click at [642, 459] on input at bounding box center [711, 461] width 525 height 32
paste input "Hearing Appointments -9:30-3:00pm"
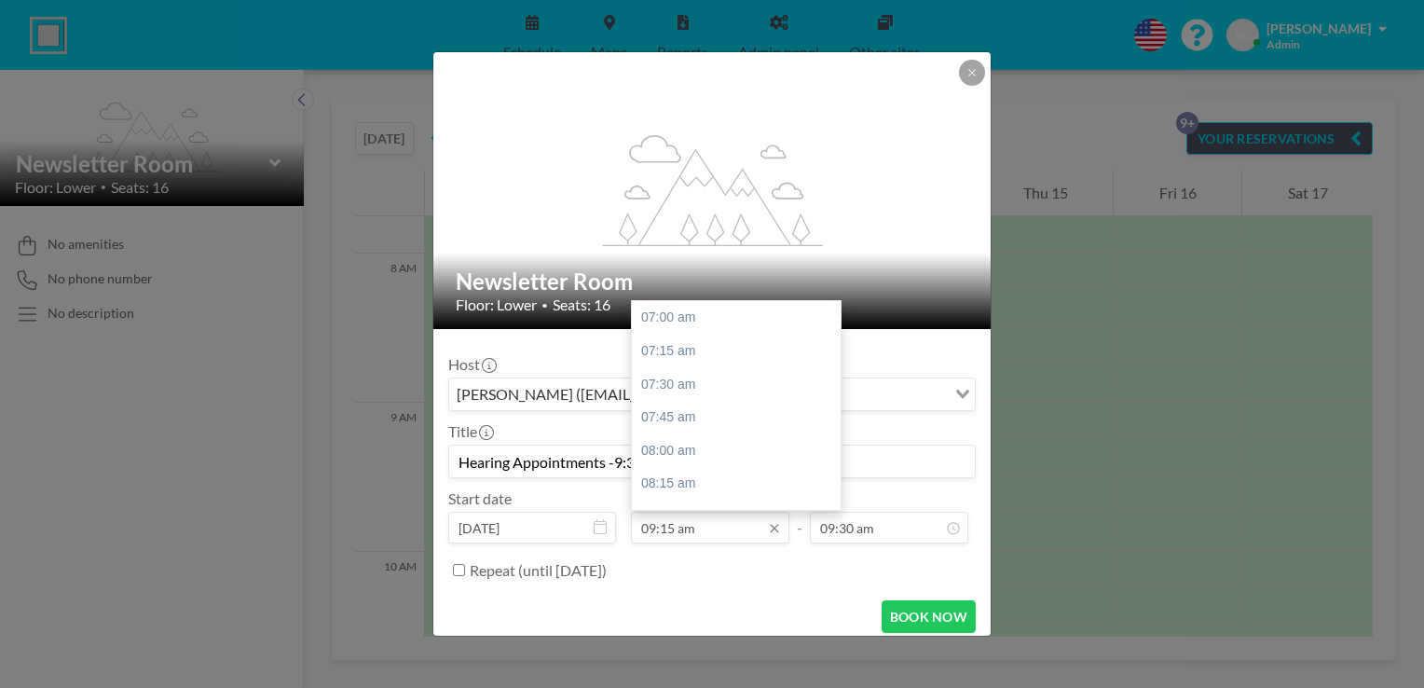
scroll to position [298, 0]
type input "Hearing Appointments -9:30-3:00pm"
click at [709, 352] on div "09:30 am" at bounding box center [741, 351] width 218 height 34
type input "09:30 am"
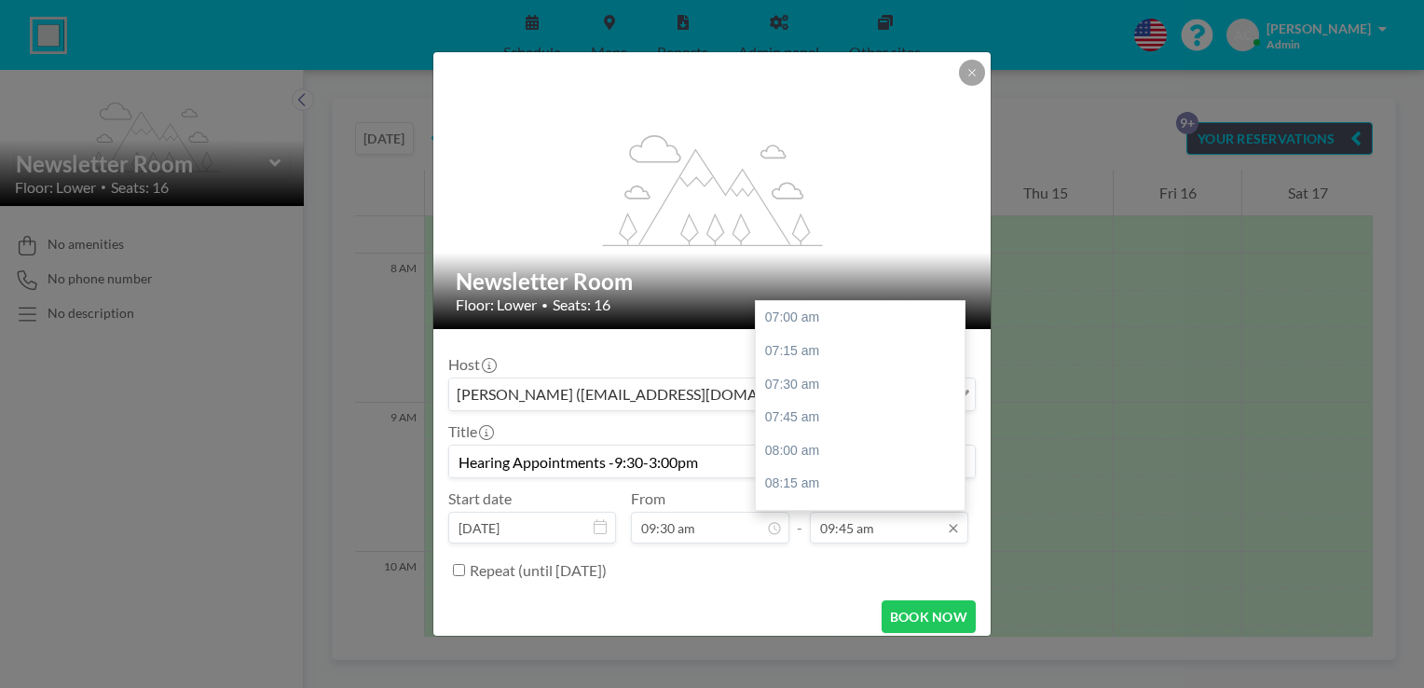
scroll to position [365, 0]
click at [872, 485] on div "11:00 am" at bounding box center [865, 484] width 218 height 34
click at [884, 525] on input "11:00 am" at bounding box center [889, 527] width 158 height 32
click at [883, 492] on div "12:15 pm" at bounding box center [865, 484] width 218 height 34
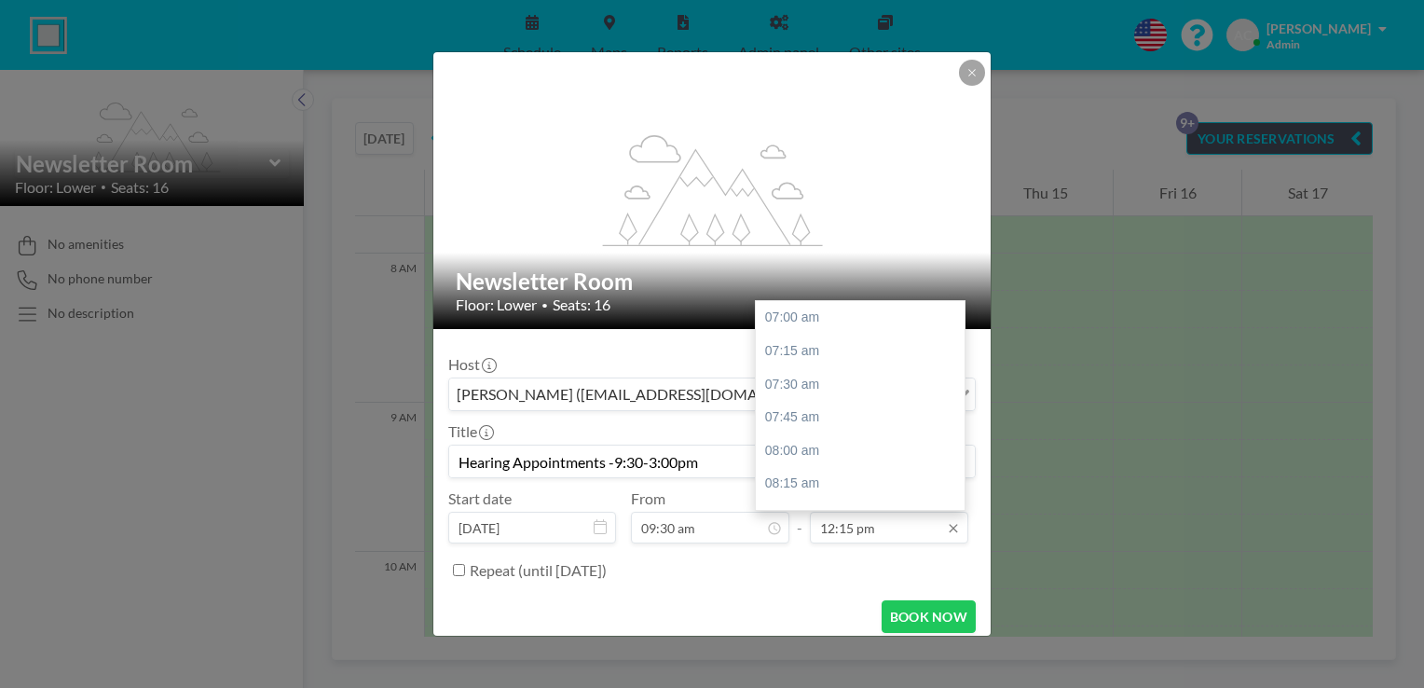
scroll to position [697, 0]
click at [887, 520] on input "12:15 pm" at bounding box center [889, 527] width 158 height 32
click at [880, 484] on div "01:30 pm" at bounding box center [865, 484] width 218 height 34
click at [886, 524] on input "01:30 pm" at bounding box center [889, 527] width 158 height 32
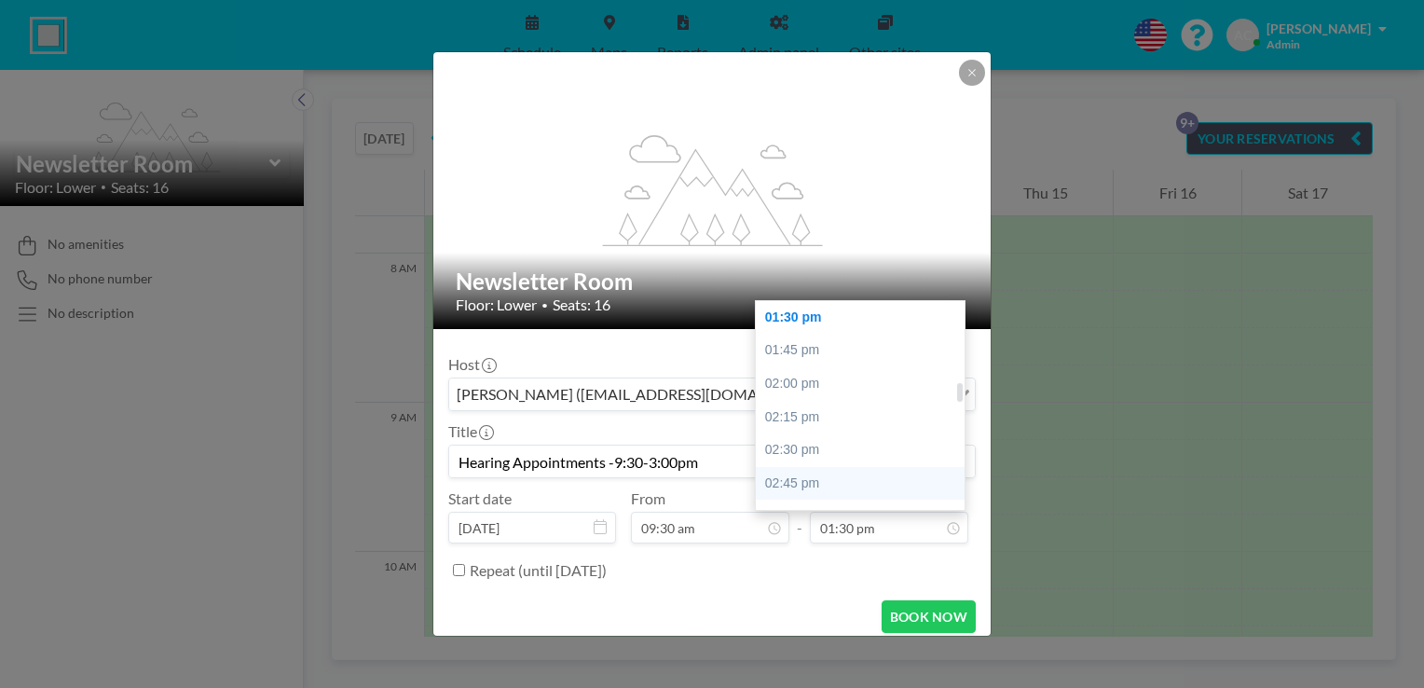
click at [879, 478] on div "02:45 pm" at bounding box center [865, 484] width 218 height 34
click at [884, 525] on input "02:45 pm" at bounding box center [889, 527] width 158 height 32
click at [846, 351] on div "03:00 pm" at bounding box center [865, 351] width 218 height 34
type input "03:00 pm"
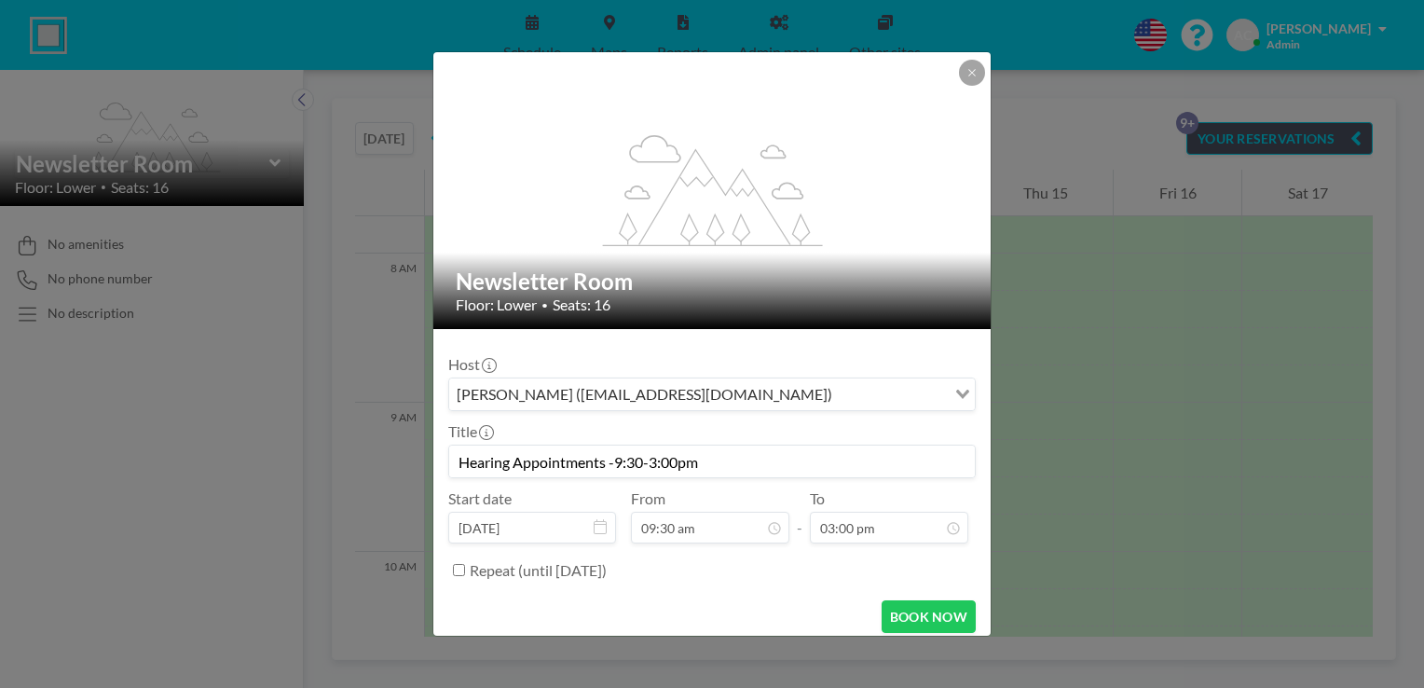
scroll to position [0, 0]
click at [920, 611] on button "BOOK NOW" at bounding box center [928, 616] width 94 height 33
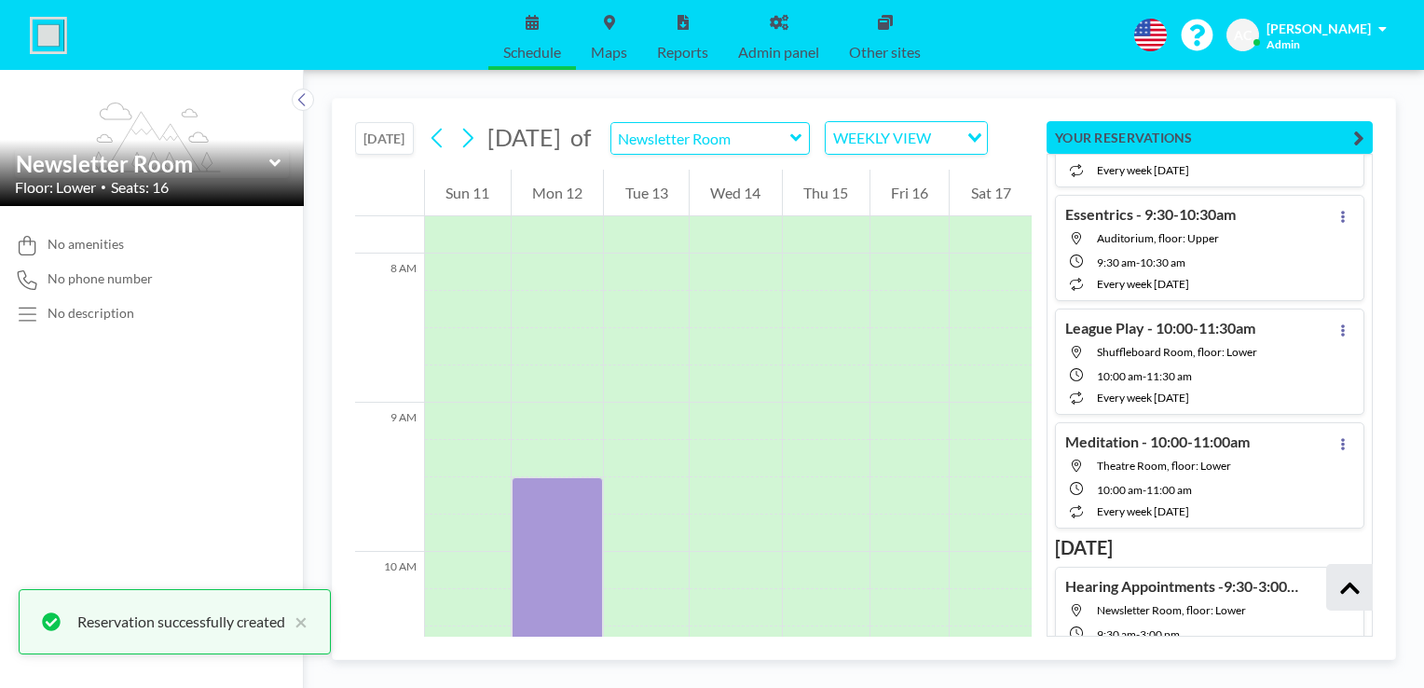
scroll to position [715, 0]
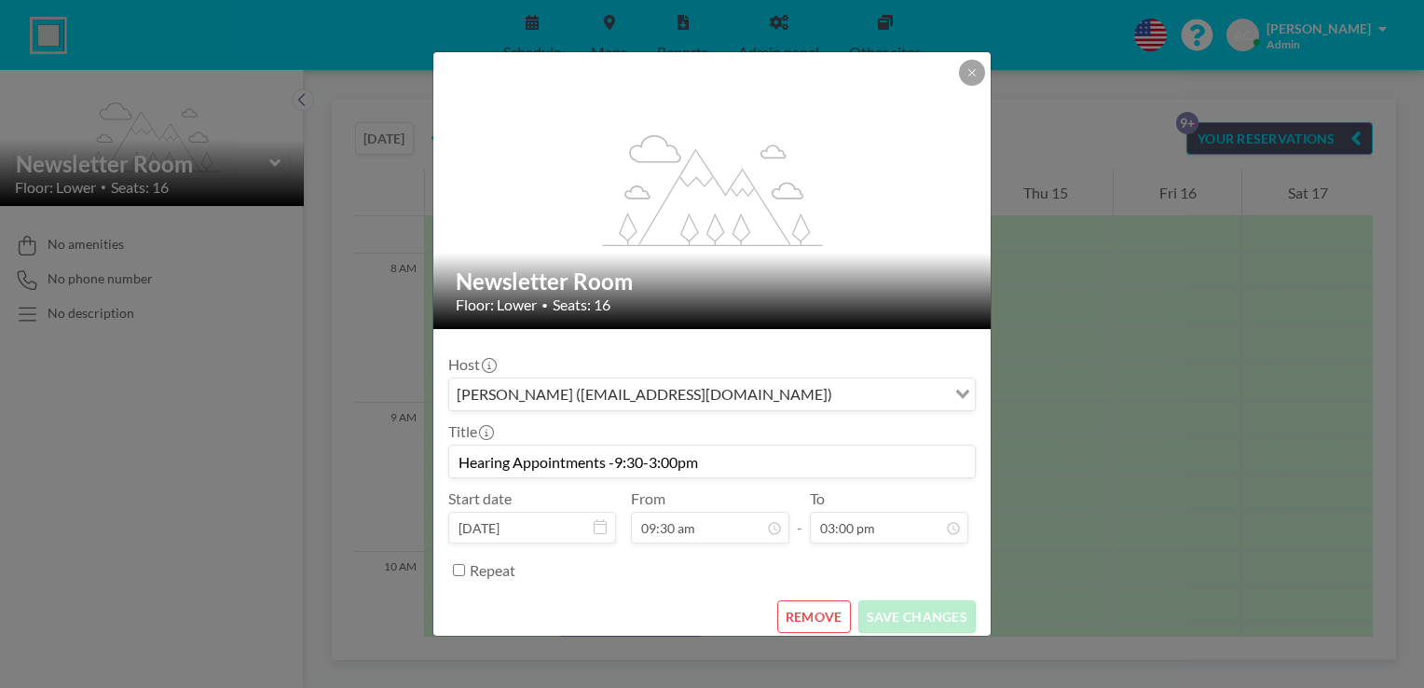
click at [554, 529] on input "[DATE]" at bounding box center [532, 527] width 168 height 32
click at [601, 525] on icon at bounding box center [599, 526] width 13 height 15
click at [599, 525] on icon at bounding box center [599, 526] width 13 height 15
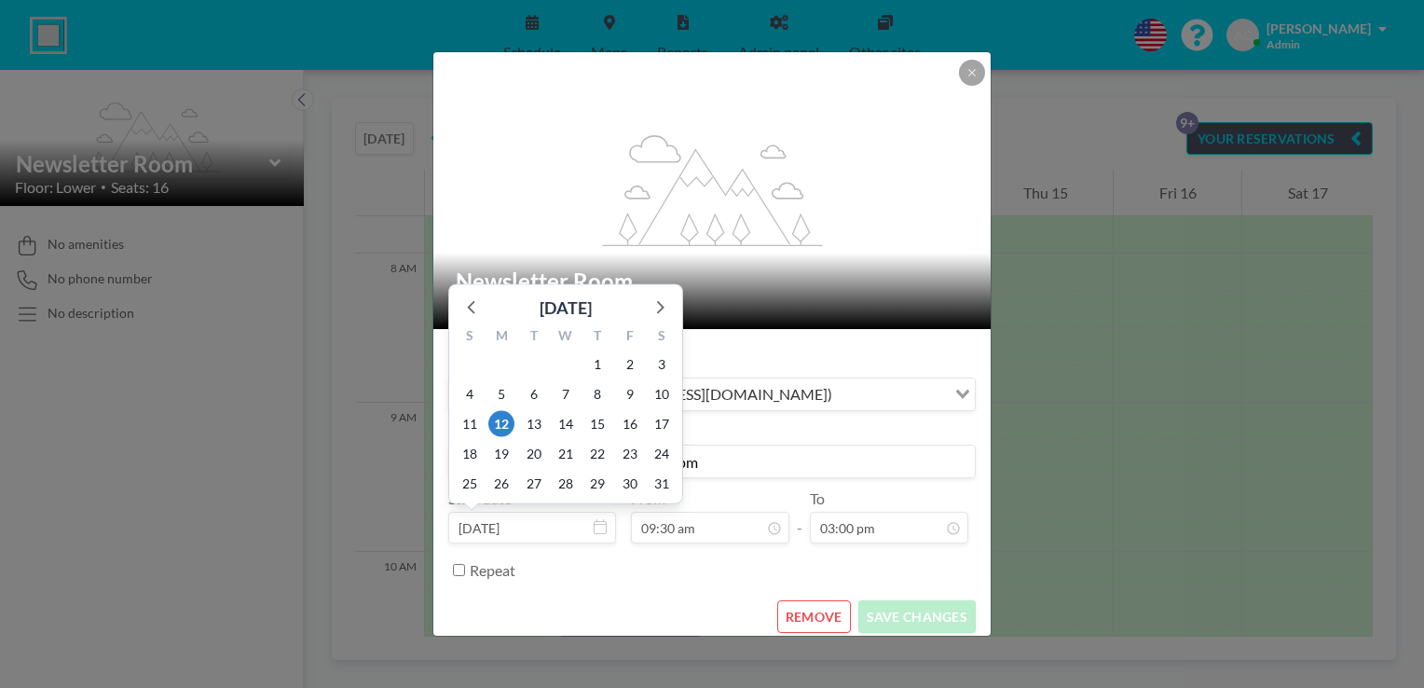
click at [573, 525] on input "[DATE]" at bounding box center [532, 527] width 168 height 32
click at [533, 425] on span "13" at bounding box center [534, 423] width 26 height 26
type input "[DATE]"
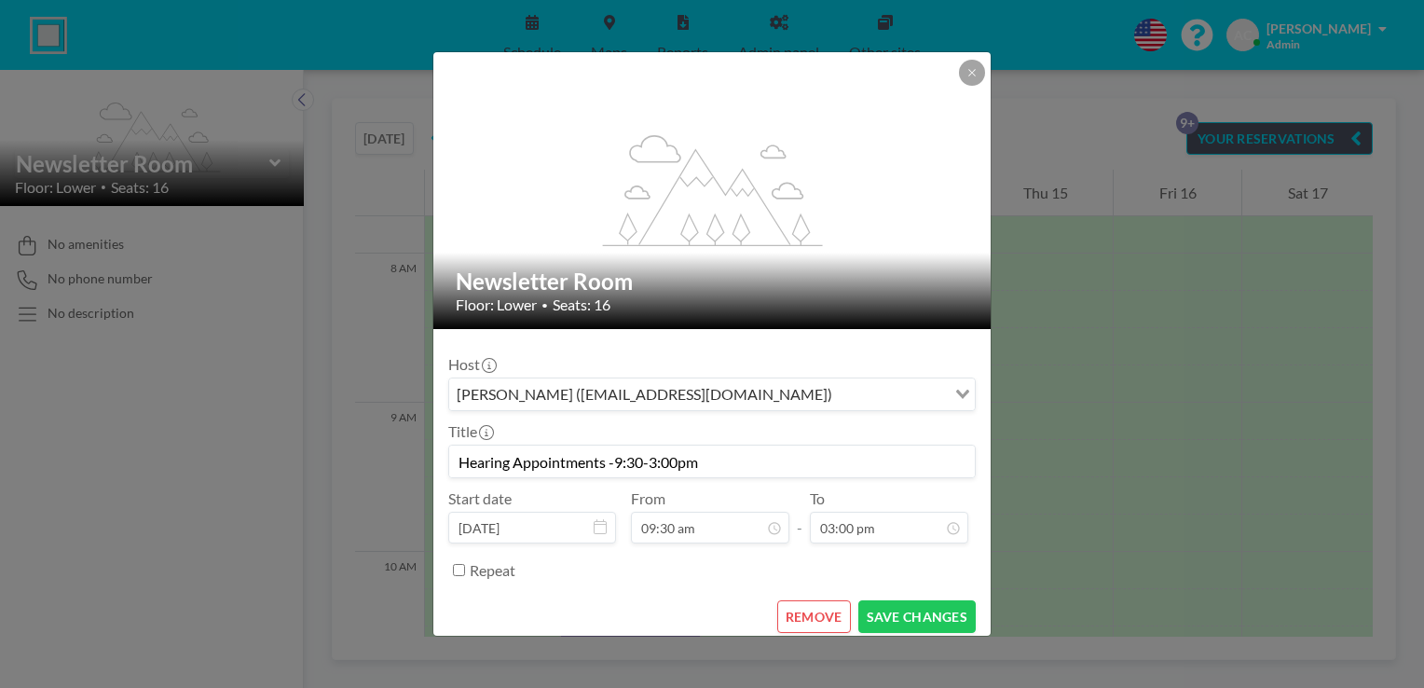
scroll to position [332, 0]
click at [894, 620] on button "SAVE CHANGES" at bounding box center [916, 616] width 117 height 33
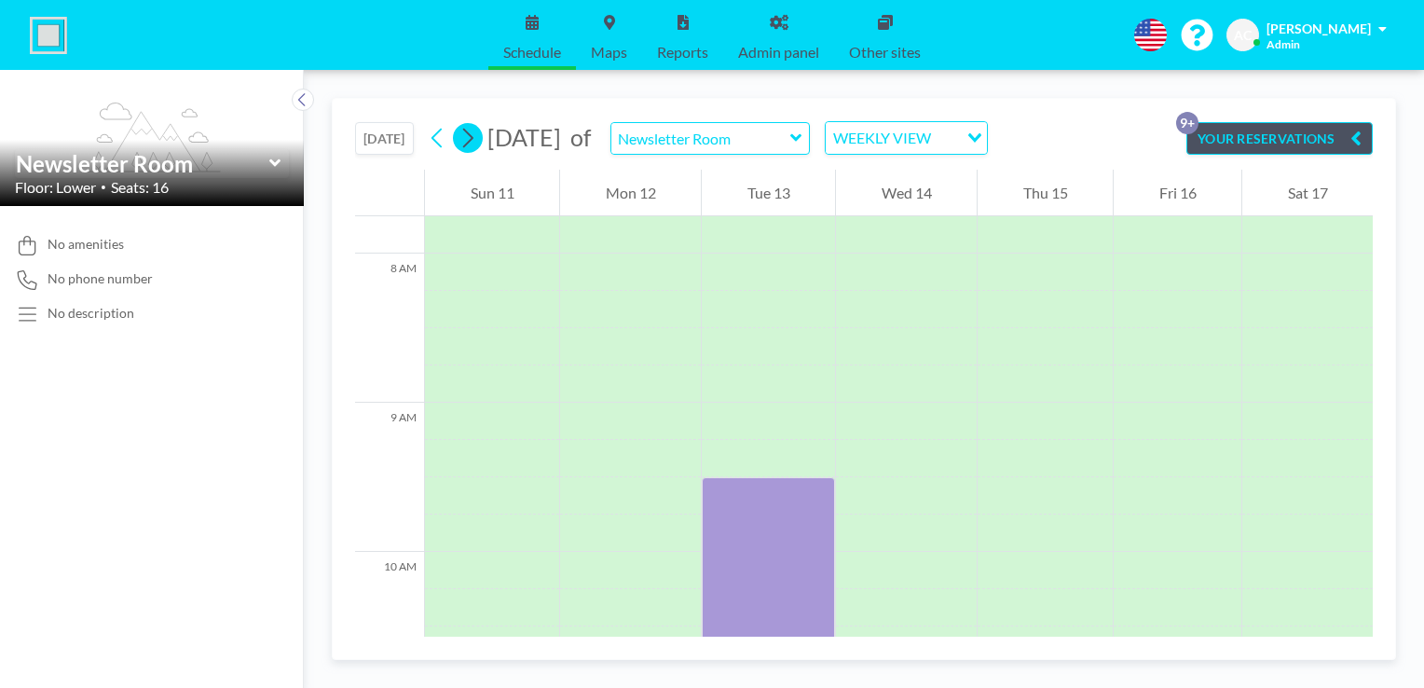
click at [473, 136] on icon at bounding box center [468, 139] width 10 height 20
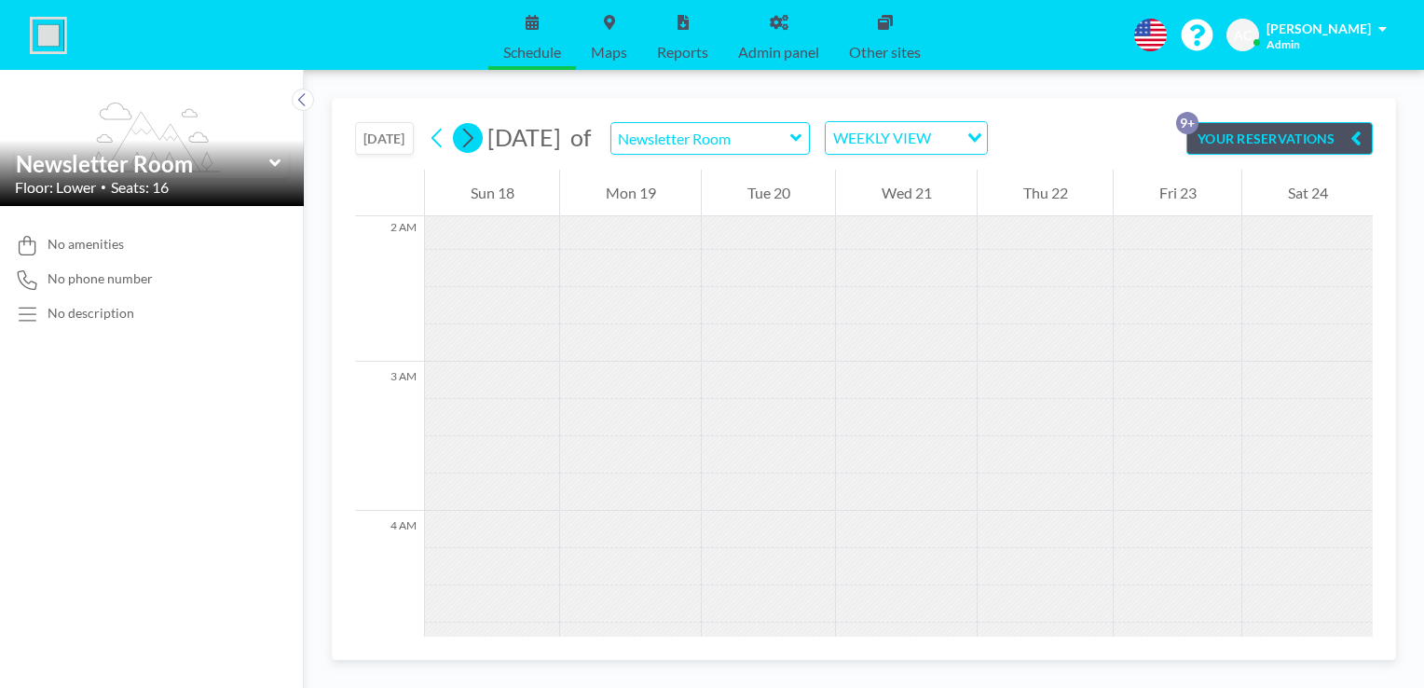
scroll to position [952, 0]
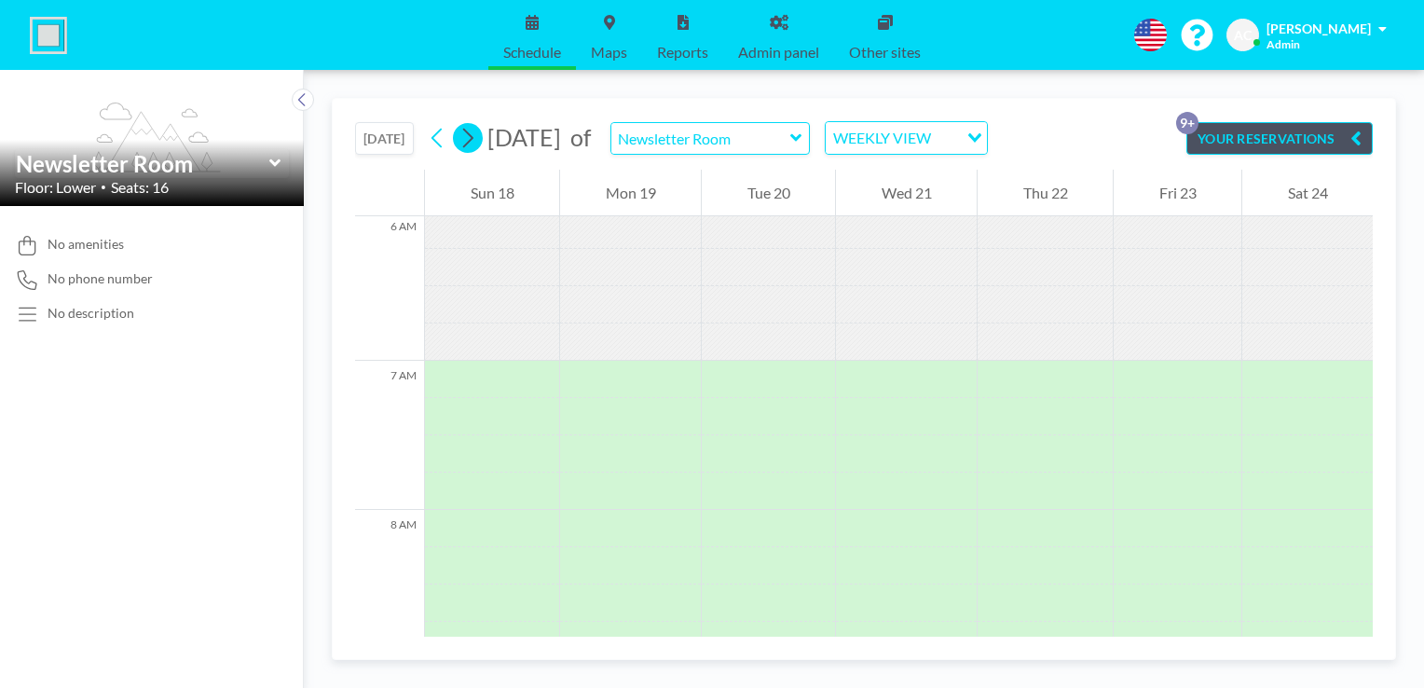
click at [473, 136] on icon at bounding box center [468, 139] width 10 height 20
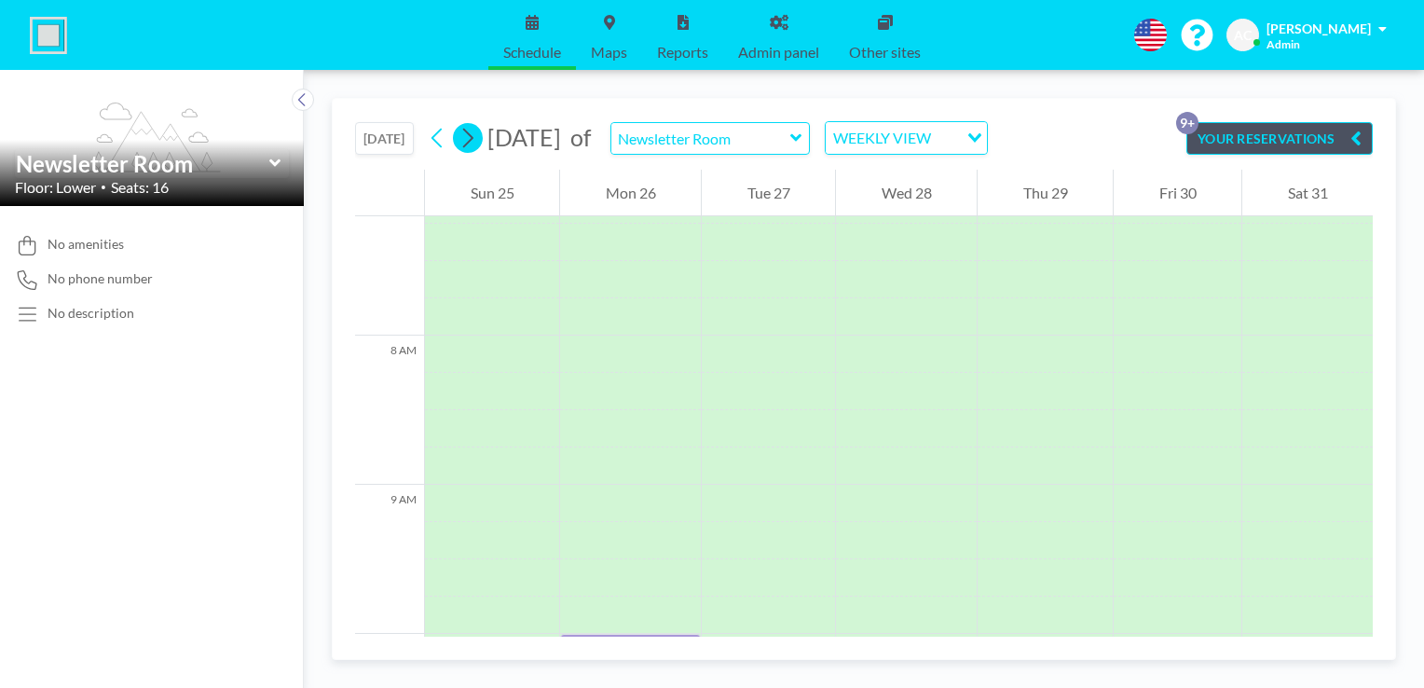
scroll to position [1155, 0]
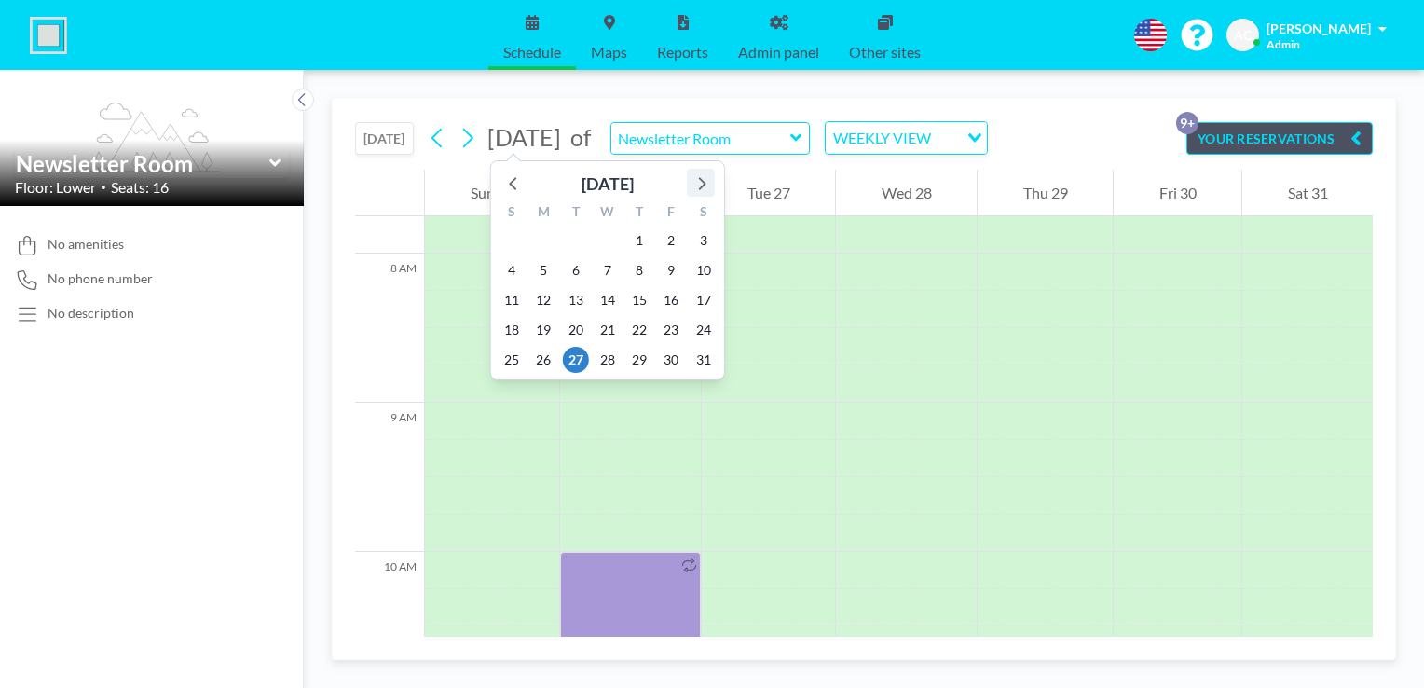
click at [707, 178] on icon at bounding box center [700, 182] width 24 height 24
click at [581, 297] on span "17" at bounding box center [576, 300] width 26 height 26
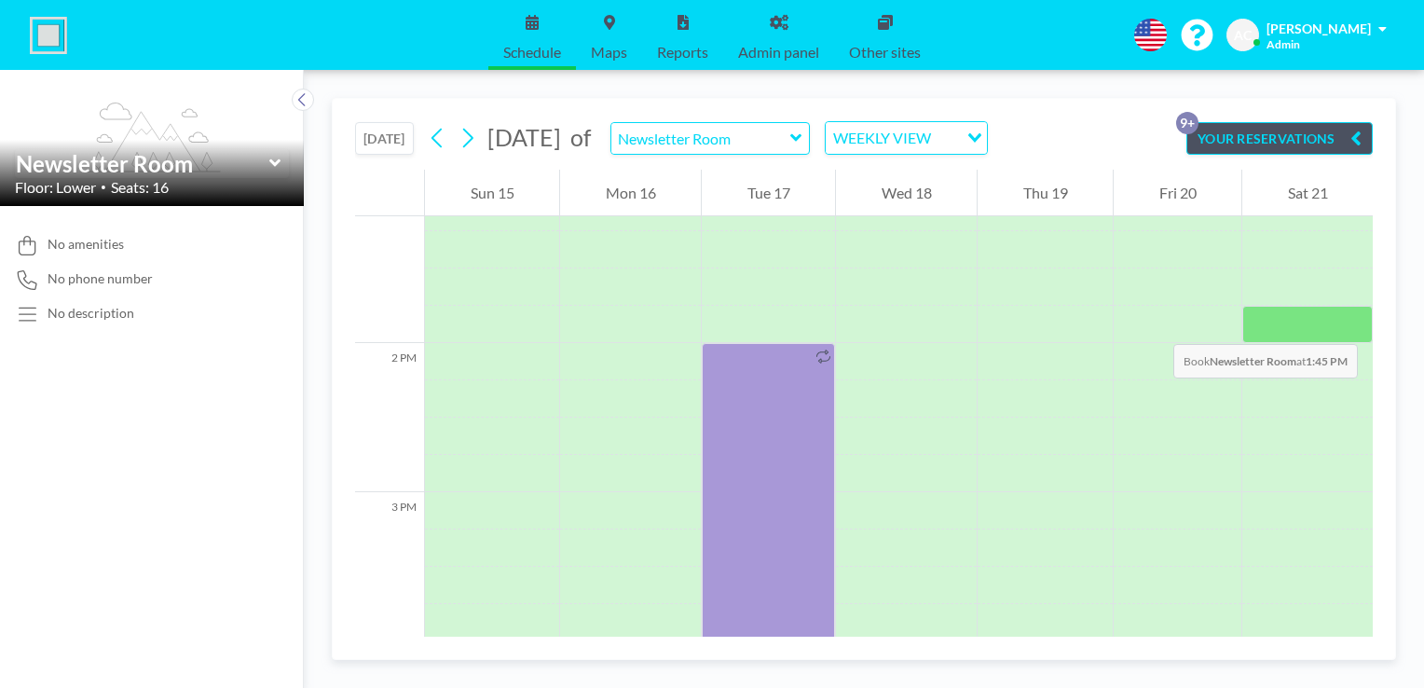
scroll to position [2010, 0]
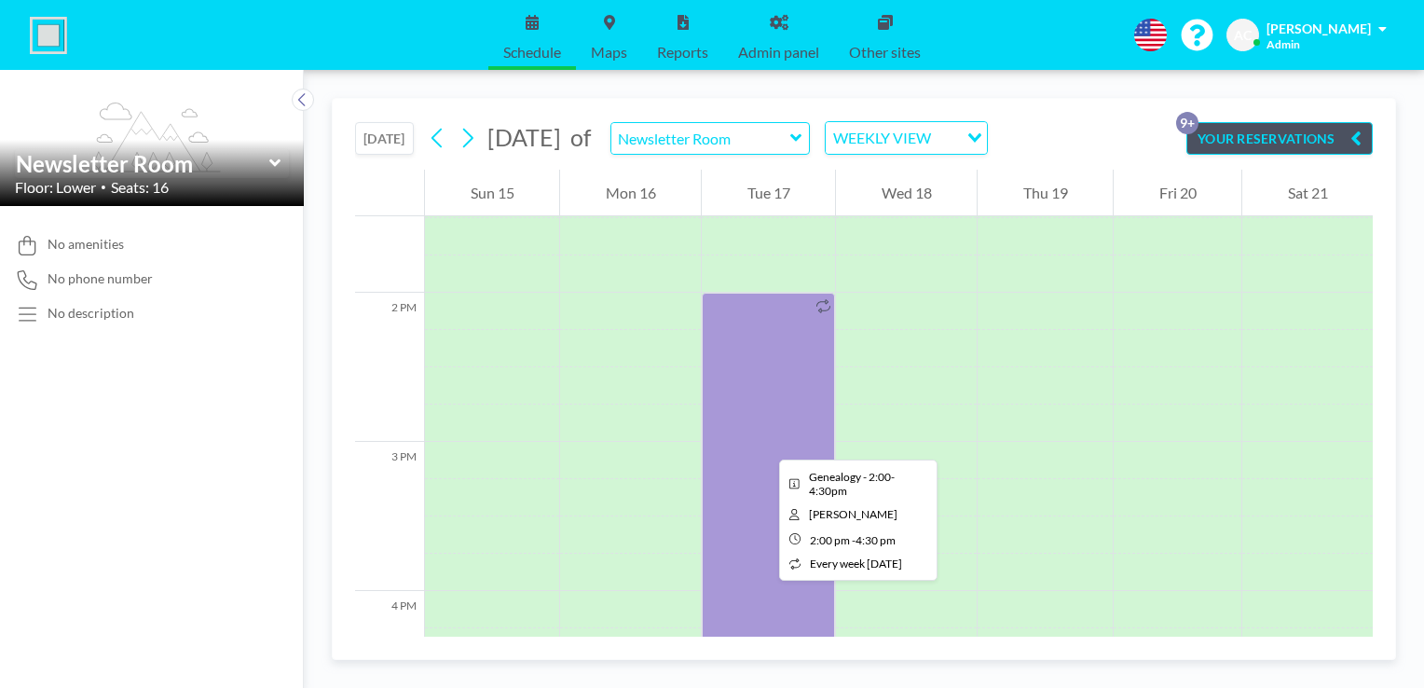
click at [764, 443] on div at bounding box center [768, 479] width 133 height 373
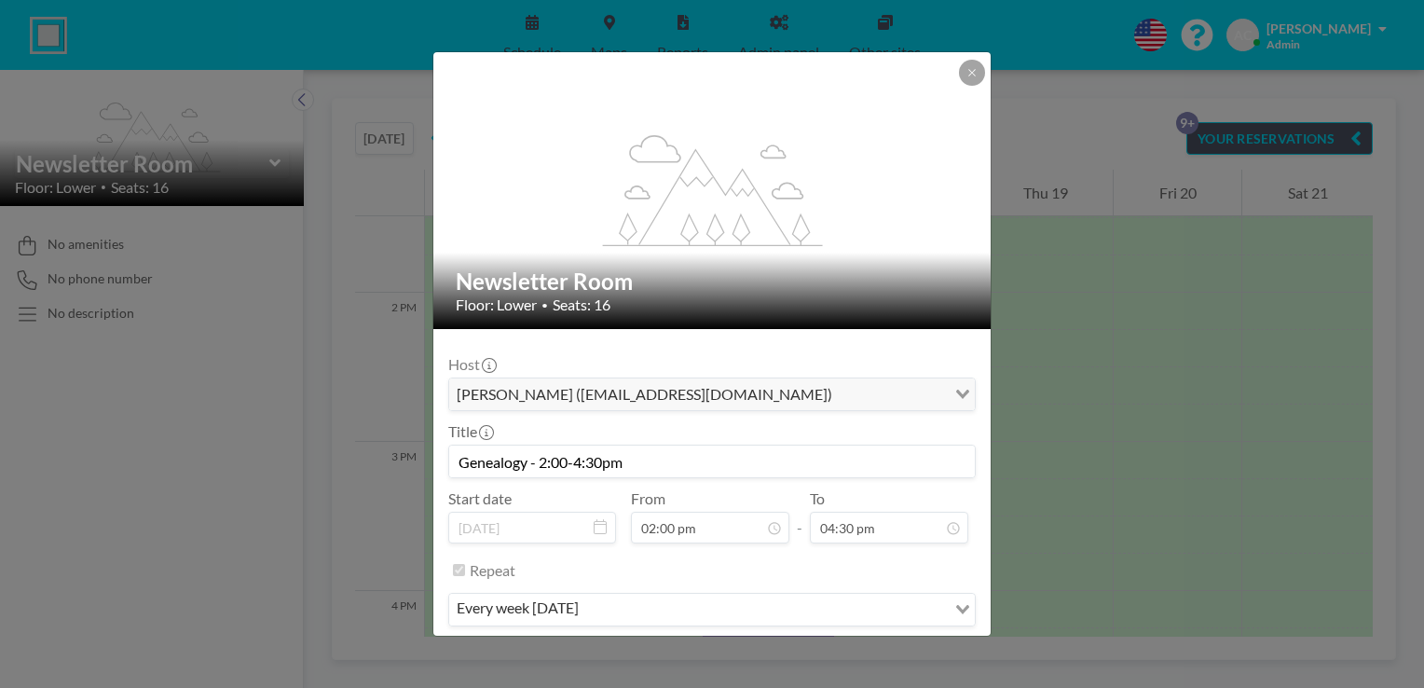
scroll to position [58, 0]
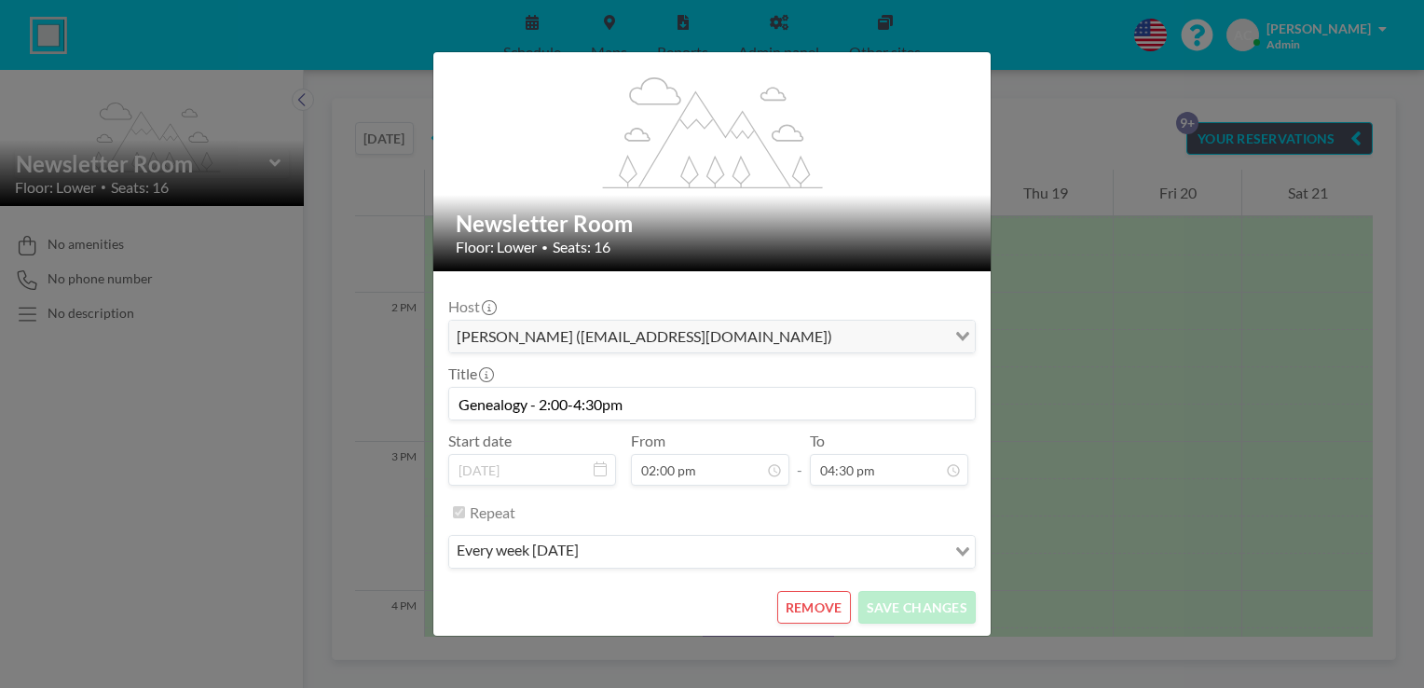
click at [801, 613] on button "REMOVE" at bounding box center [814, 607] width 74 height 33
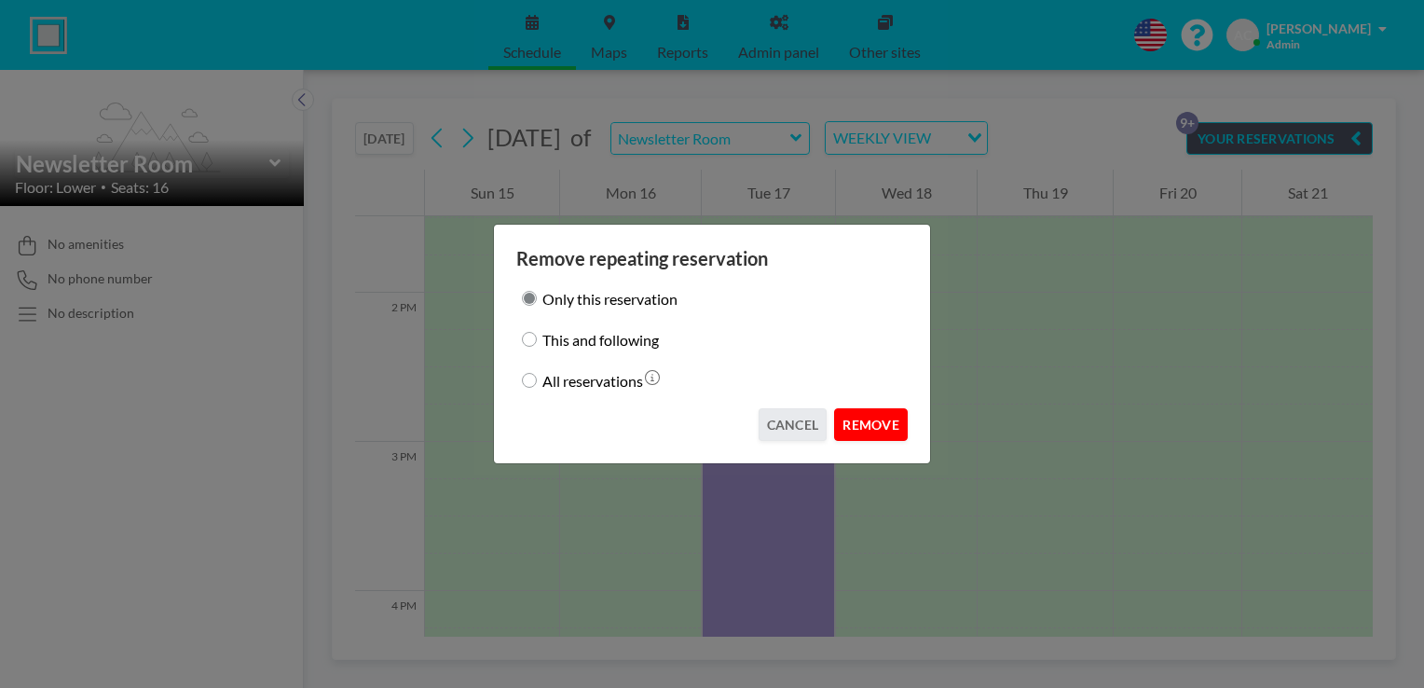
click at [885, 428] on button "REMOVE" at bounding box center [871, 424] width 74 height 33
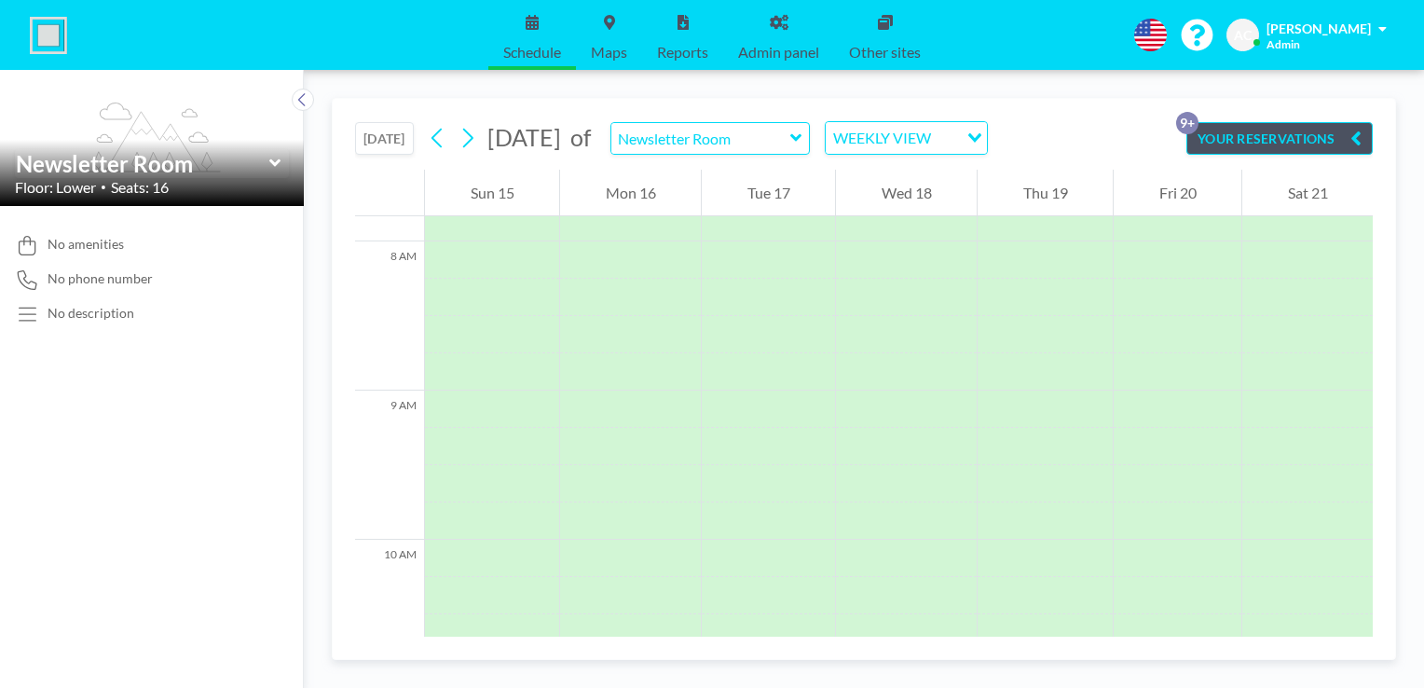
scroll to position [1180, 0]
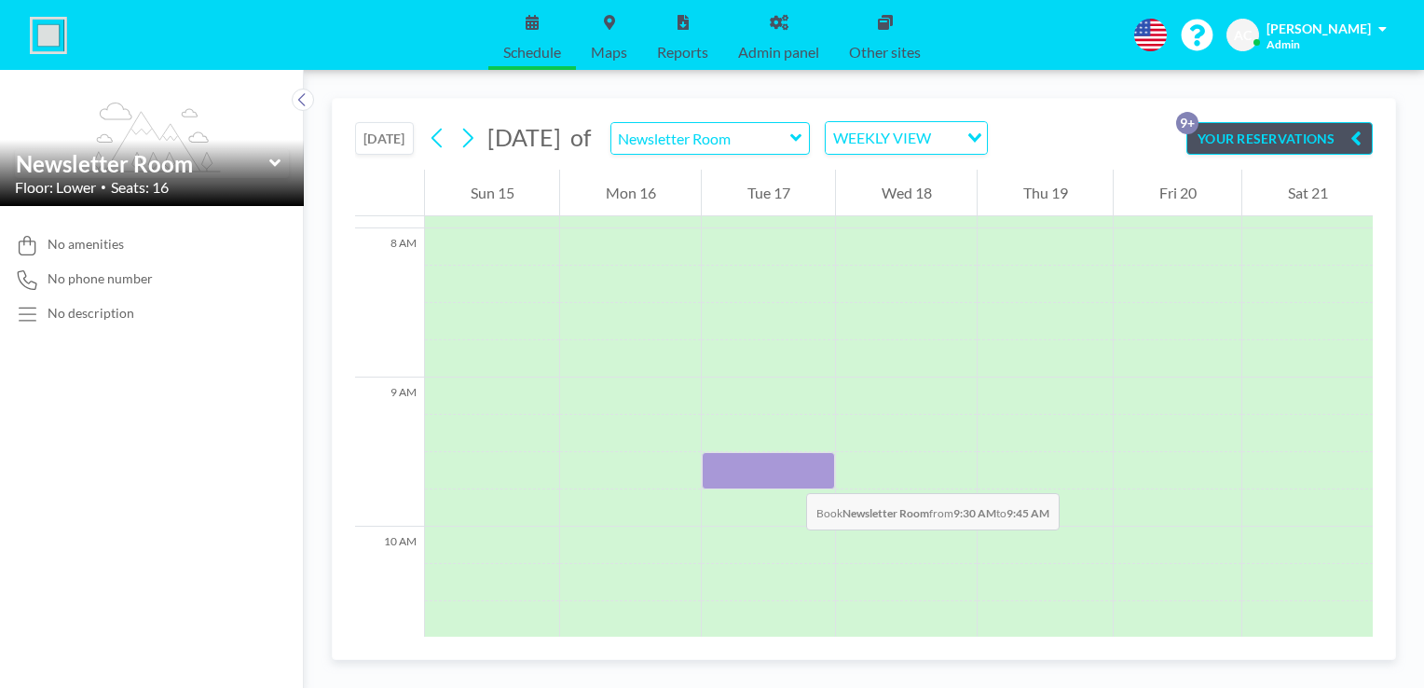
click at [787, 474] on div at bounding box center [768, 470] width 133 height 37
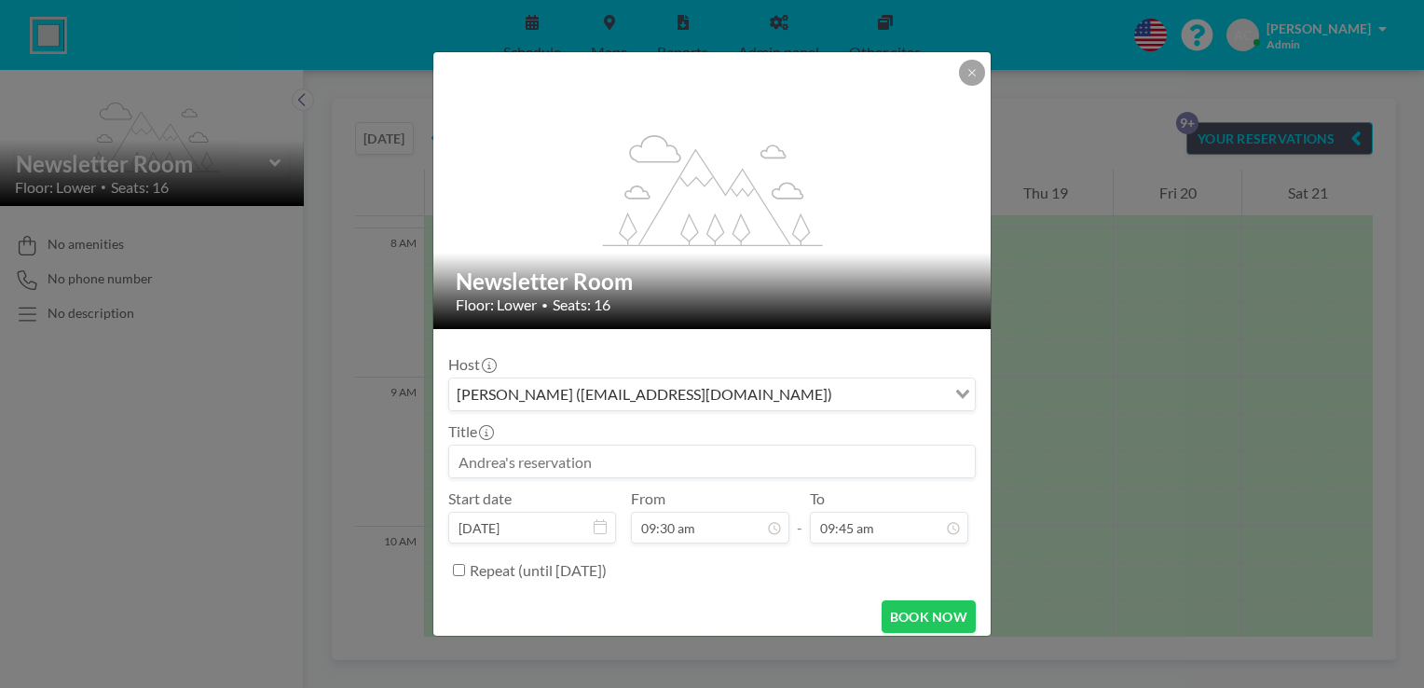
click at [785, 464] on input at bounding box center [711, 461] width 525 height 32
click at [783, 460] on input at bounding box center [711, 461] width 525 height 32
paste input "Hearing Appointments -9:30-3:00pm"
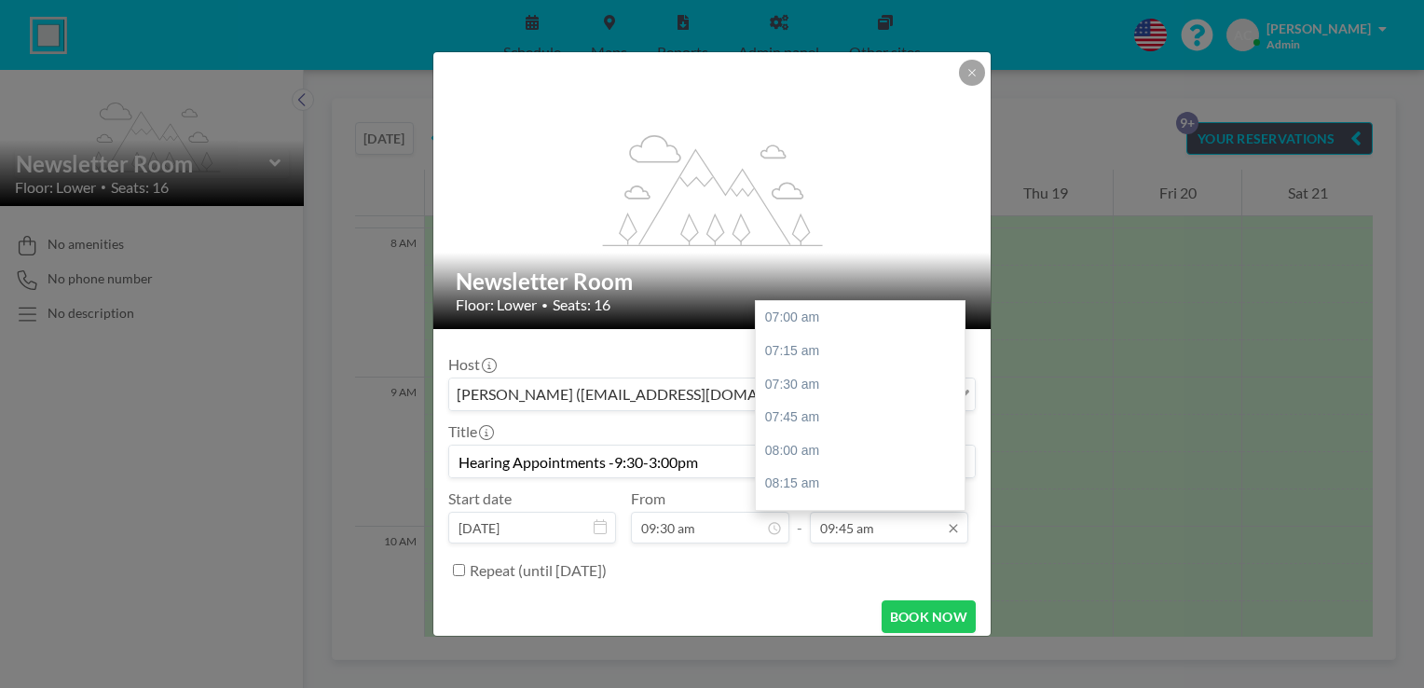
scroll to position [365, 0]
type input "Hearing Appointments -9:30-3:00pm"
click at [846, 485] on div "11:00 am" at bounding box center [865, 484] width 218 height 34
click at [863, 492] on div "12:15 pm" at bounding box center [865, 484] width 218 height 34
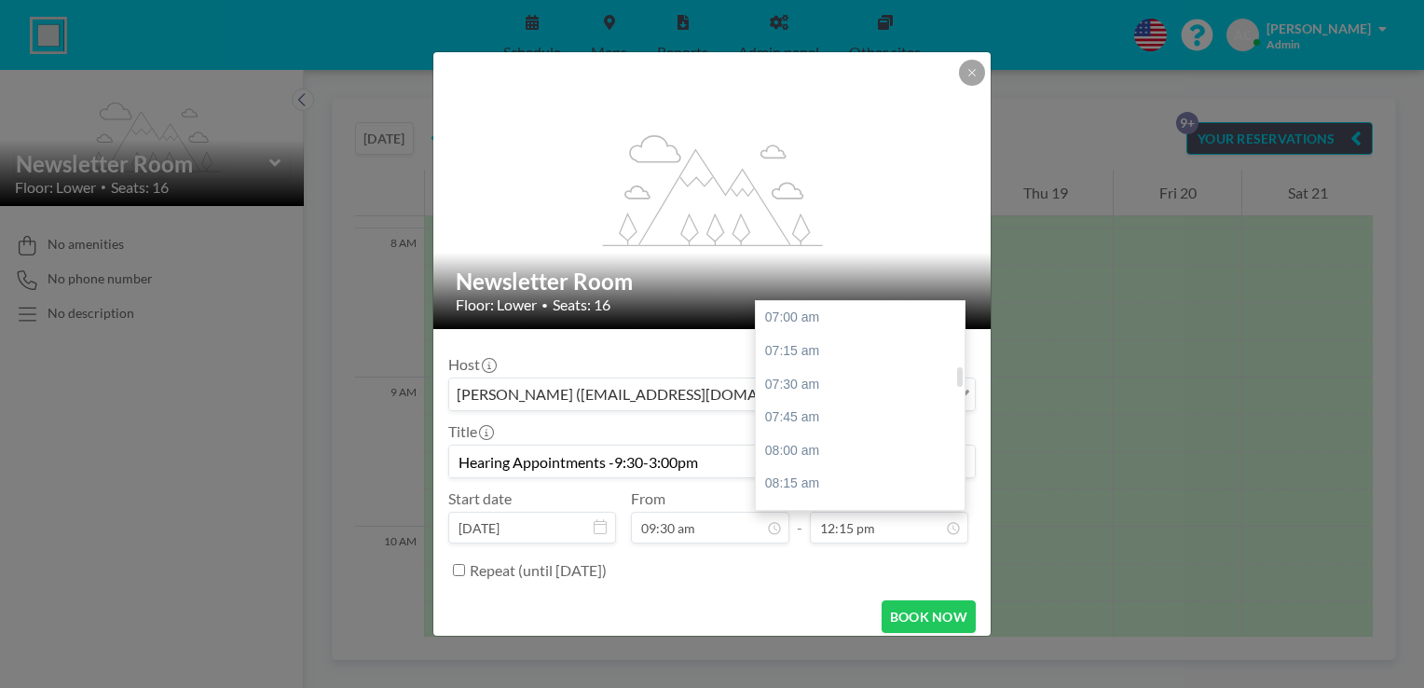
scroll to position [697, 0]
click at [866, 490] on div "01:30 pm" at bounding box center [865, 484] width 218 height 34
click at [870, 490] on div "02:45 pm" at bounding box center [865, 484] width 218 height 34
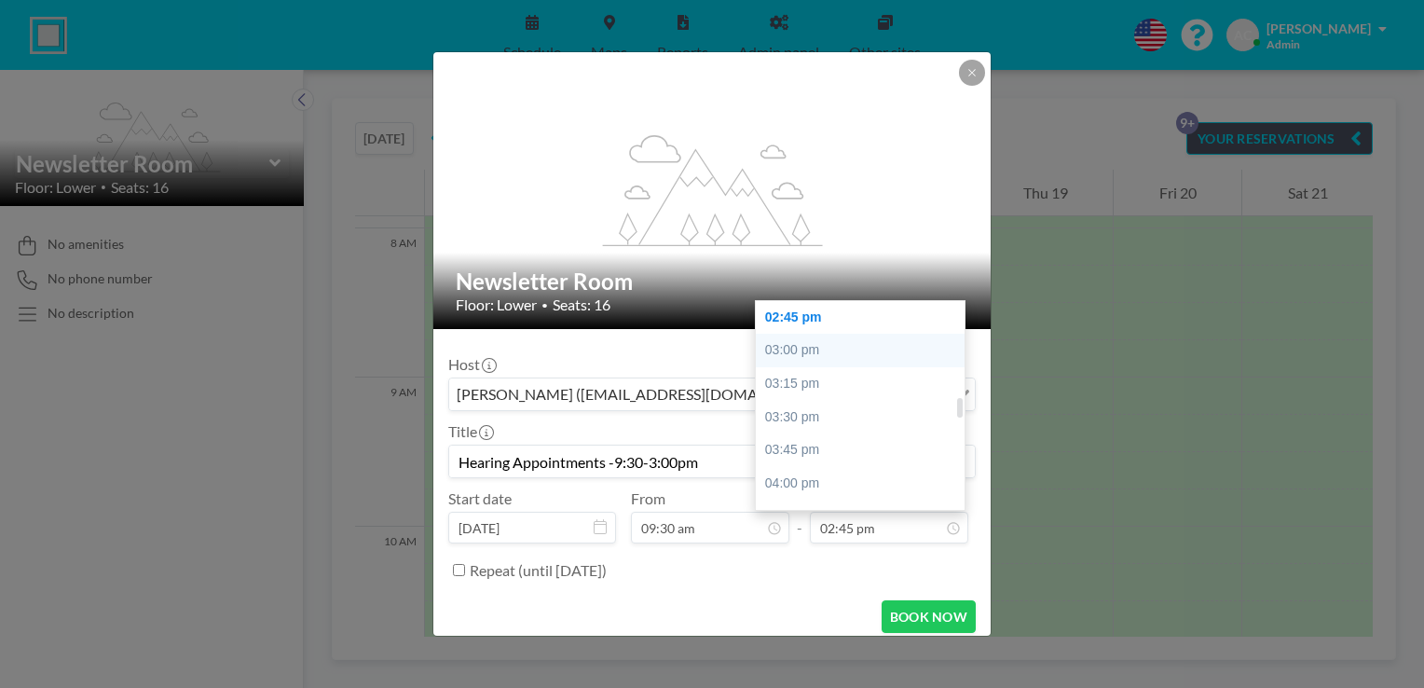
click at [852, 351] on div "03:00 pm" at bounding box center [865, 351] width 218 height 34
type input "03:00 pm"
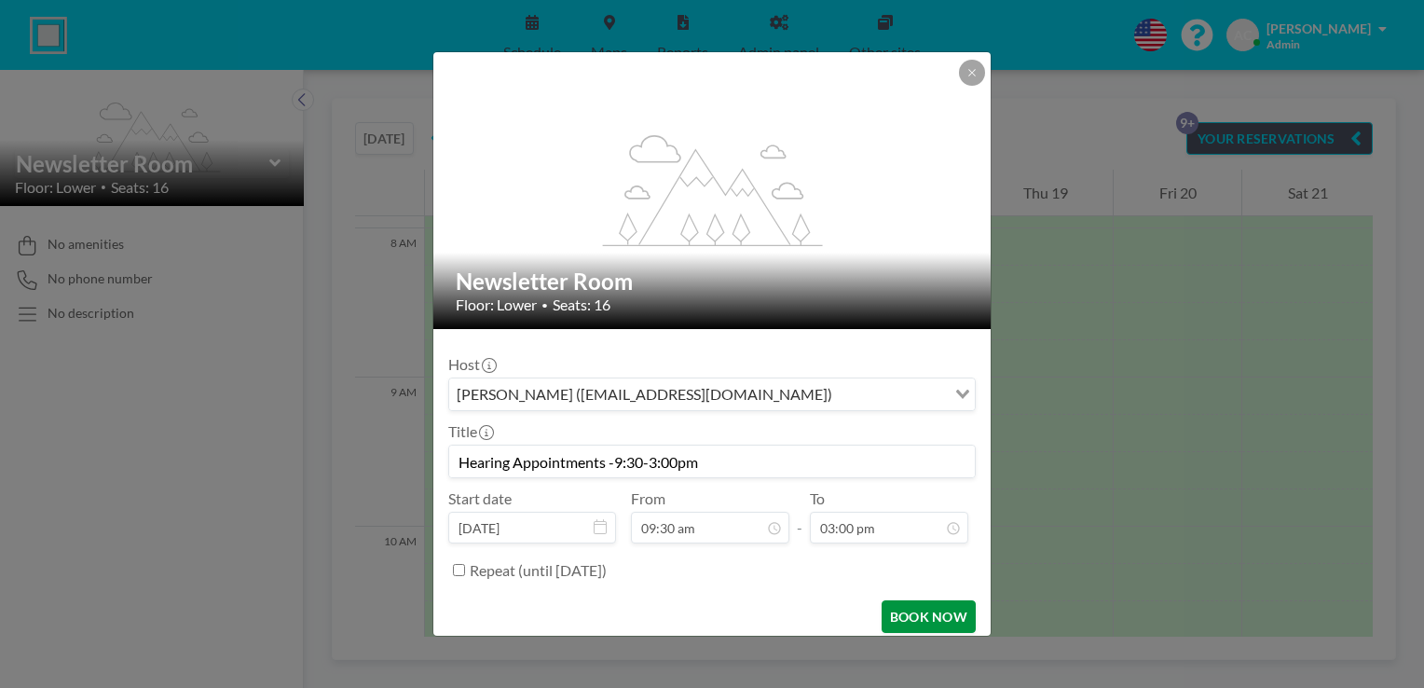
click at [902, 613] on button "BOOK NOW" at bounding box center [928, 616] width 94 height 33
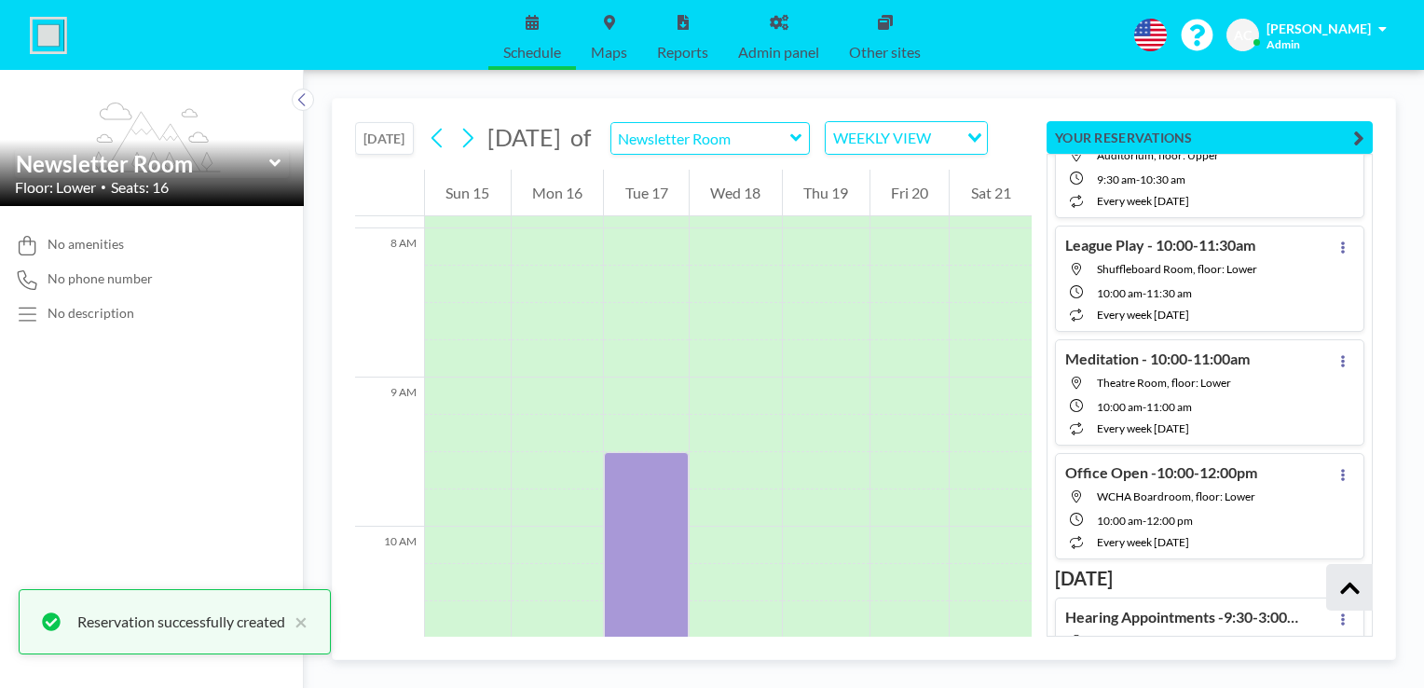
scroll to position [828, 0]
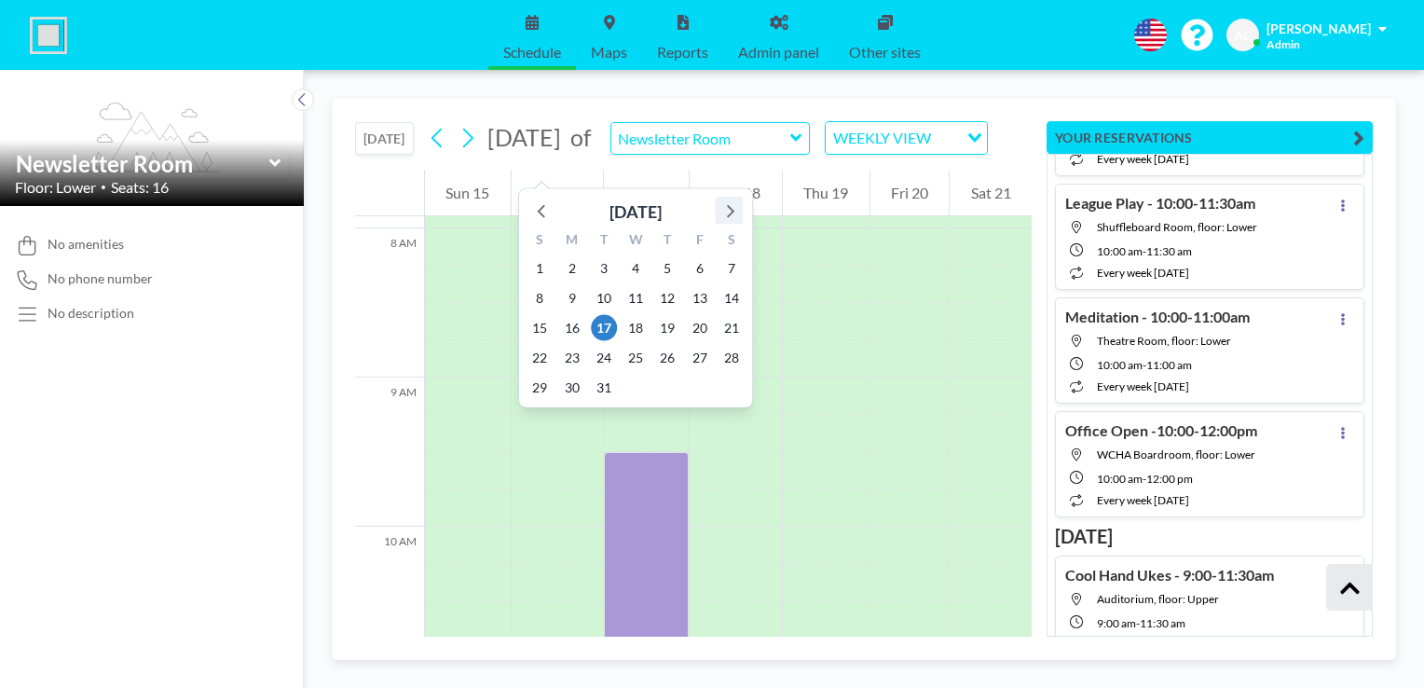
click at [728, 213] on icon at bounding box center [728, 210] width 24 height 24
click at [608, 326] on span "12" at bounding box center [604, 328] width 26 height 26
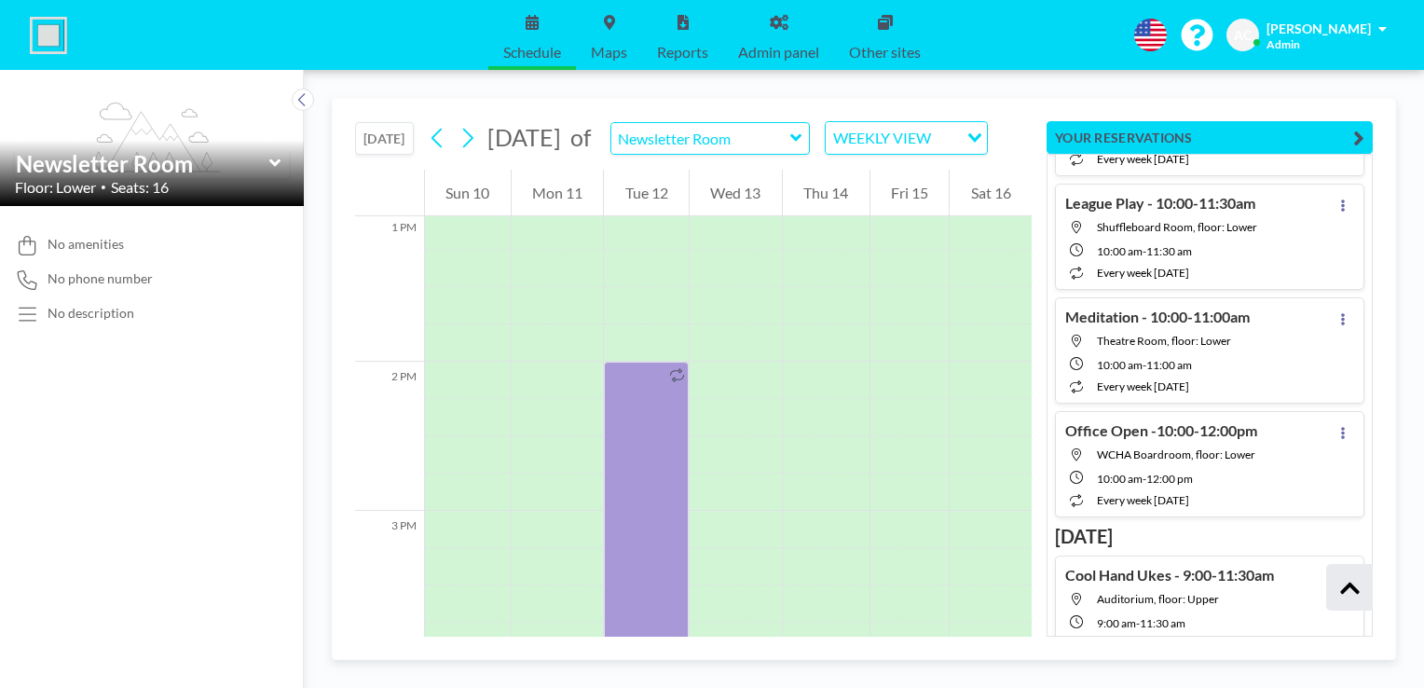
scroll to position [1935, 0]
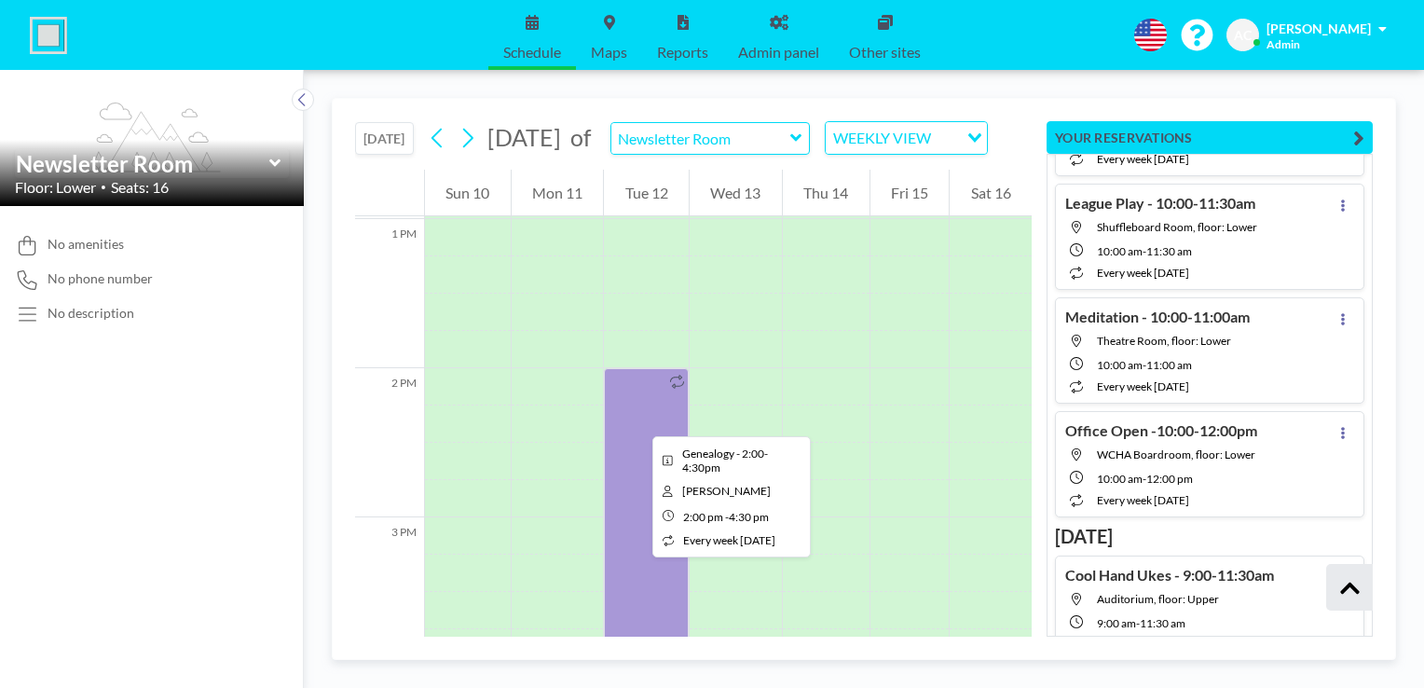
click at [637, 419] on div at bounding box center [646, 554] width 85 height 373
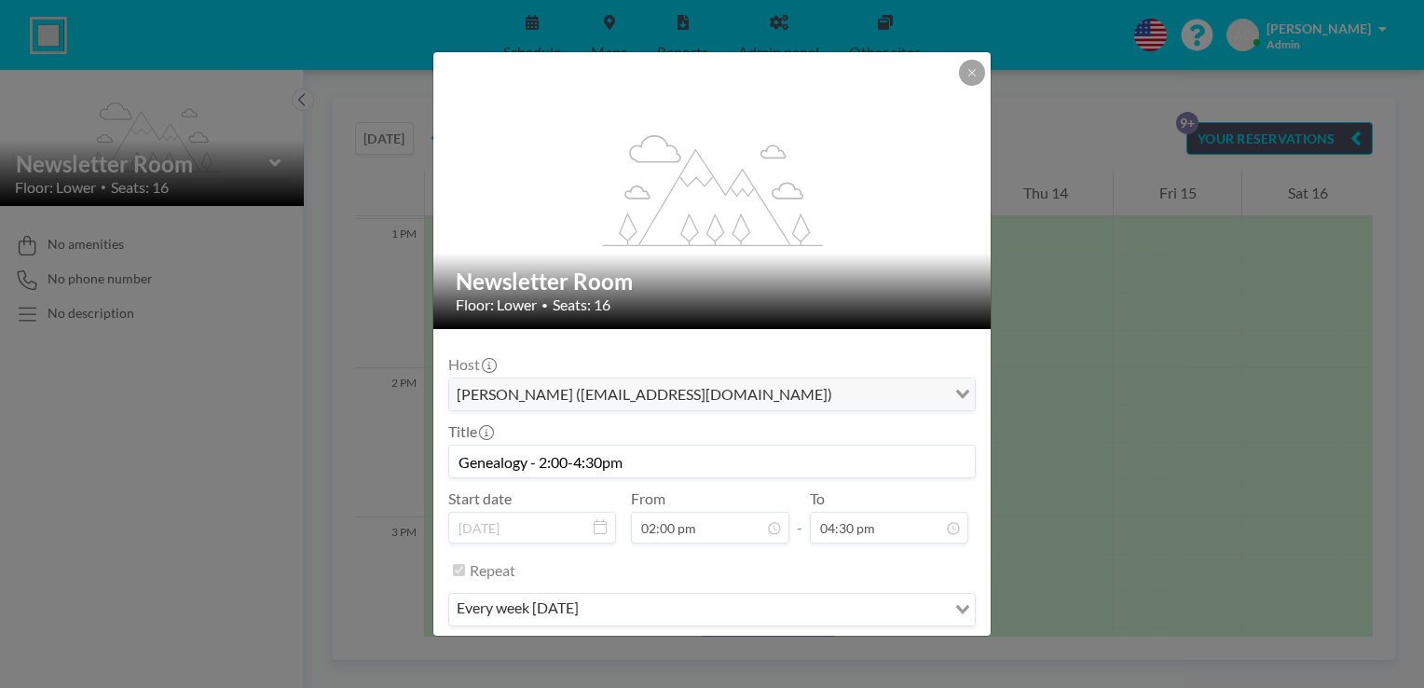
click at [637, 419] on div "Host [PERSON_NAME] ([EMAIL_ADDRESS][DOMAIN_NAME]) Loading... Title Genealogy - …" at bounding box center [711, 489] width 527 height 290
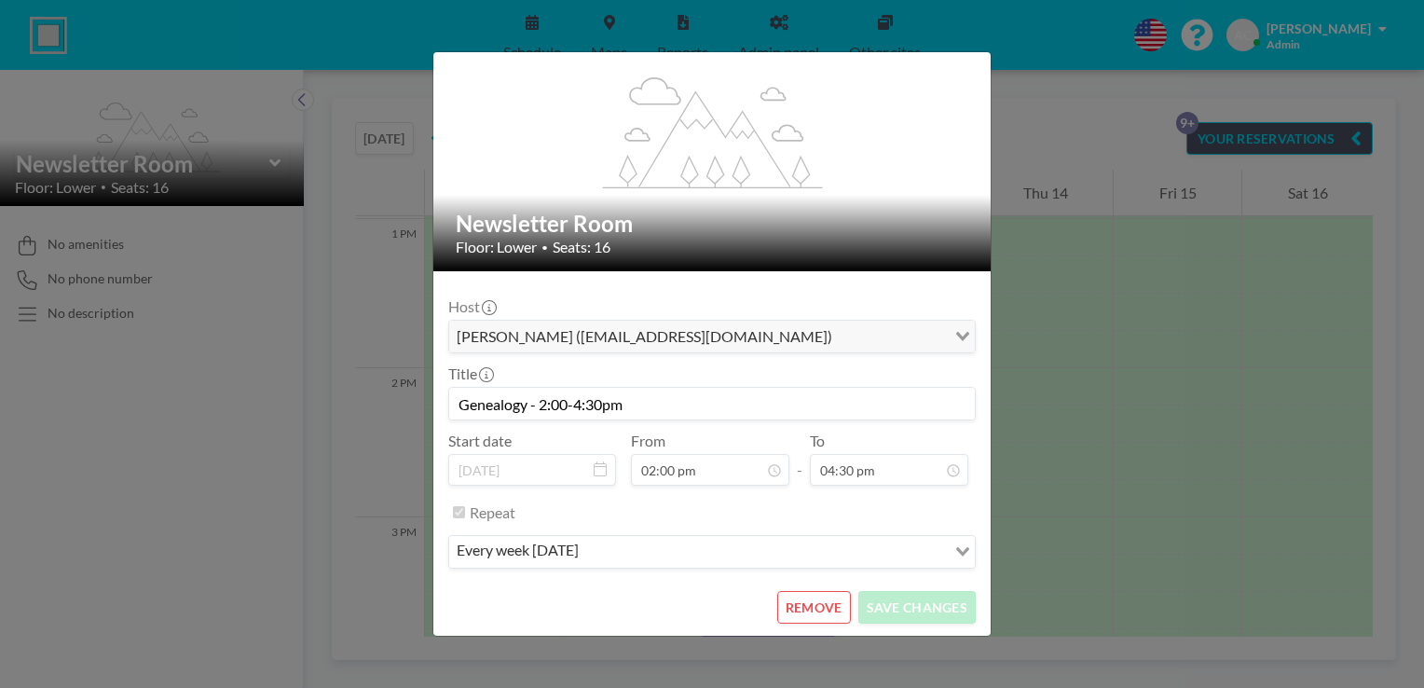
click at [808, 605] on button "REMOVE" at bounding box center [814, 607] width 74 height 33
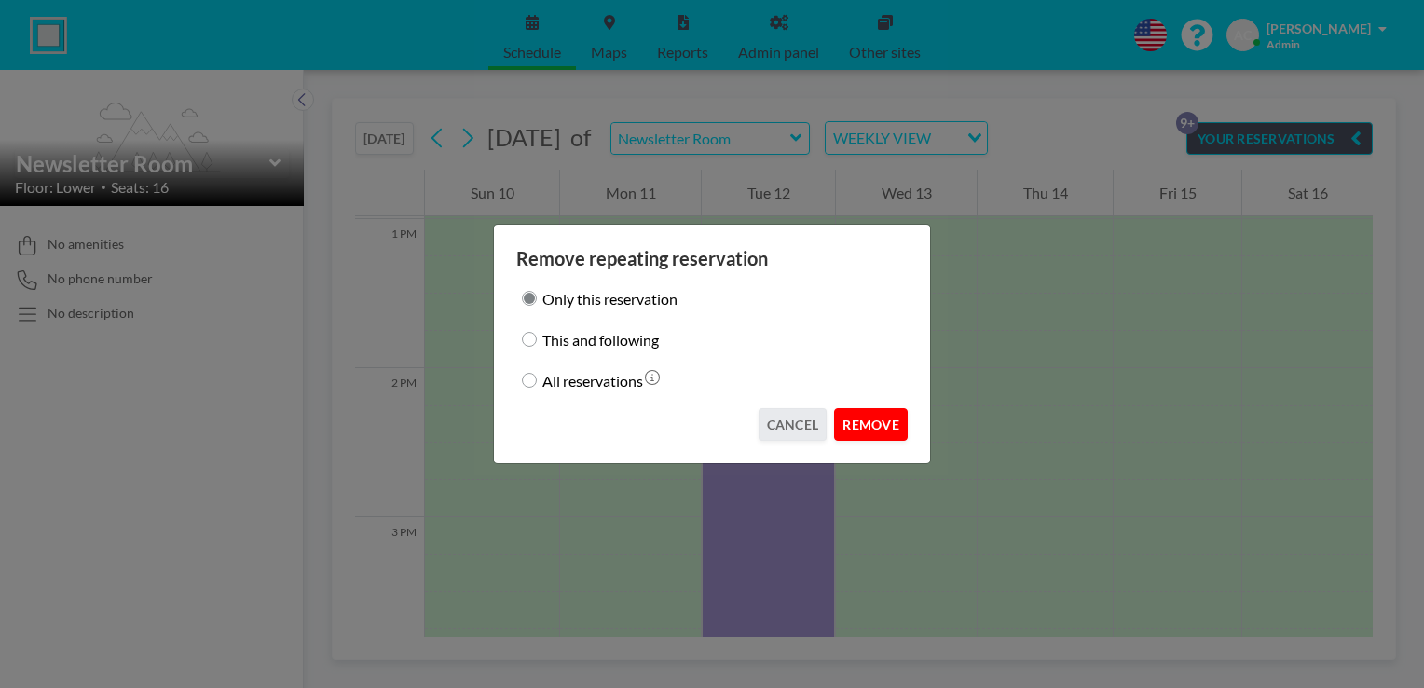
click at [870, 417] on button "REMOVE" at bounding box center [871, 424] width 74 height 33
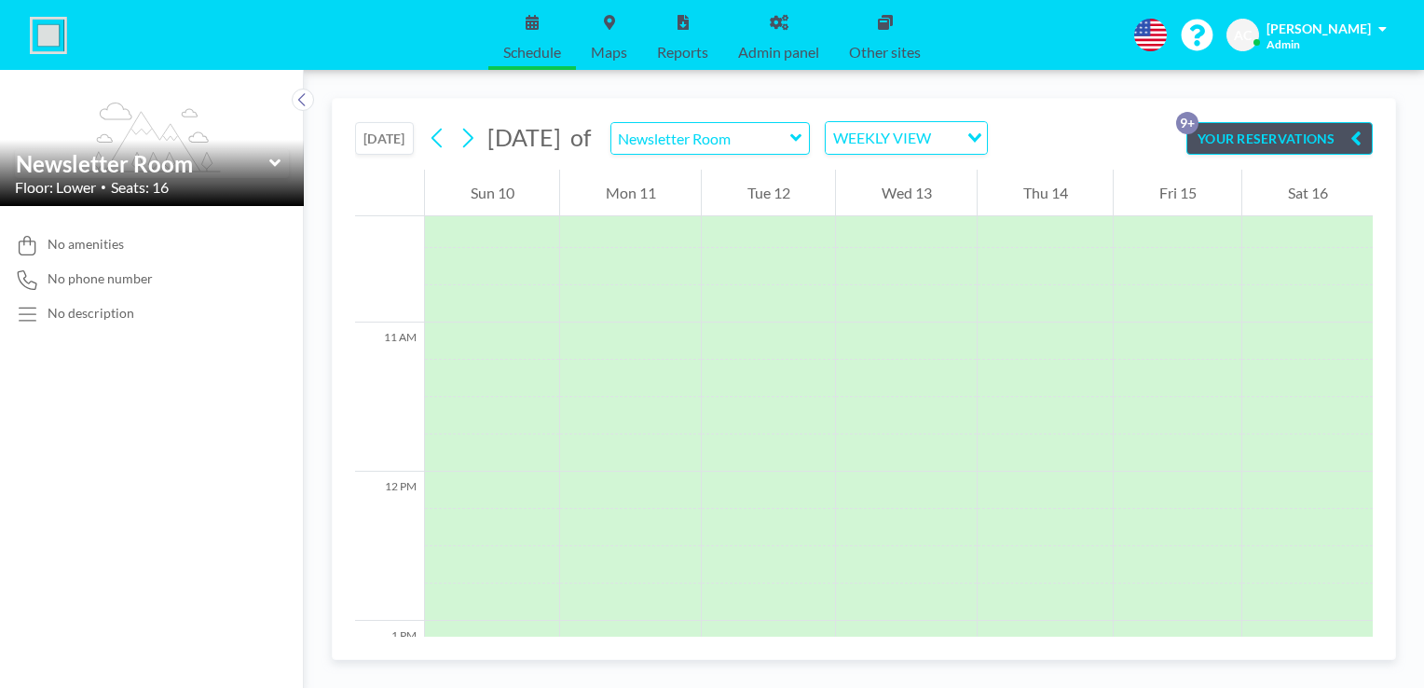
scroll to position [1132, 0]
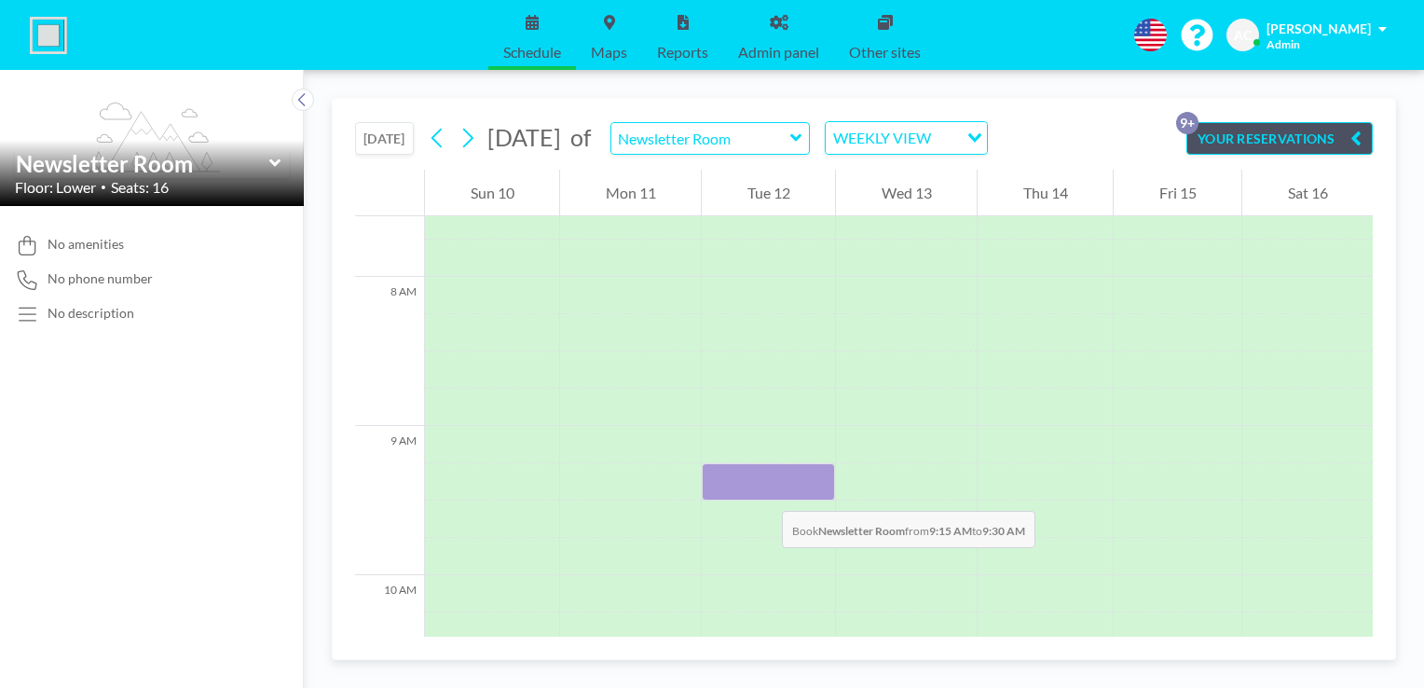
click at [763, 492] on div at bounding box center [768, 481] width 133 height 37
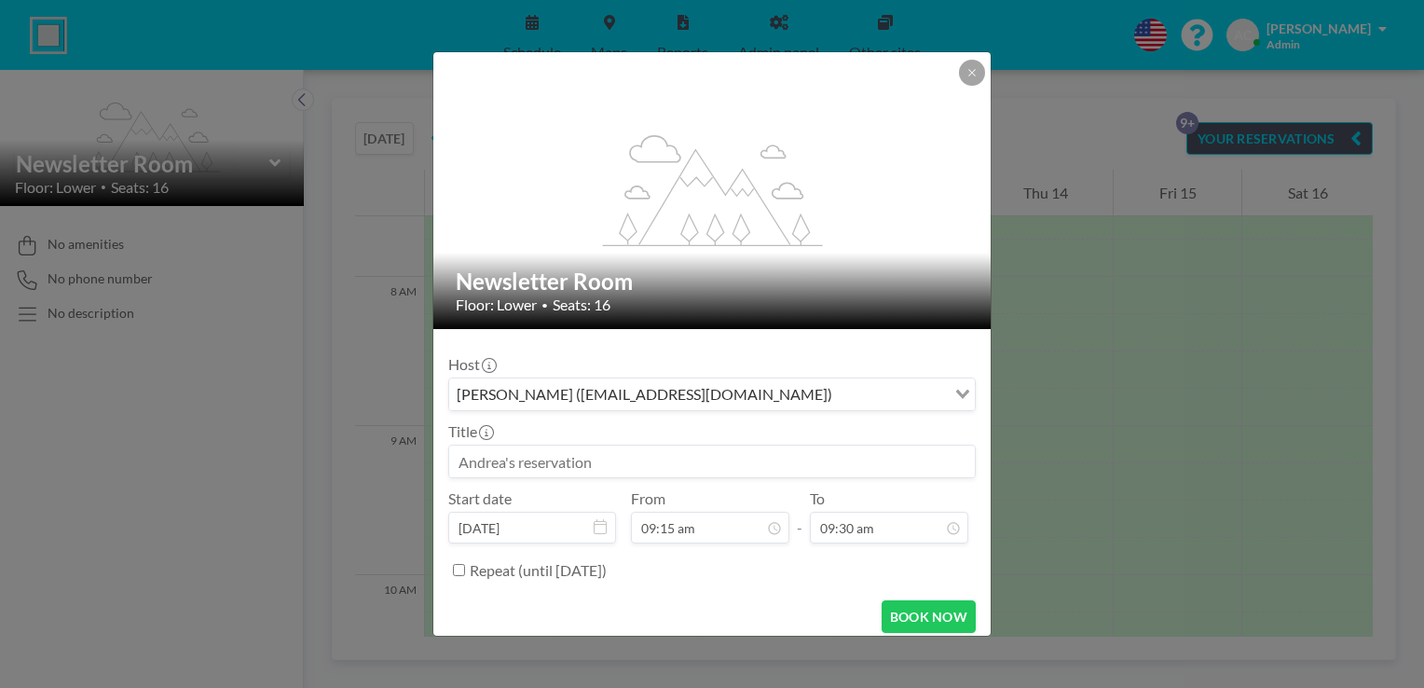
click at [742, 461] on input at bounding box center [711, 461] width 525 height 32
paste input "Hearing Appointments -9:30-3:00pm"
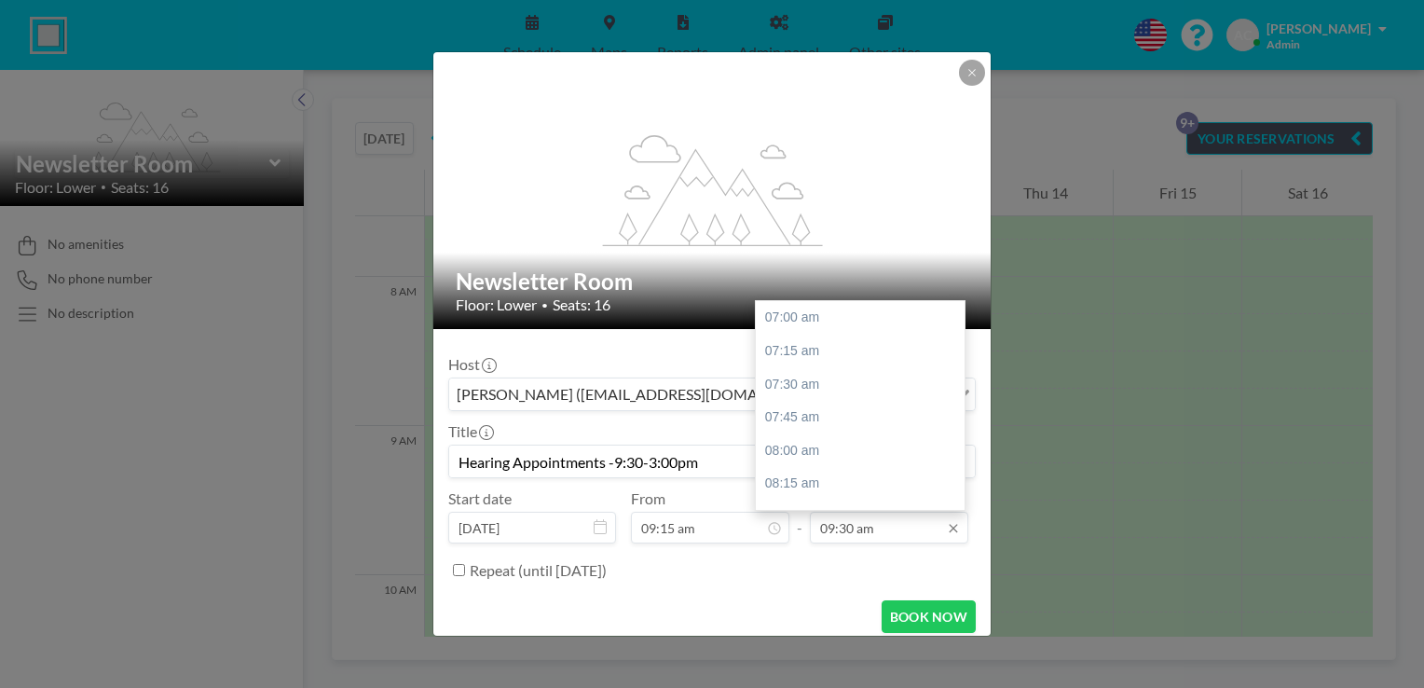
scroll to position [332, 0]
type input "Hearing Appointments -9:30-3:00pm"
click at [855, 478] on div "10:45 am" at bounding box center [865, 484] width 218 height 34
type input "10:45 am"
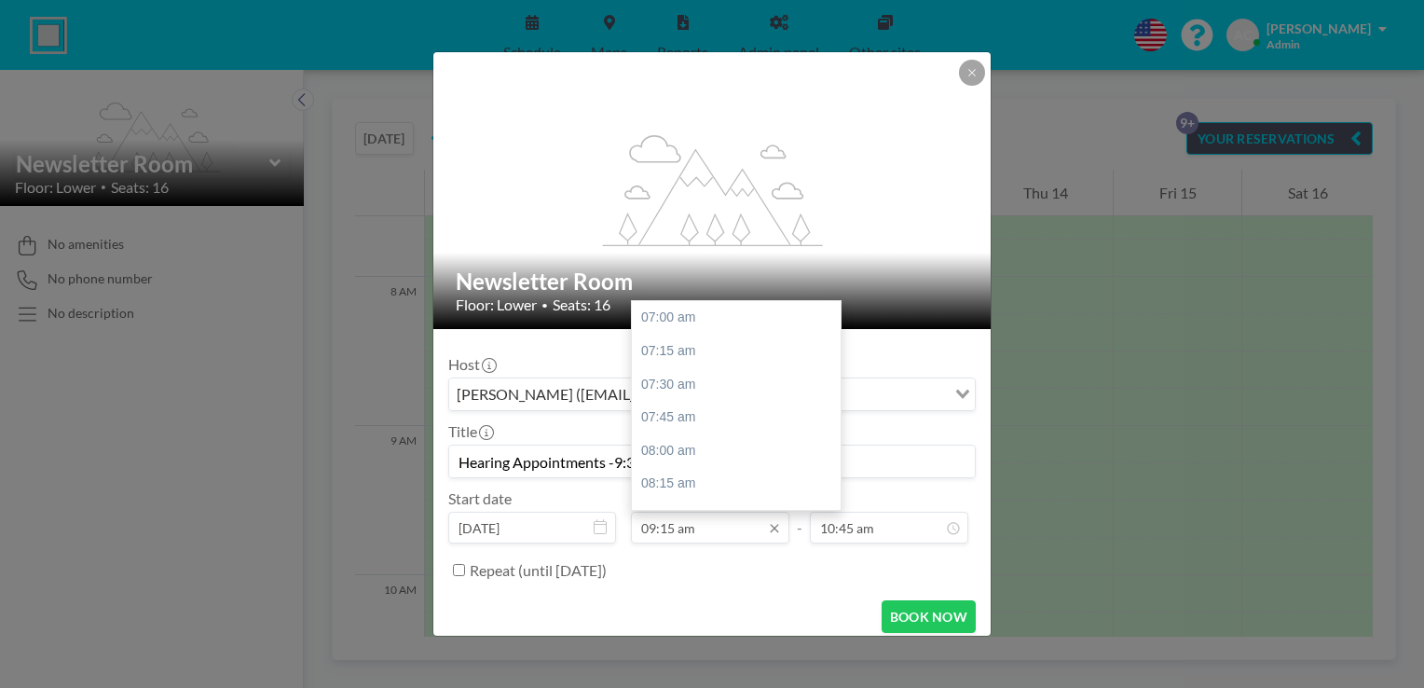
scroll to position [298, 0]
click at [723, 517] on input "09:15 am" at bounding box center [710, 527] width 158 height 32
click at [725, 352] on div "09:30 am" at bounding box center [741, 351] width 218 height 34
type input "09:30 am"
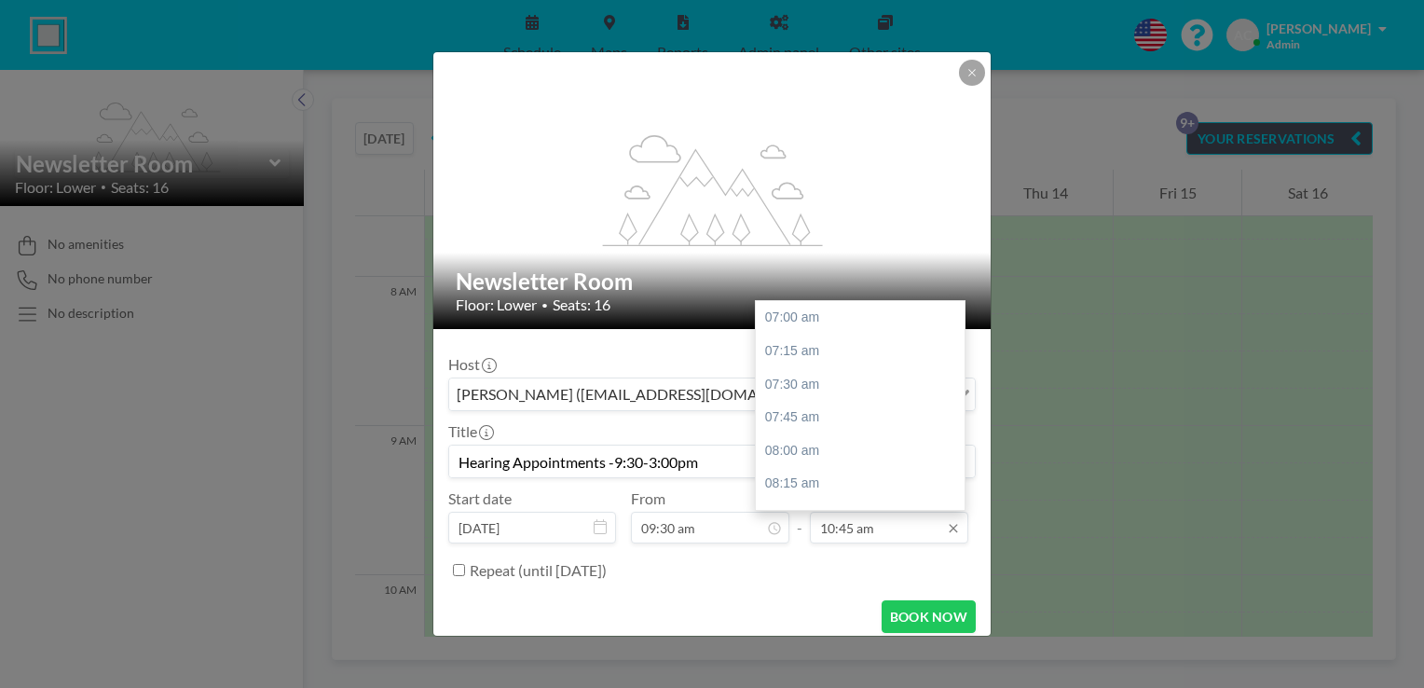
scroll to position [497, 0]
click at [853, 518] on input "10:45 am" at bounding box center [889, 527] width 158 height 32
click at [855, 487] on div "12:00 pm" at bounding box center [865, 484] width 218 height 34
click at [825, 527] on input "12:00 pm" at bounding box center [889, 527] width 158 height 32
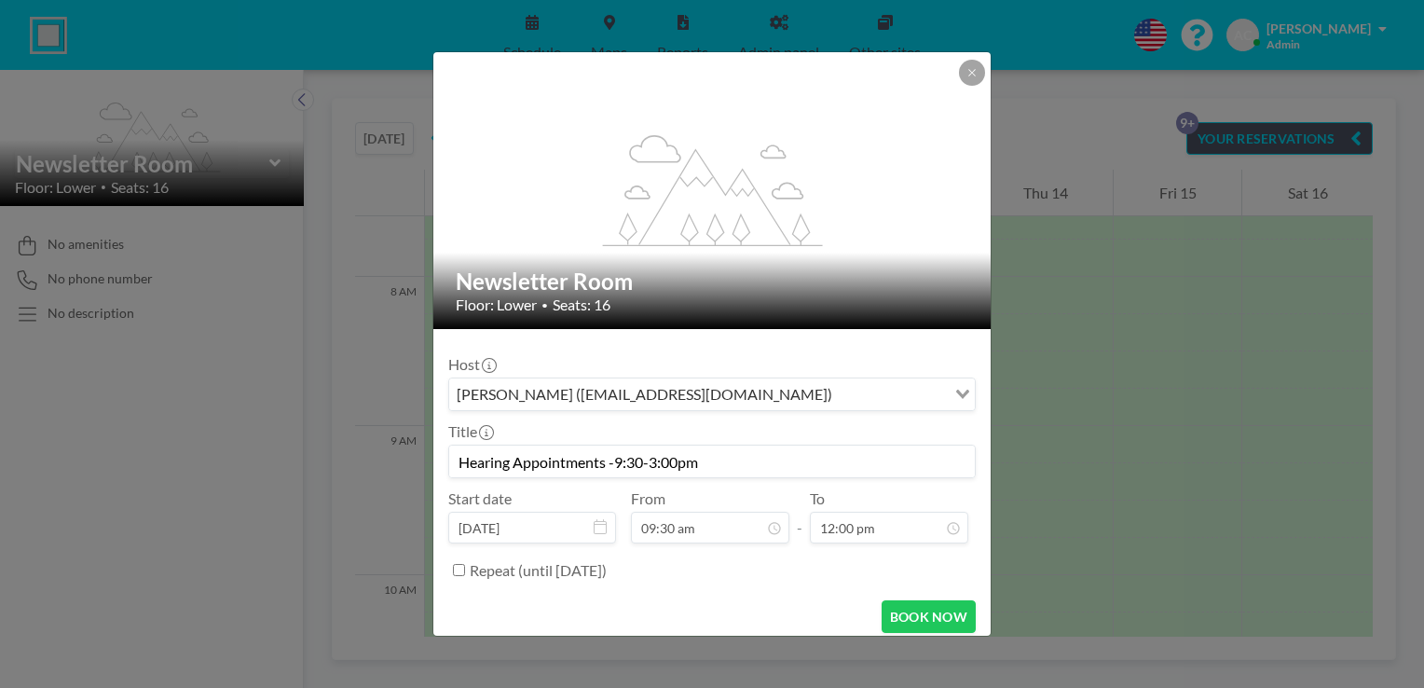
click at [872, 568] on div "Repeat (until [DATE])" at bounding box center [723, 569] width 506 height 31
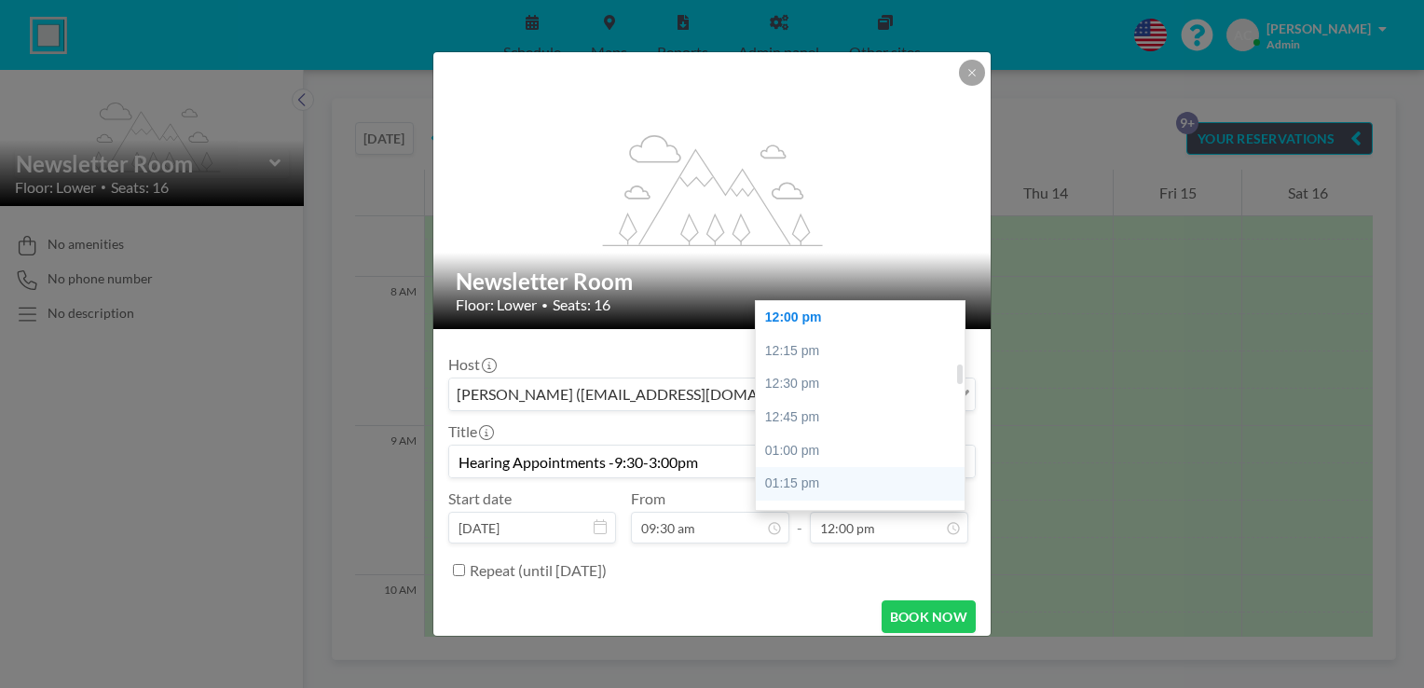
click at [853, 471] on div "01:15 pm" at bounding box center [865, 484] width 218 height 34
click at [864, 485] on div "02:30 pm" at bounding box center [865, 484] width 218 height 34
click at [859, 390] on div "03:00 pm" at bounding box center [865, 384] width 218 height 34
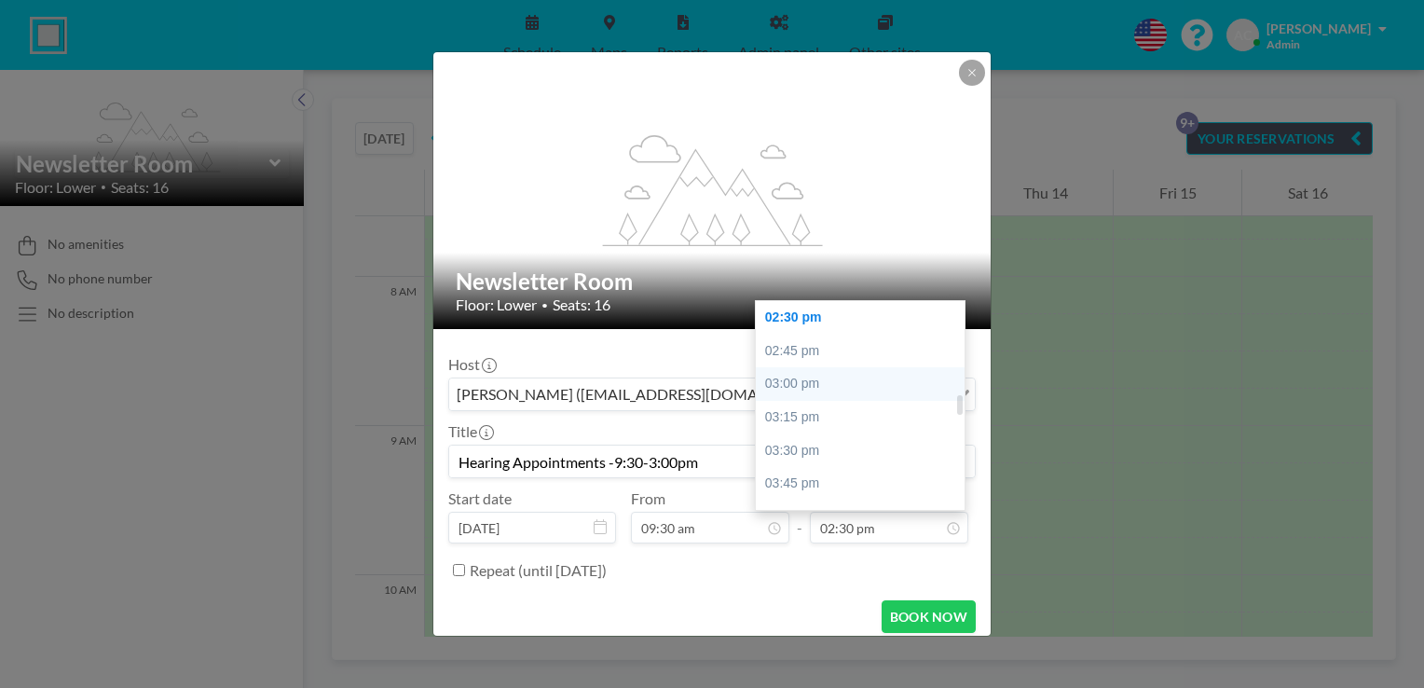
type input "03:00 pm"
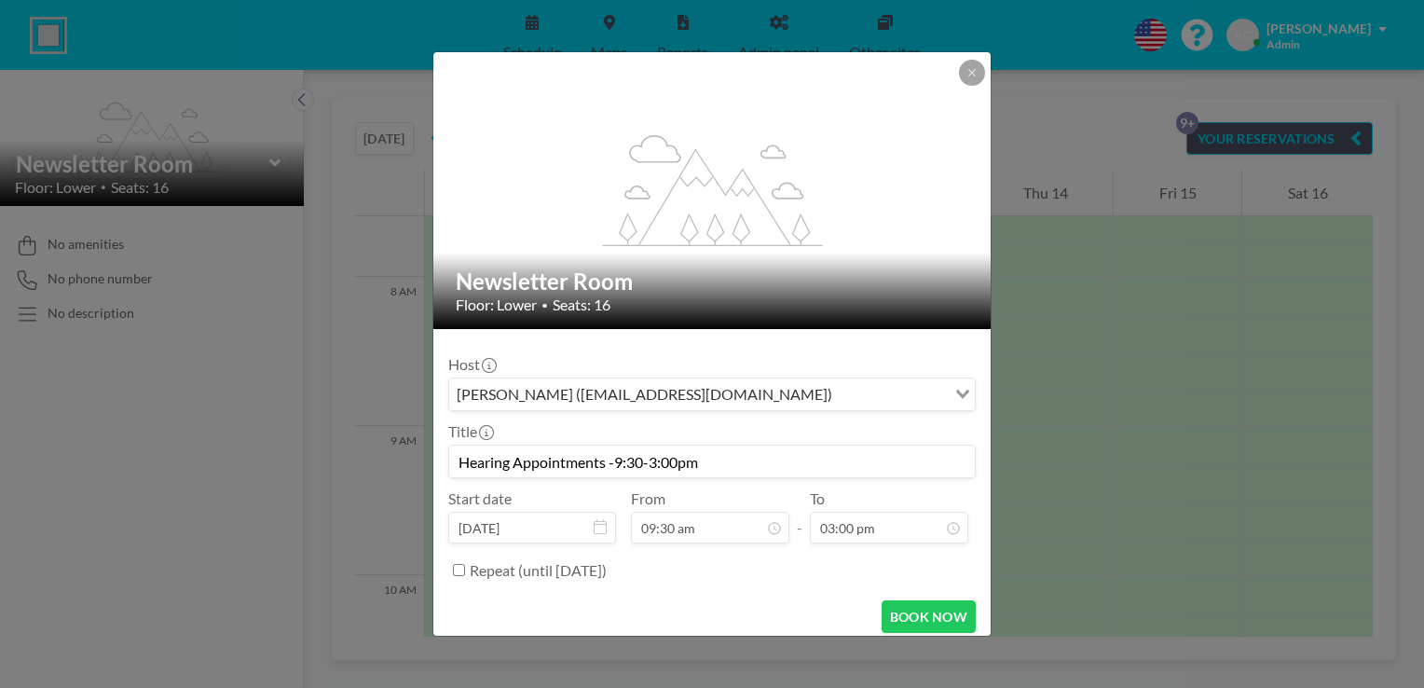
scroll to position [1061, 0]
click at [906, 618] on button "BOOK NOW" at bounding box center [928, 616] width 94 height 33
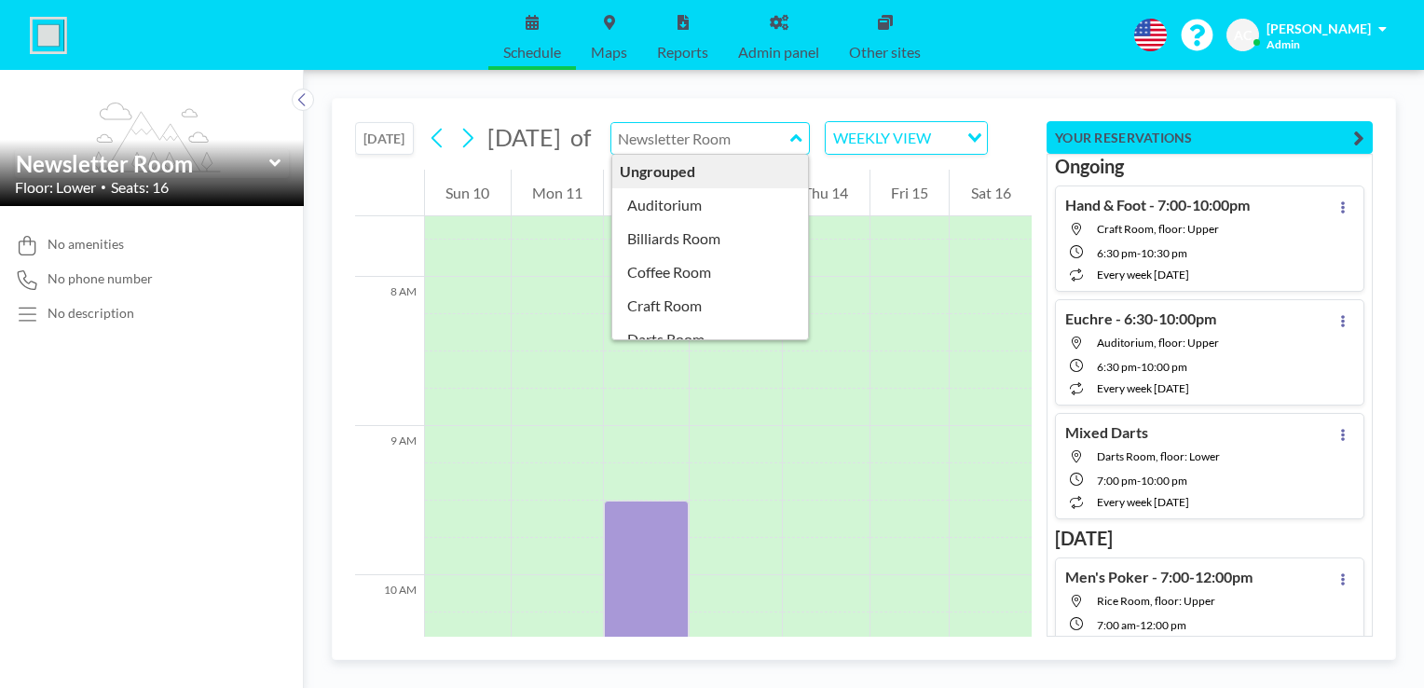
click at [694, 132] on input "text" at bounding box center [700, 138] width 179 height 31
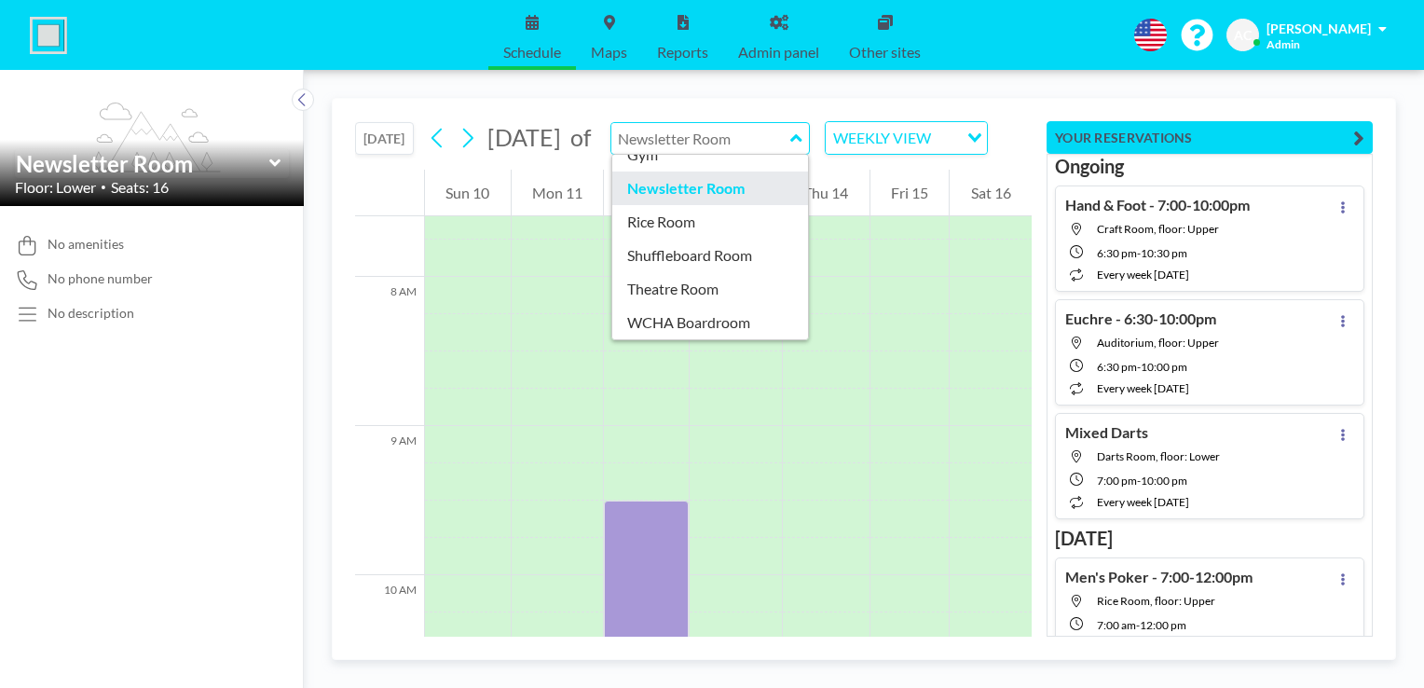
scroll to position [227, 0]
type input "Theatre Room"
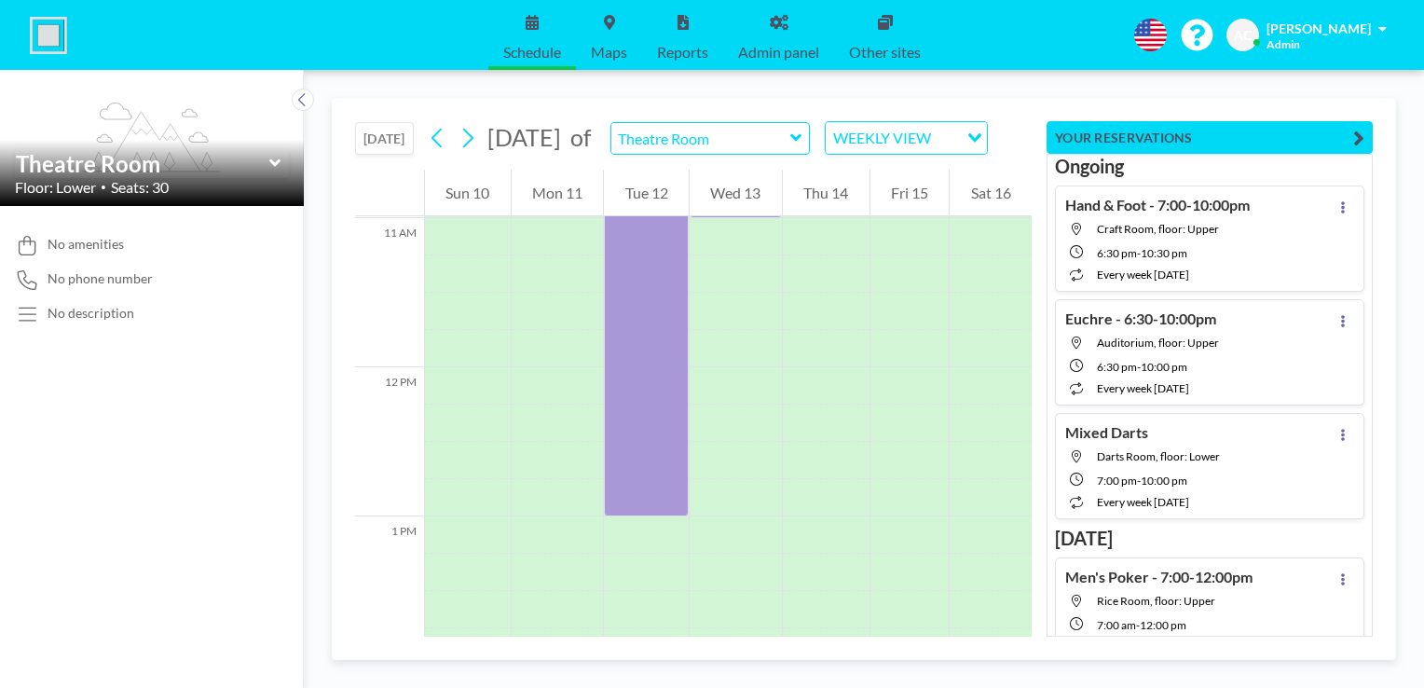
scroll to position [1625, 0]
click at [802, 136] on icon at bounding box center [796, 138] width 12 height 19
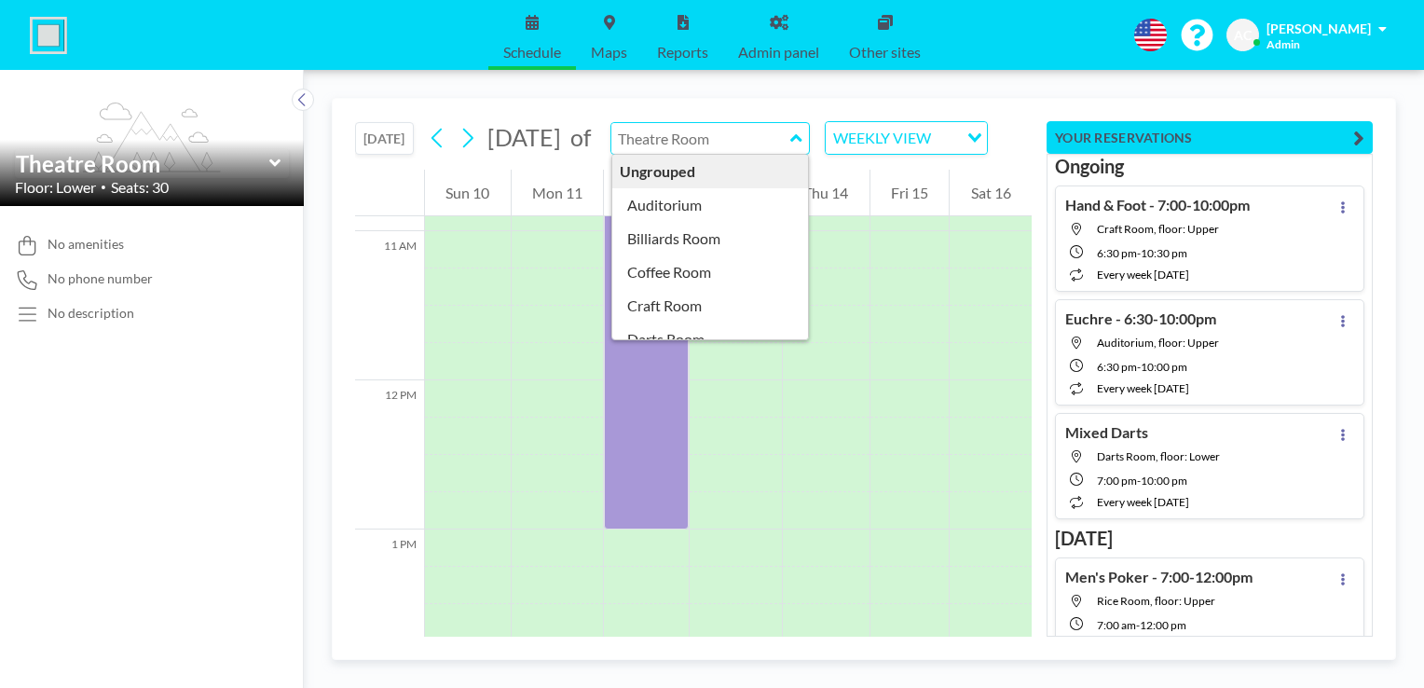
scroll to position [17, 0]
click at [385, 136] on button "[DATE]" at bounding box center [384, 138] width 59 height 33
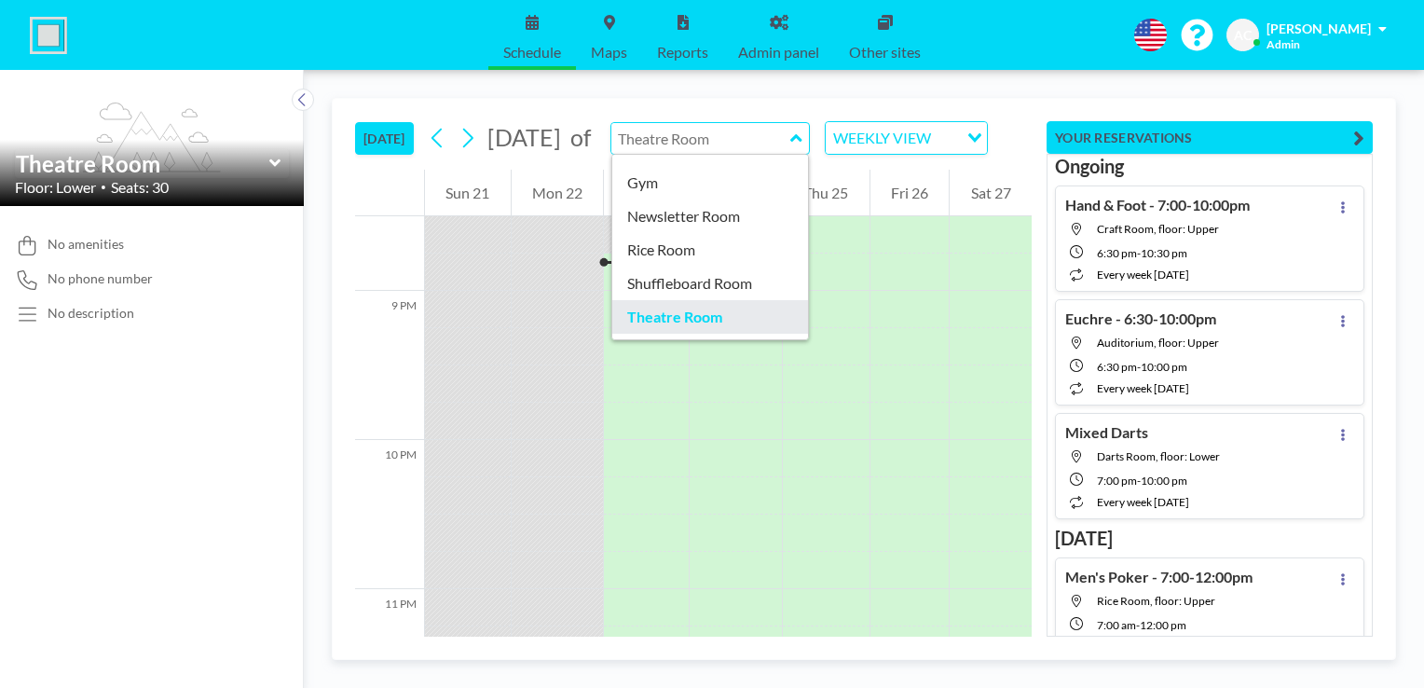
scroll to position [192, 0]
type input "Newsletter Room"
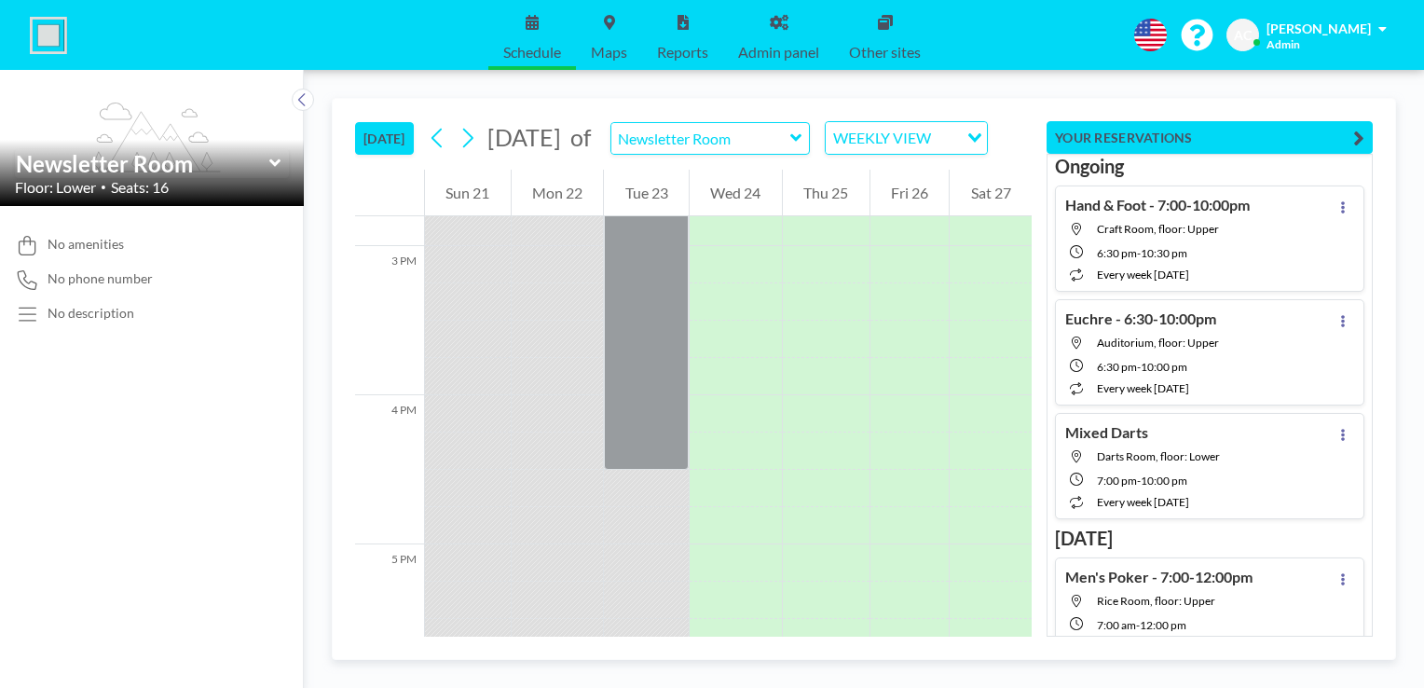
scroll to position [2187, 0]
click at [476, 147] on icon at bounding box center [467, 138] width 18 height 28
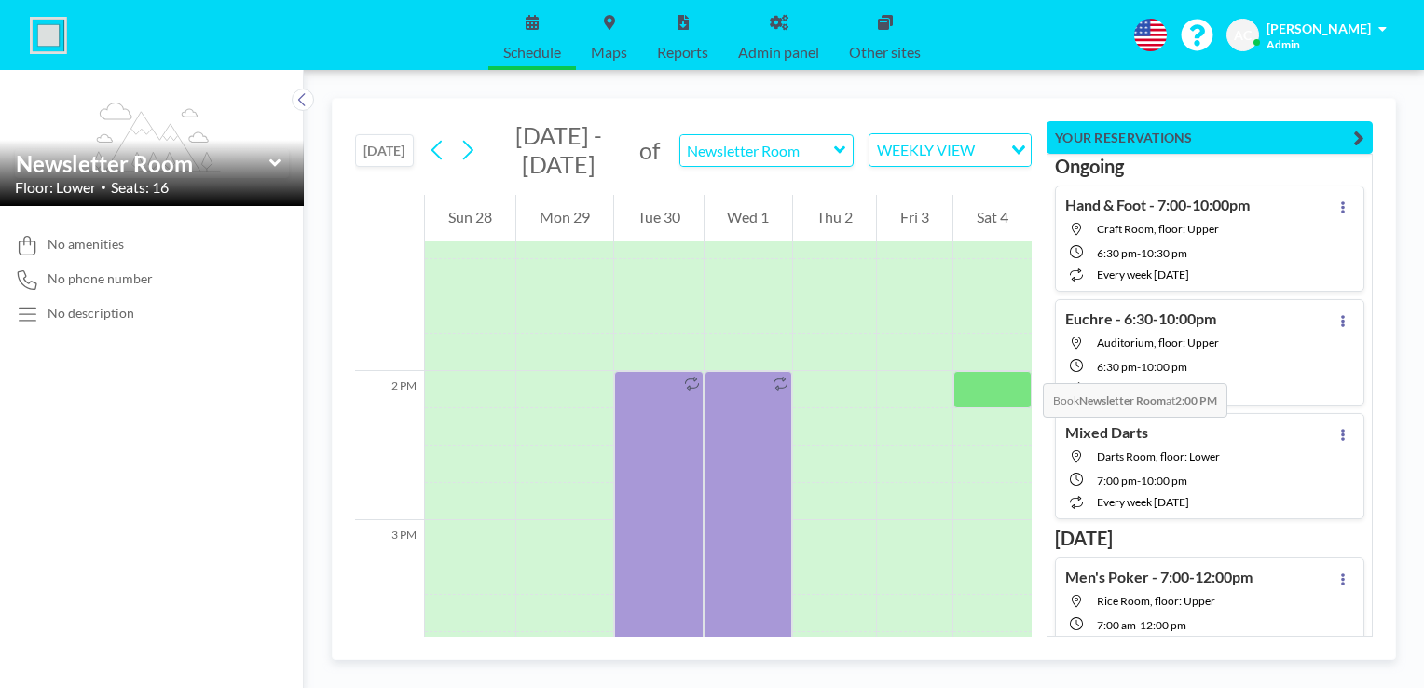
scroll to position [1898, 0]
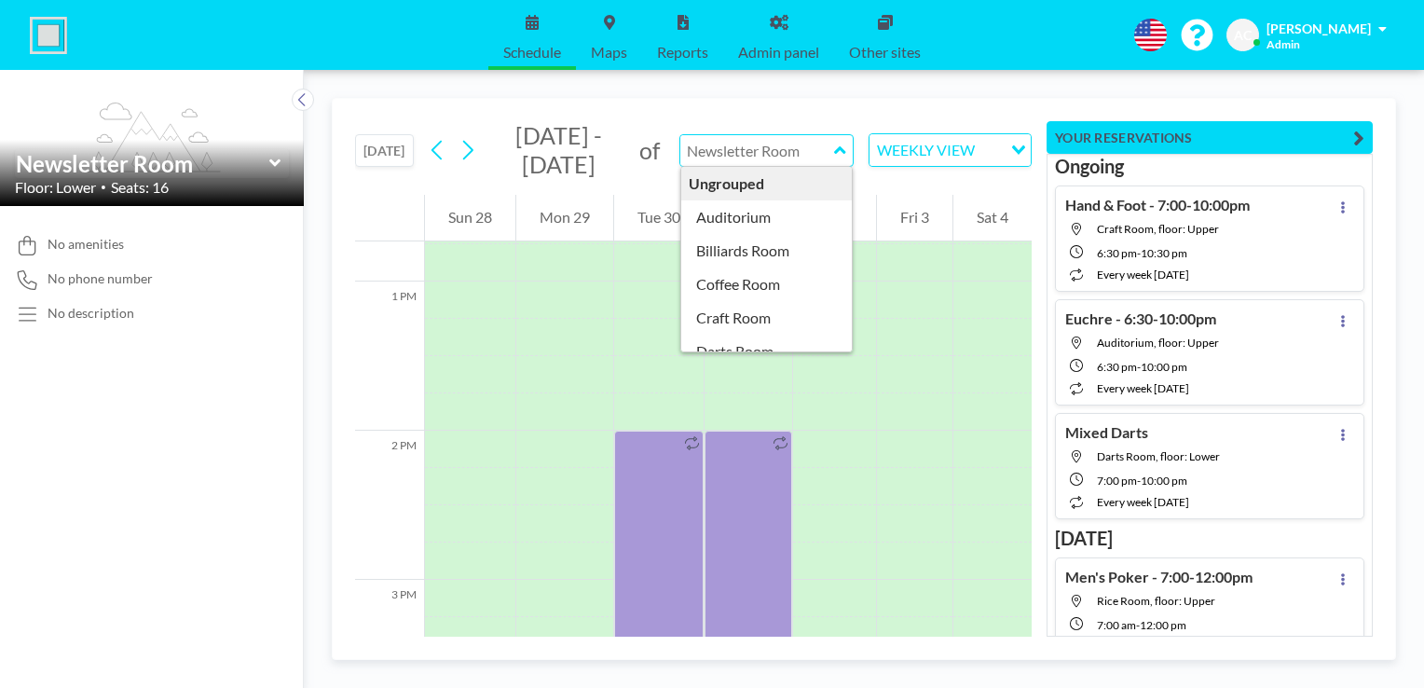
click at [749, 148] on input "text" at bounding box center [757, 150] width 154 height 31
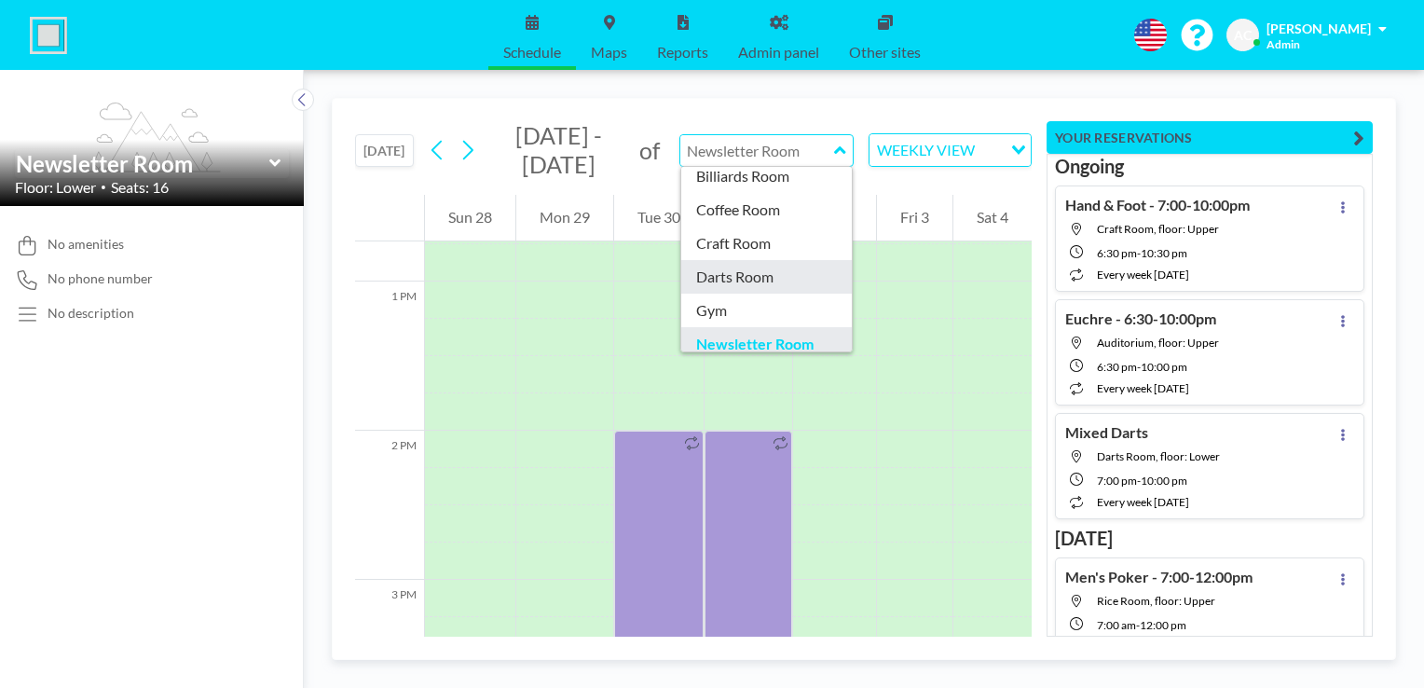
type input "Darts Room"
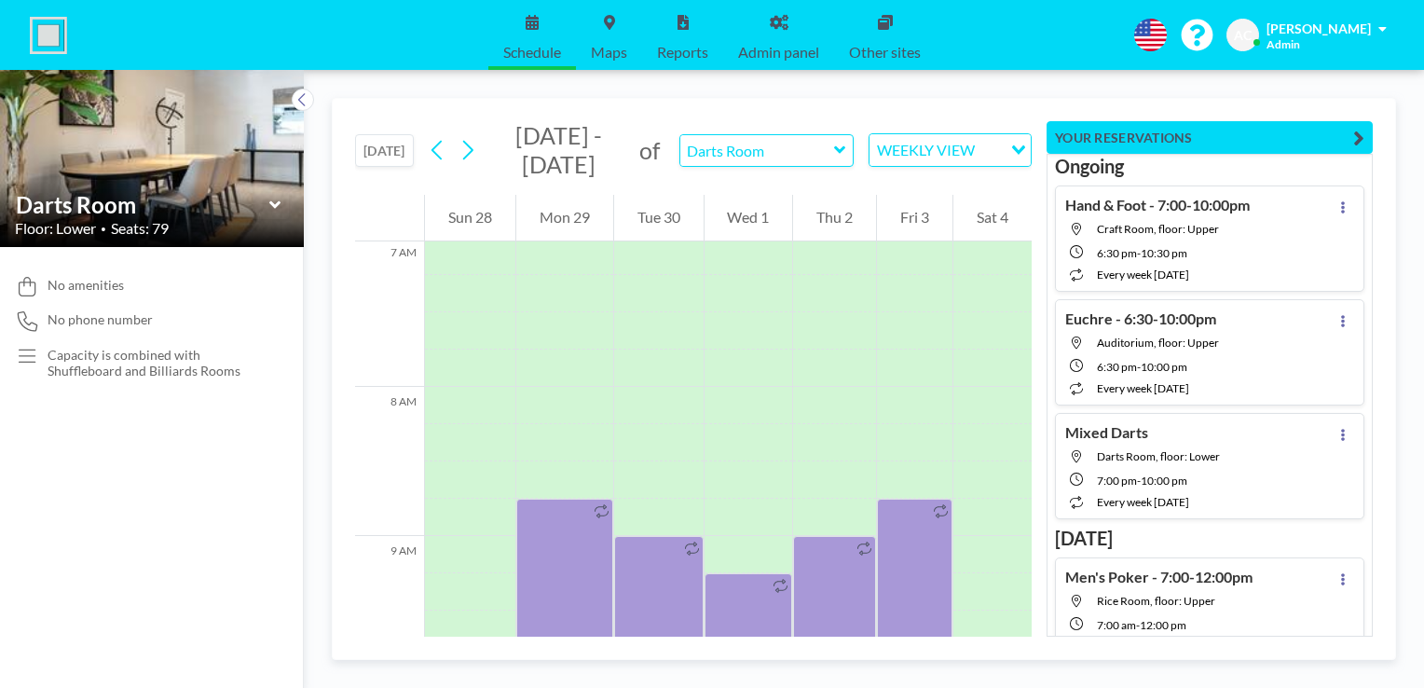
scroll to position [1155, 0]
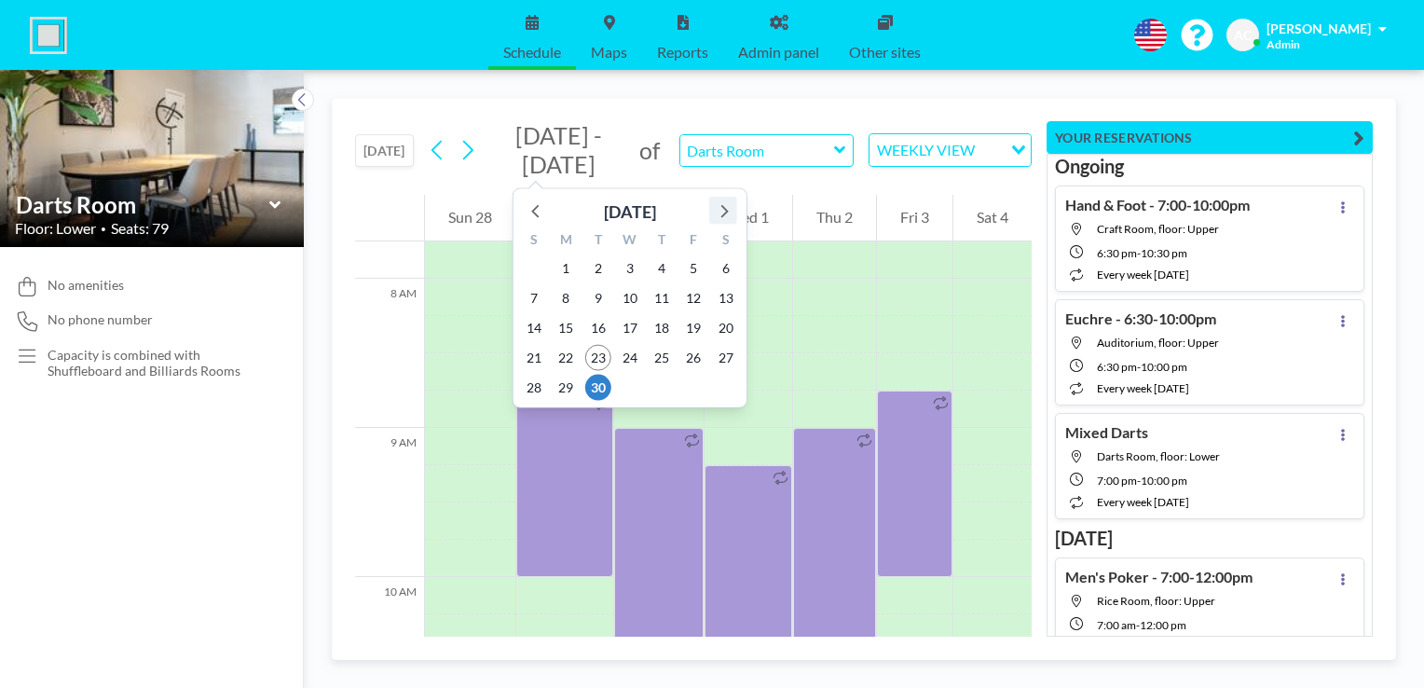
click at [720, 211] on icon at bounding box center [723, 210] width 24 height 24
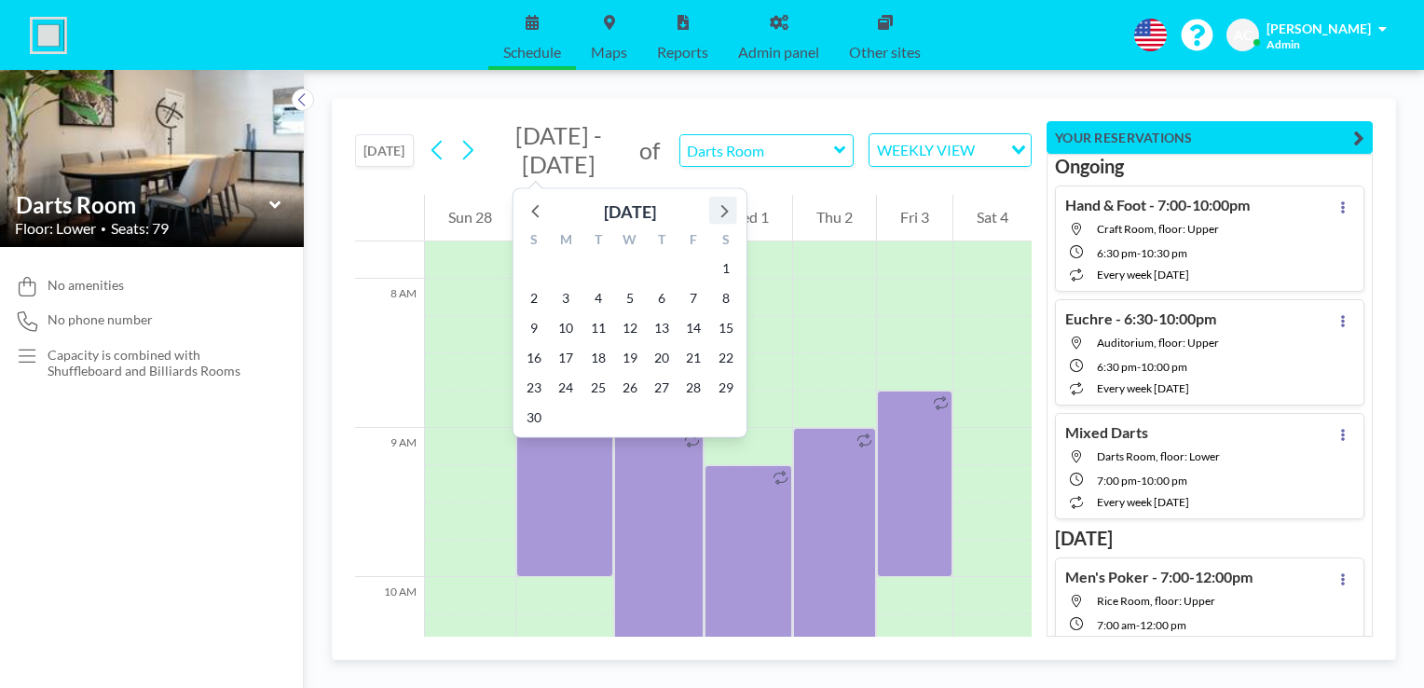
click at [720, 211] on icon at bounding box center [723, 210] width 24 height 24
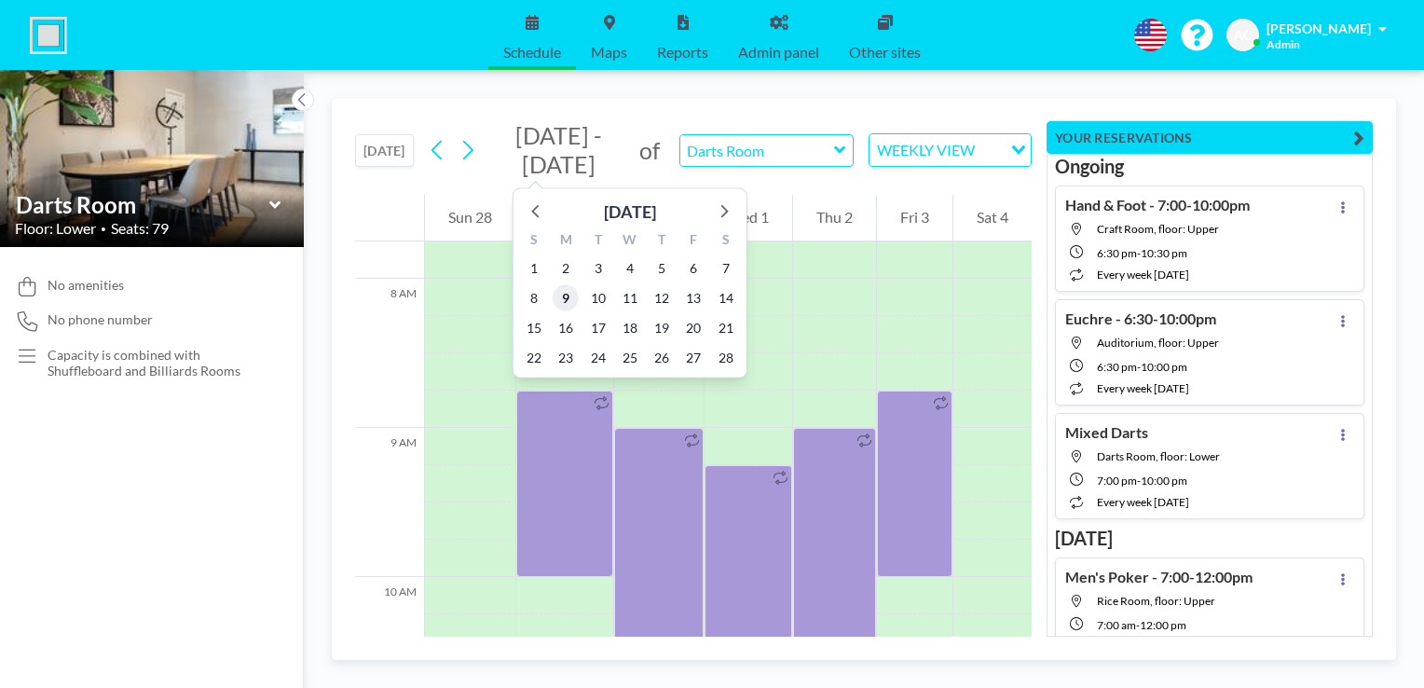
click at [566, 296] on span "9" at bounding box center [565, 298] width 26 height 26
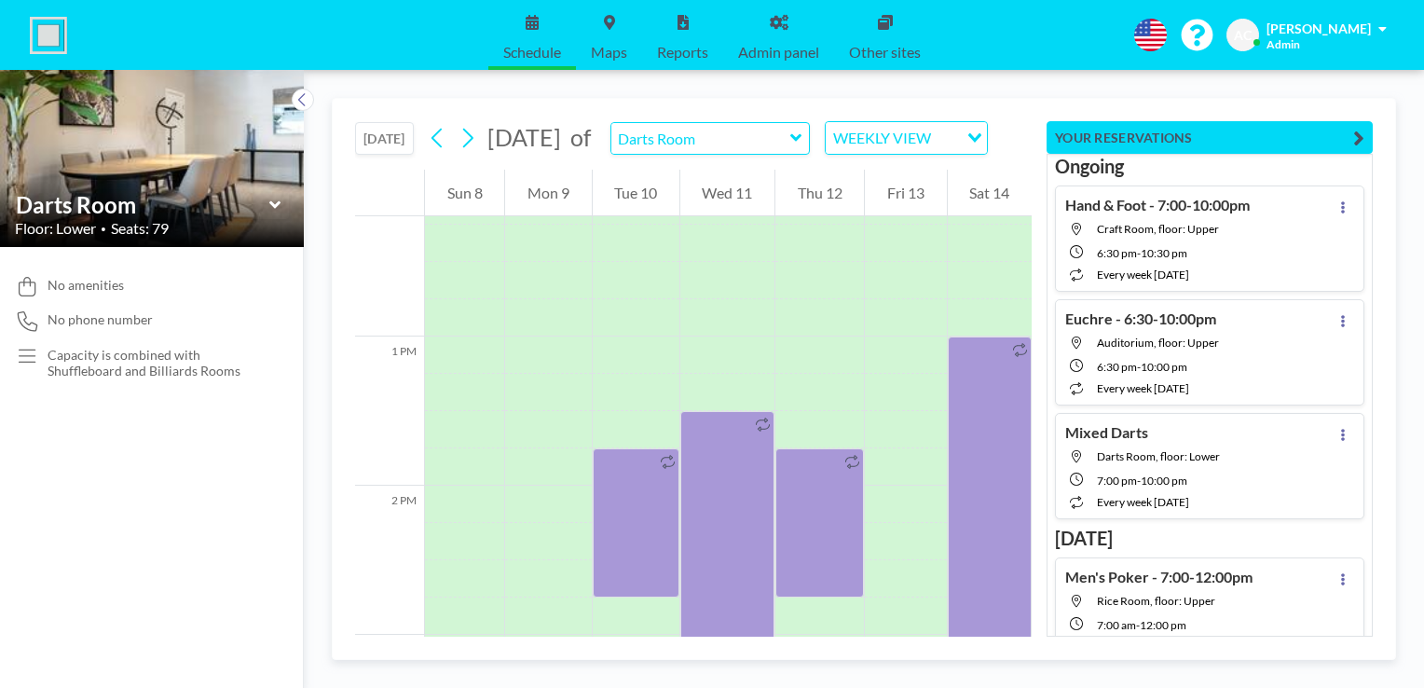
scroll to position [1851, 0]
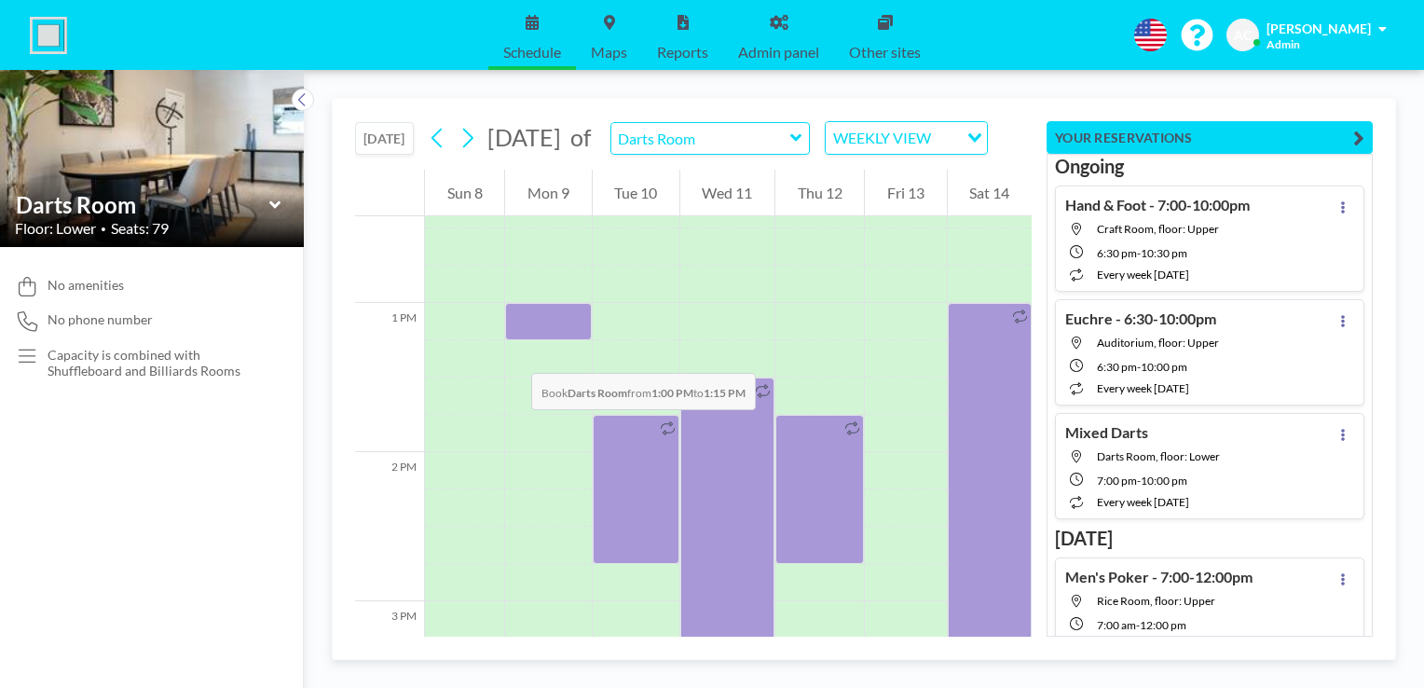
click at [512, 340] on div at bounding box center [548, 321] width 86 height 37
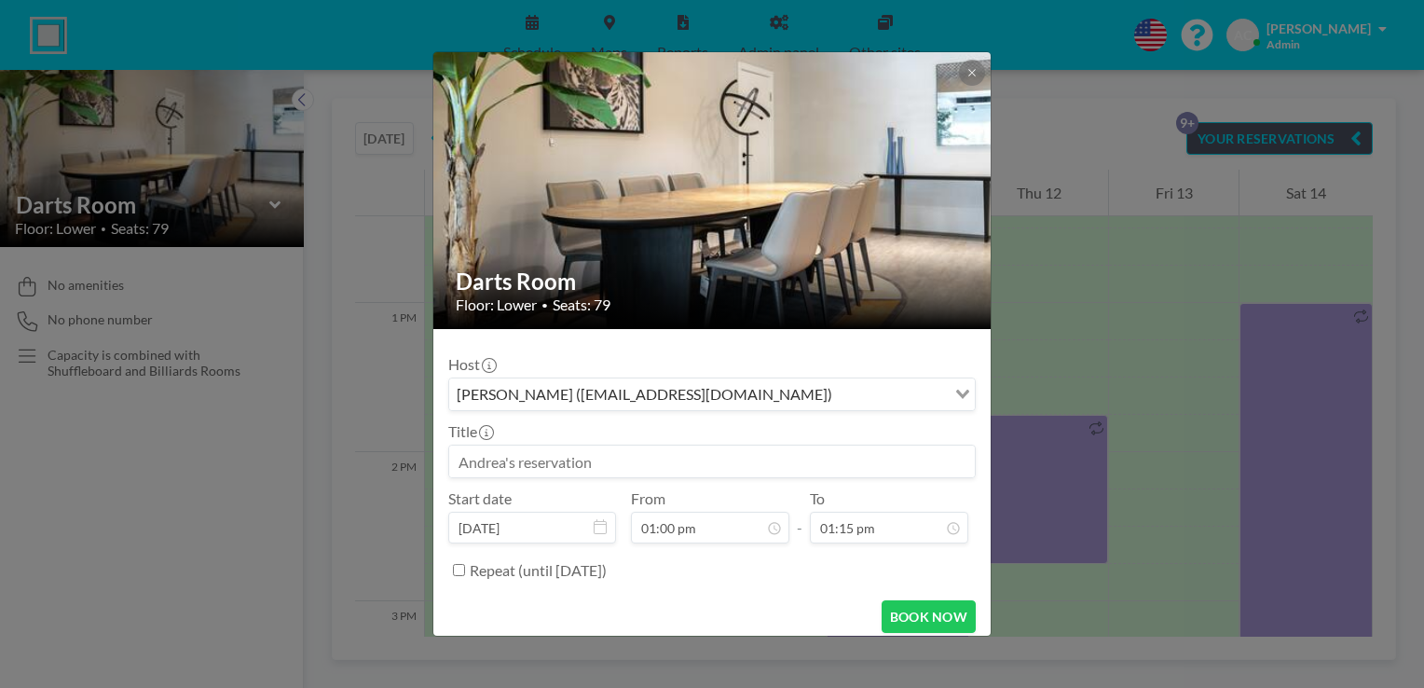
click at [514, 456] on input at bounding box center [711, 461] width 525 height 32
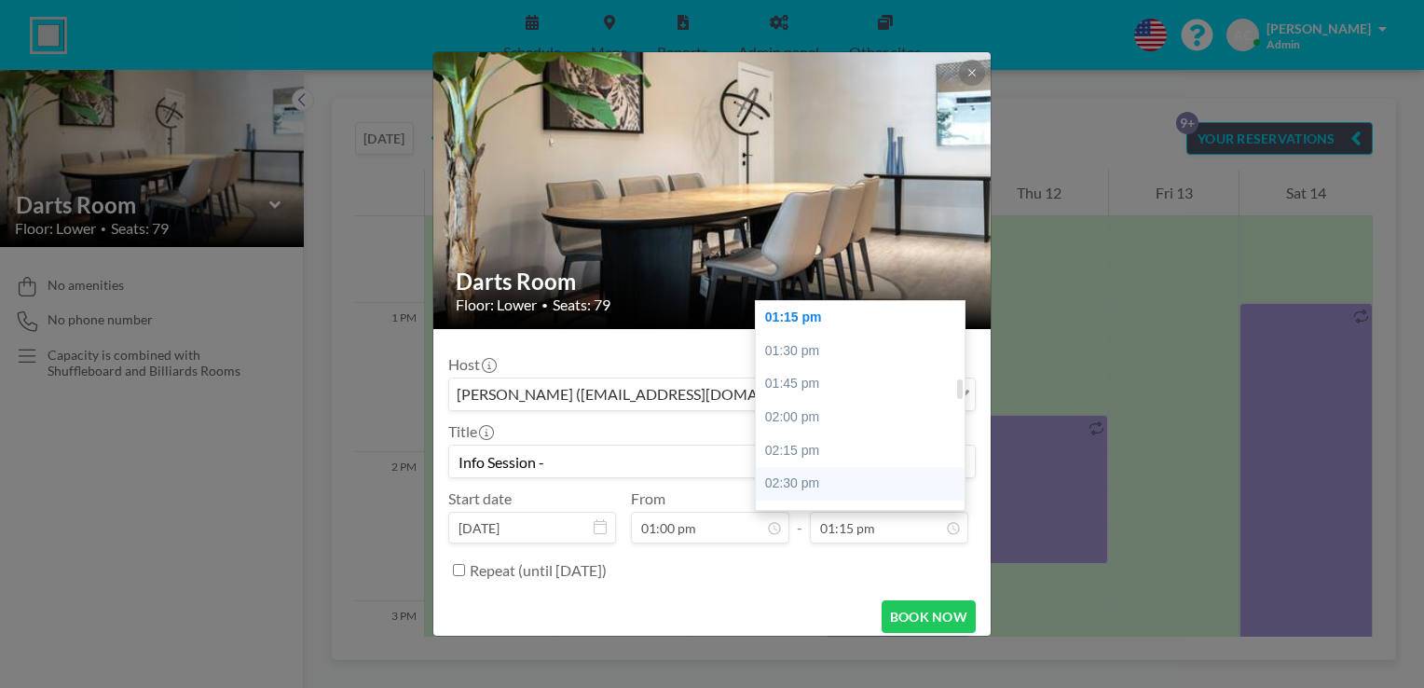
click at [850, 487] on div "02:30 pm" at bounding box center [865, 484] width 218 height 34
type input "Info Session -"
click at [843, 386] on div "03:00 pm" at bounding box center [865, 384] width 218 height 34
type input "03:00 pm"
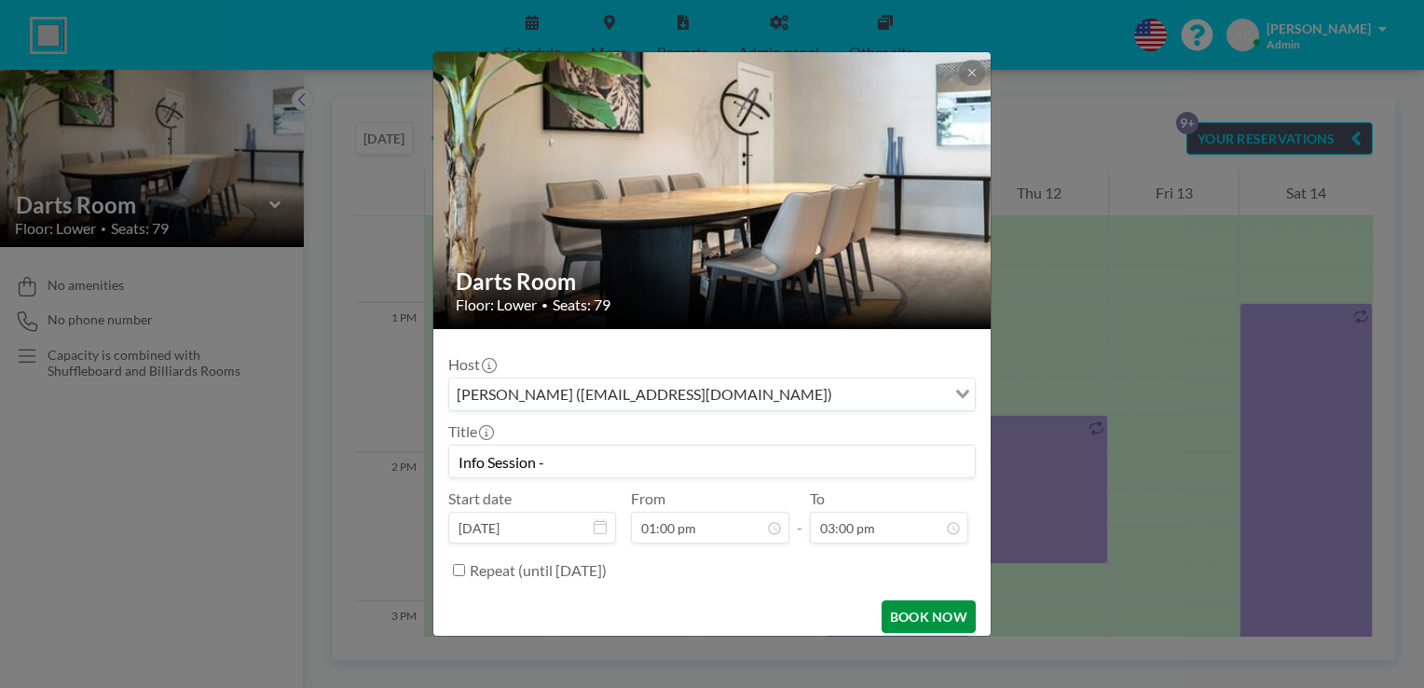
scroll to position [1061, 0]
click at [908, 617] on button "BOOK NOW" at bounding box center [928, 616] width 94 height 33
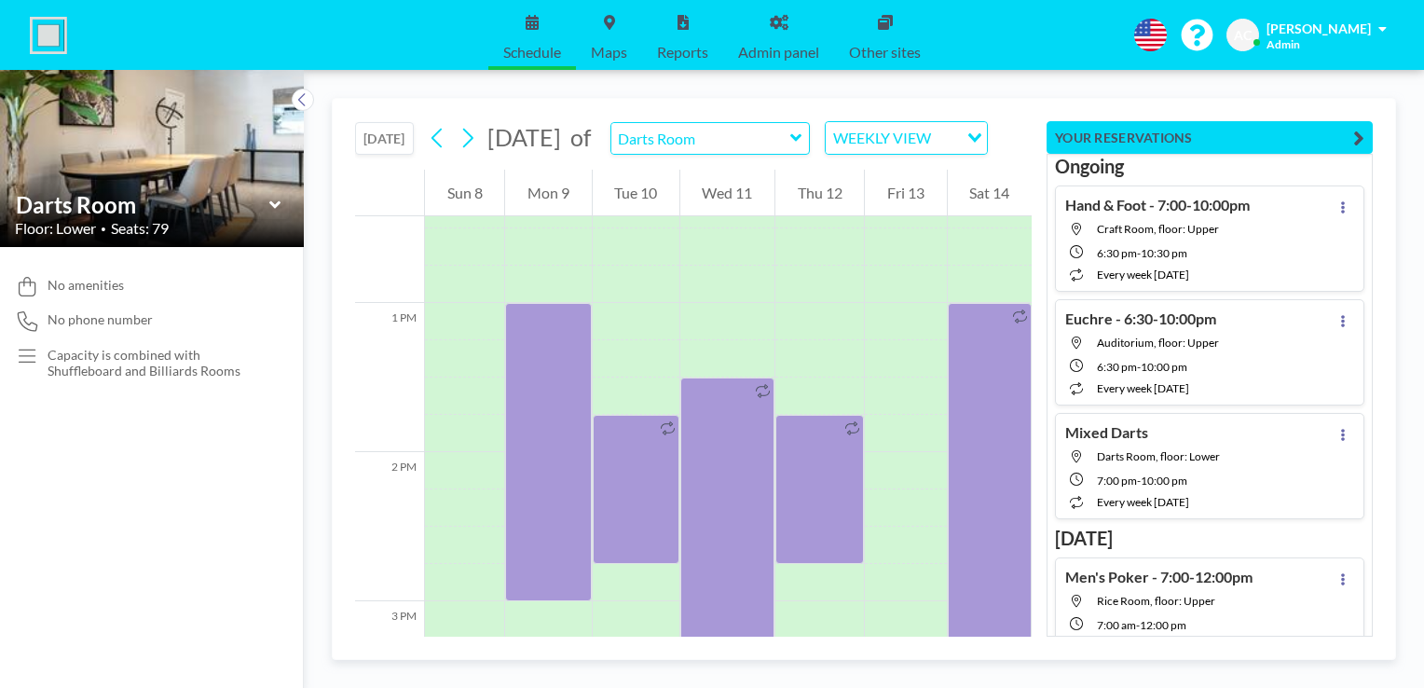
click at [380, 147] on button "[DATE]" at bounding box center [384, 138] width 59 height 33
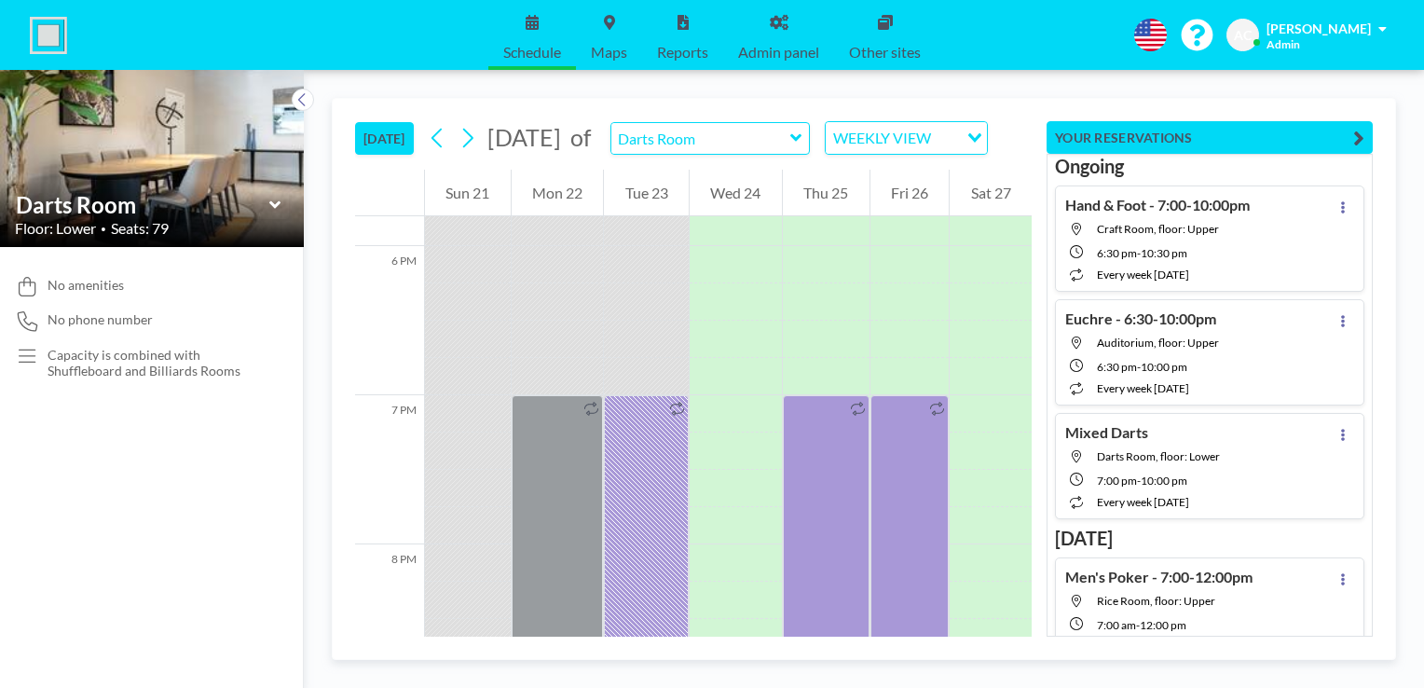
scroll to position [3093, 0]
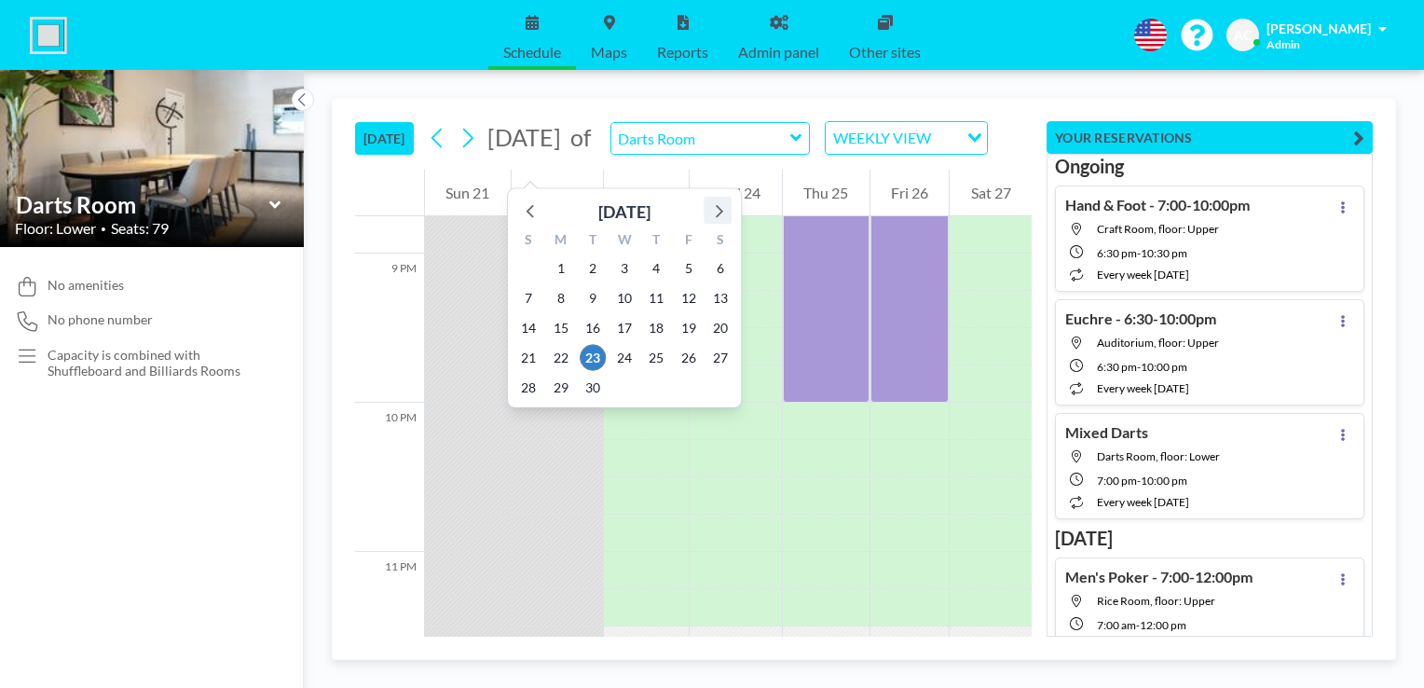
click at [717, 207] on icon at bounding box center [718, 211] width 7 height 13
click at [528, 361] on span "19" at bounding box center [528, 358] width 26 height 26
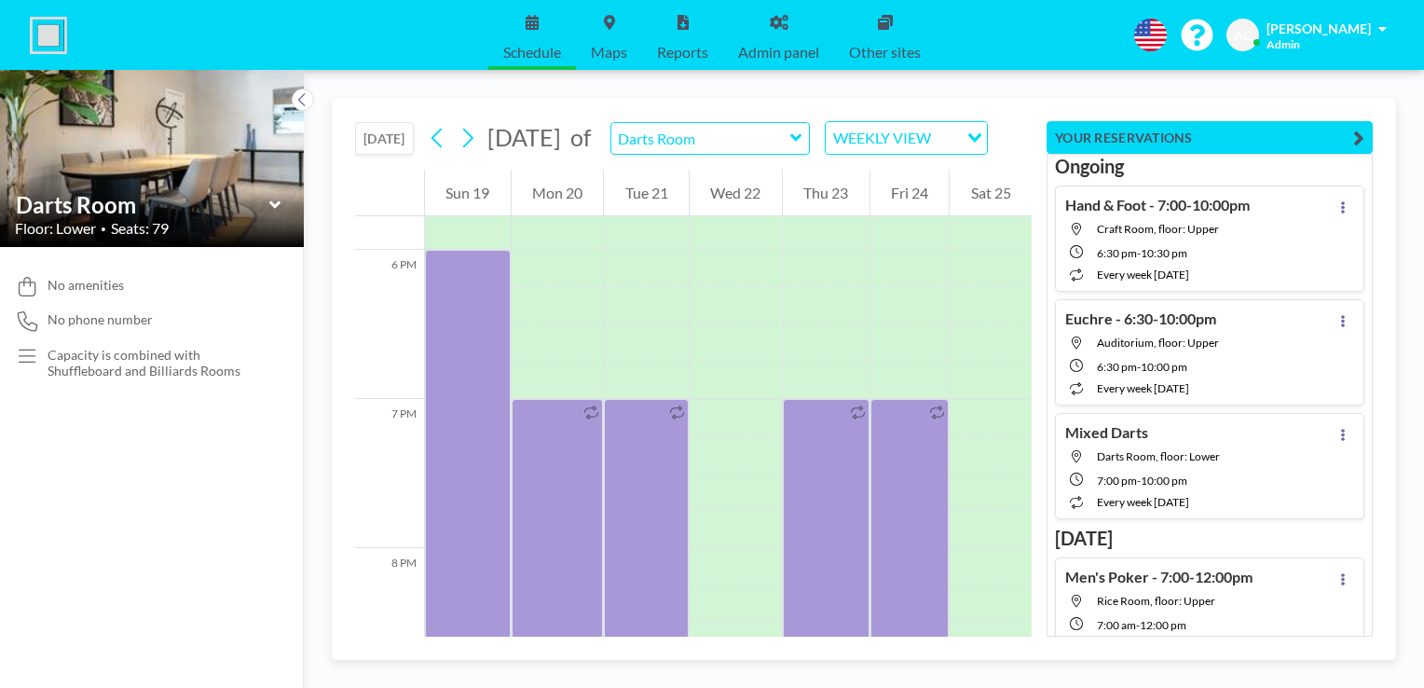
scroll to position [2670, 0]
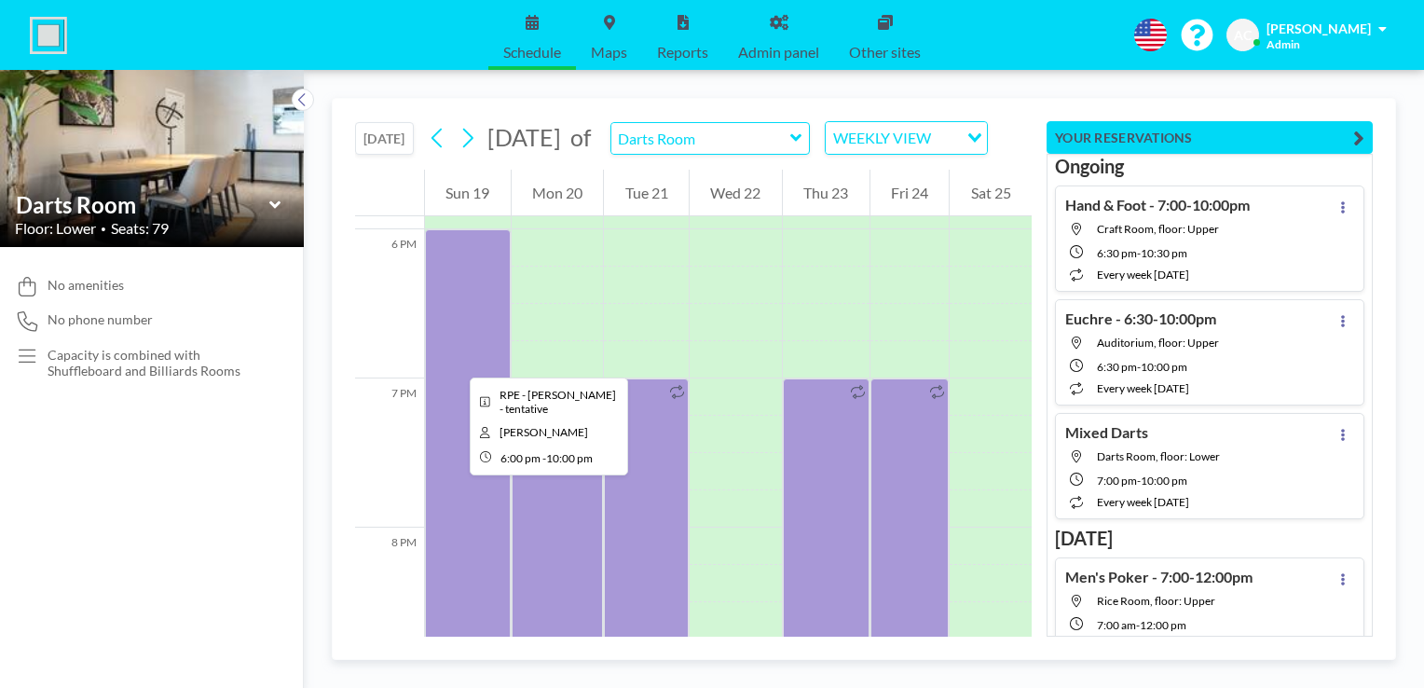
click at [455, 361] on div at bounding box center [468, 527] width 86 height 596
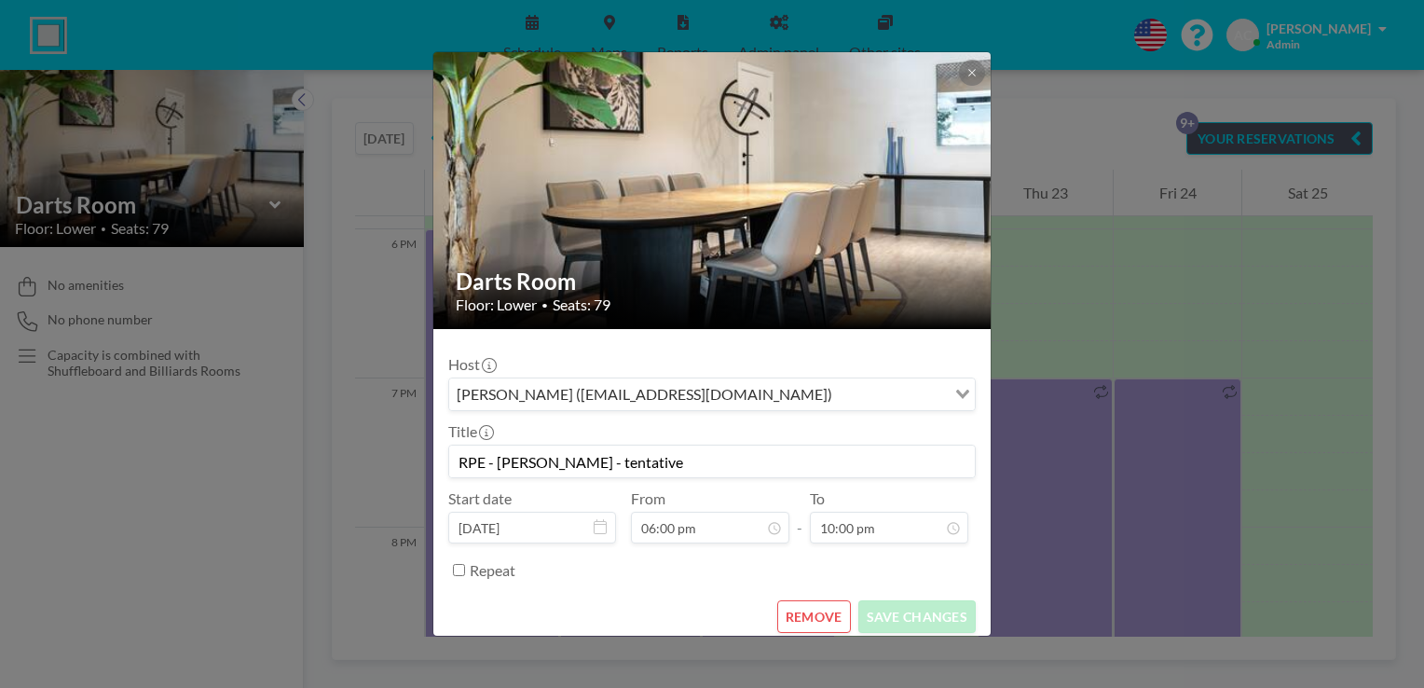
drag, startPoint x: 484, startPoint y: 461, endPoint x: 444, endPoint y: 464, distance: 40.2
click at [444, 464] on form "Host [PERSON_NAME] ([EMAIL_ADDRESS][DOMAIN_NAME]) Loading... Title RPE - [PERSO…" at bounding box center [711, 488] width 557 height 319
type input "Casual Booking - [PERSON_NAME] - tentative"
click at [897, 619] on button "SAVE CHANGES" at bounding box center [916, 616] width 117 height 33
